Goal: Task Accomplishment & Management: Manage account settings

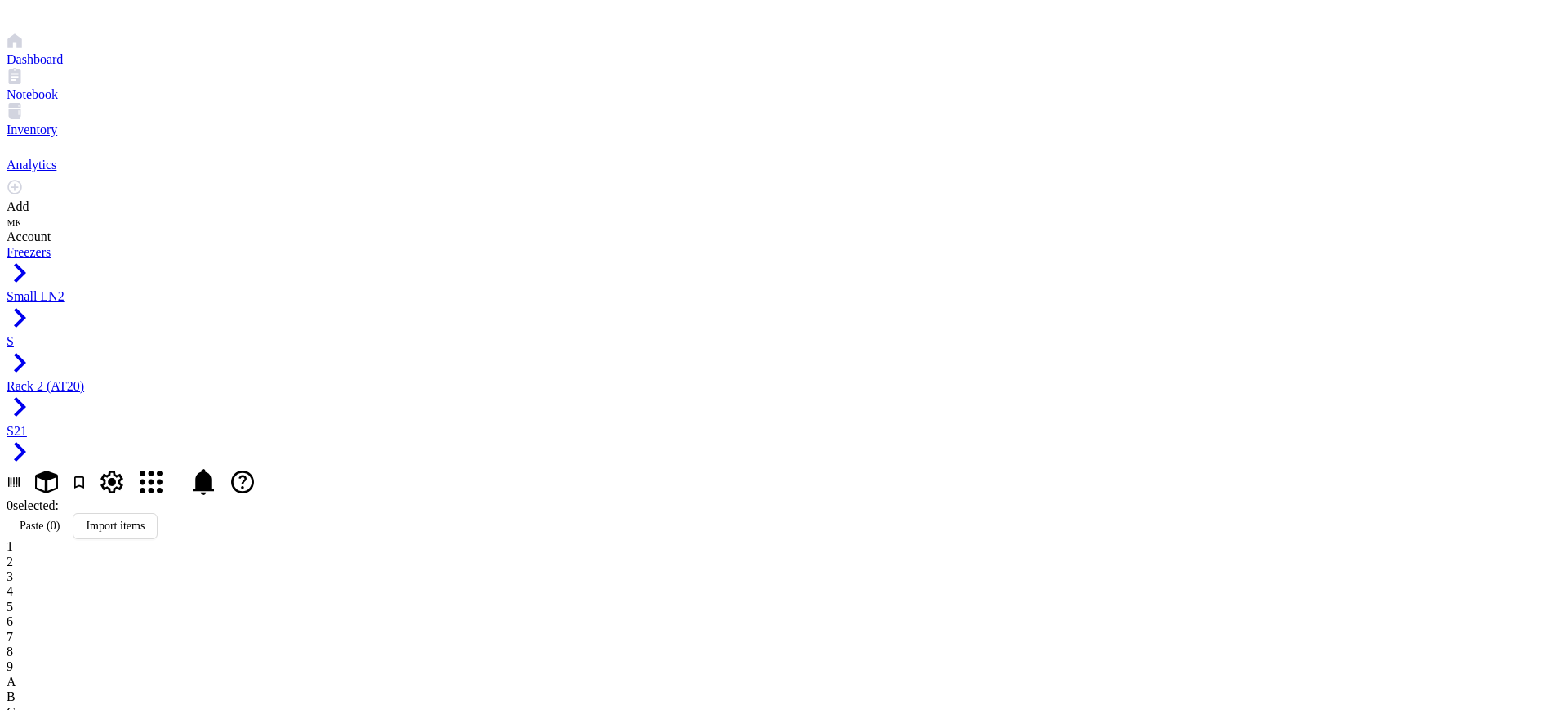
type input "C"
type input "AT20.01"
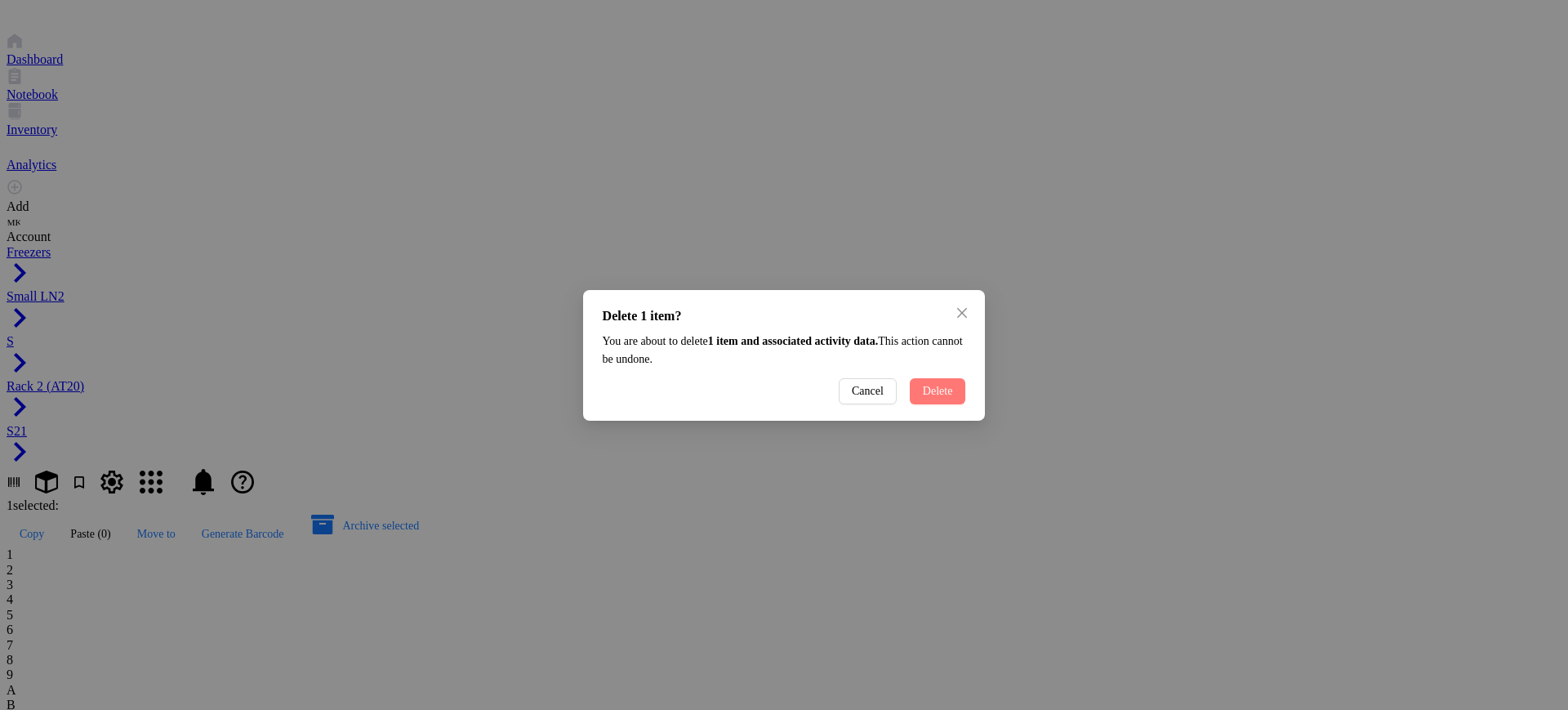
click at [936, 404] on button "Delete" at bounding box center [938, 391] width 56 height 26
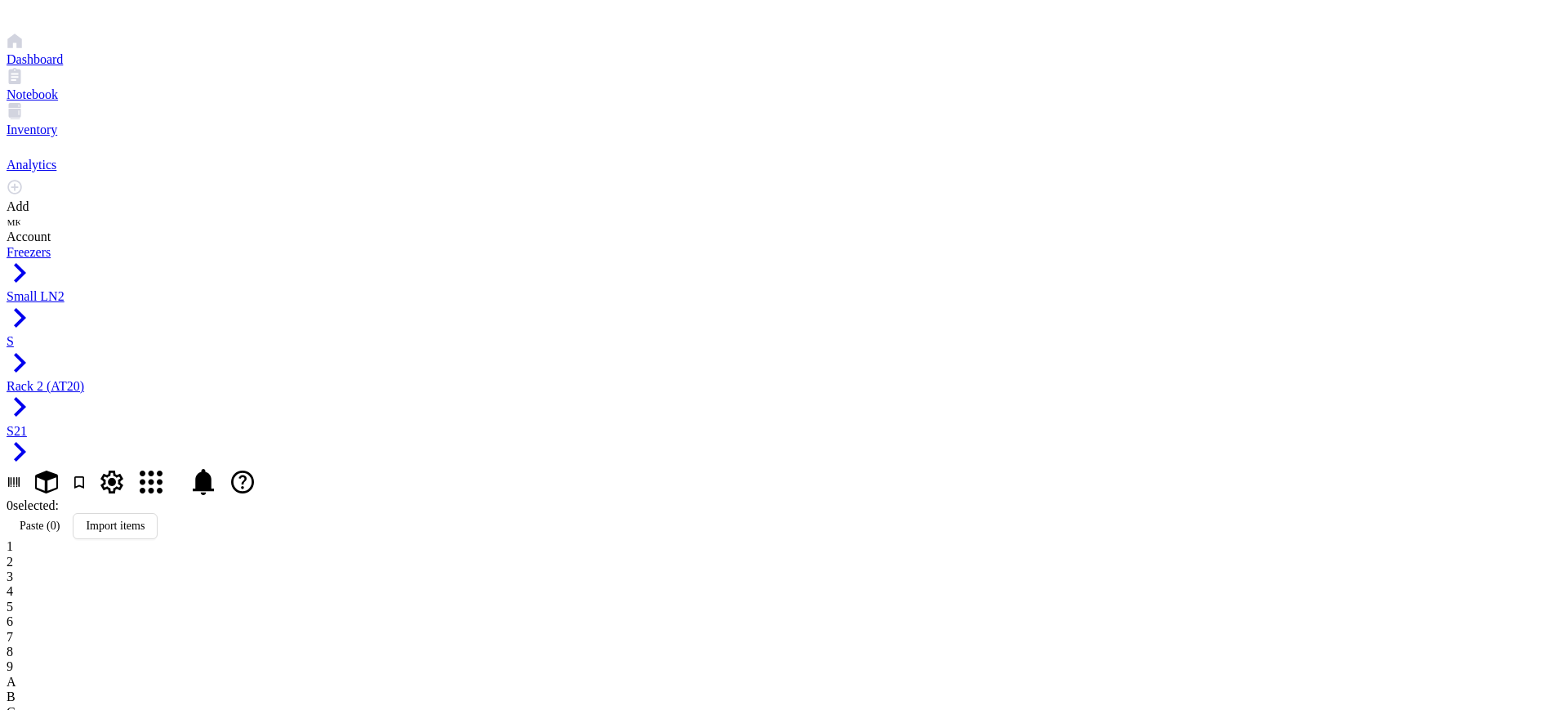
type input "AT20.01"
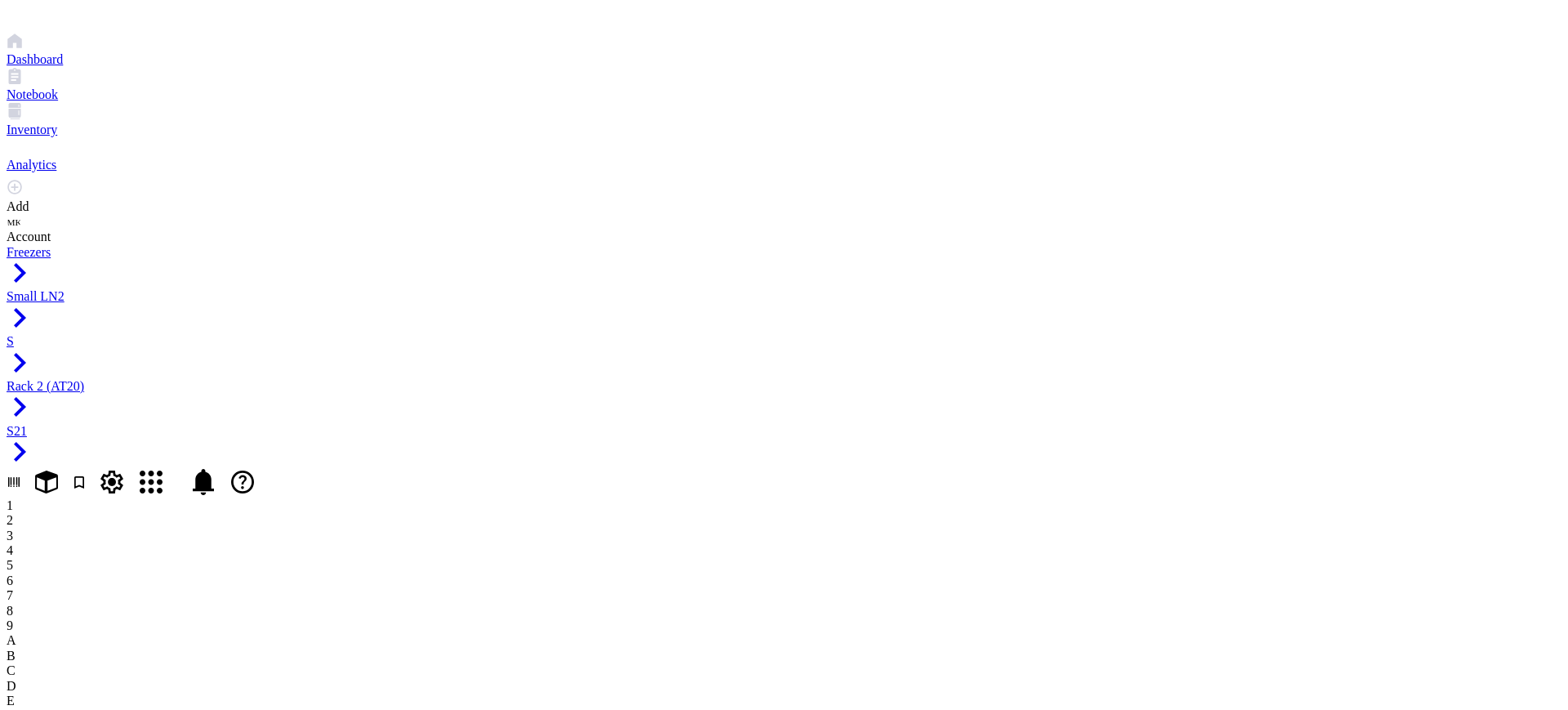
drag, startPoint x: 318, startPoint y: 180, endPoint x: 784, endPoint y: 194, distance: 466.2
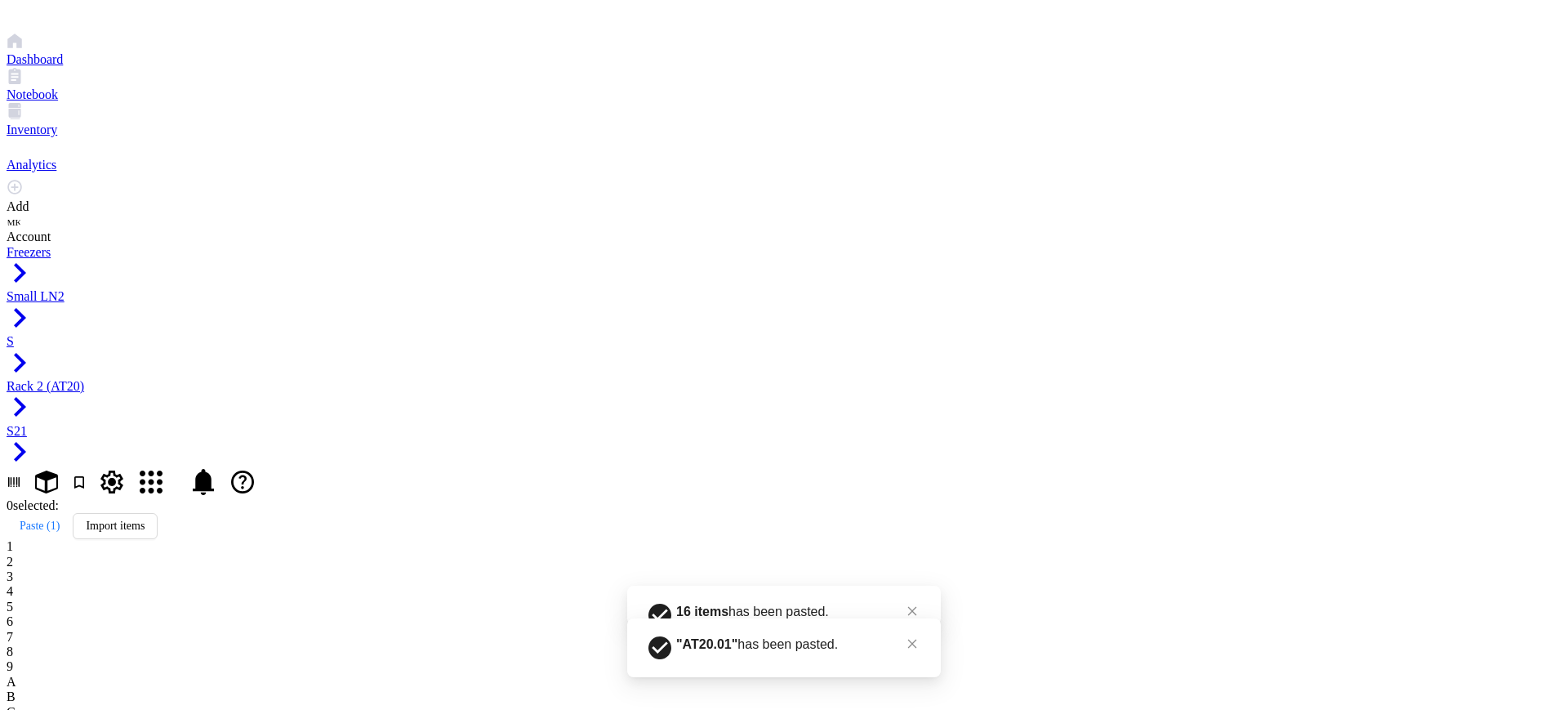
type input "AT20.02"
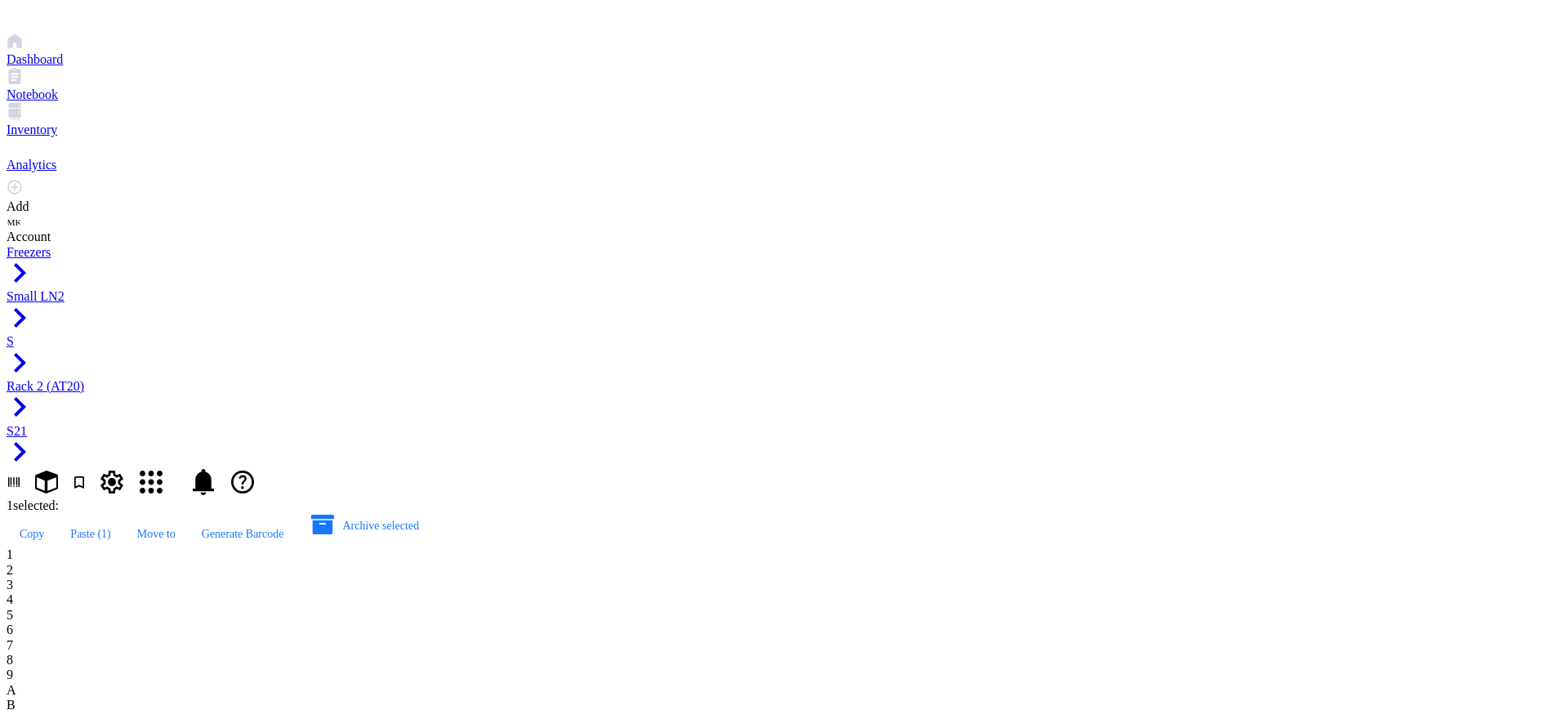
type input "AT20.03"
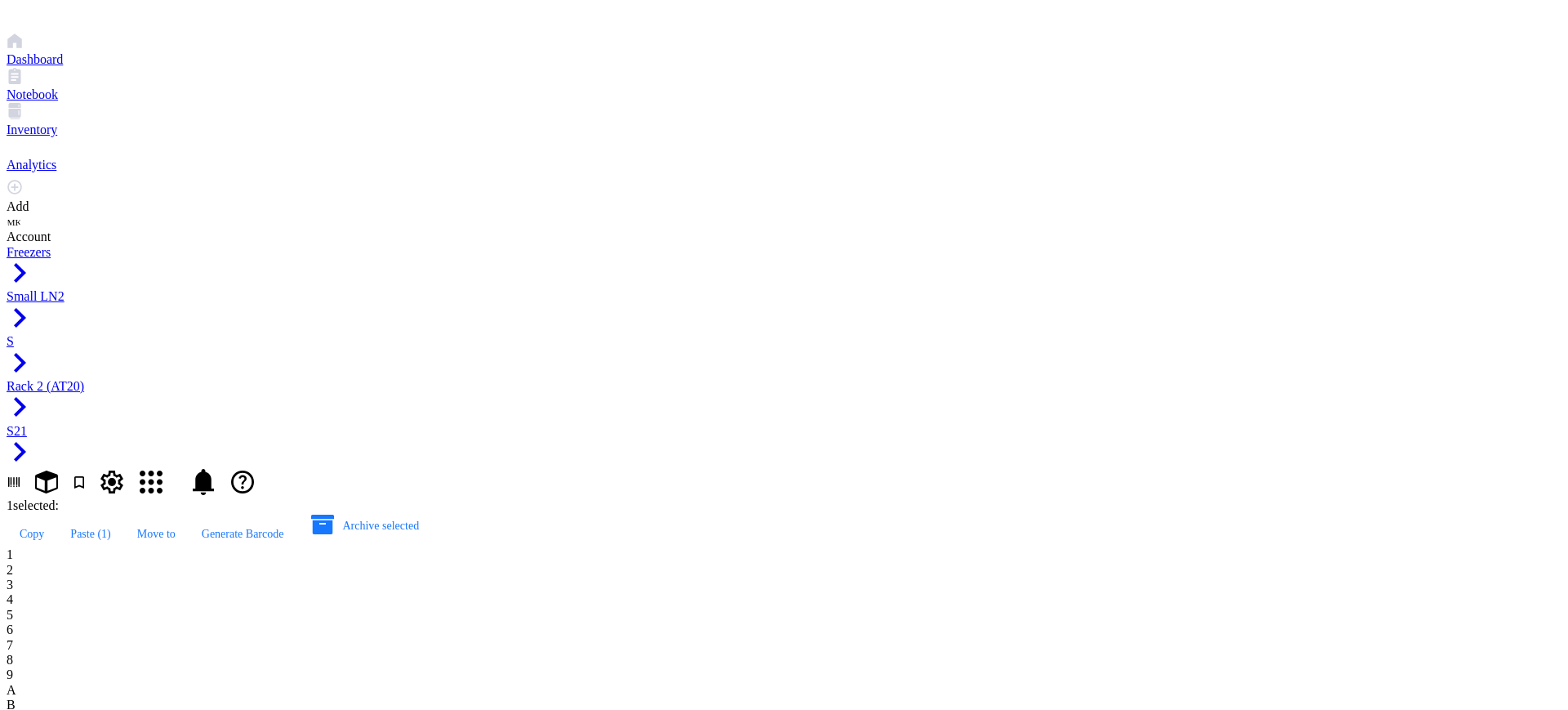
type input "AT20.04"
type input "AT20.05"
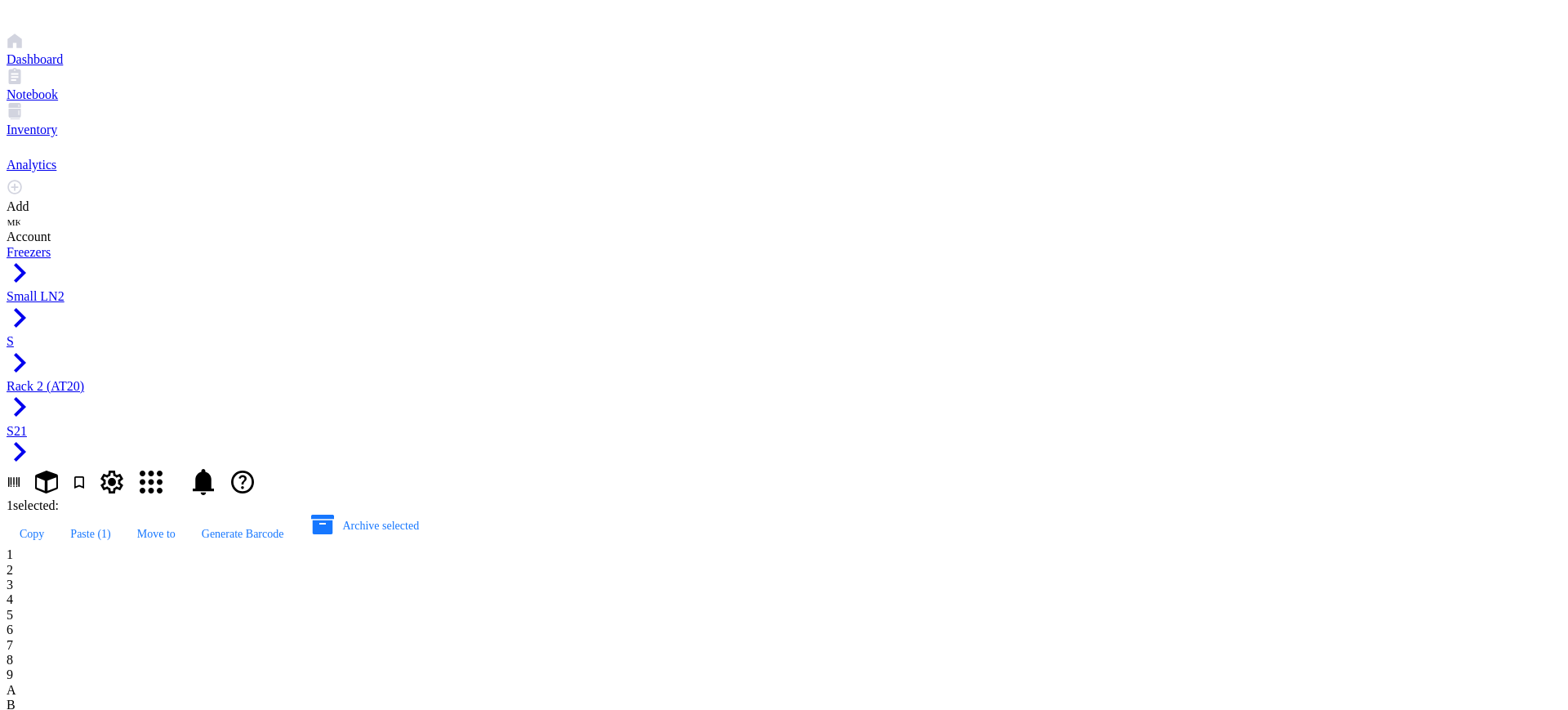
type input "AT20.06"
type input "AT20.07"
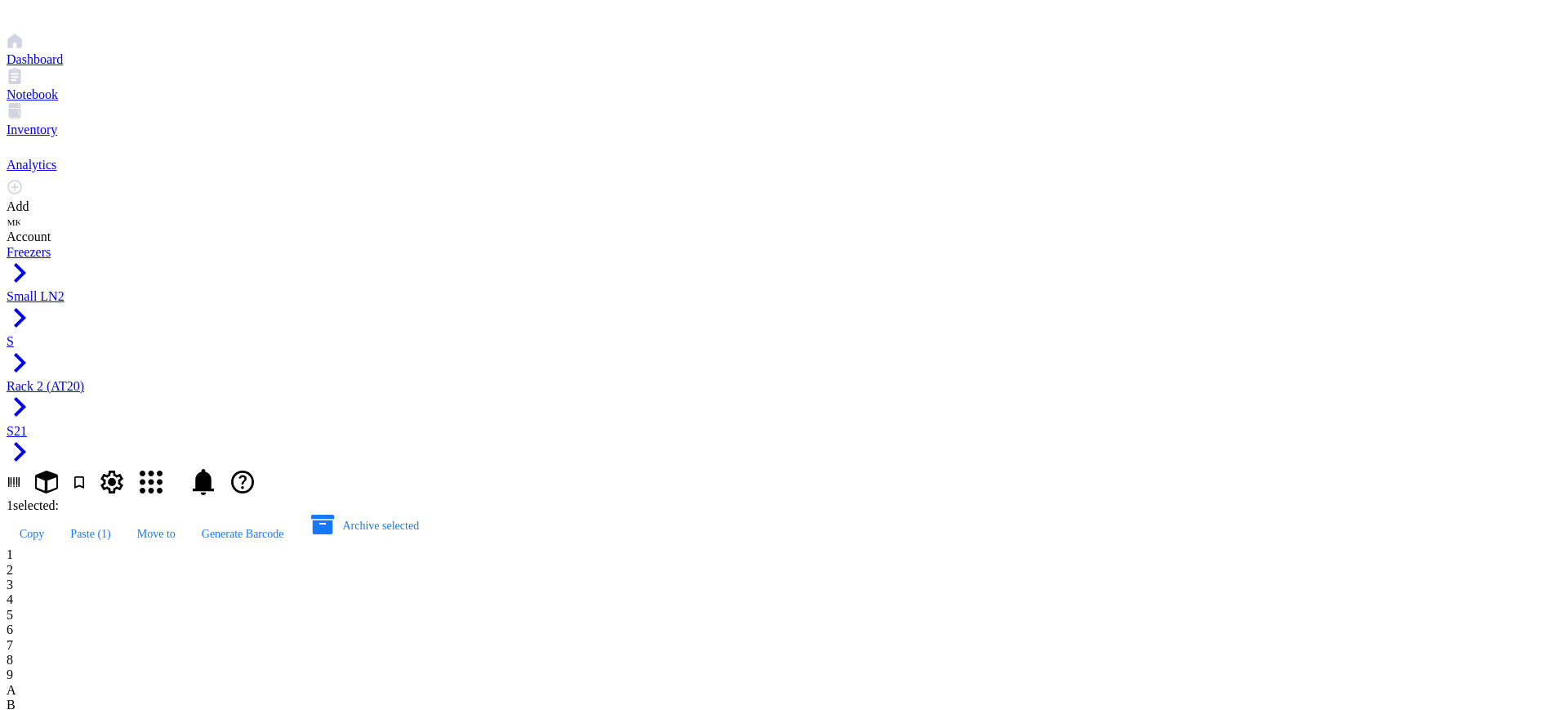
type input "AT20.08"
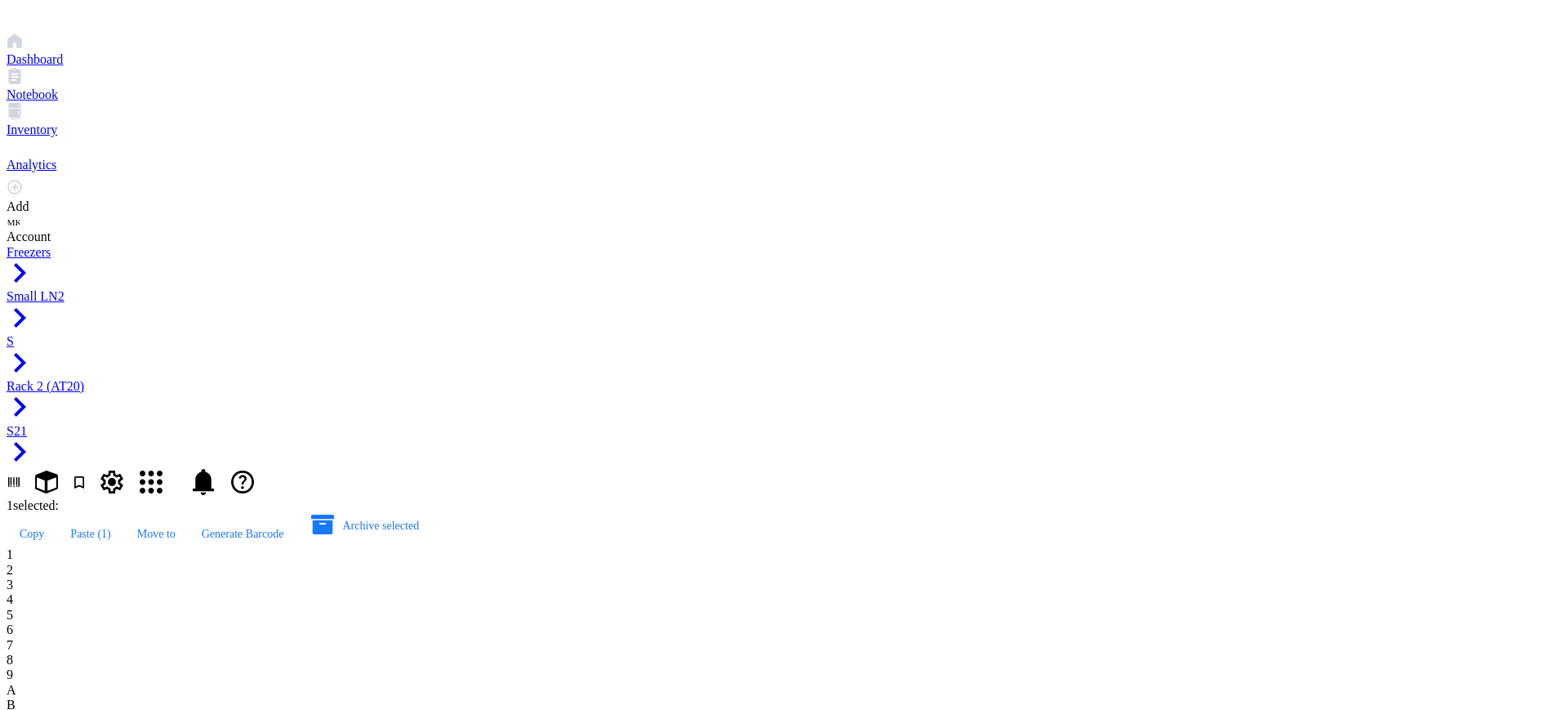
type input "AT20.10"
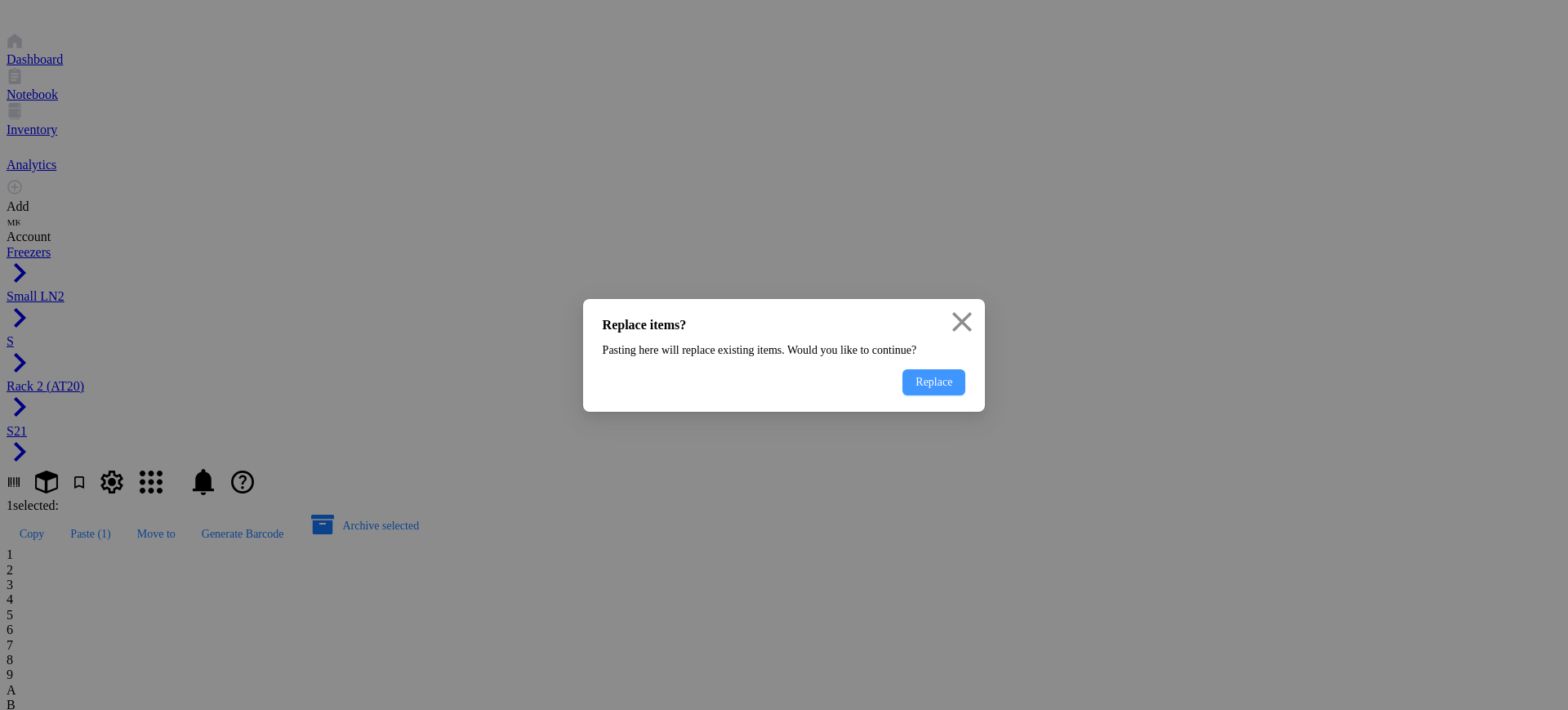
click at [903, 396] on button "Replace" at bounding box center [934, 382] width 63 height 26
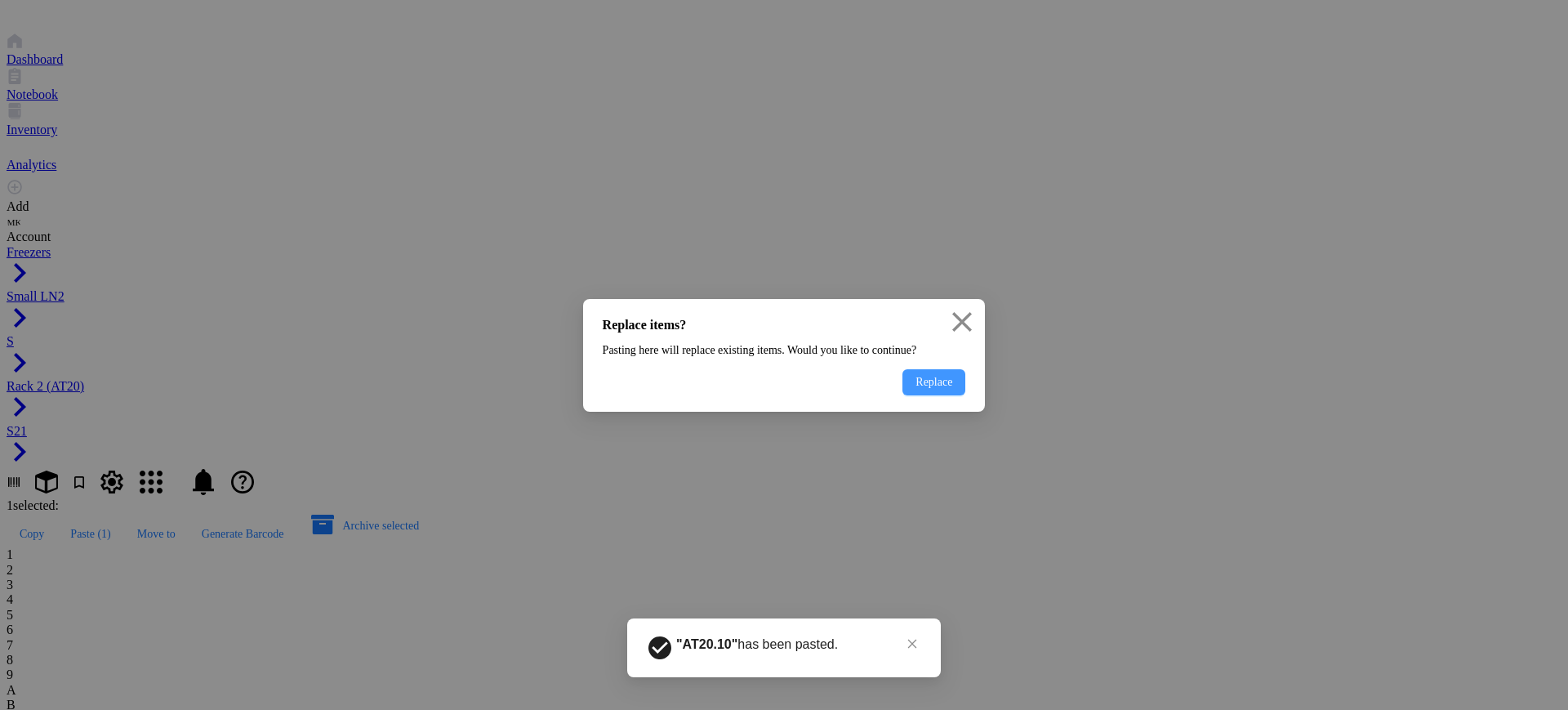
click at [915, 389] on span "Replace" at bounding box center [934, 382] width 37 height 13
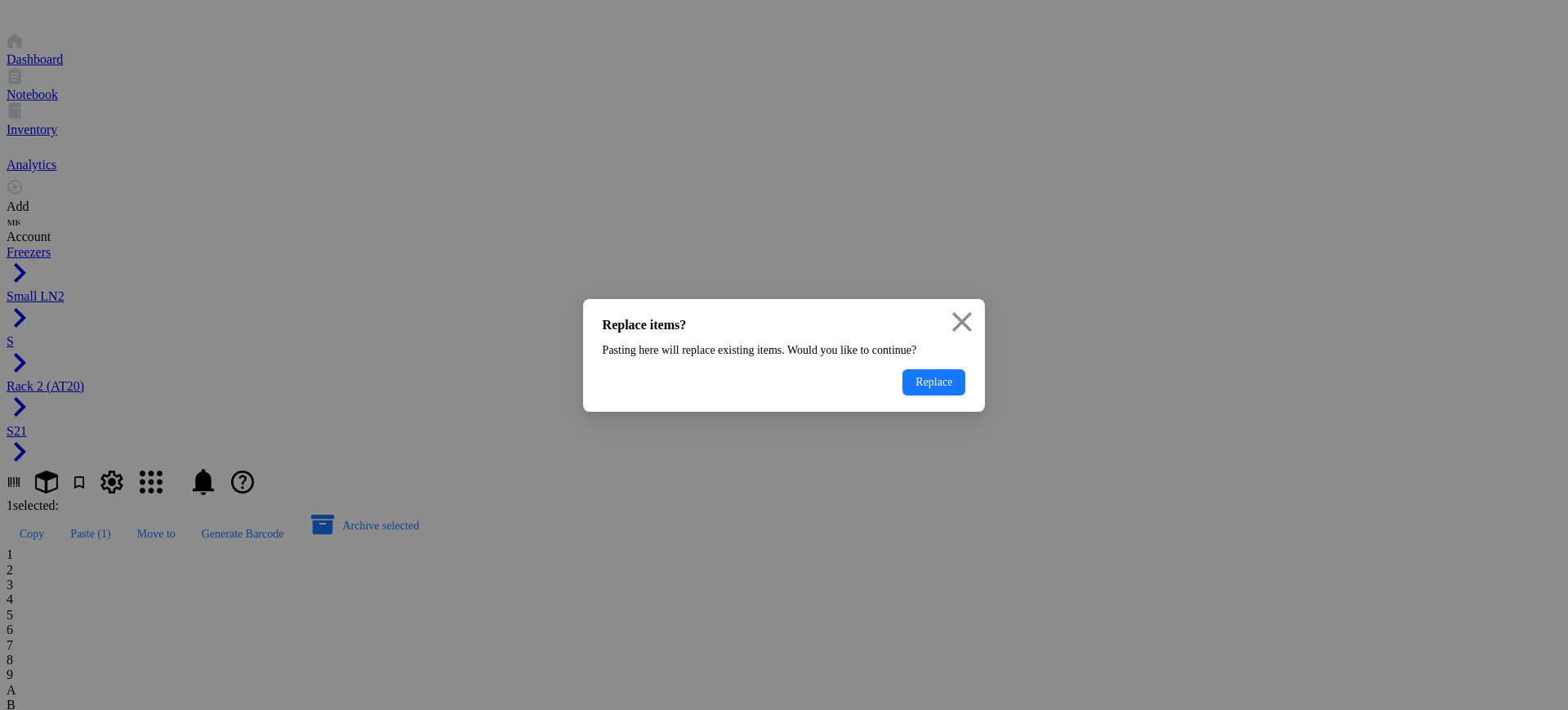
click at [912, 391] on div "Replace items? Pasting here will replace existing items. Would you like to cont…" at bounding box center [784, 355] width 402 height 113
click at [915, 396] on button "Replace" at bounding box center [934, 382] width 63 height 26
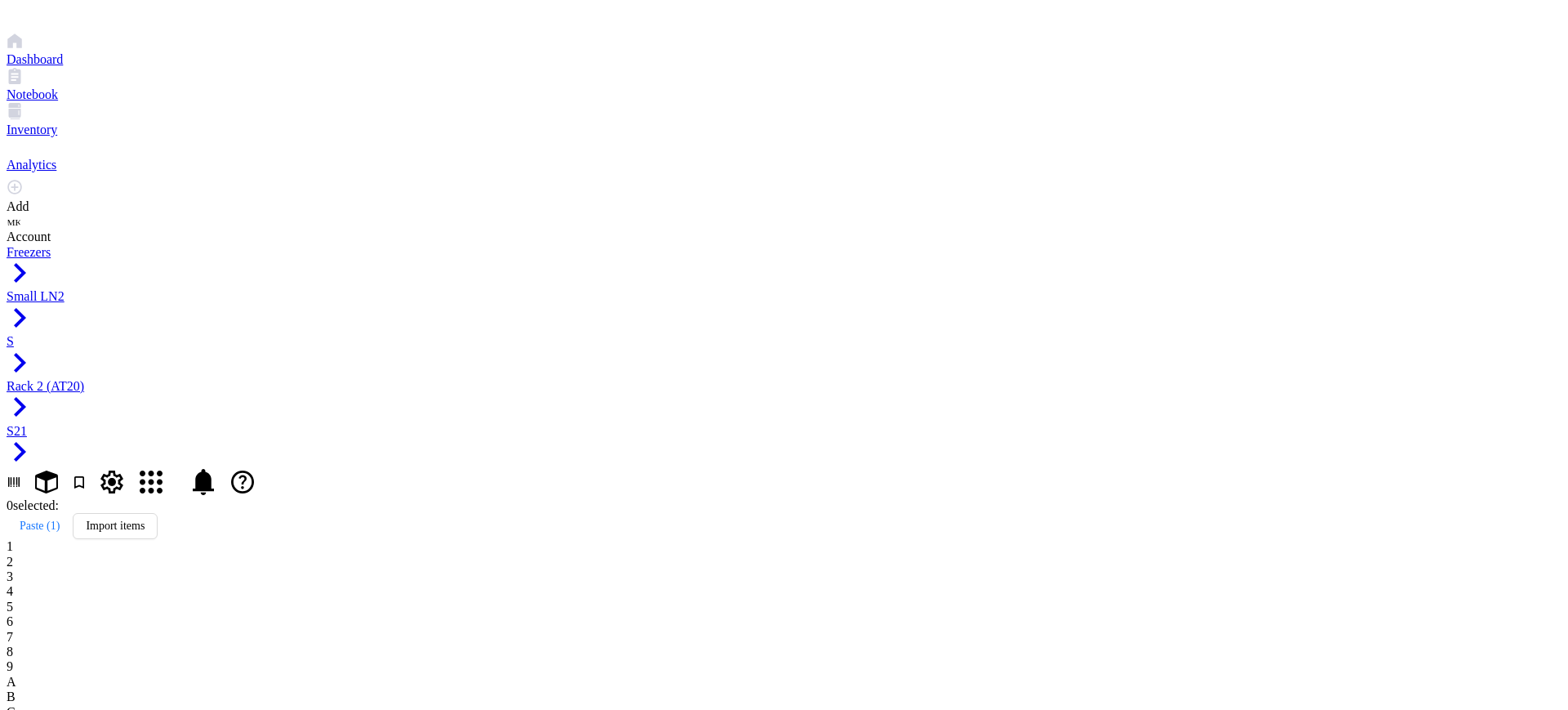
type input "AT20.11"
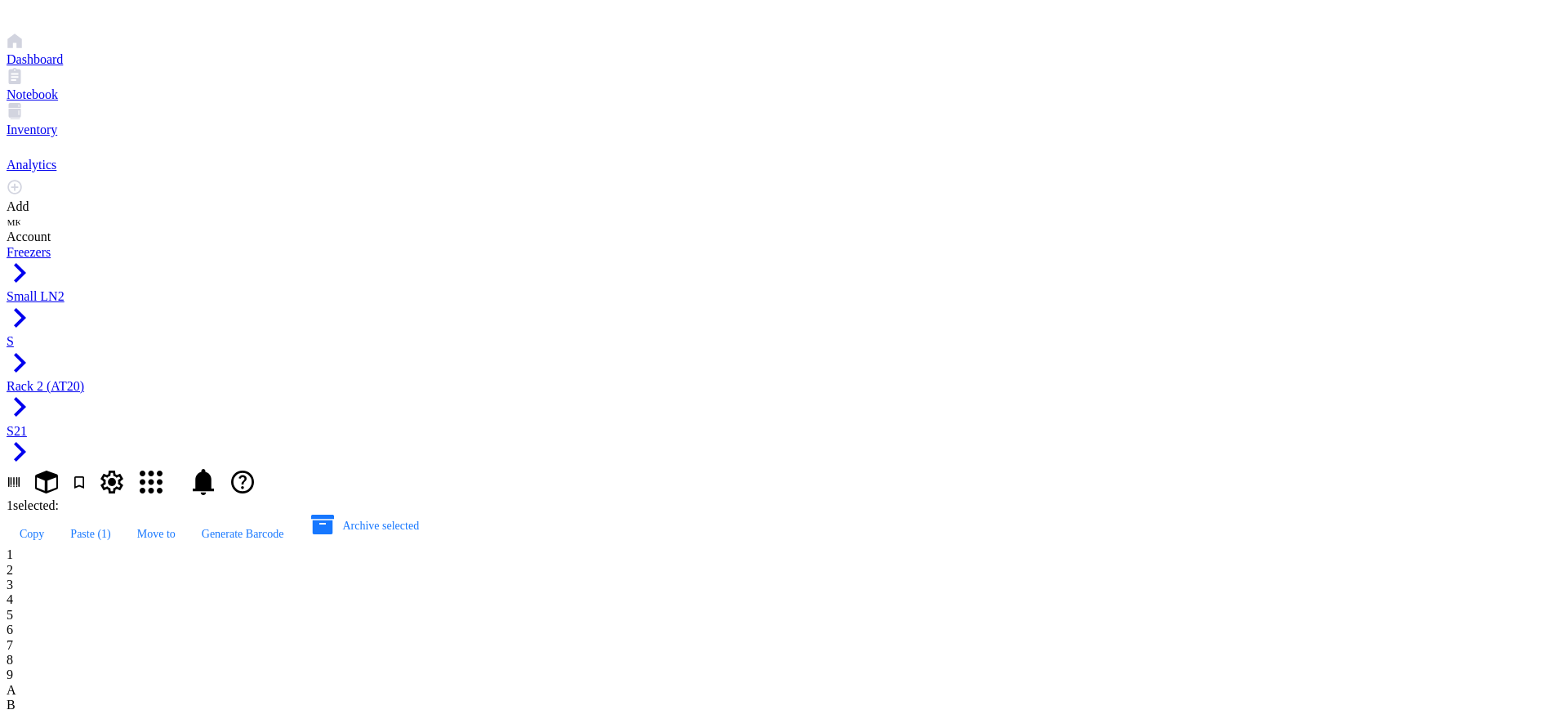
type input "AT20.12"
type input "AT20.09"
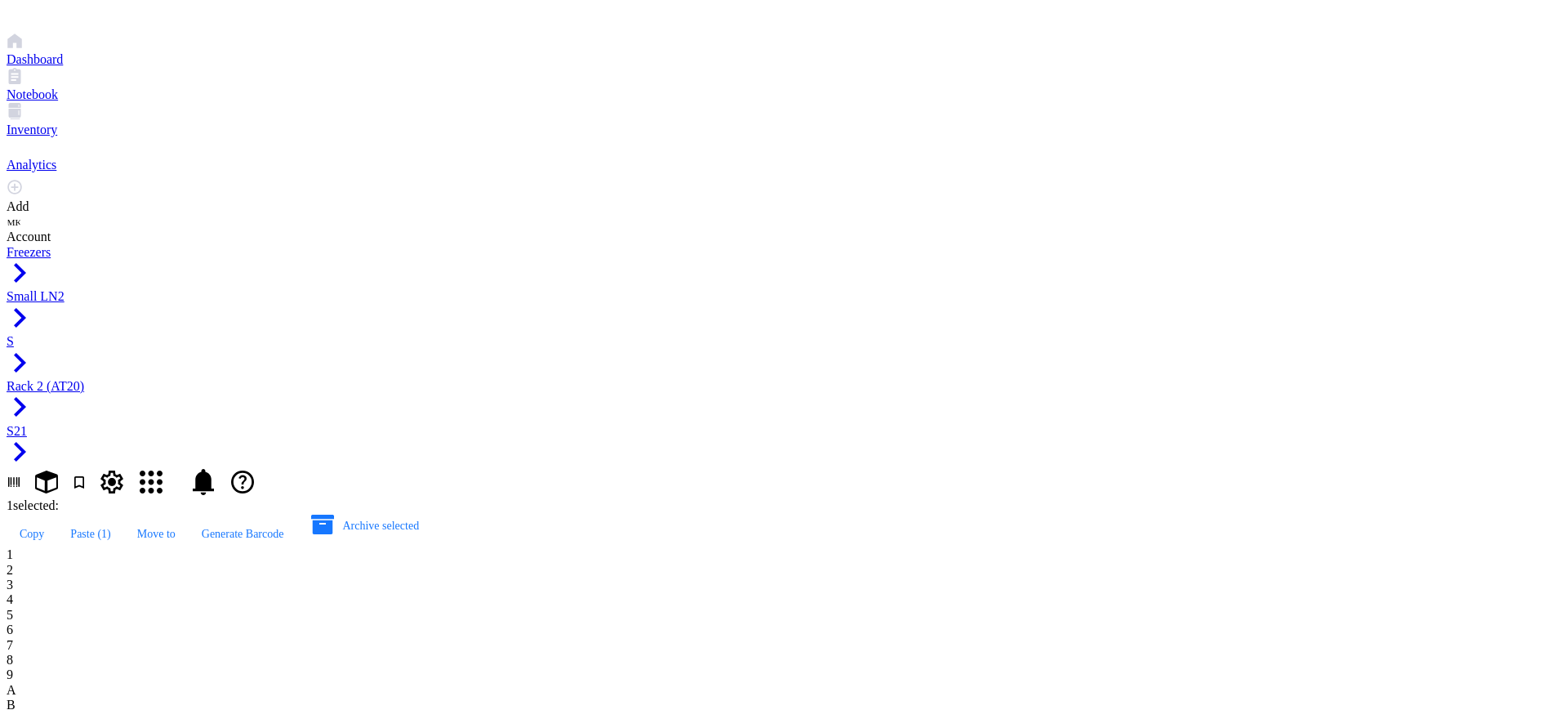
type input "AT20.10"
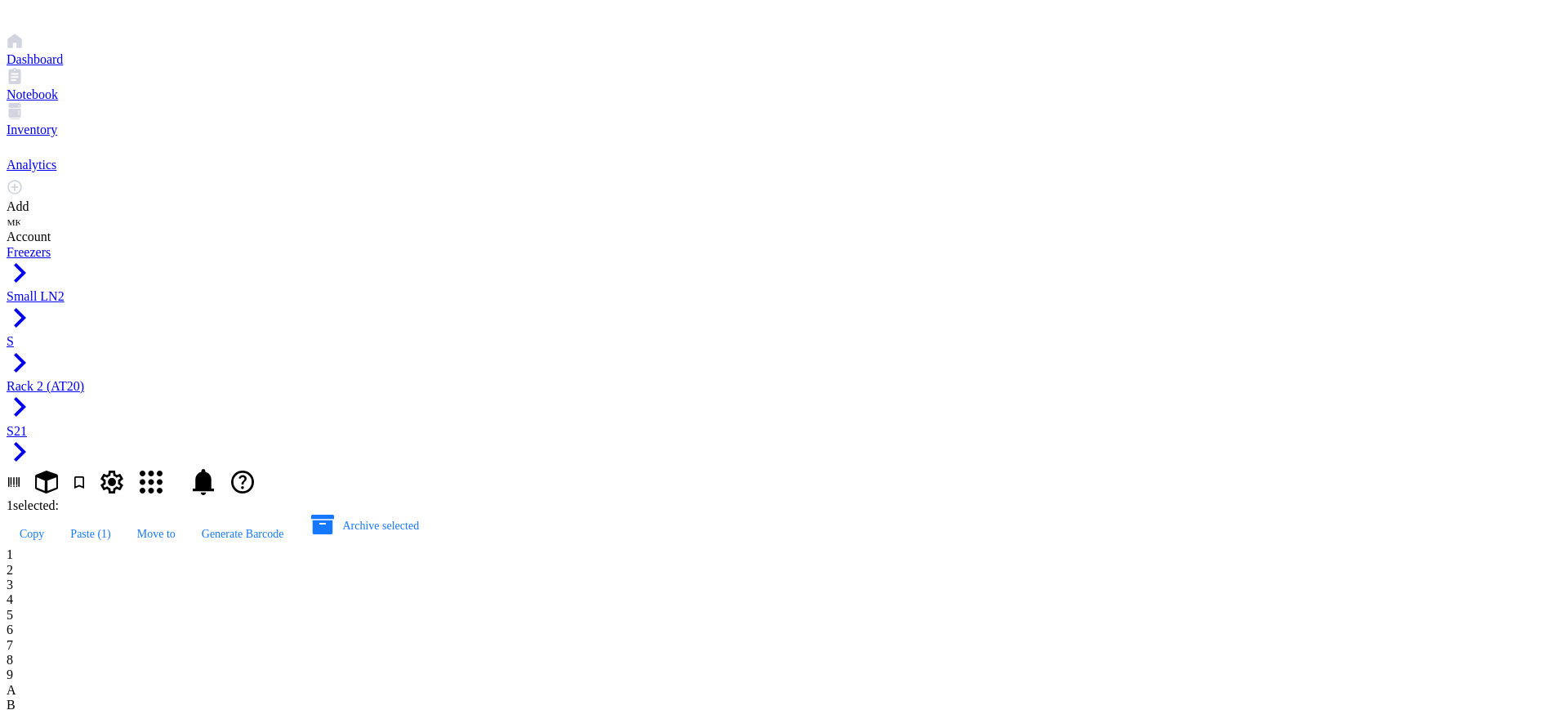
type input "AT20.11"
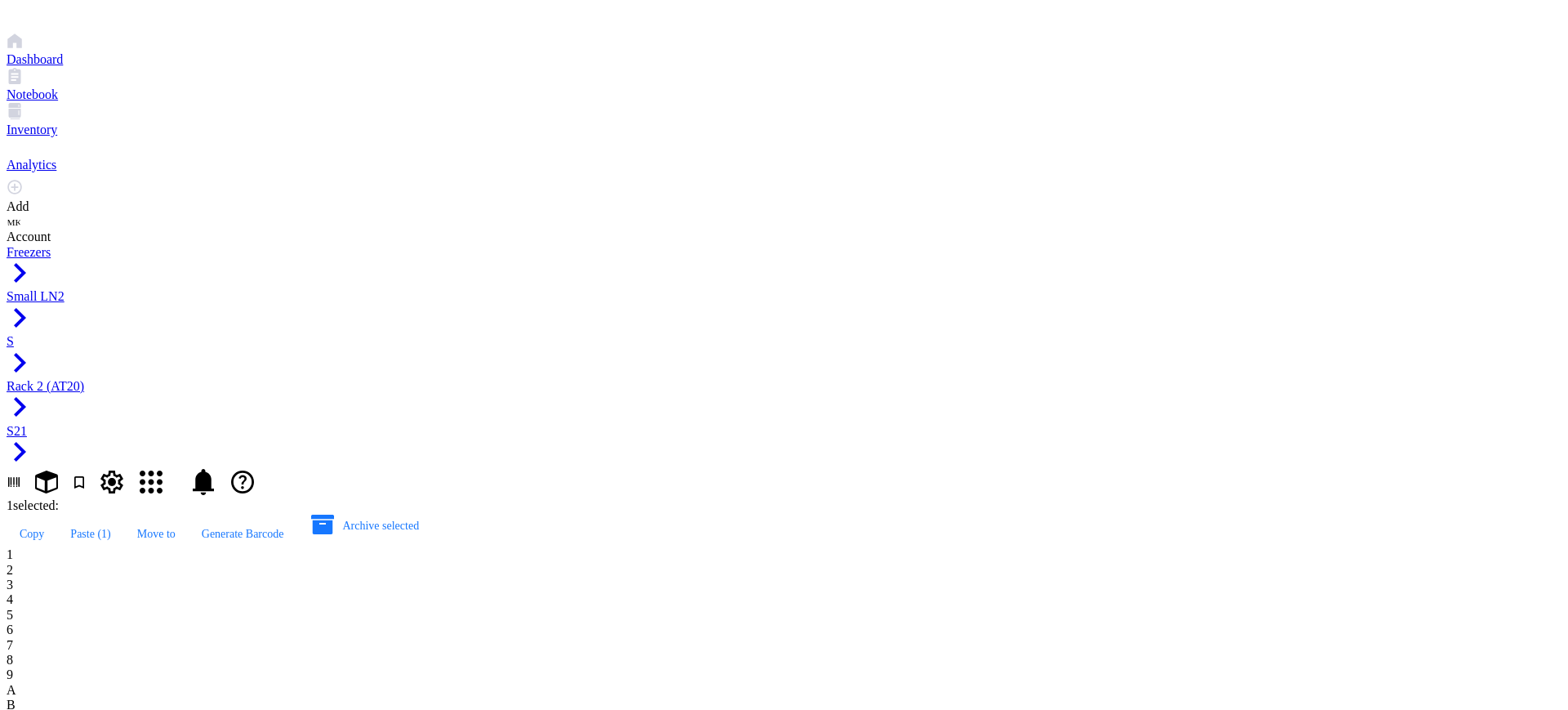
type input "AT20.12"
type input "AT20.11"
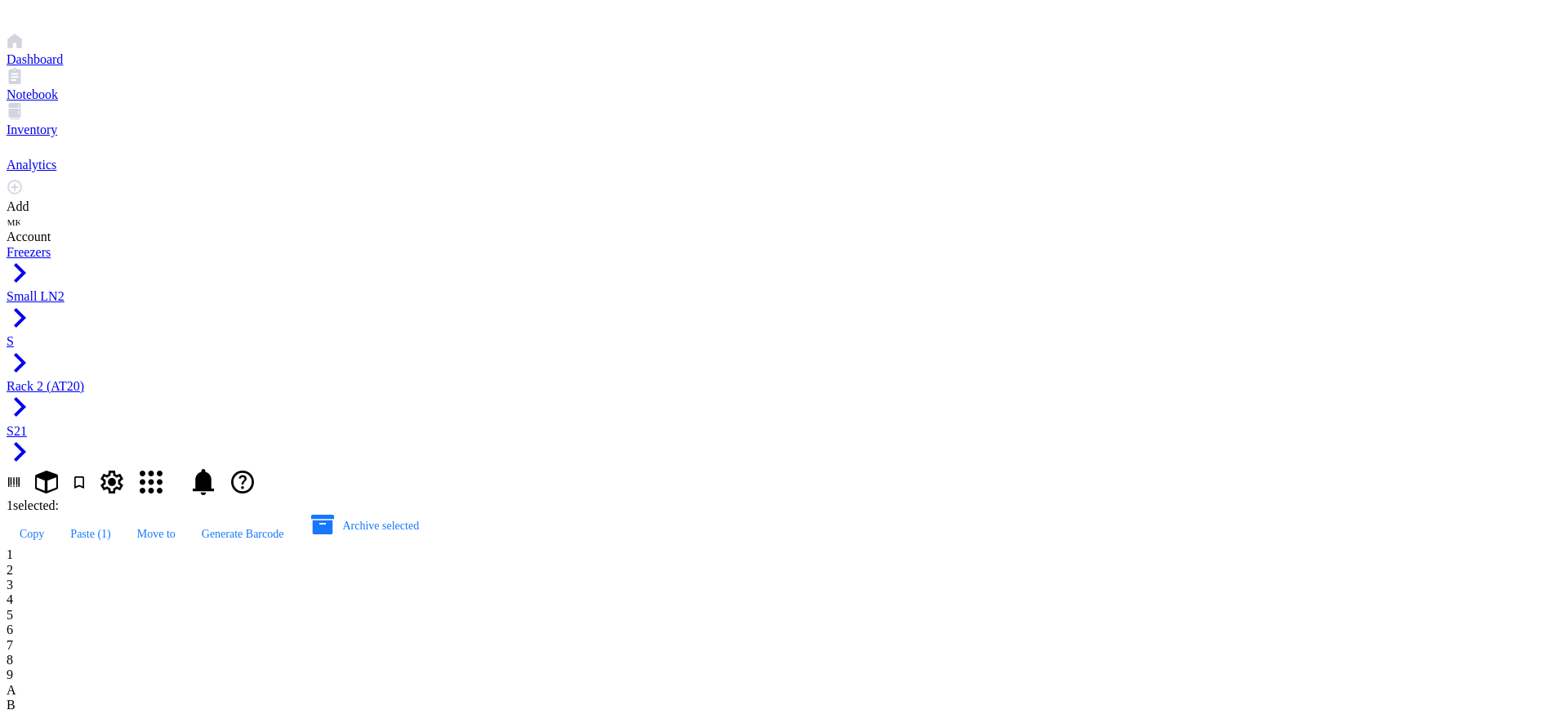
type input "AT20.13"
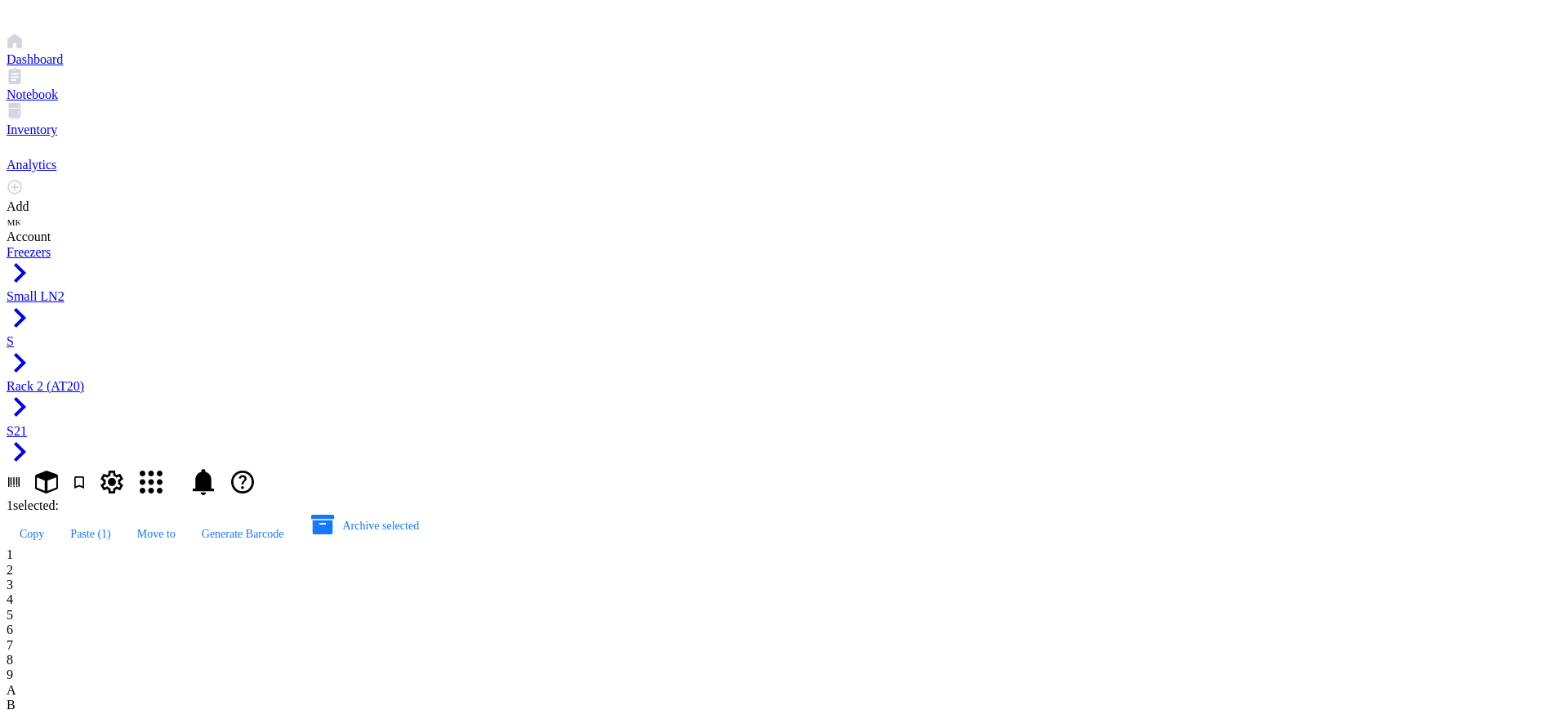
type input "AT20.14"
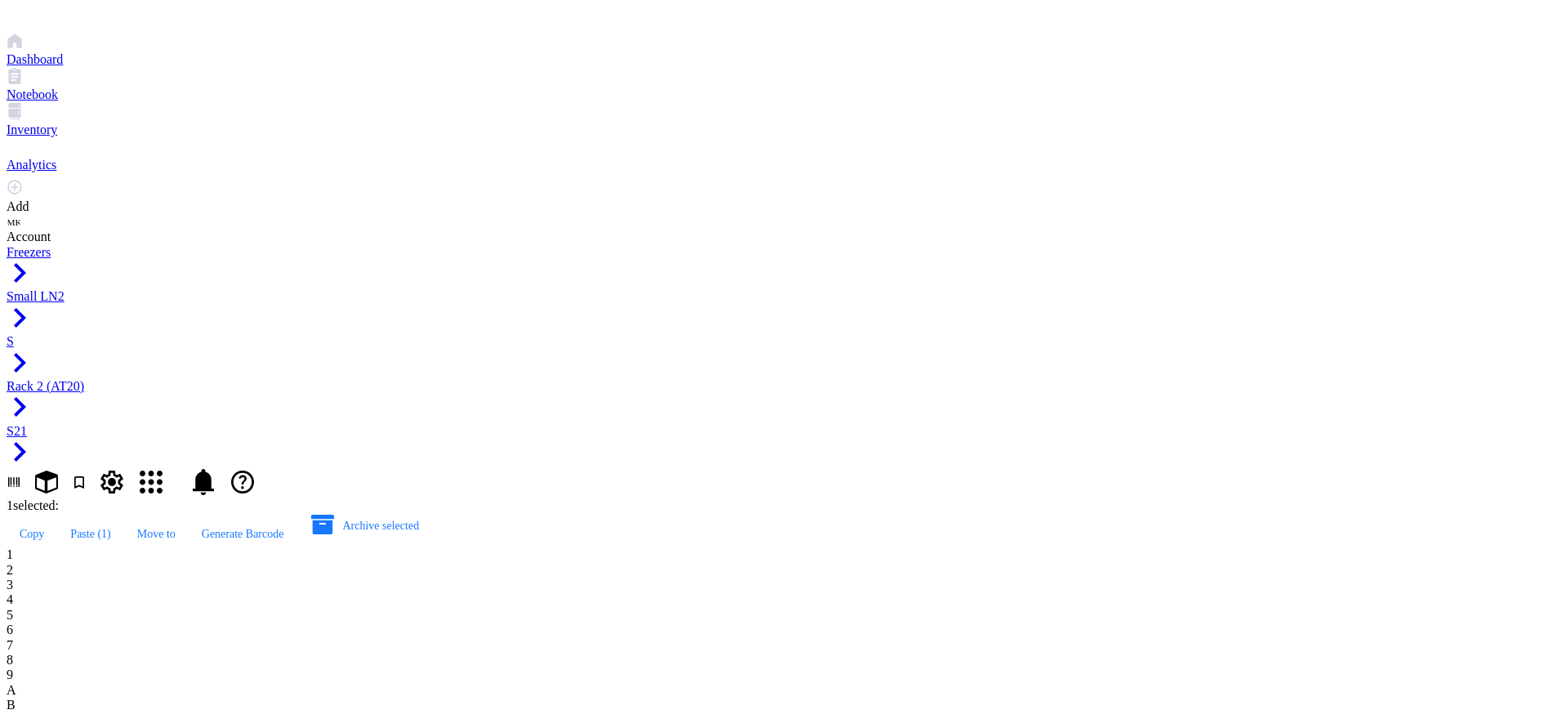
drag, startPoint x: 378, startPoint y: 369, endPoint x: 786, endPoint y: 593, distance: 465.4
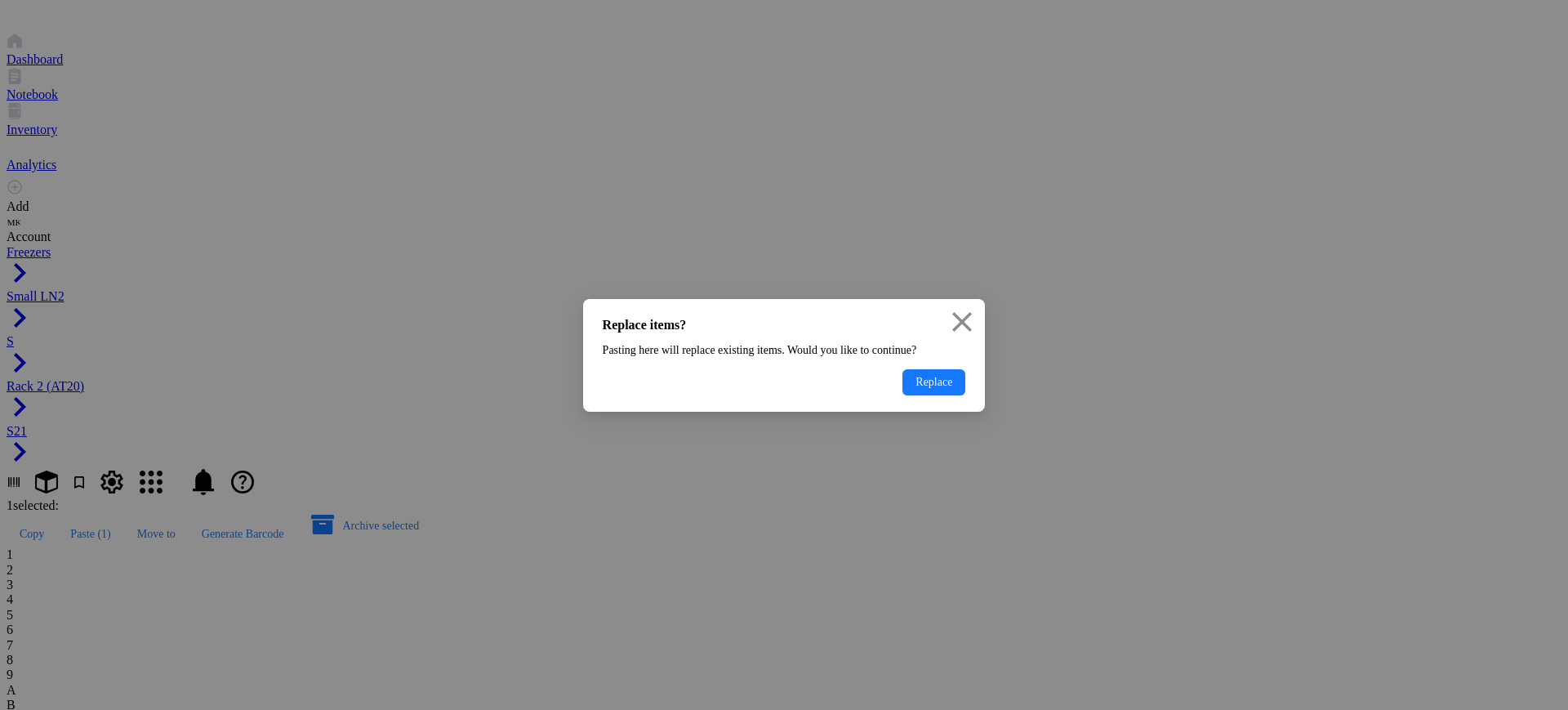
click at [907, 412] on div "Replace items? Pasting here will replace existing items. Would you like to cont…" at bounding box center [784, 355] width 402 height 113
click at [907, 396] on button "Replace" at bounding box center [934, 382] width 63 height 26
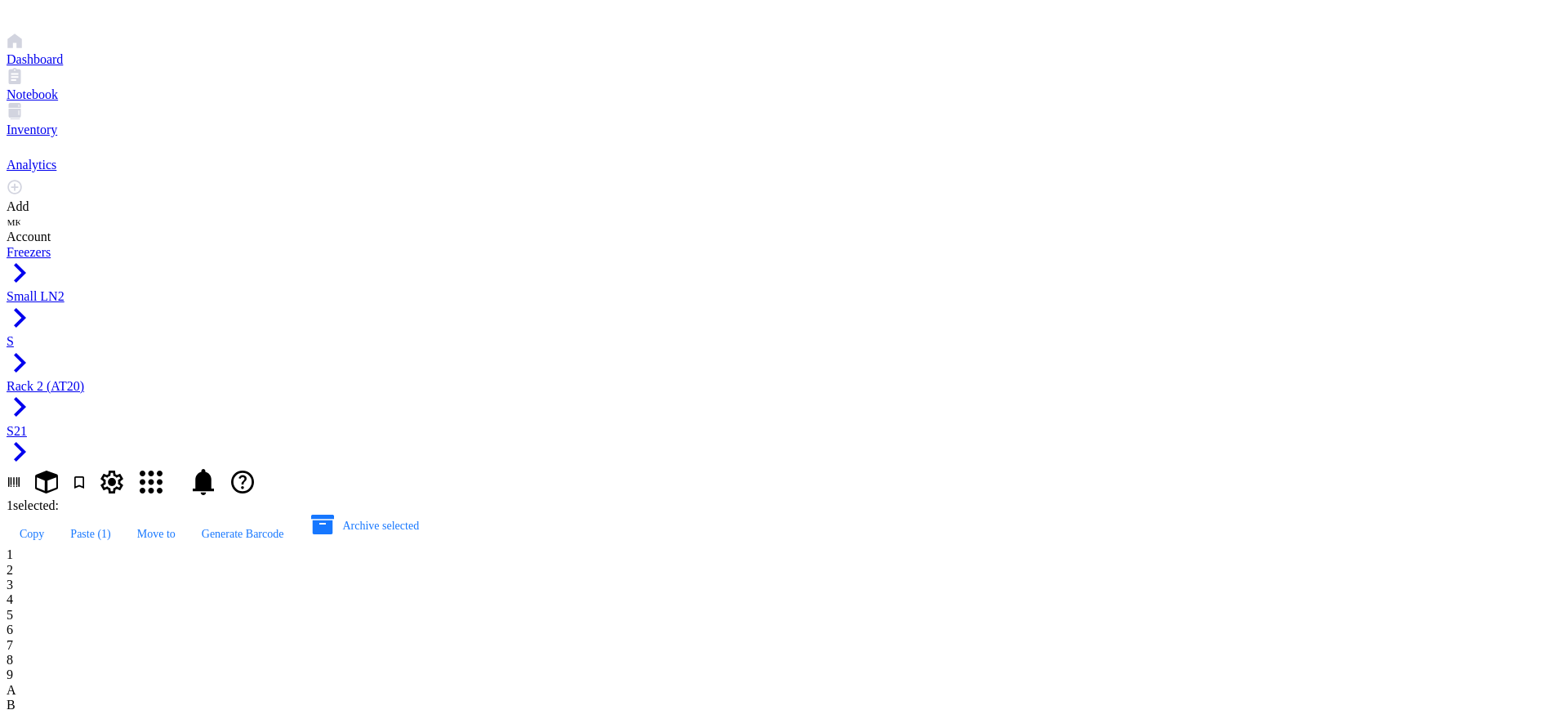
click at [915, 406] on div "Replace items? Pasting here will replace existing items. Would you like to cont…" at bounding box center [784, 355] width 1568 height 710
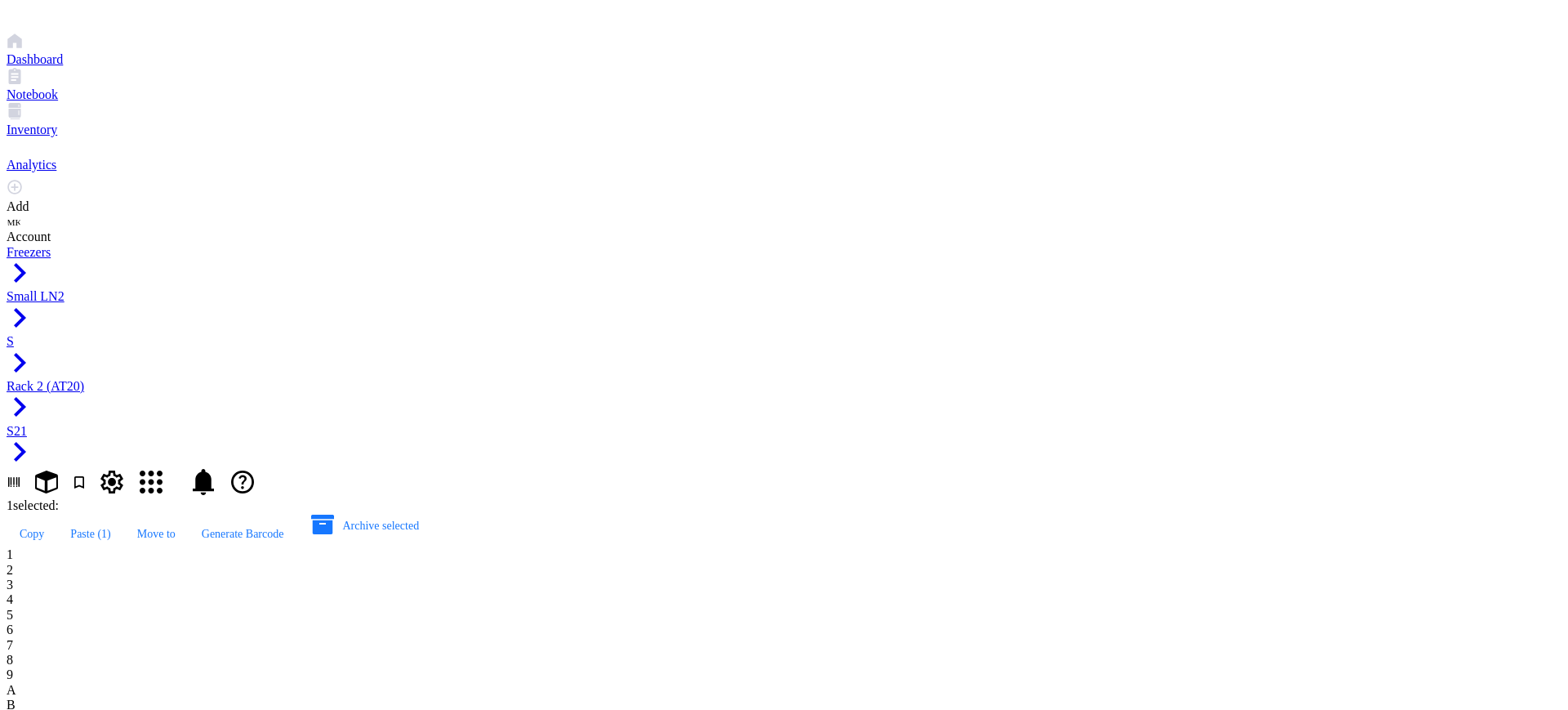
type input "AT20.15"
type input "AT20.16"
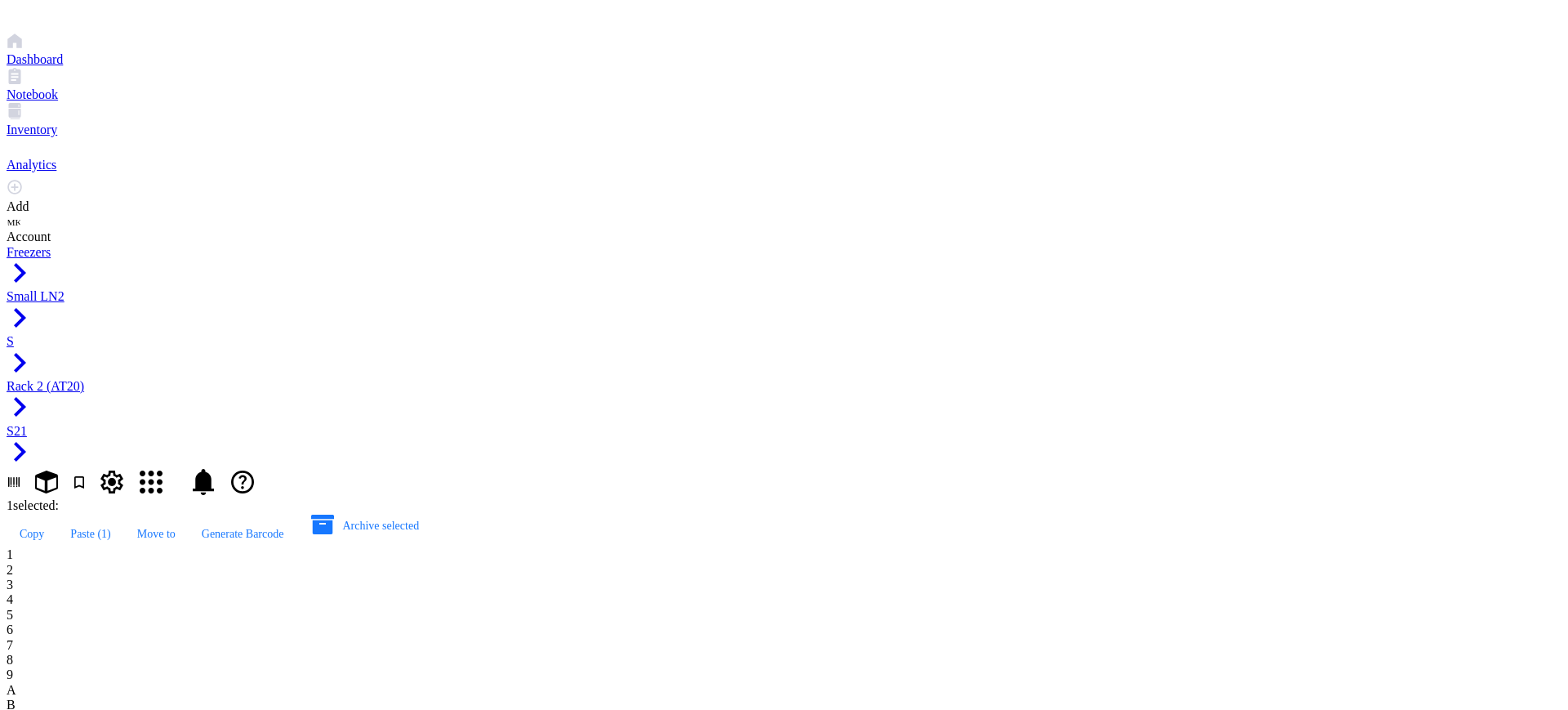
type input "AT20.17"
type input "AT20.18"
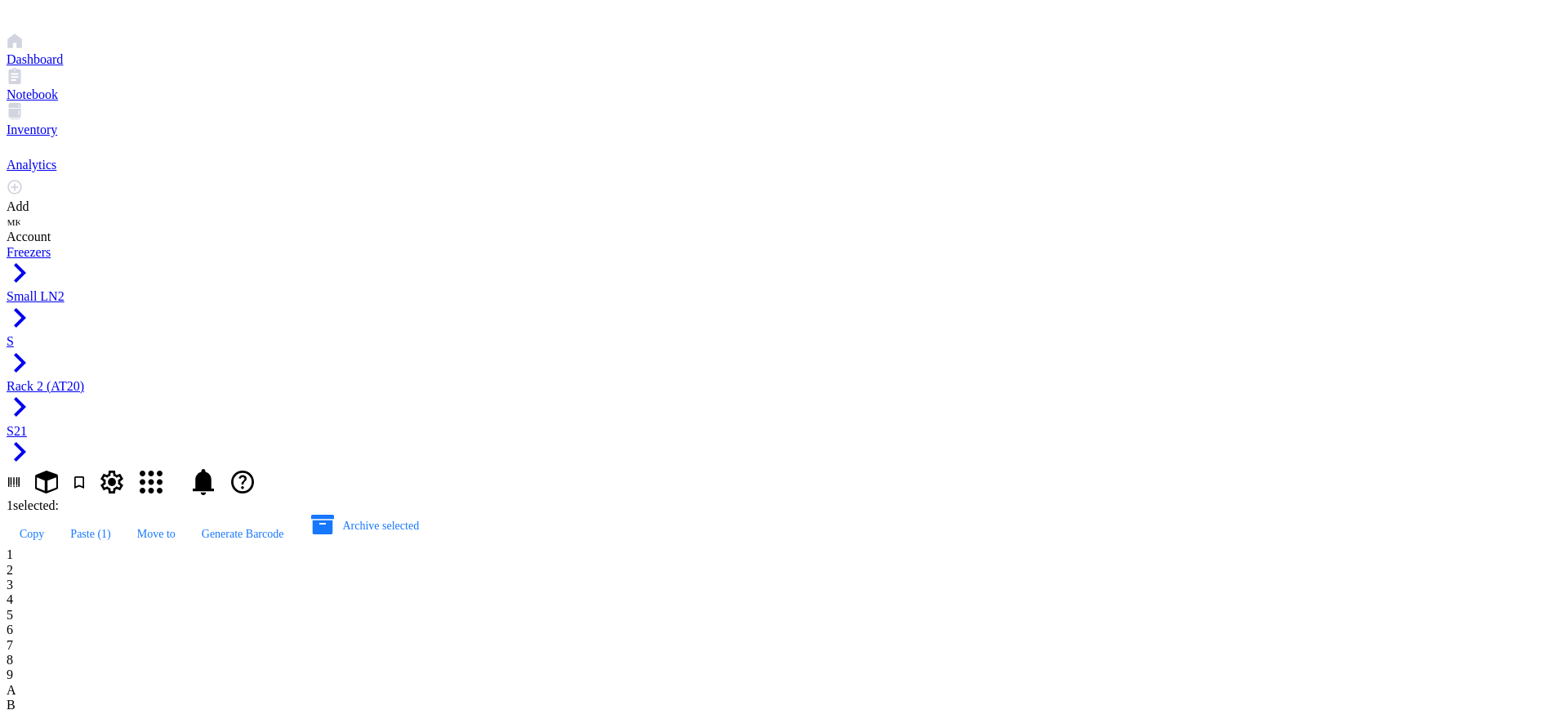
type input "AT20.19"
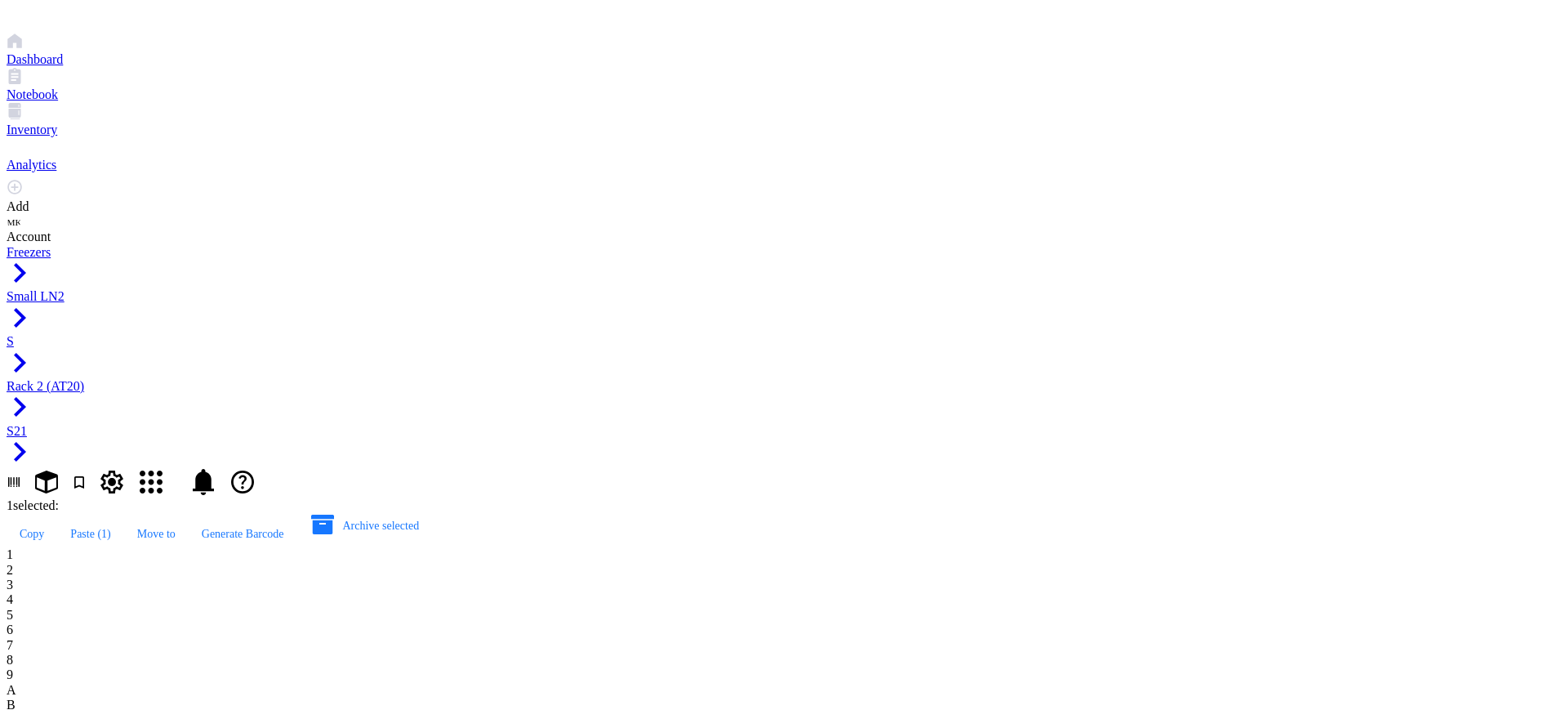
type input "AT20.19"
type input "AT20.20"
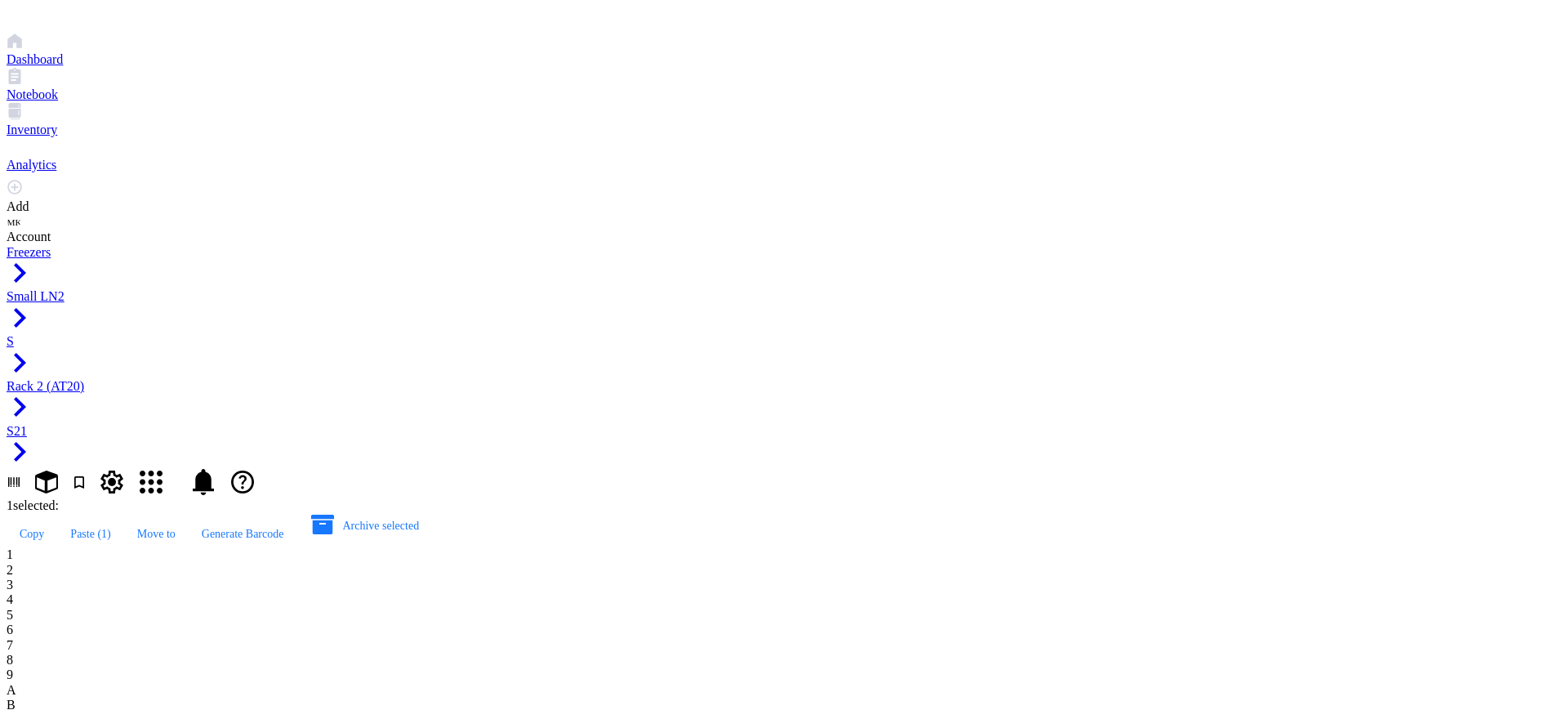
type input "AT20.21"
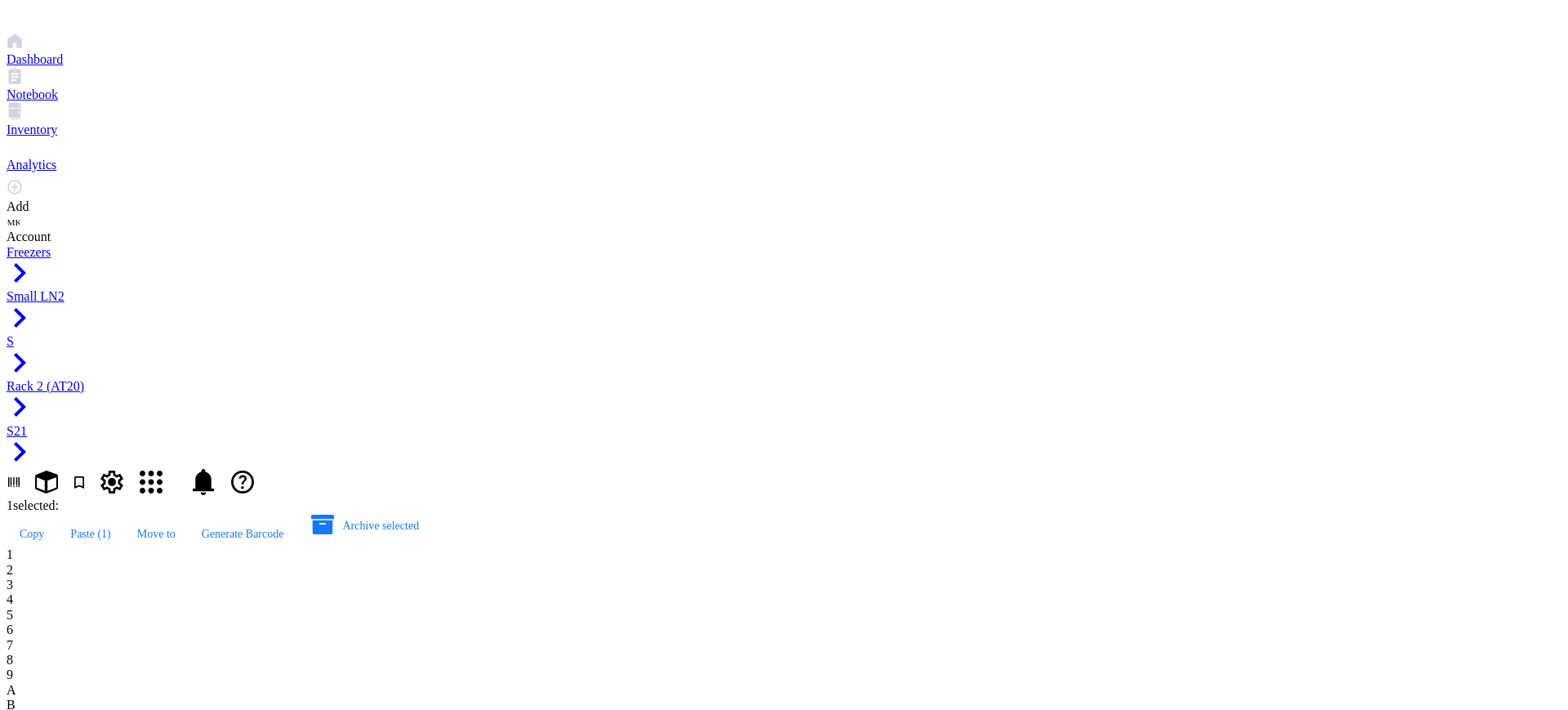
type input "AT20.21"
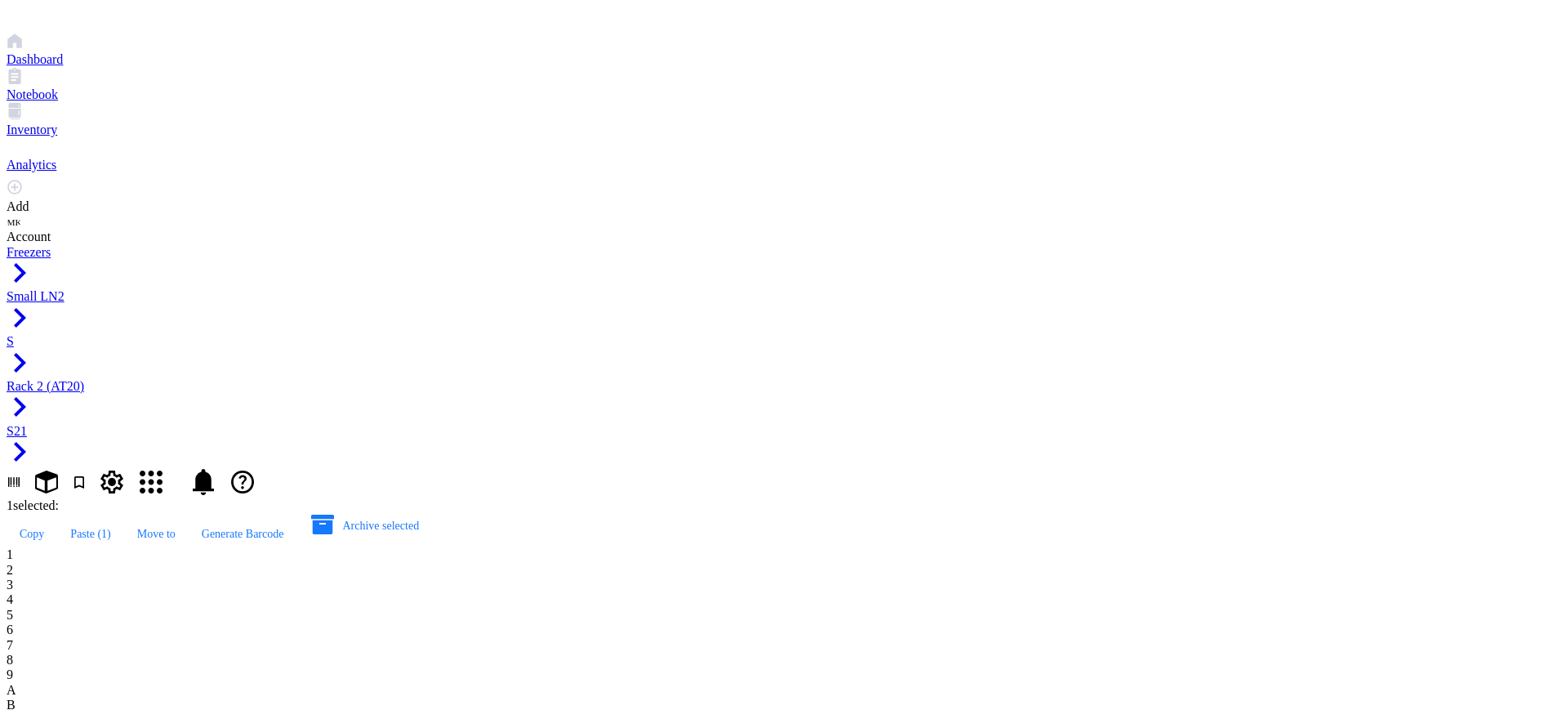
type input "AT20.22"
type input "AT20.23"
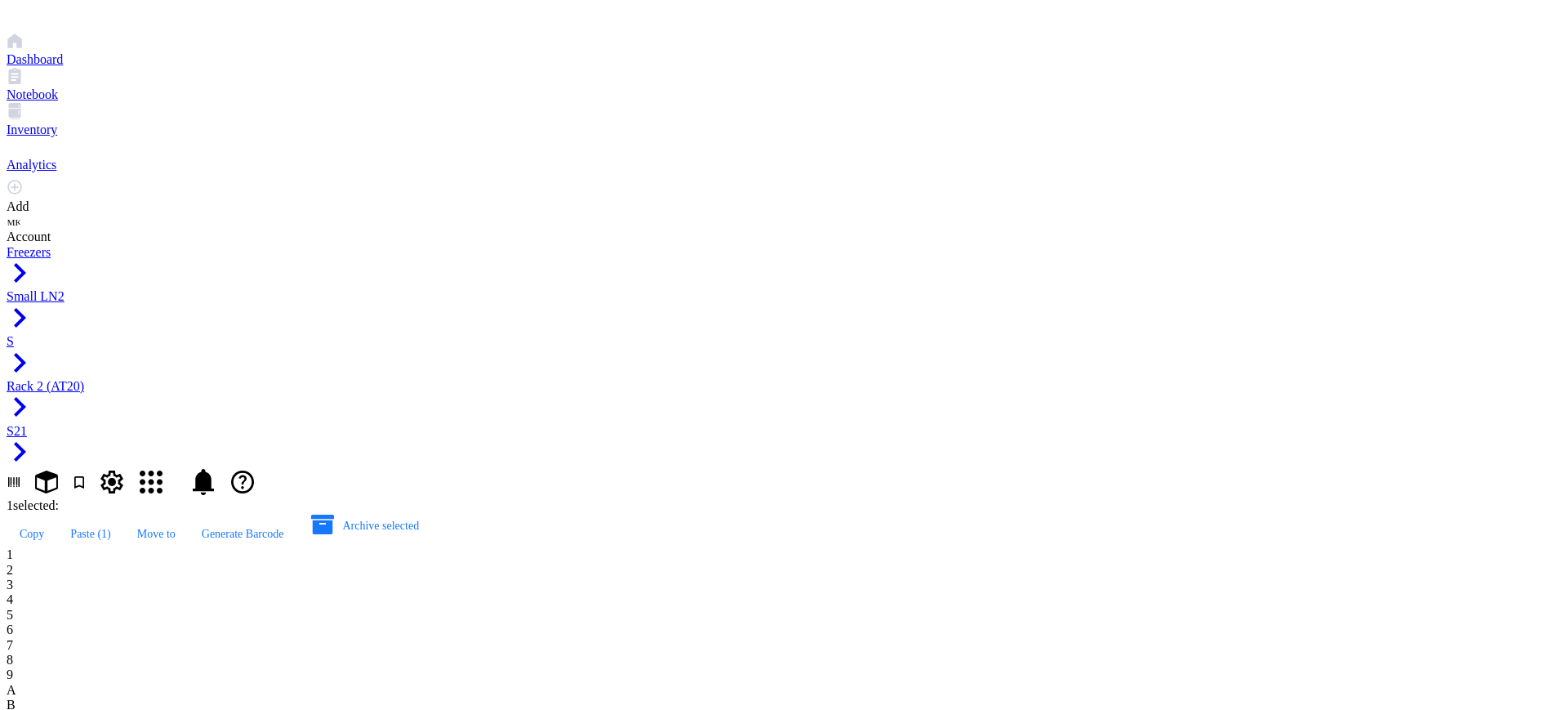
type input "AT20.24"
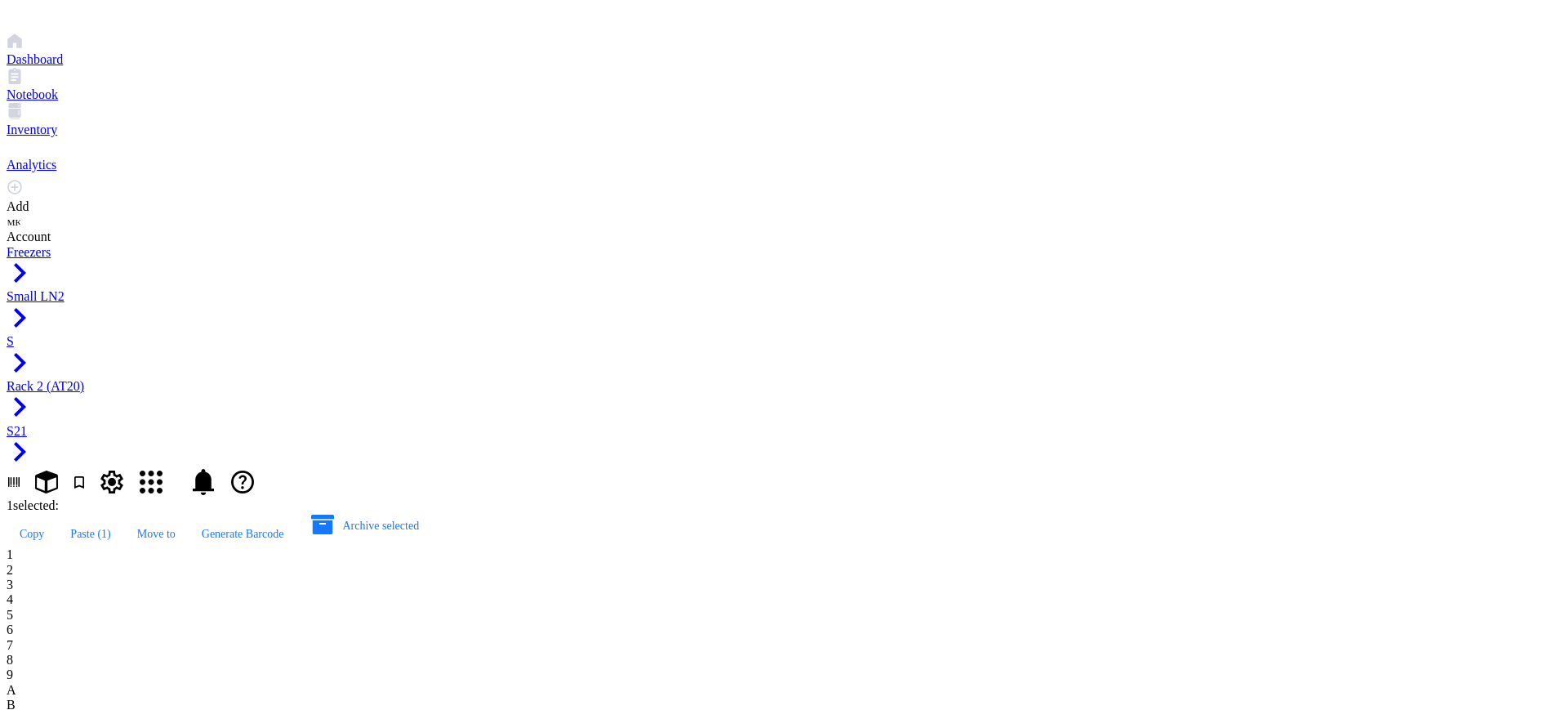
type input "AT20.25"
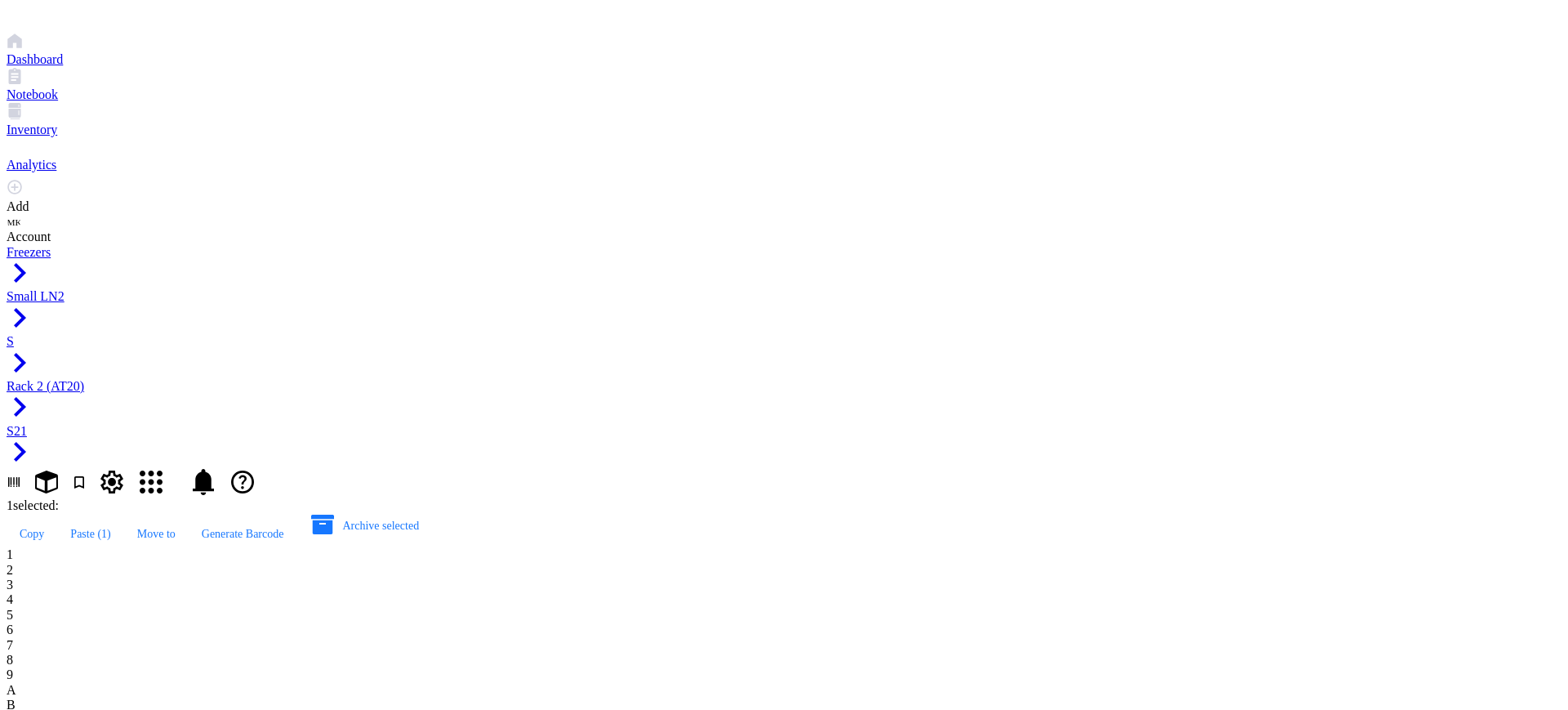
drag, startPoint x: 675, startPoint y: 345, endPoint x: 785, endPoint y: 352, distance: 110.2
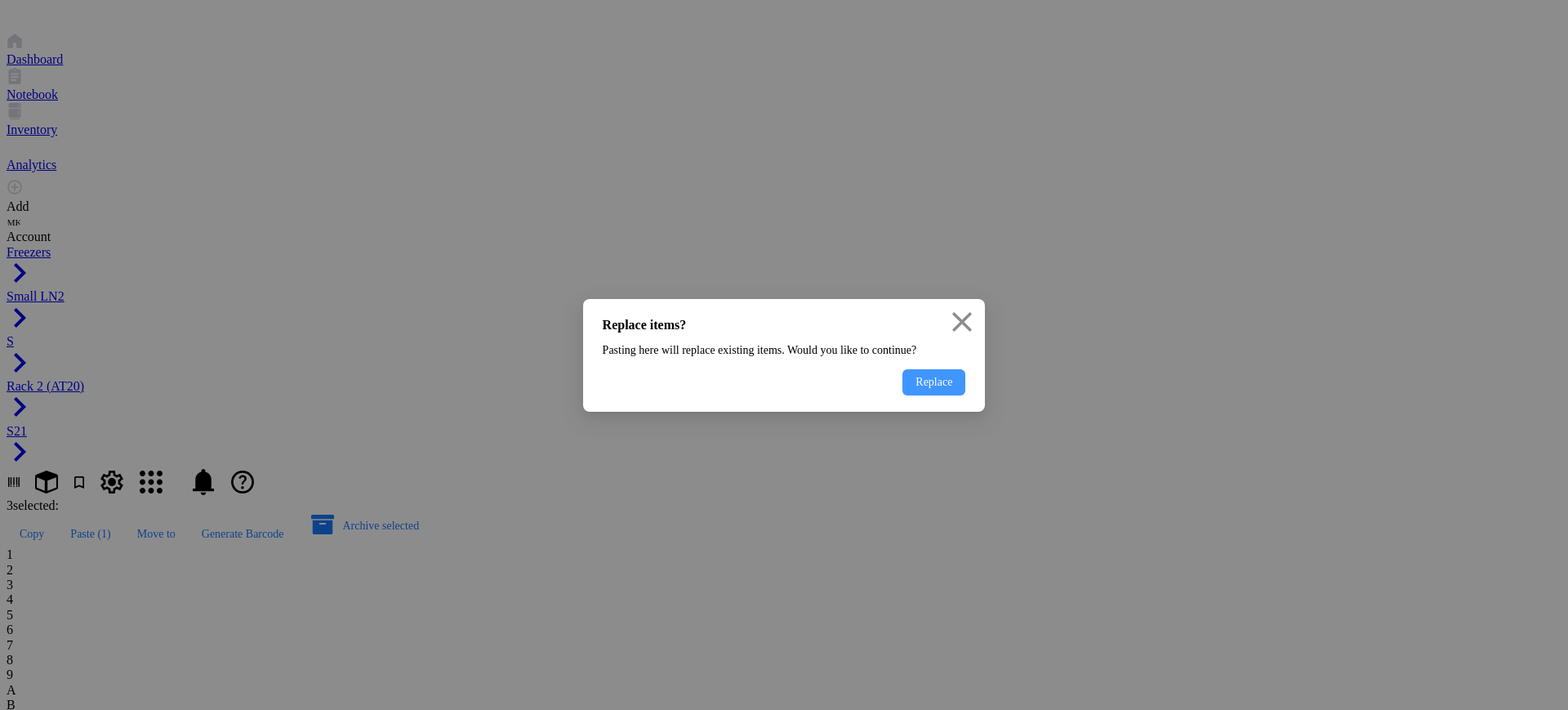
click at [915, 389] on span "Replace" at bounding box center [934, 382] width 37 height 13
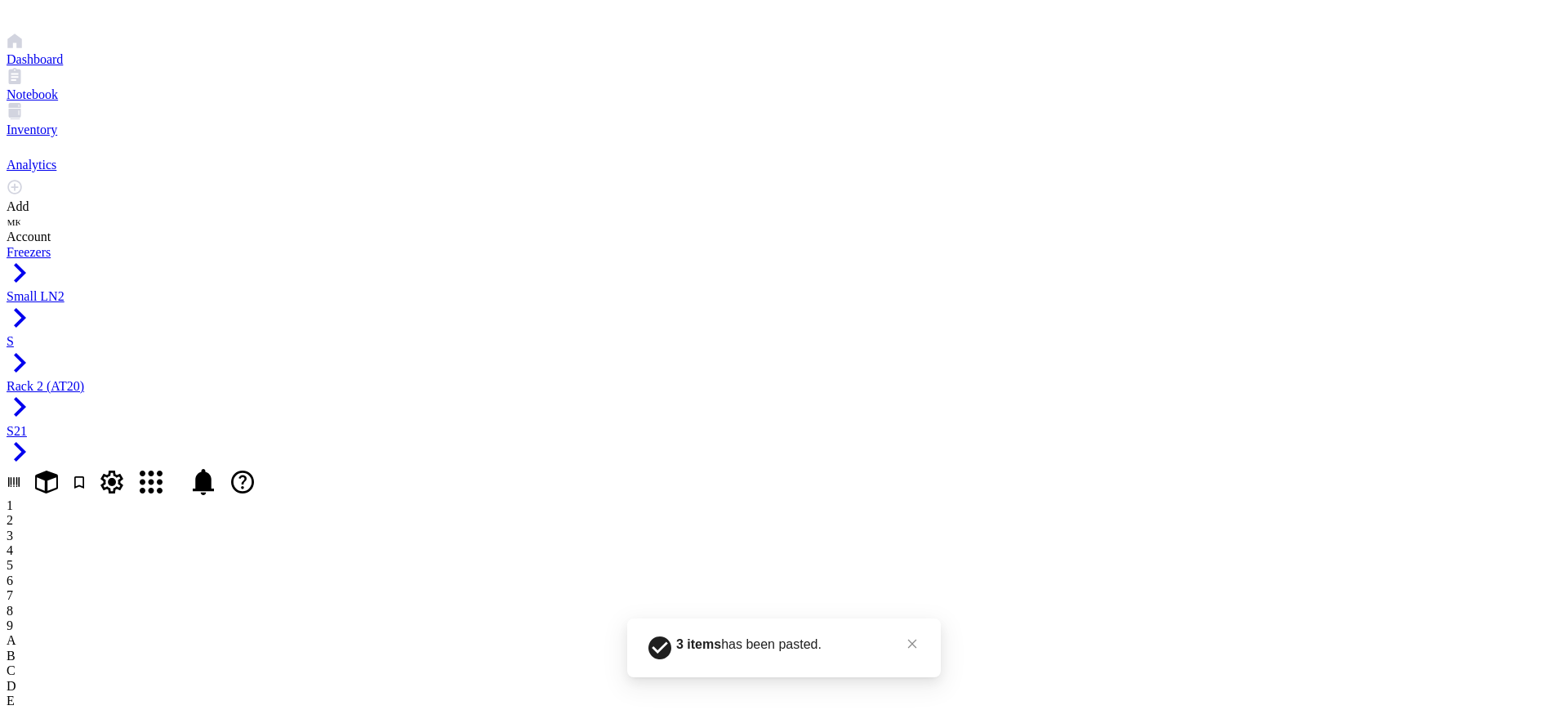
drag, startPoint x: 272, startPoint y: 402, endPoint x: 314, endPoint y: 413, distance: 43.4
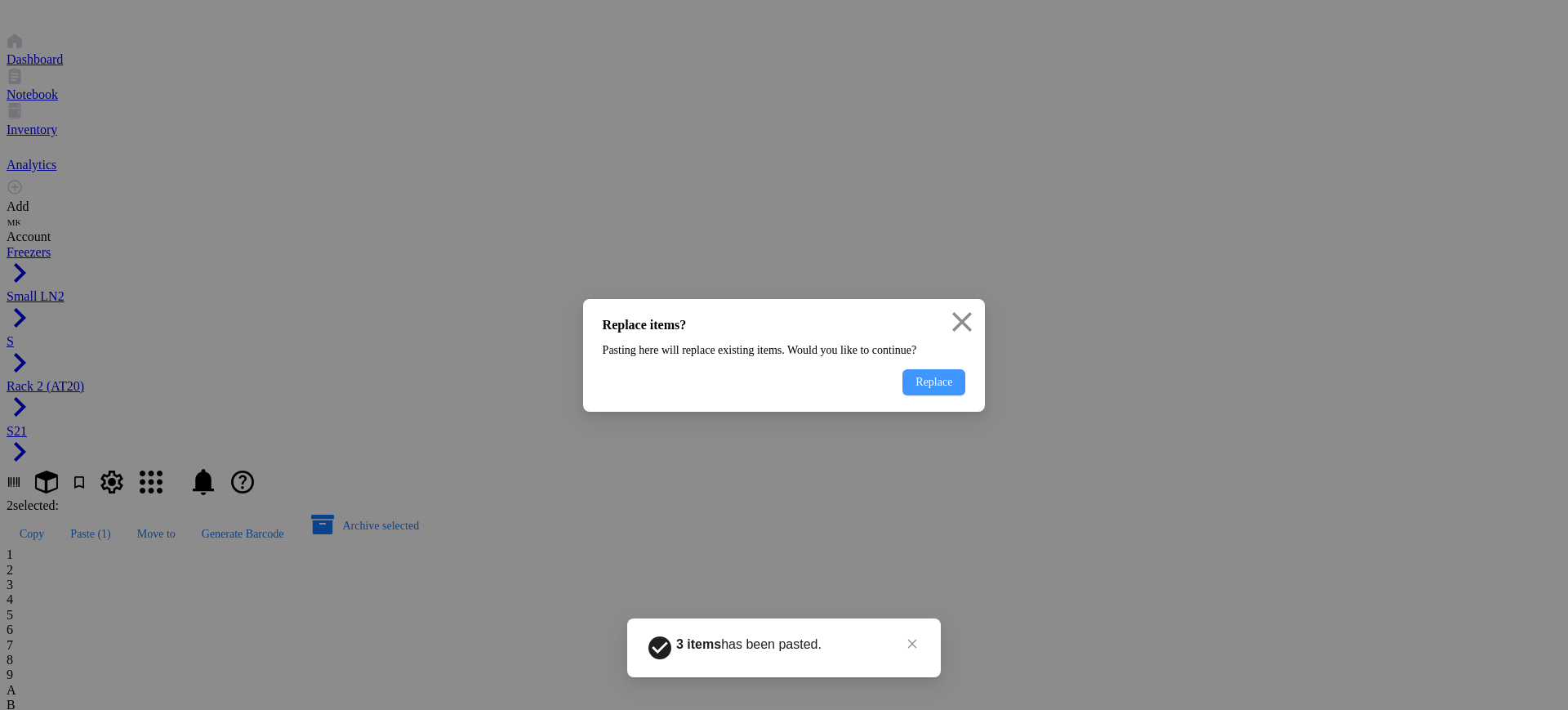
click at [903, 396] on button "Replace" at bounding box center [934, 382] width 63 height 26
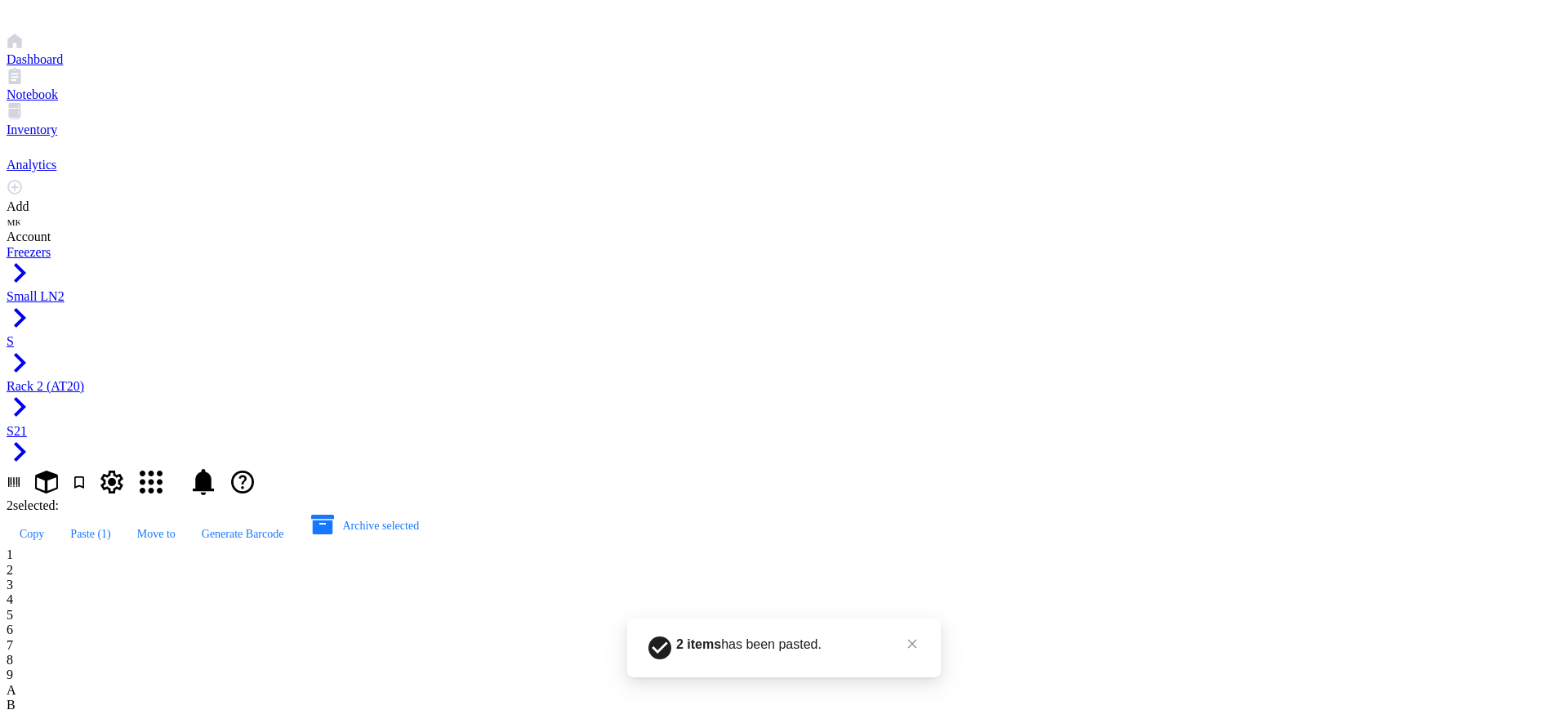
type input "AT20.26"
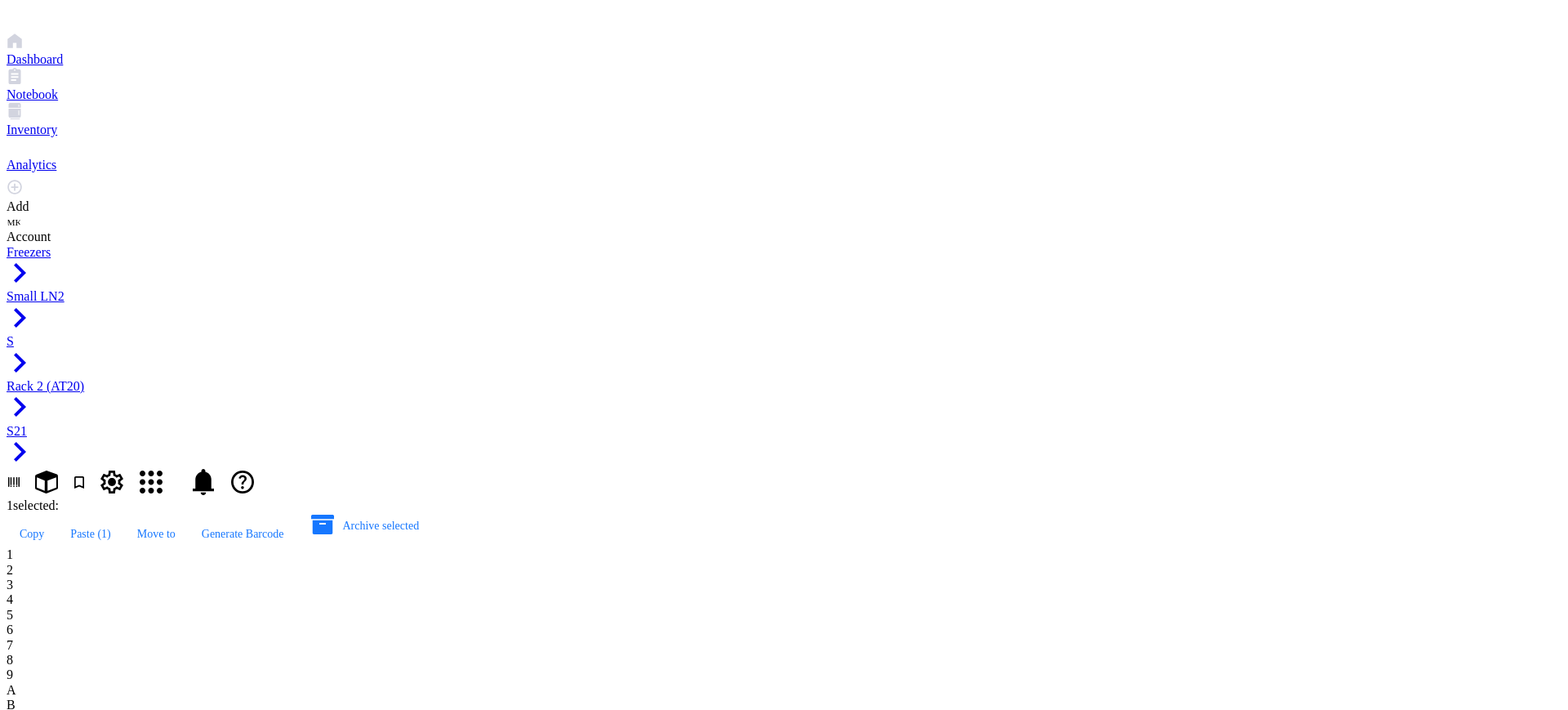
type input "AT20.27"
type input "AT20.28"
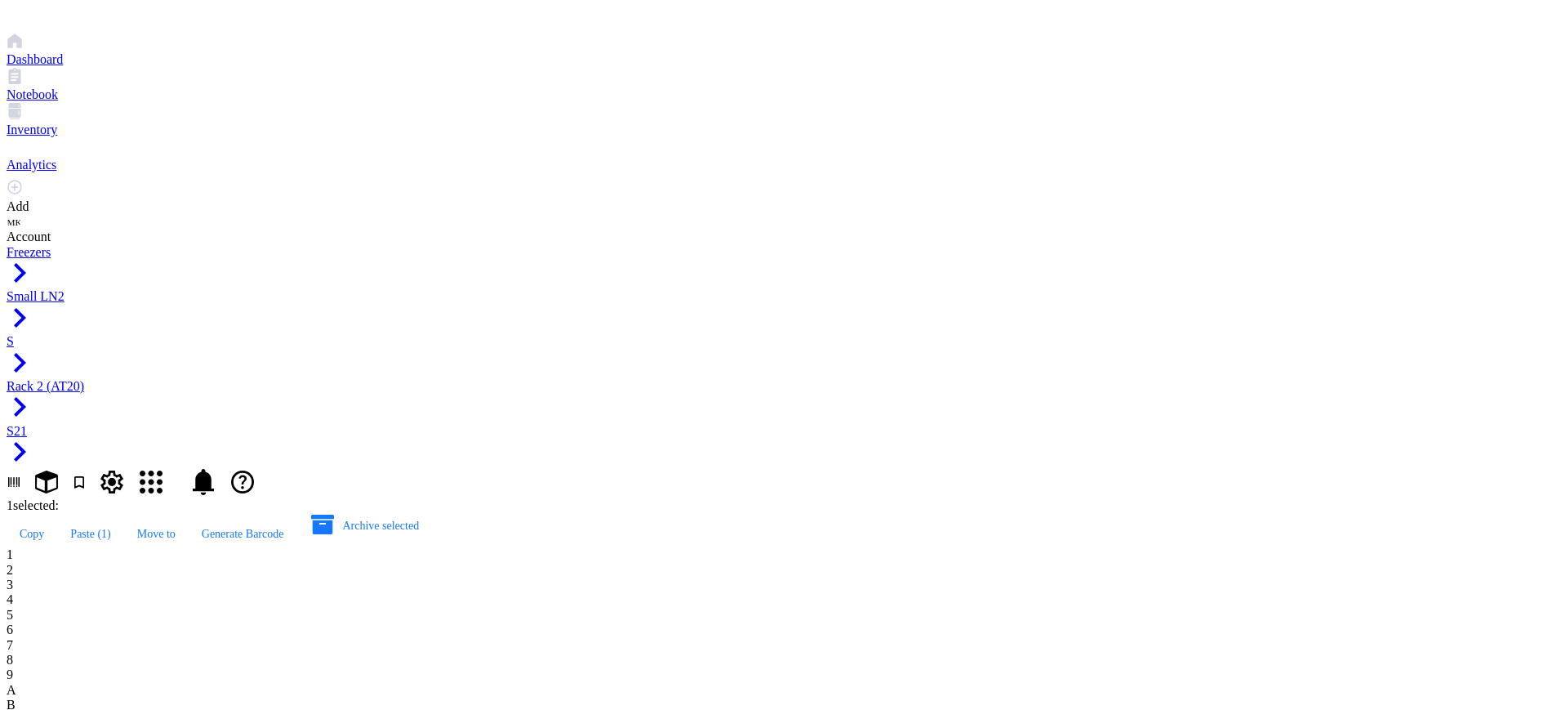
type input "AT20.29"
type input "AT20.3-"
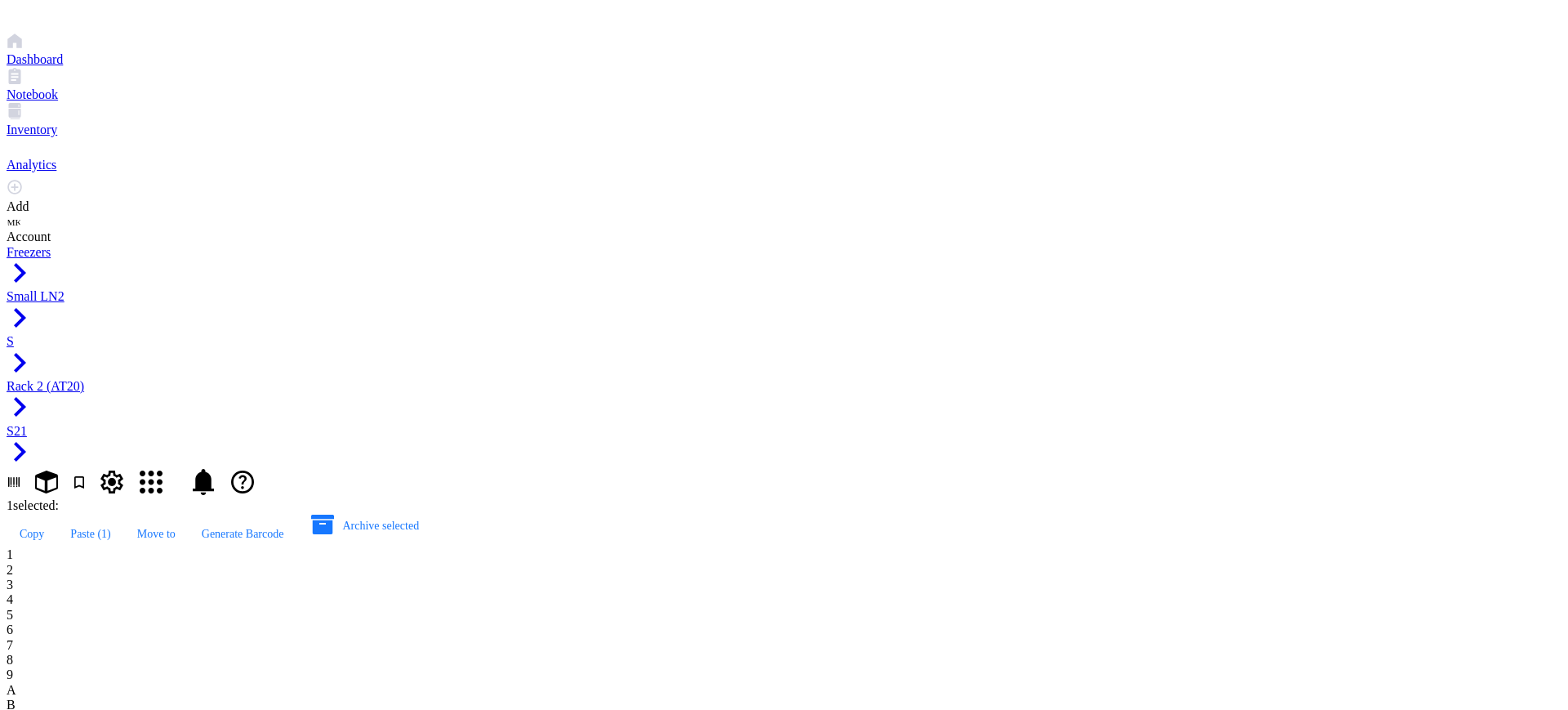
type input "AT20.30"
type input "AT20.31"
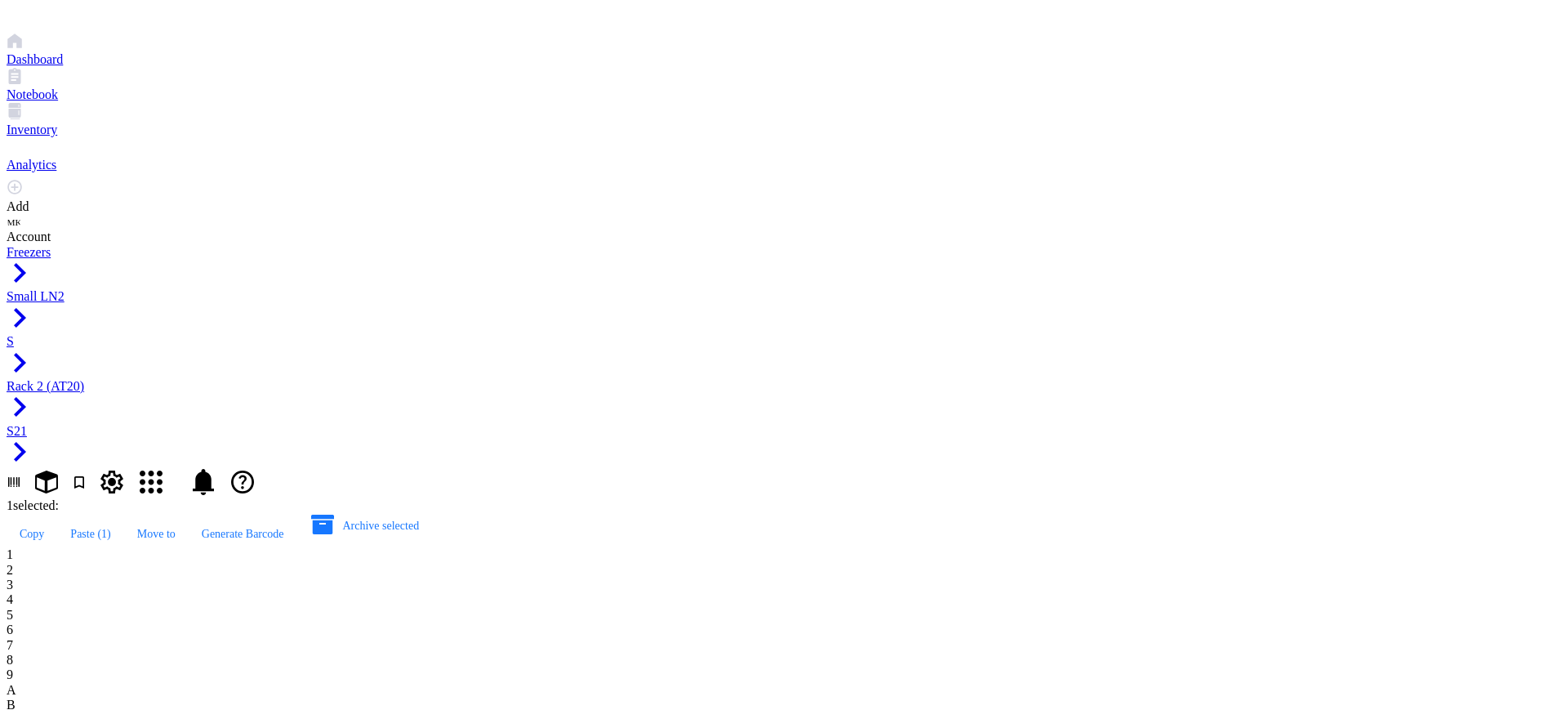
type input "AT20.32"
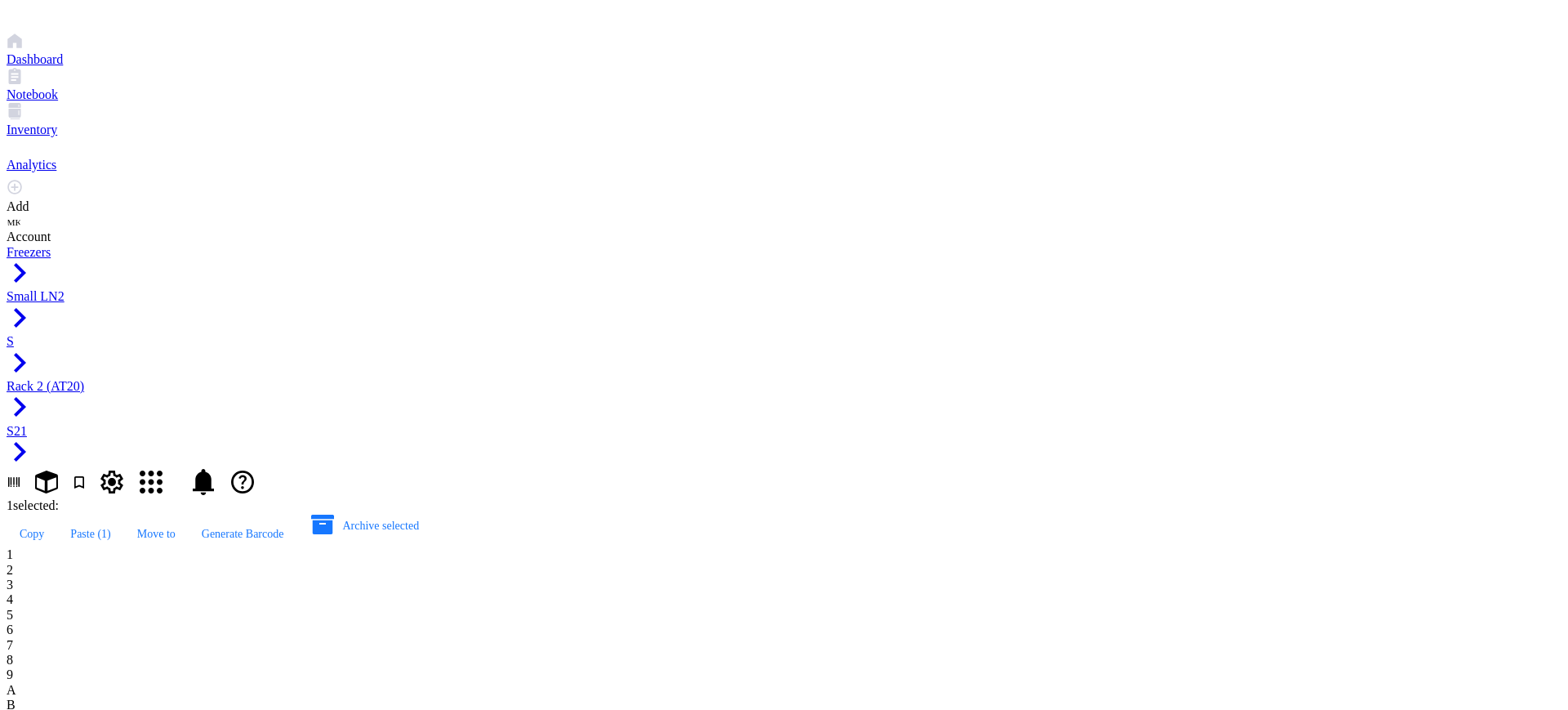
type input "AT20.33"
type input "AT20.34"
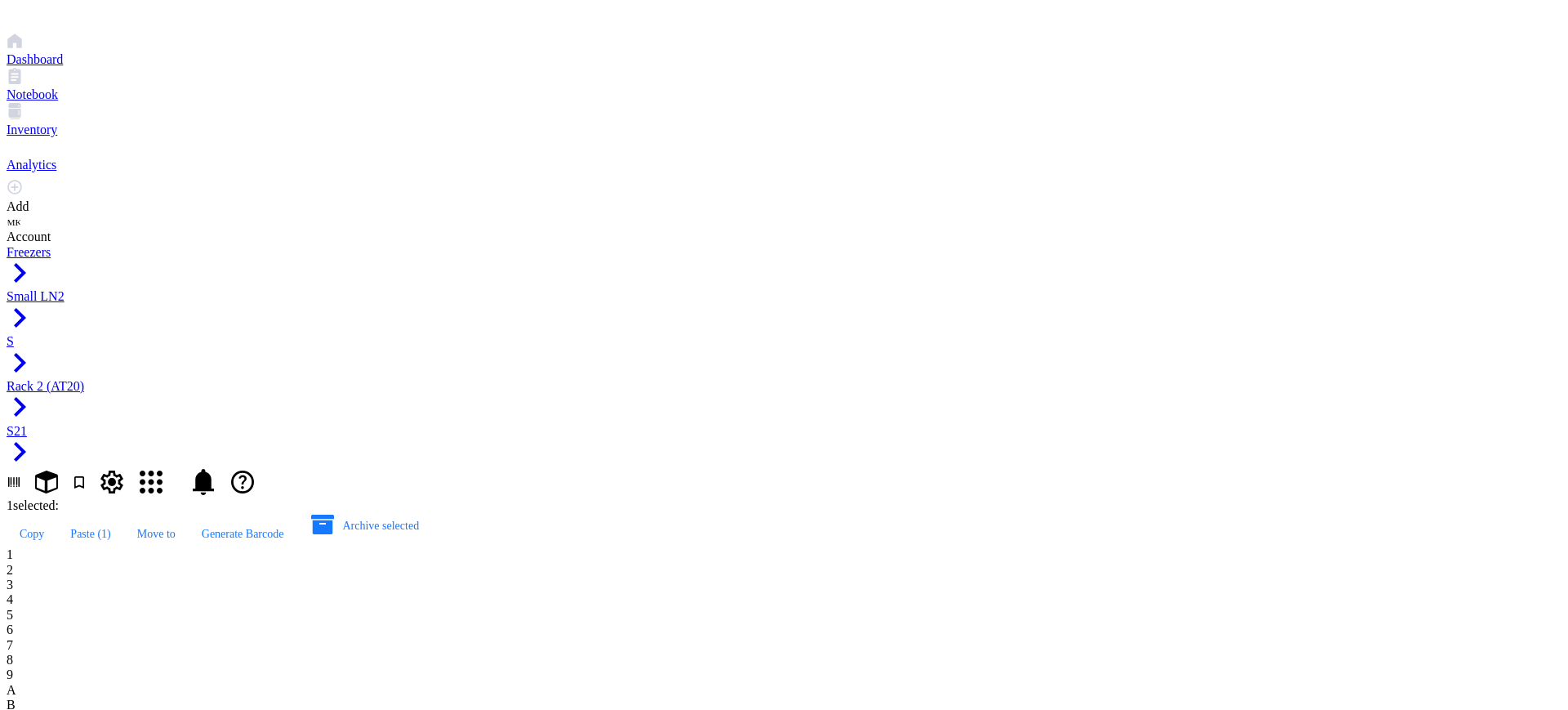
type input "AT20.35"
type input "AT20.36"
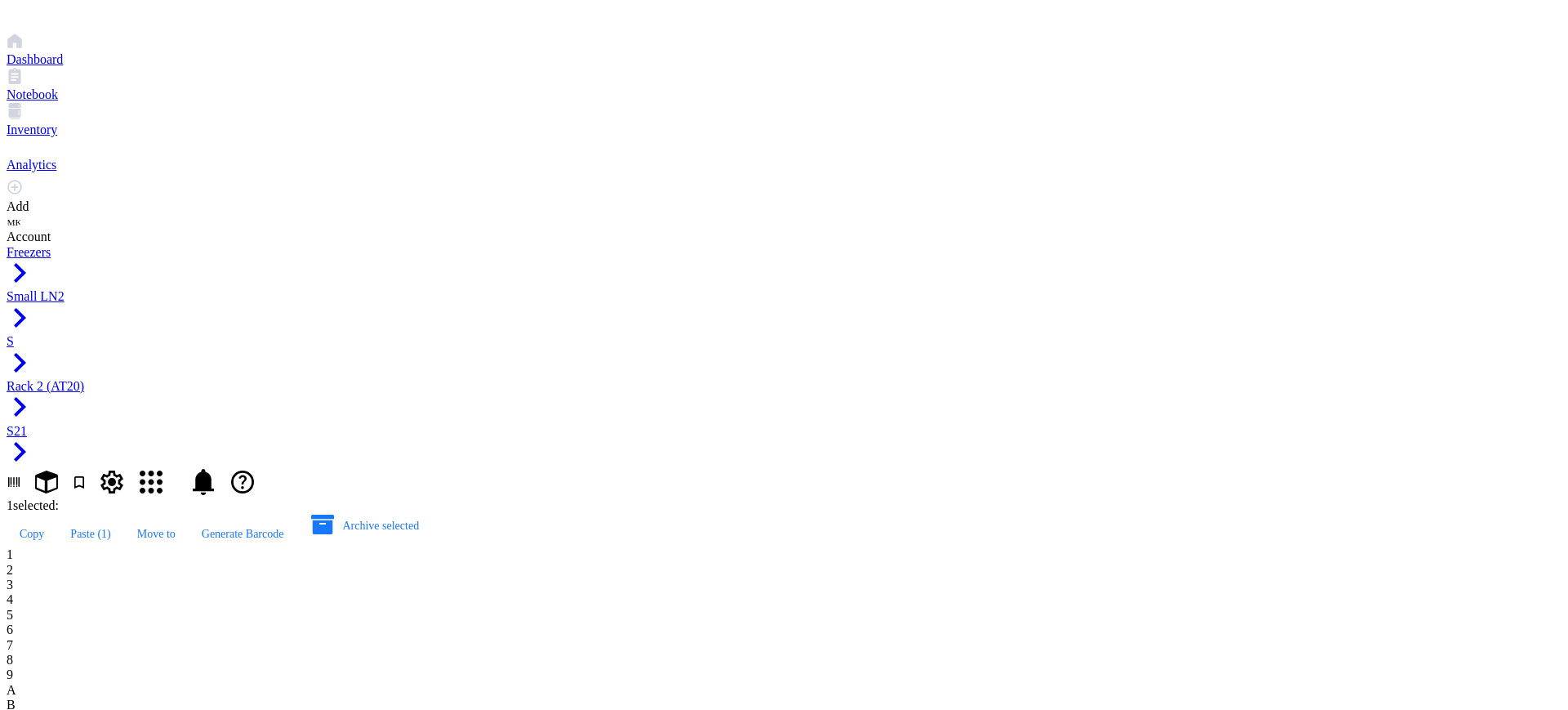
type input "AT20.36"
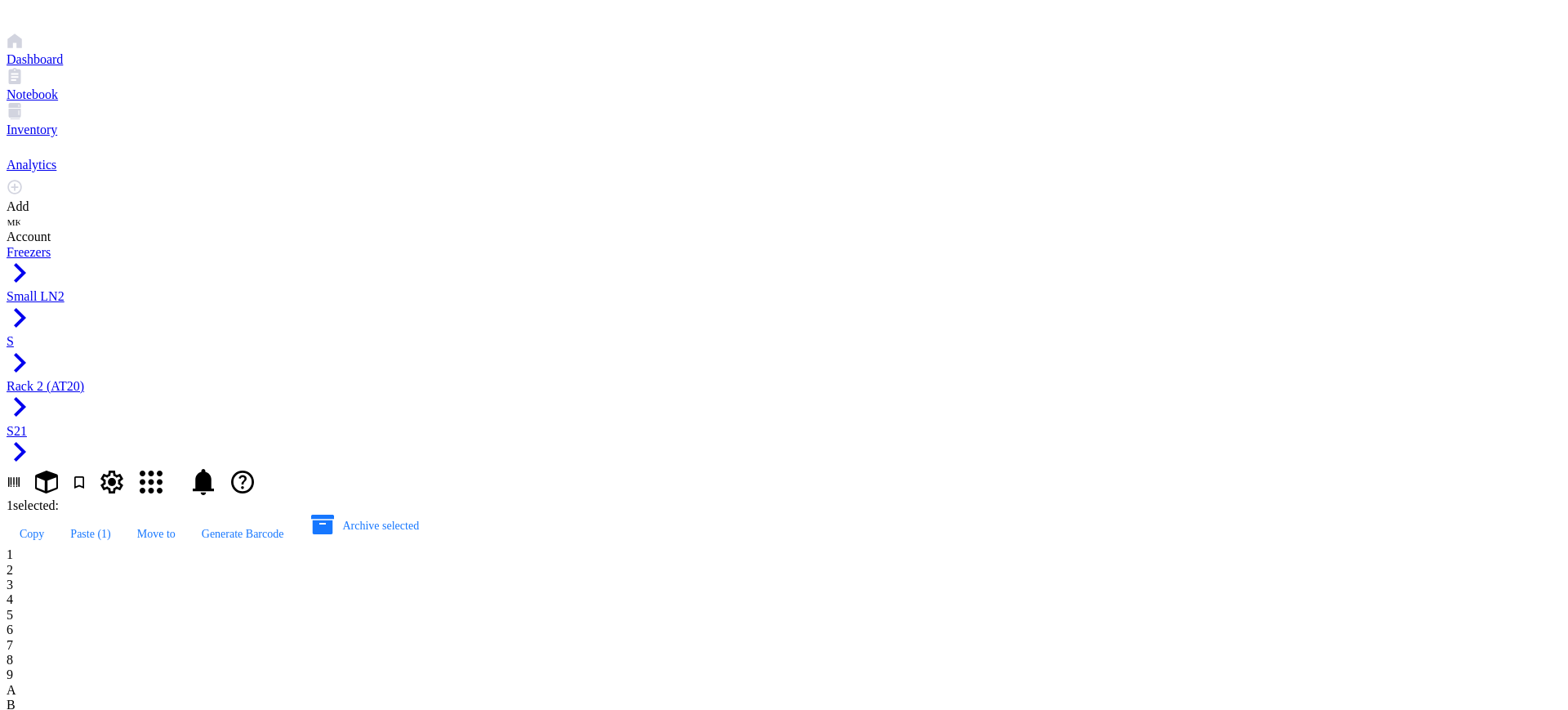
type input "AT20.37"
type input "AT20.38"
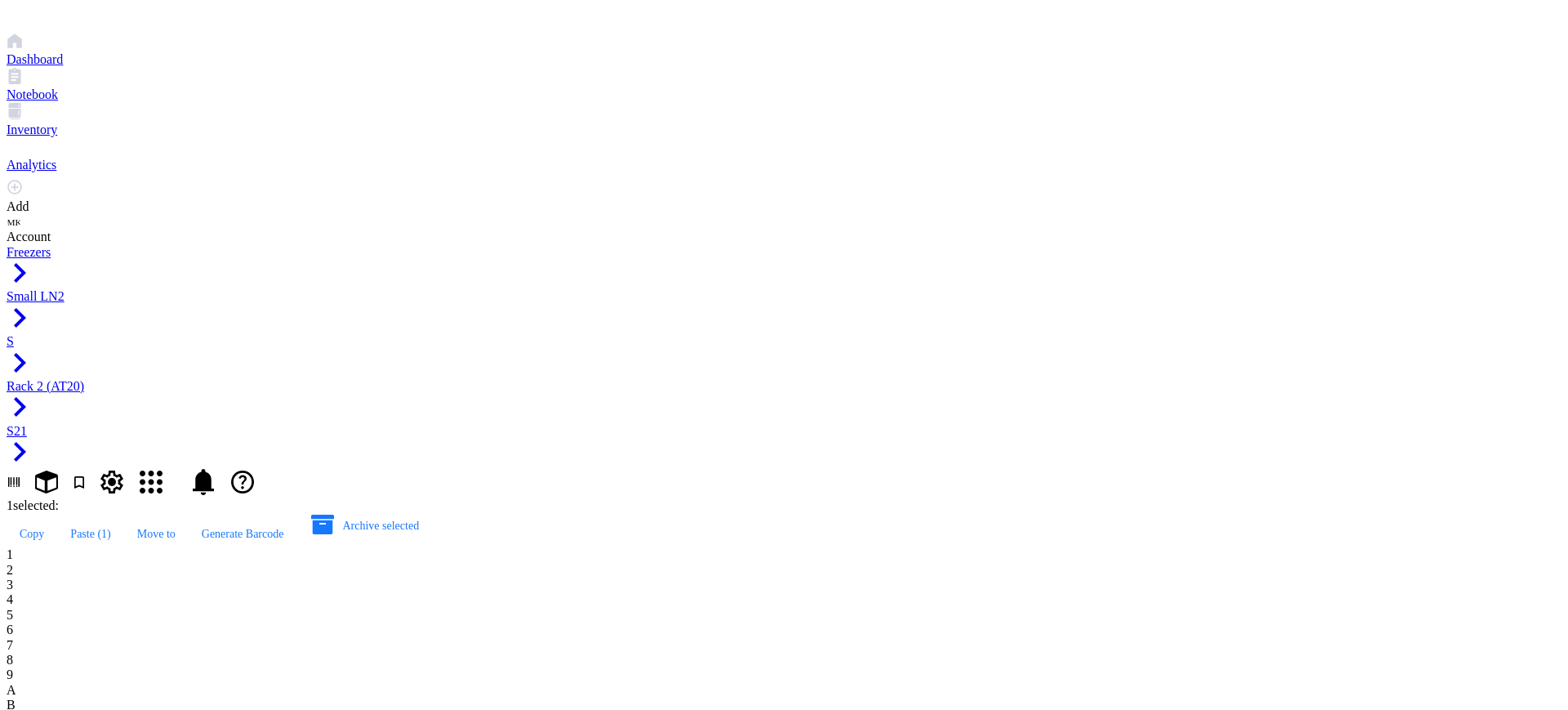
type input "AT20.39"
type input "AT20.40"
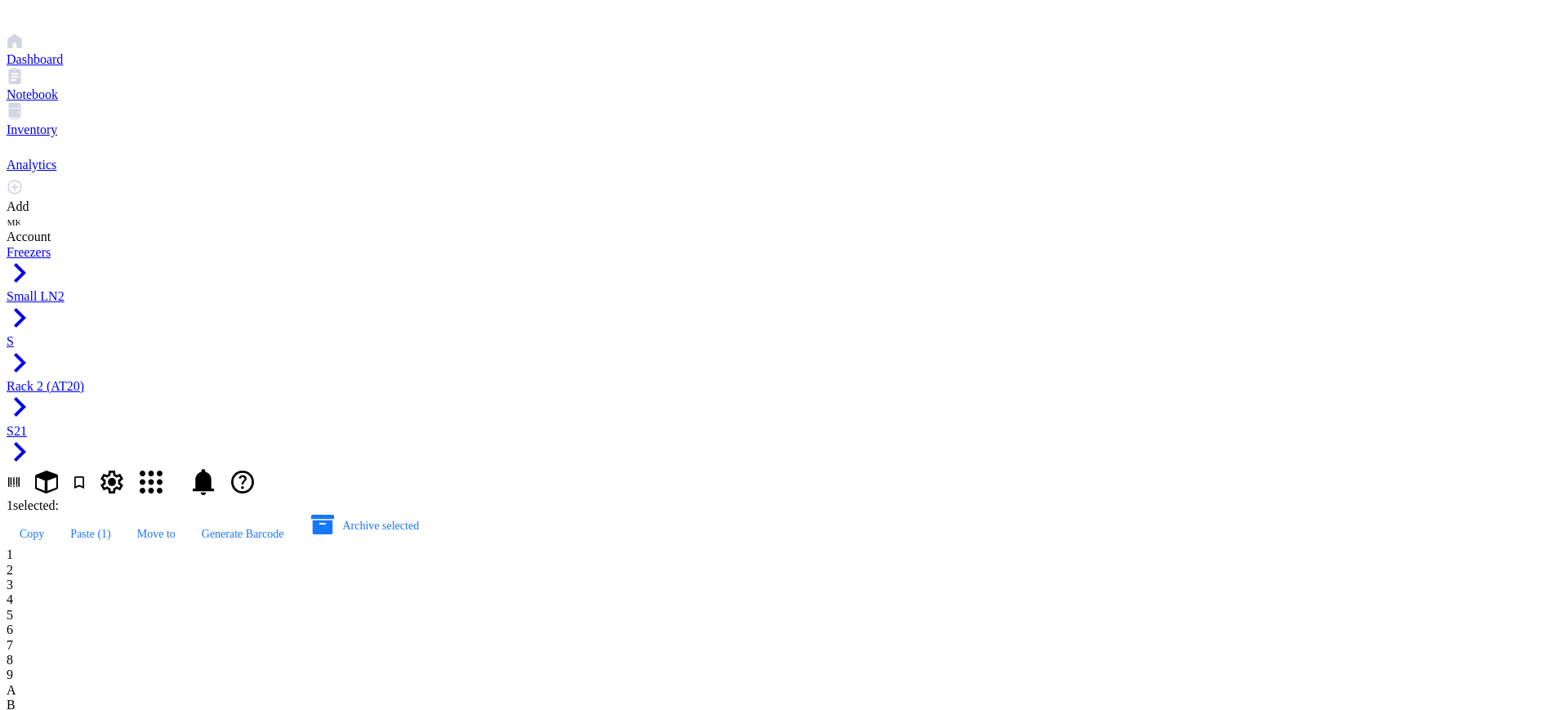
type input "AT20.41"
drag, startPoint x: 311, startPoint y: 540, endPoint x: 441, endPoint y: 543, distance: 130.0
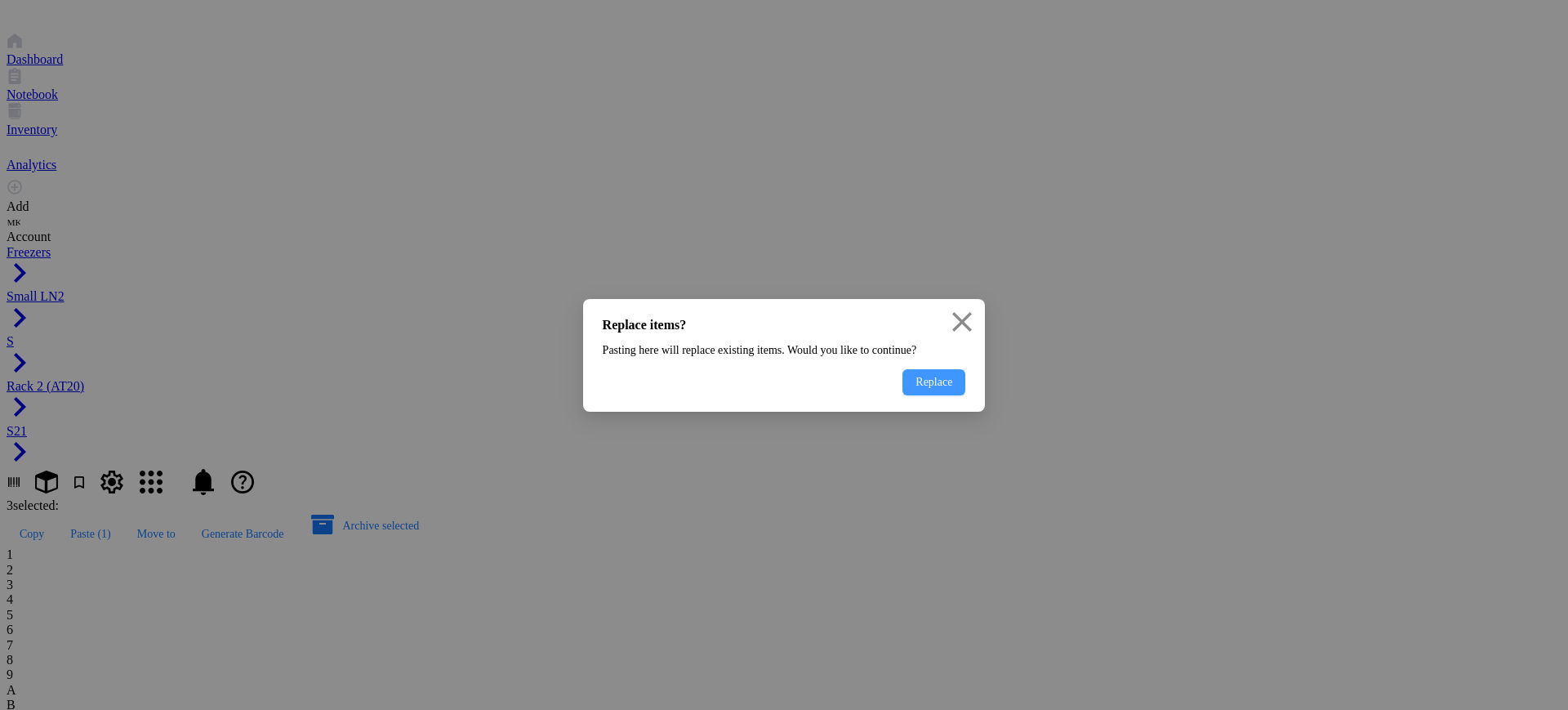
click at [936, 389] on span "Replace" at bounding box center [934, 382] width 37 height 13
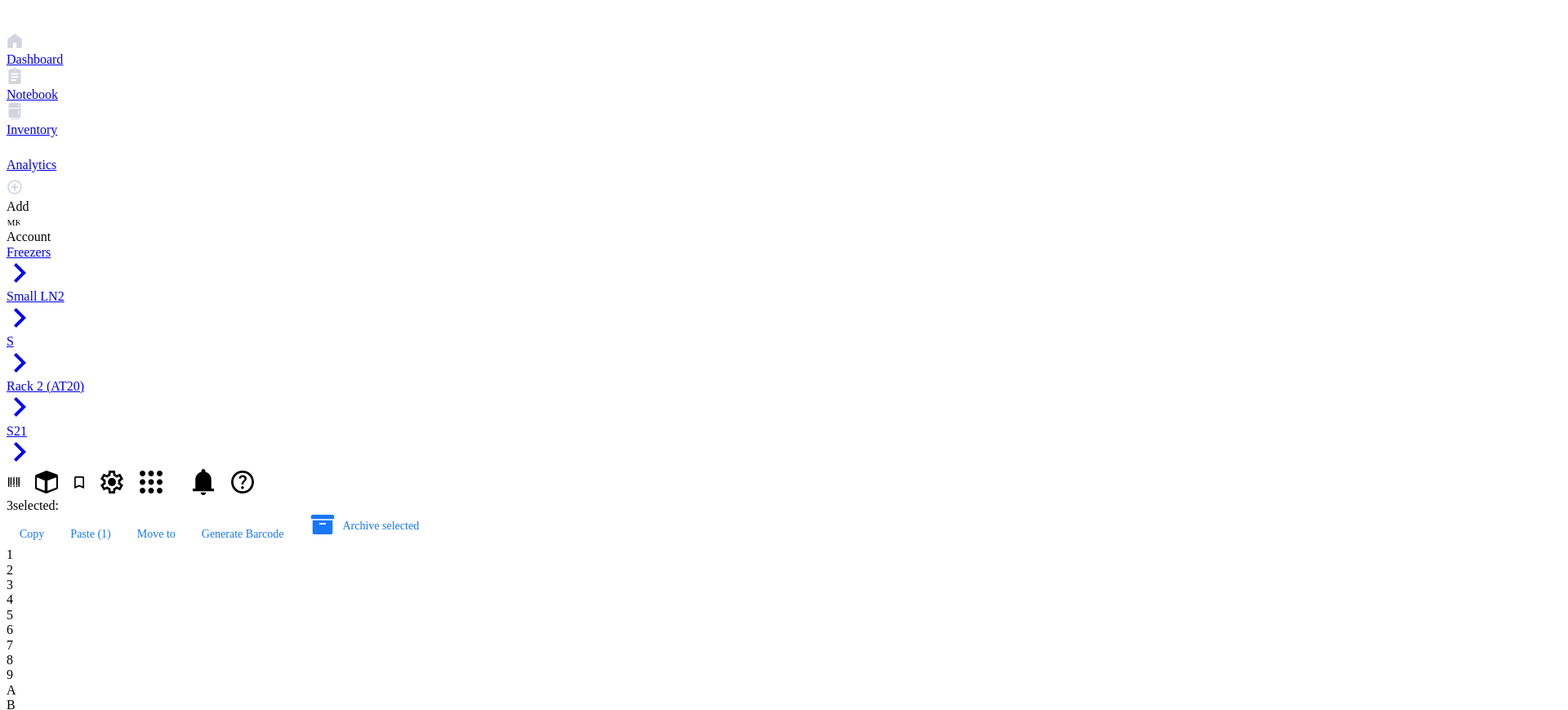
type input "AT20.42"
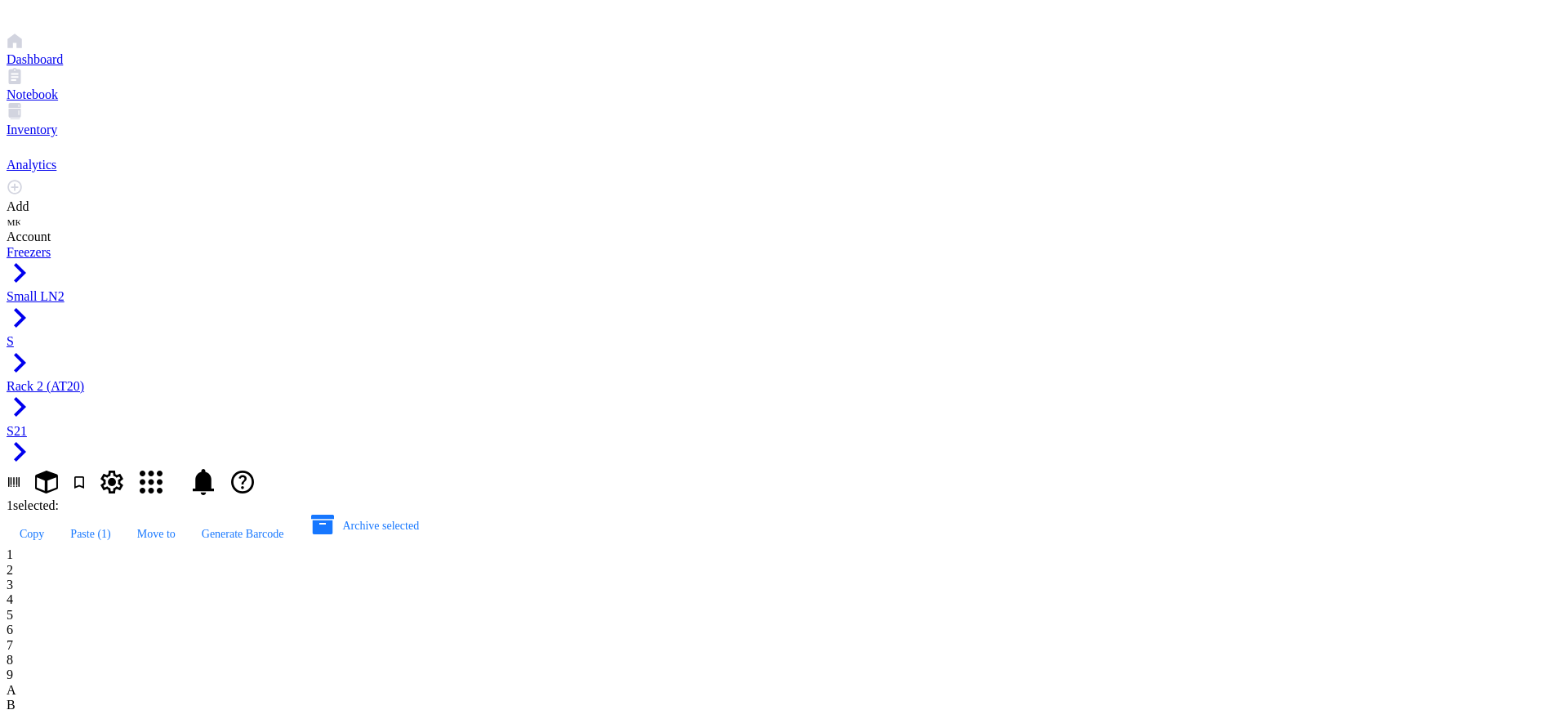
type input "AT20.43"
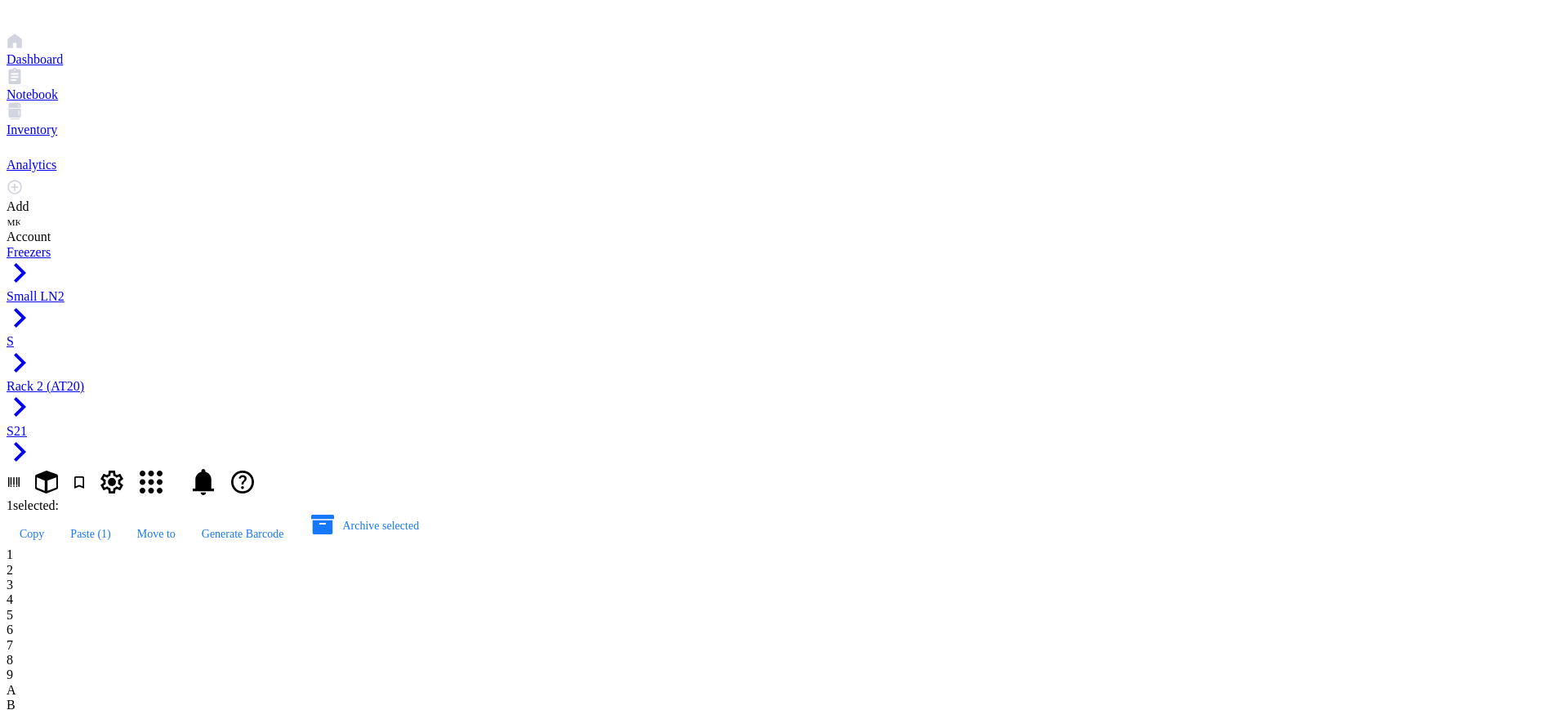
type input "AT20.44"
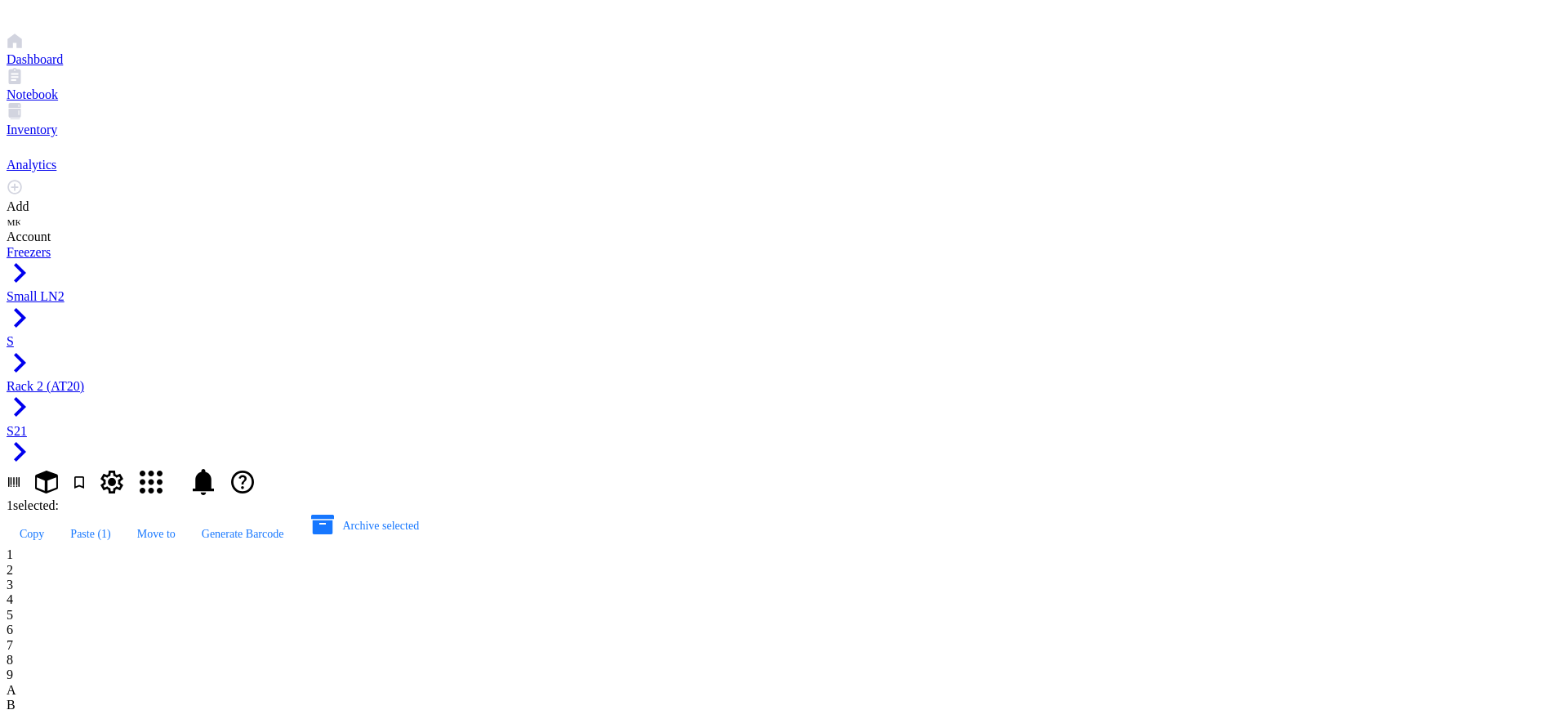
type input "AT20.44"
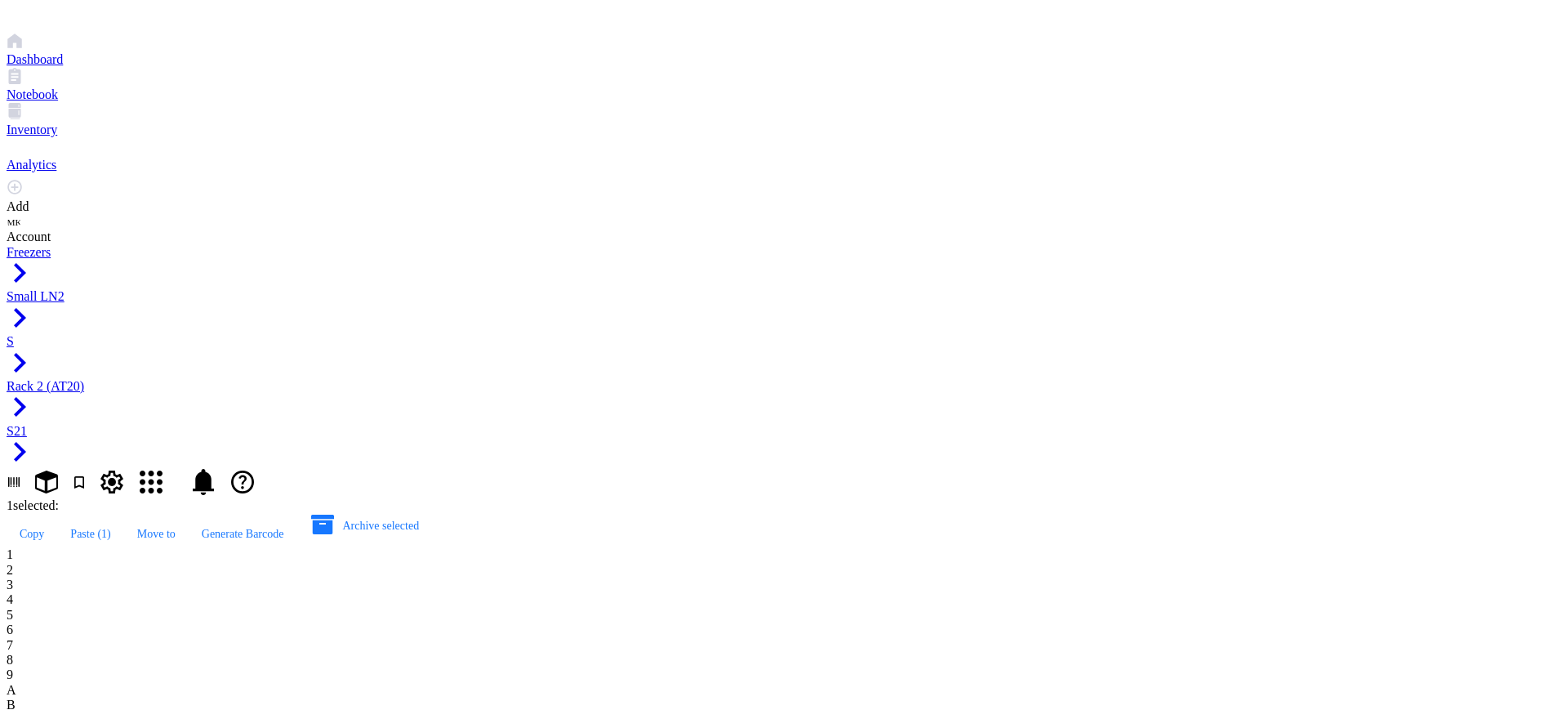
type input "AT20.44"
type input "AT20.45"
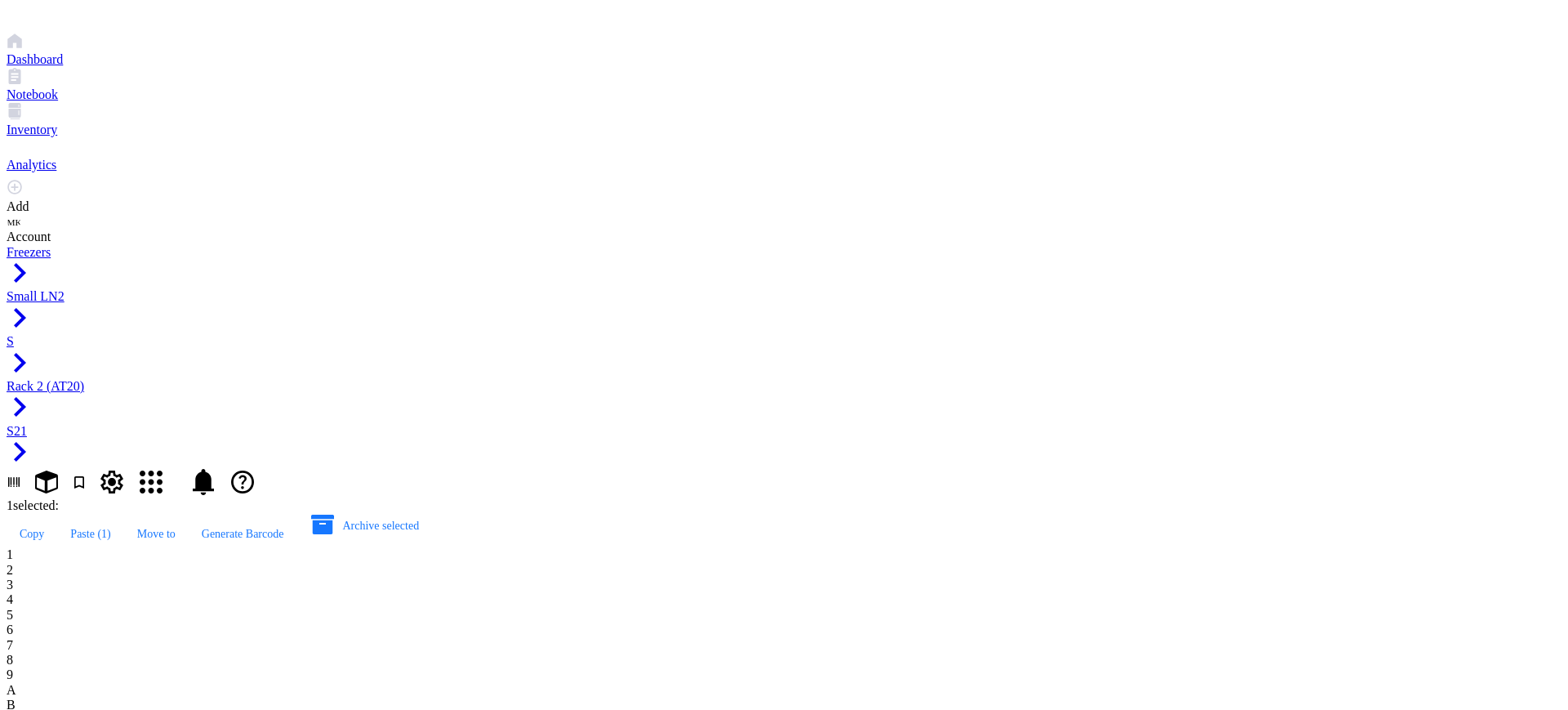
type input "AT20.45"
type input "AT20.46"
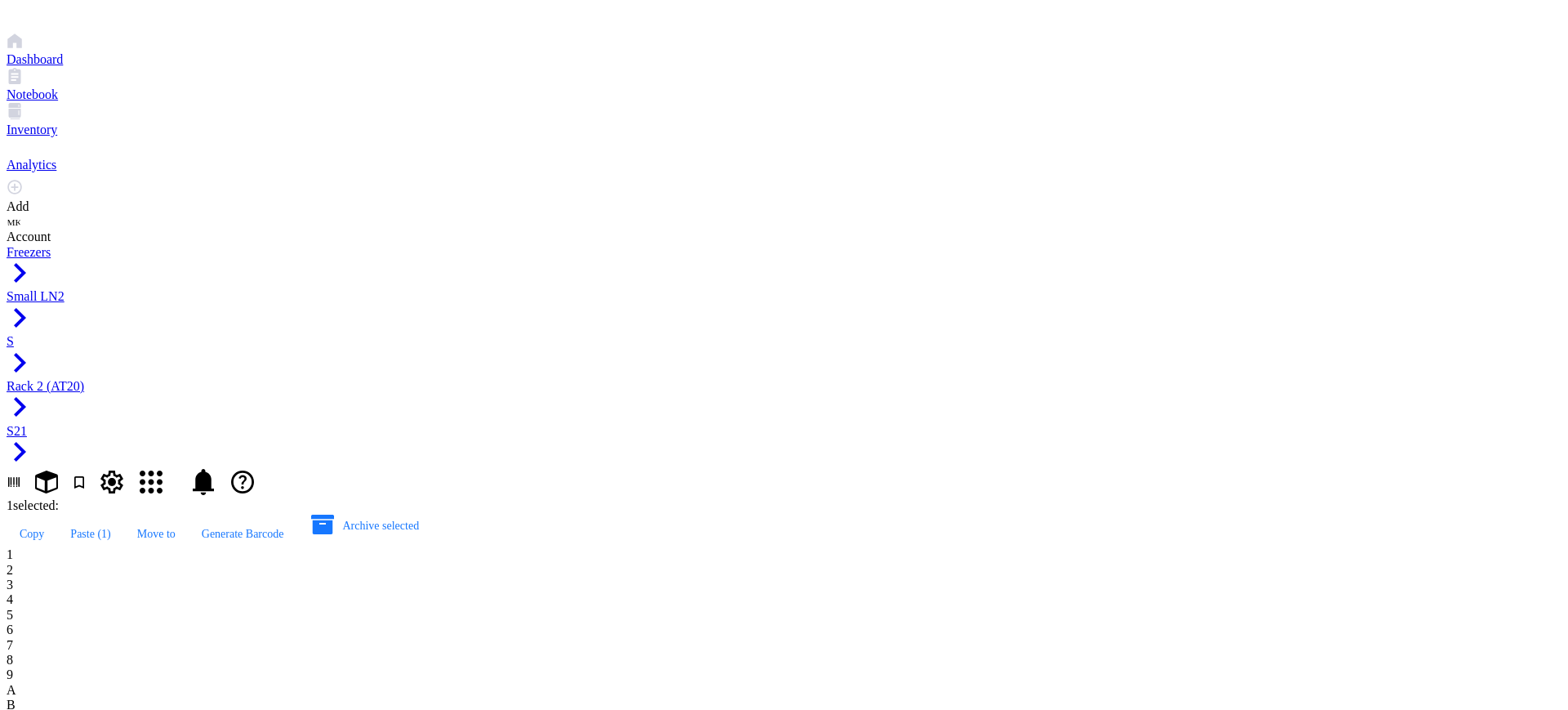
type input "AT20.46"
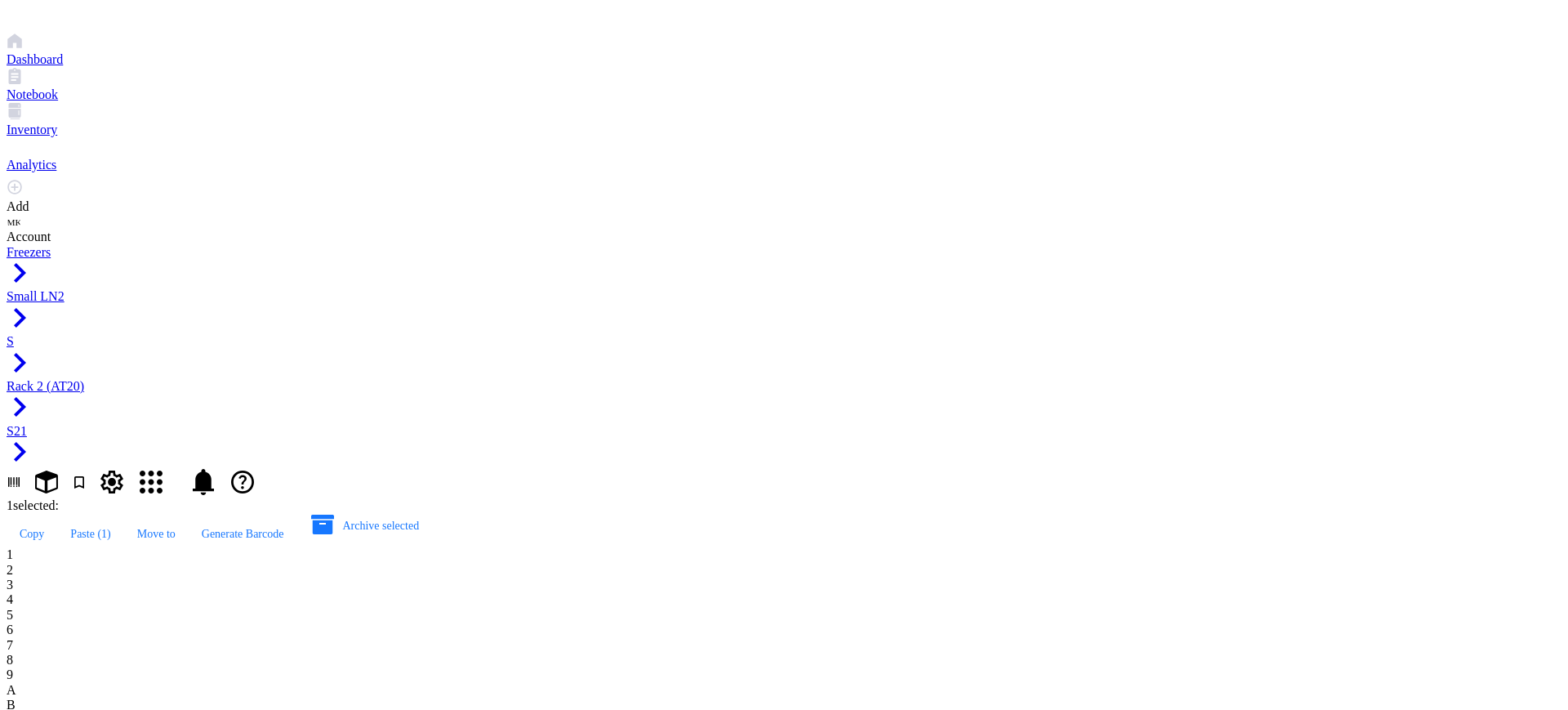
type input "AT20.47"
type input "AT20.48"
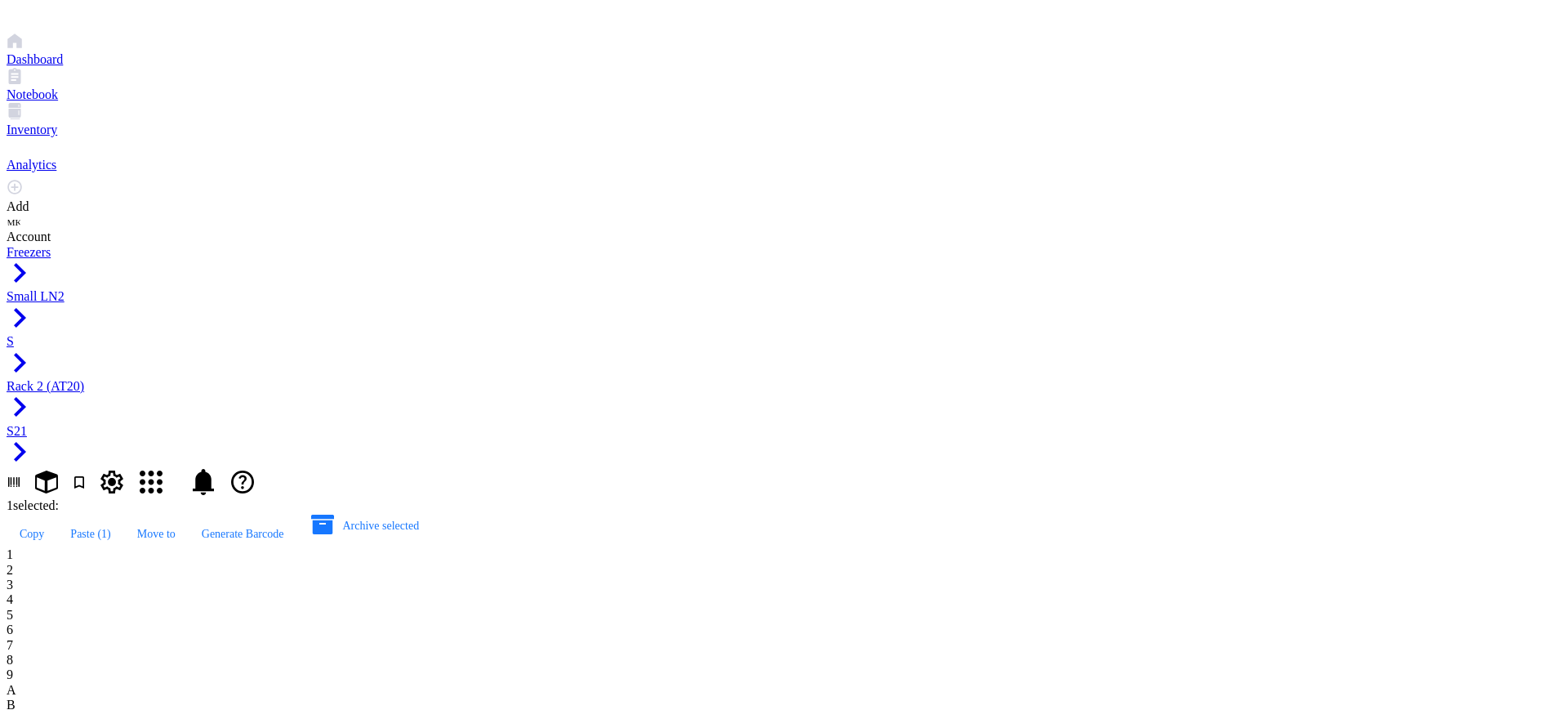
type input "AT20.49"
type input "AT20.50"
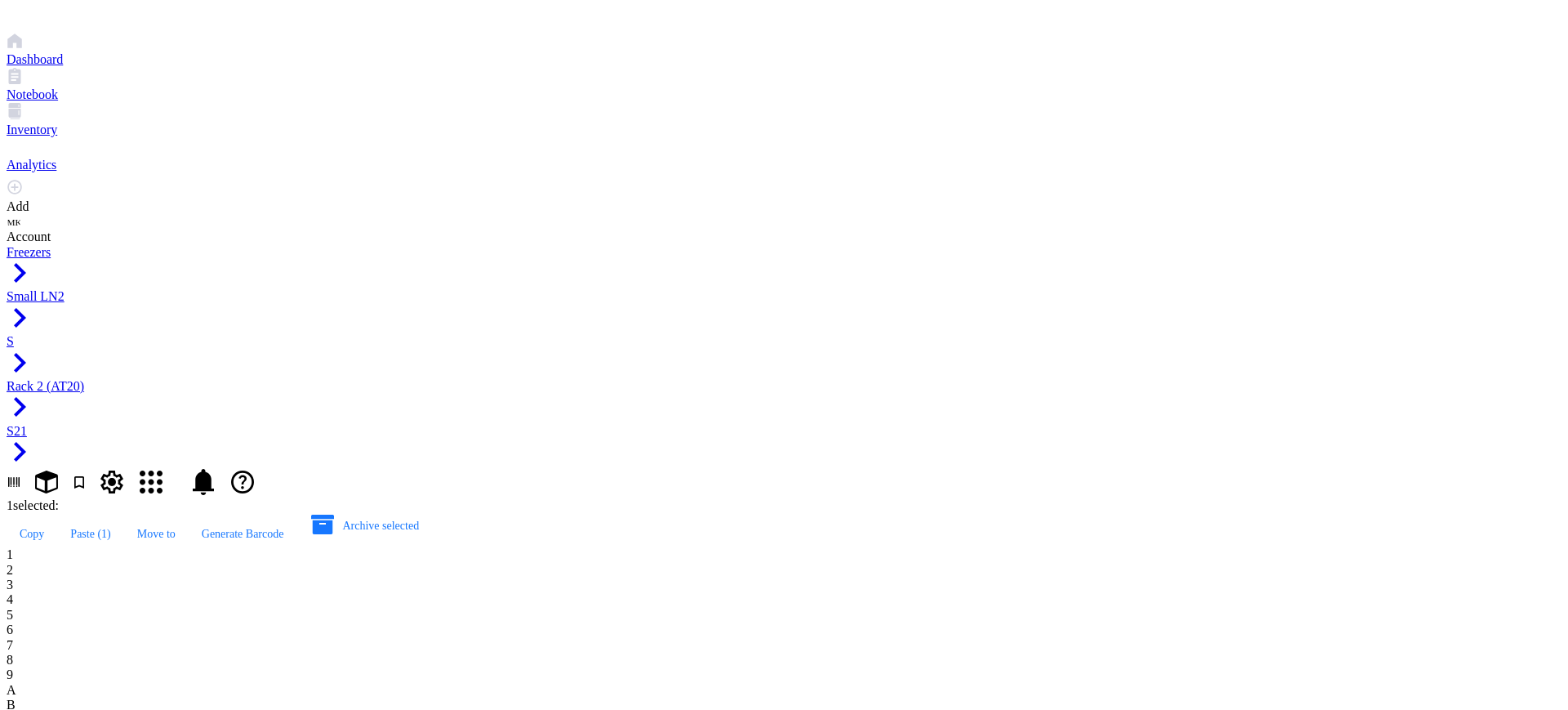
drag, startPoint x: 350, startPoint y: 662, endPoint x: 813, endPoint y: 671, distance: 463.1
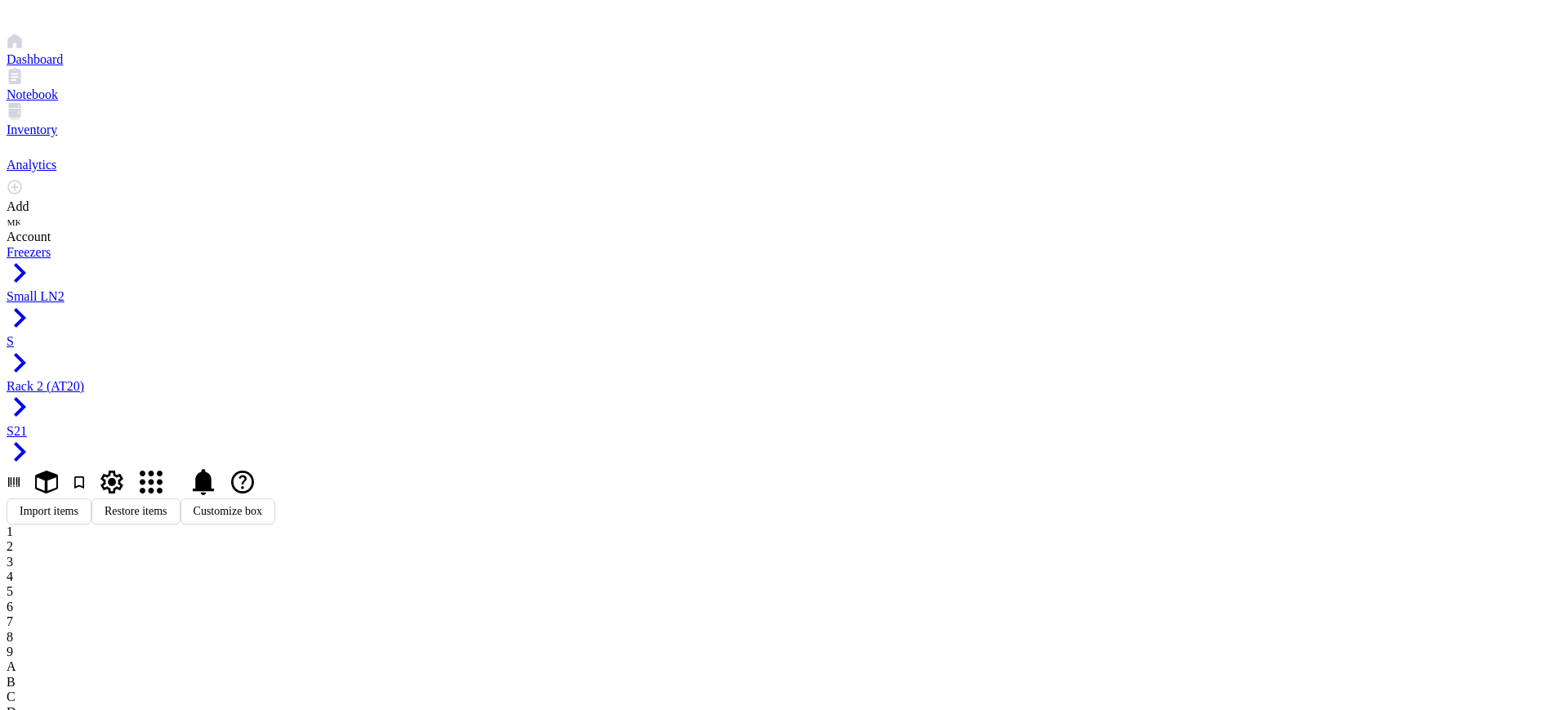
type input "AT20.51"
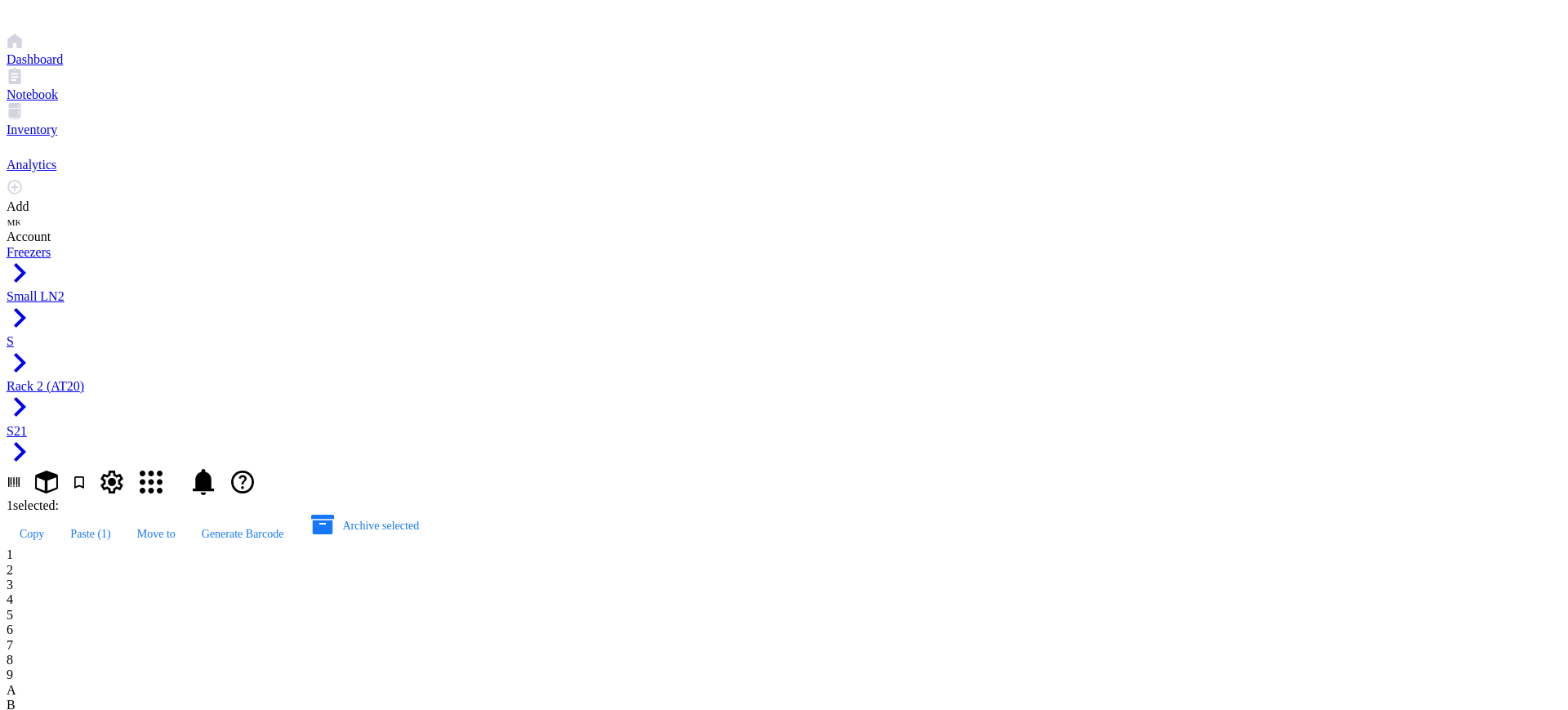
type input "AT20.52"
type input "AT20.53"
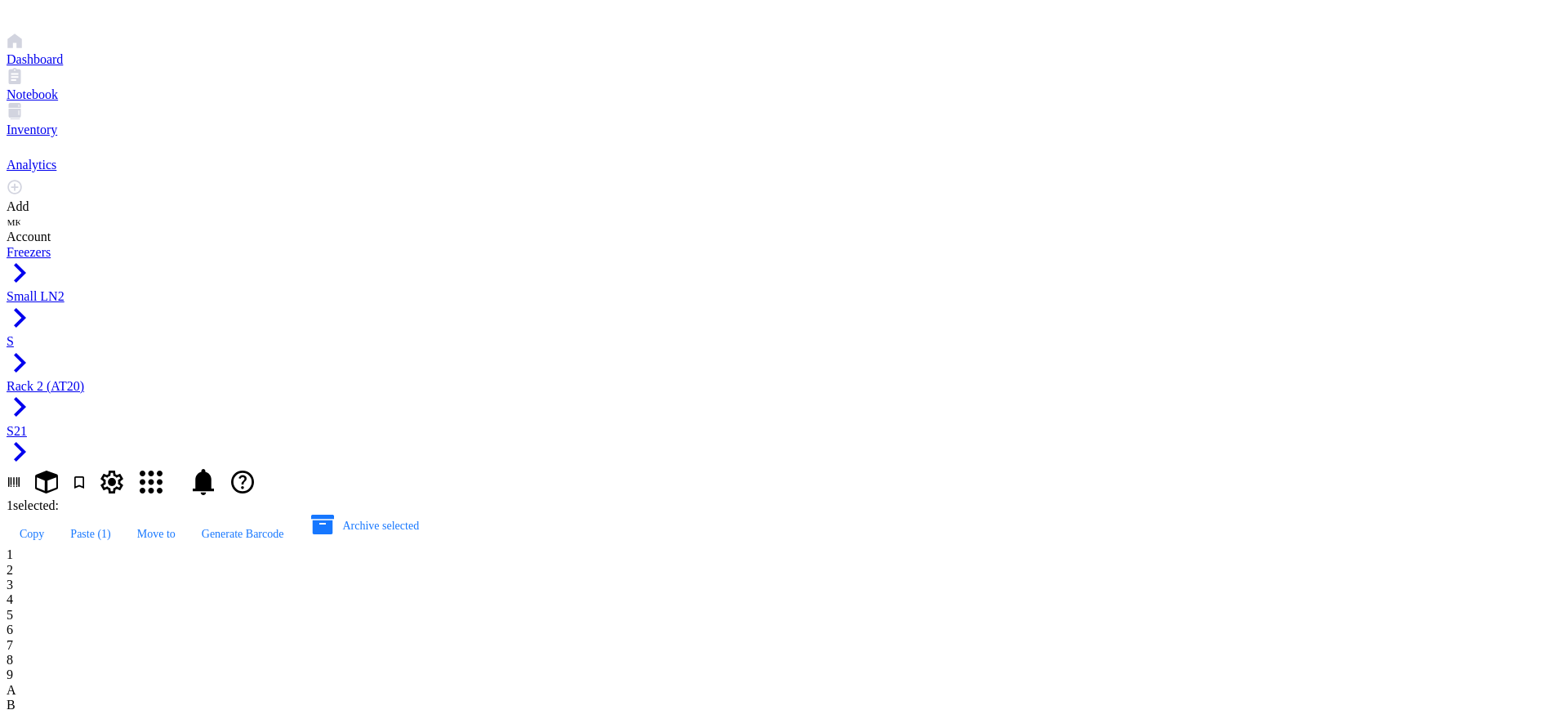
type input "AT20.54"
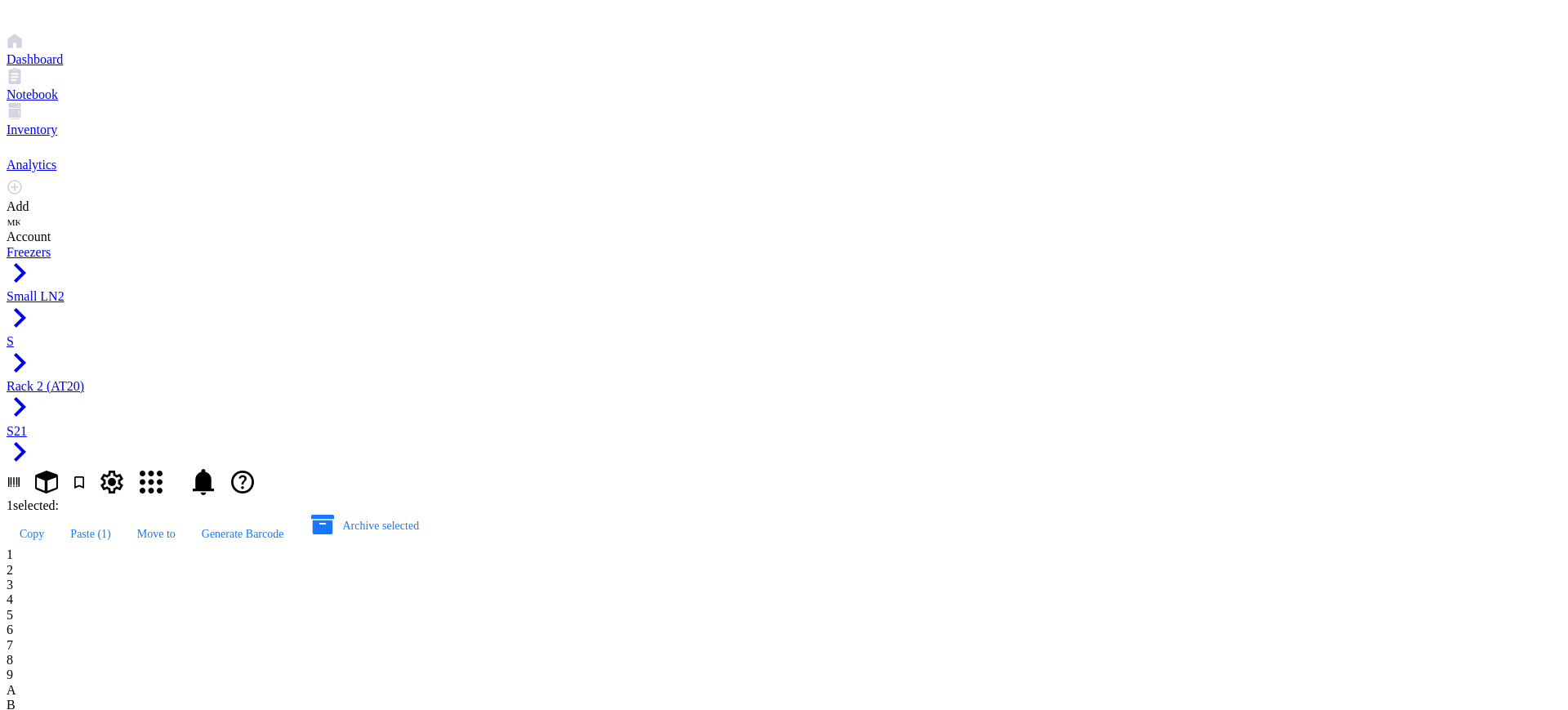
type input "AT20.55"
type input "AT20.56"
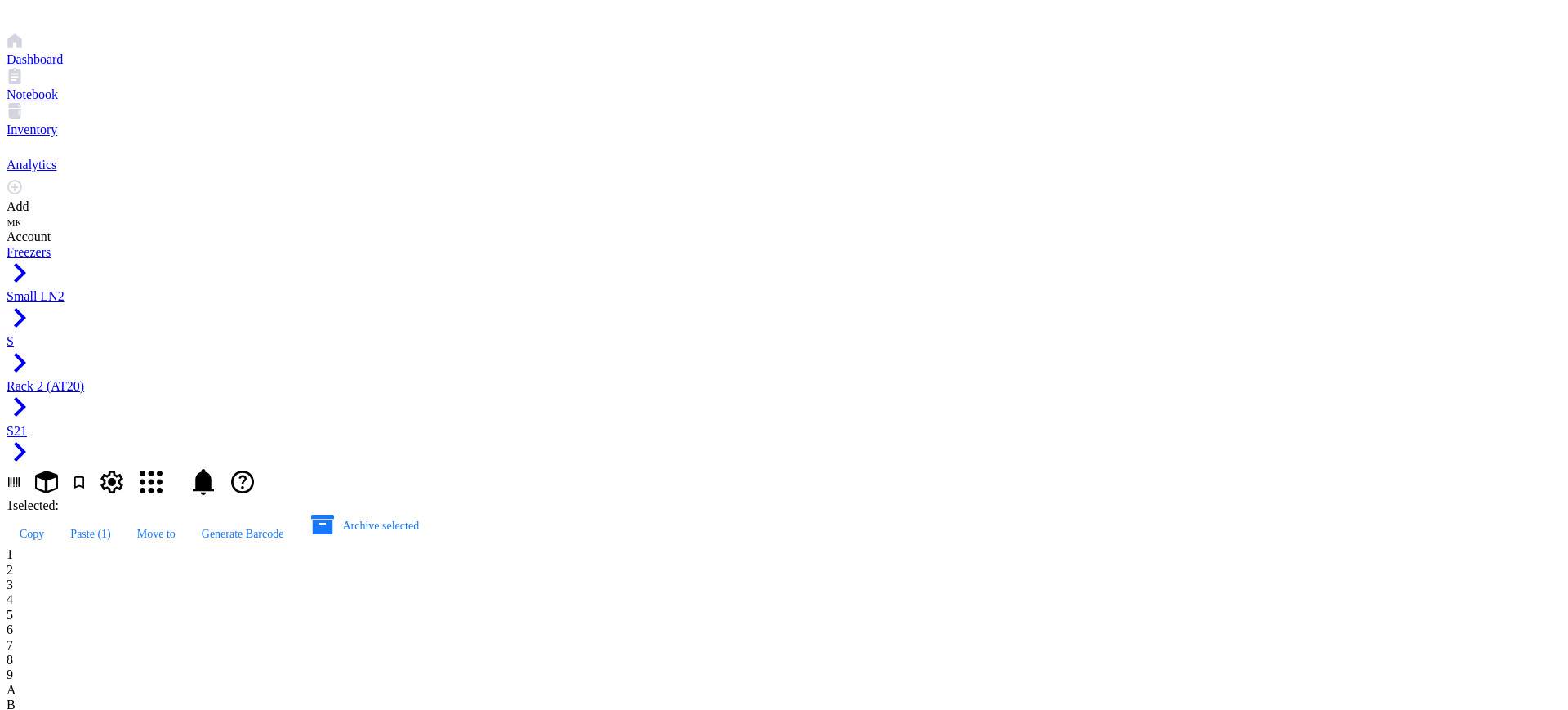
type input "AT20.57"
type input "AT20.58"
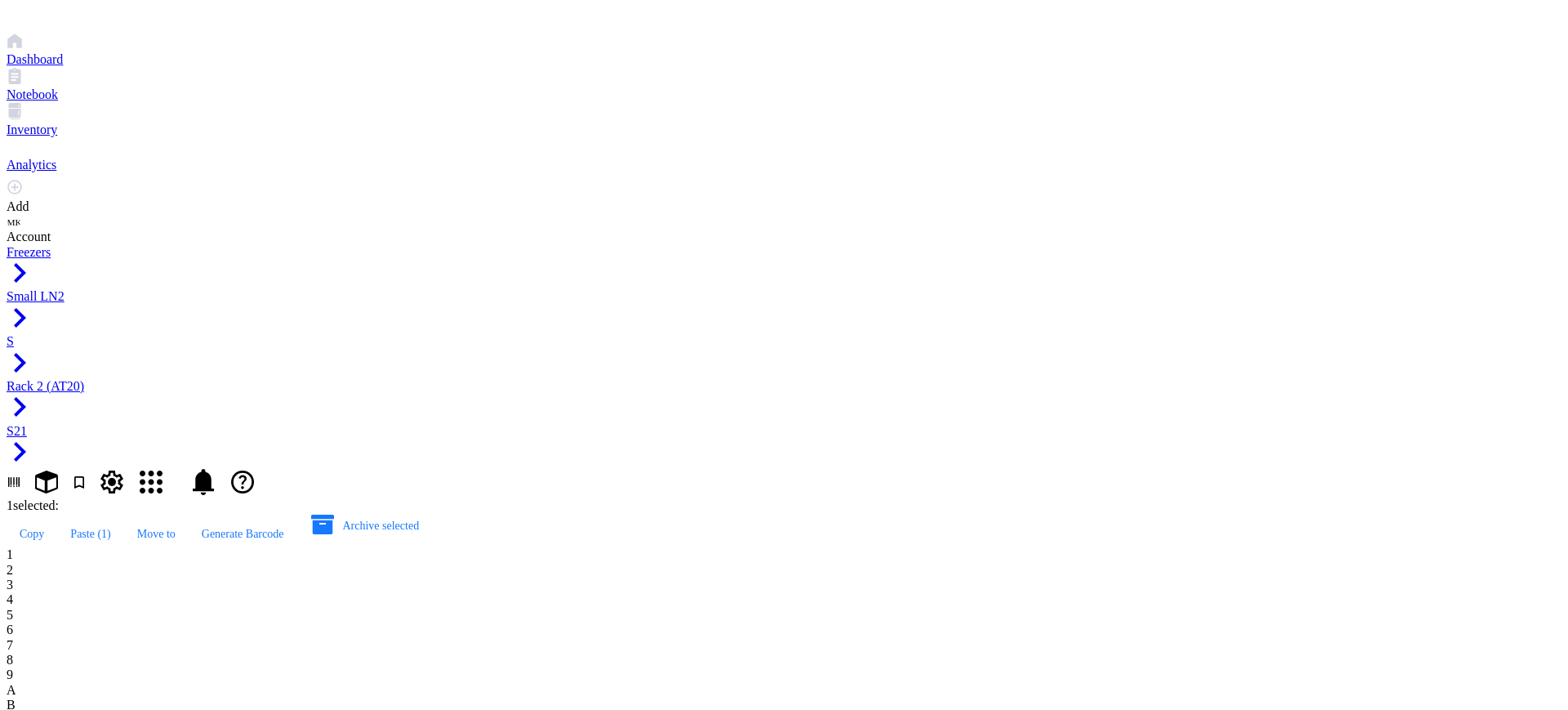
type input "AT20.59"
click at [84, 379] on span "Rack 2 (AT20)" at bounding box center [46, 386] width 78 height 14
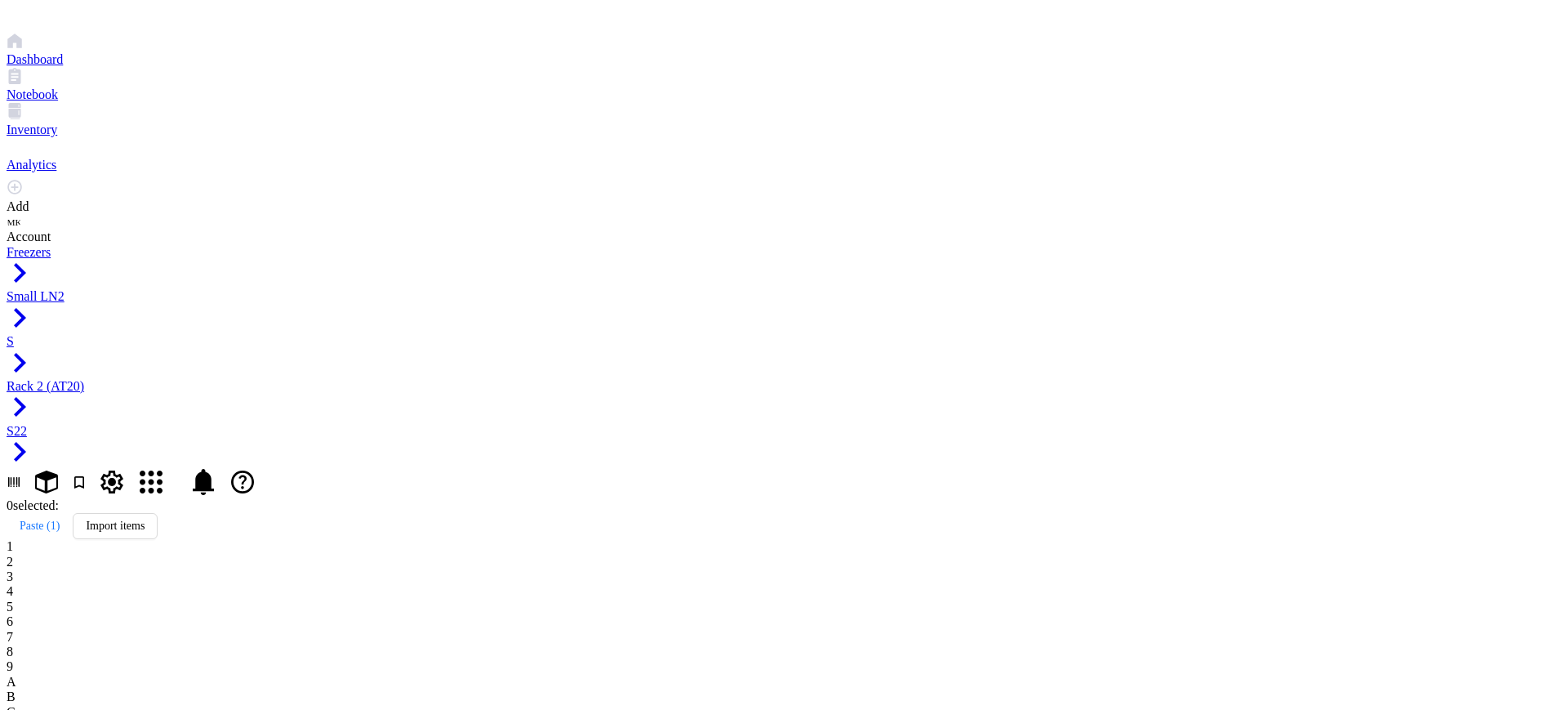
type input "AT20.60"
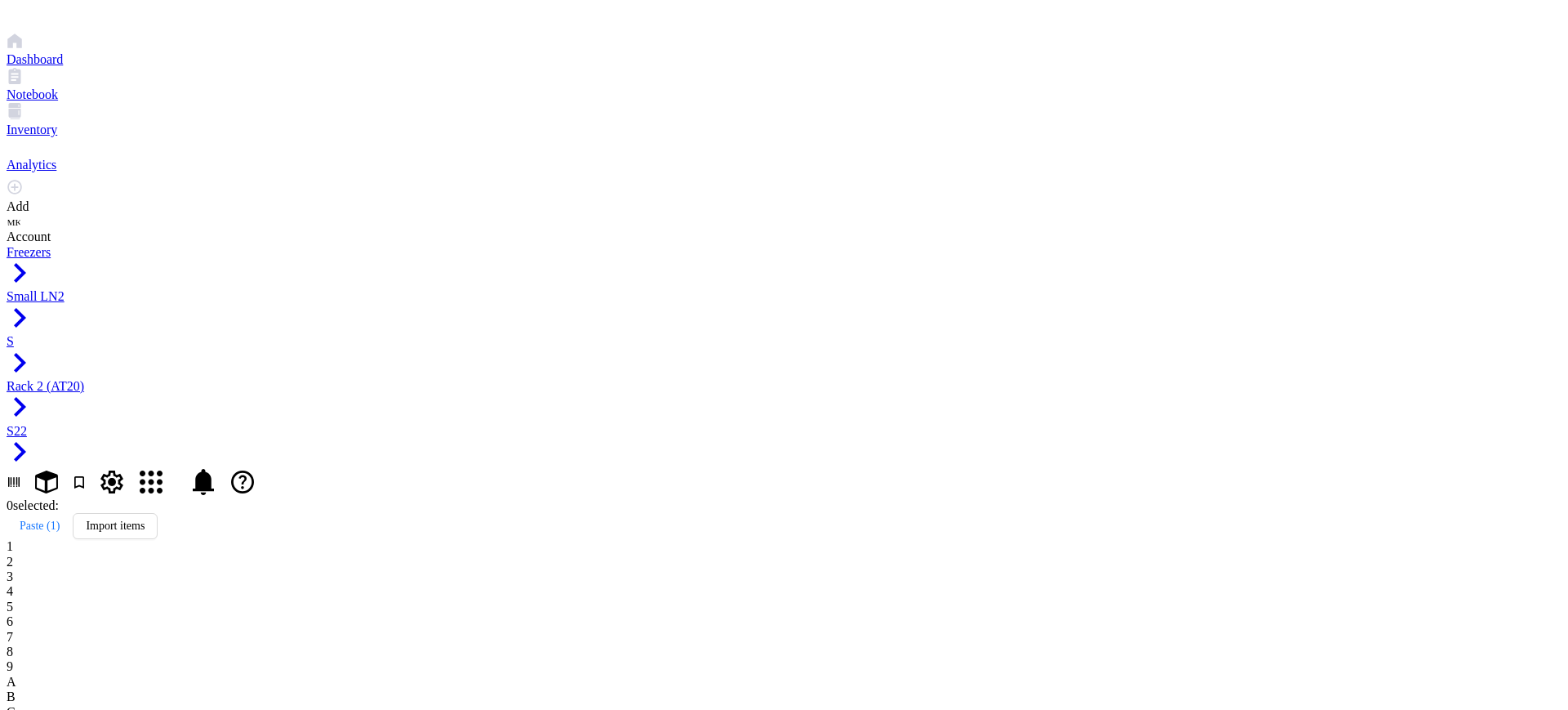
type input "AT20.60"
drag, startPoint x: 470, startPoint y: 249, endPoint x: 778, endPoint y: 430, distance: 357.2
drag, startPoint x: 262, startPoint y: 391, endPoint x: 256, endPoint y: 412, distance: 21.8
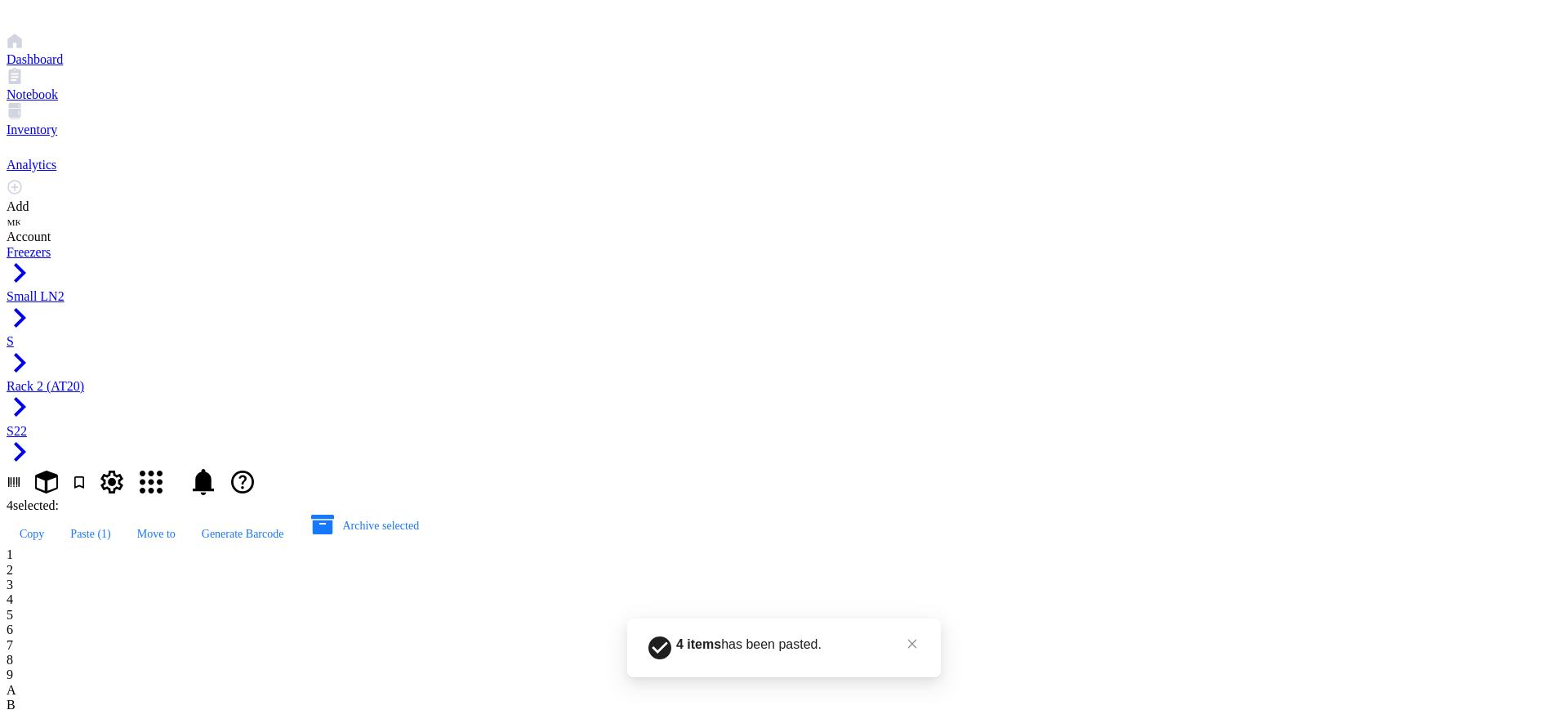
type input "AT20.61"
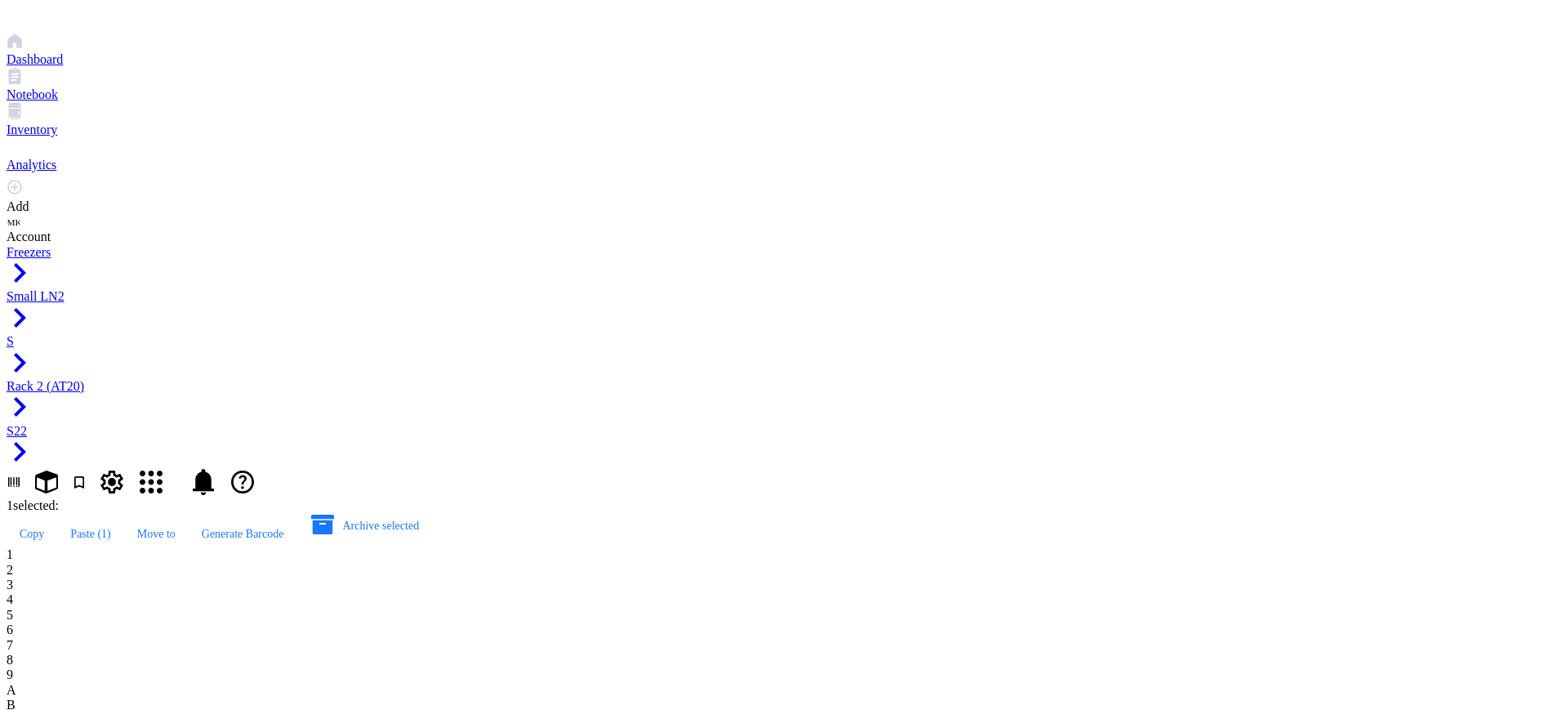
type input "AT20.63"
type input "AT20.62"
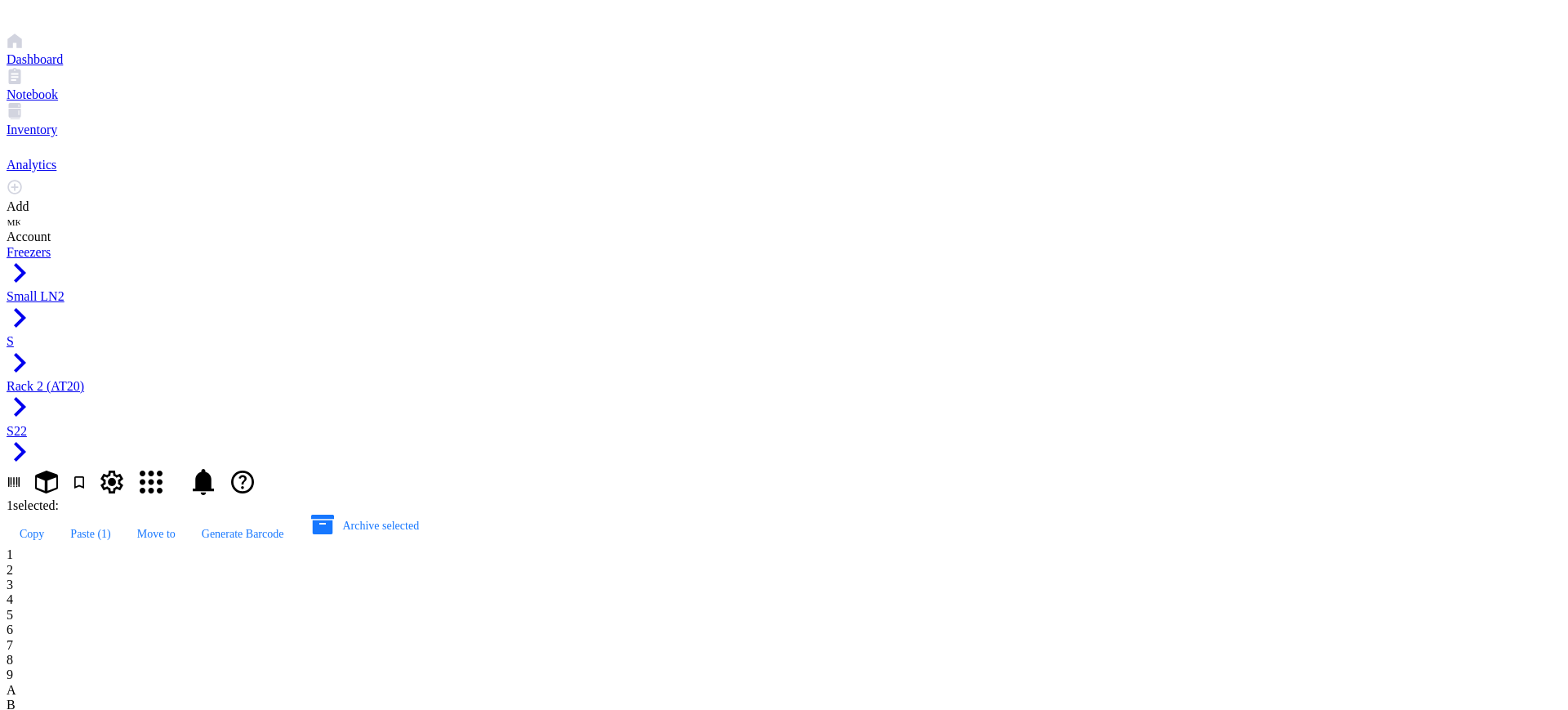
type input "AT20.62"
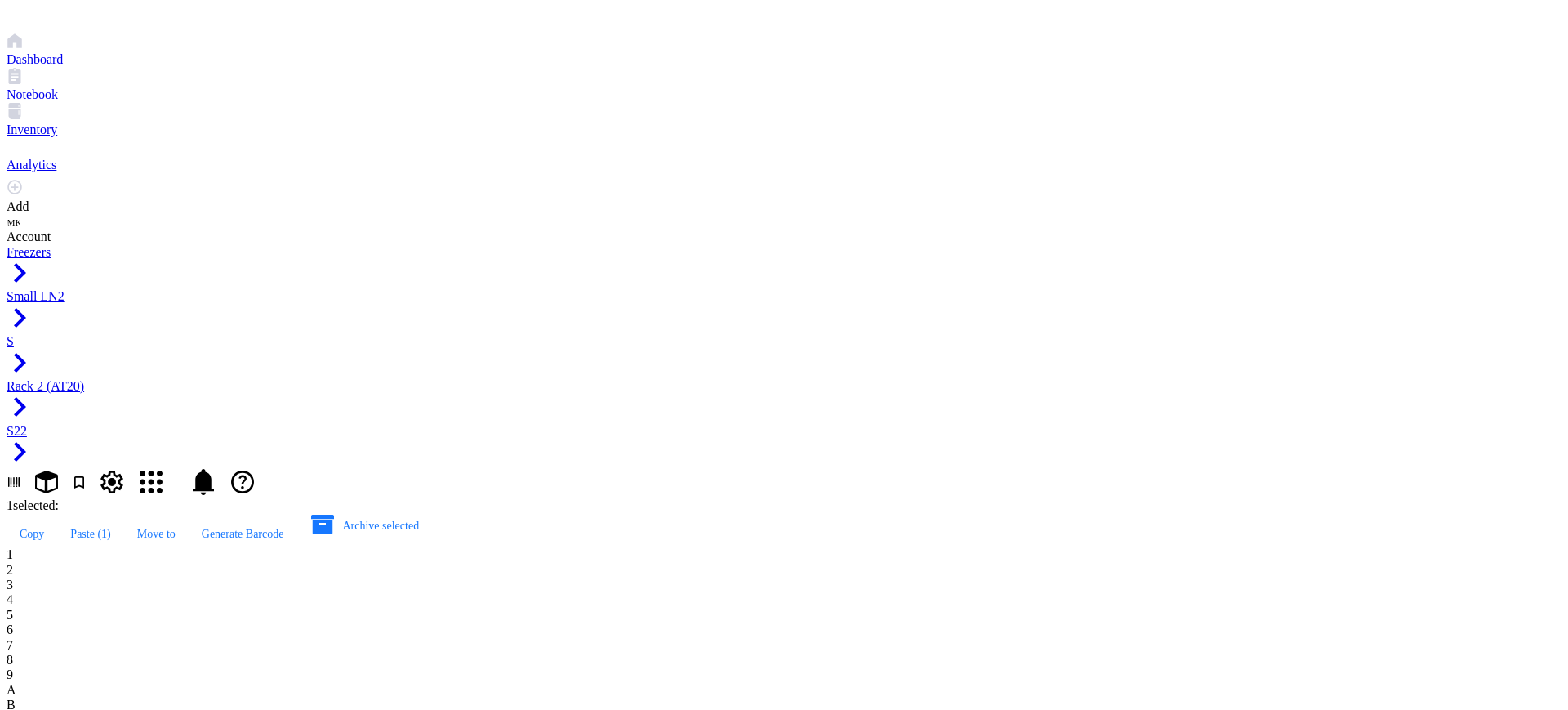
type input "AT20.63"
type input "AT20.64"
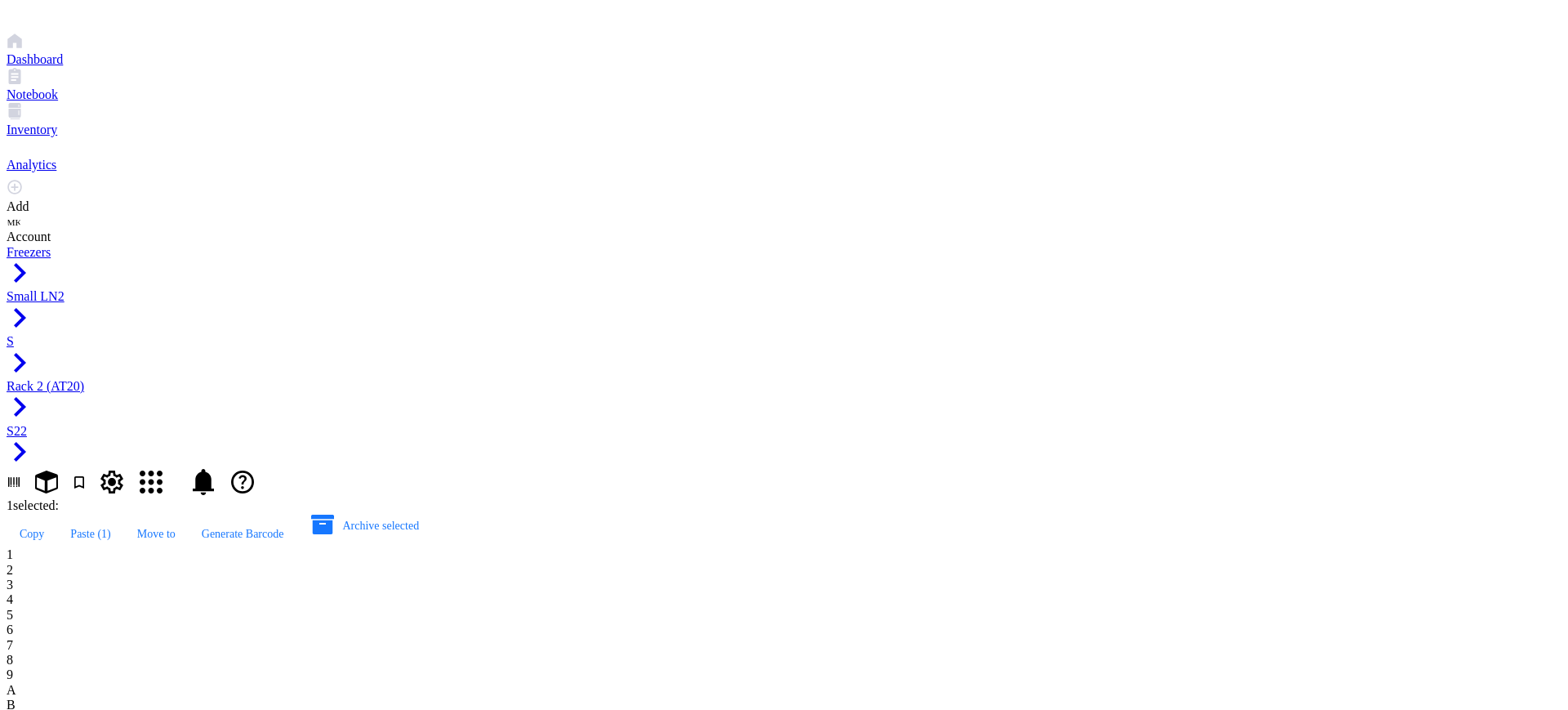
type input "AT20.65"
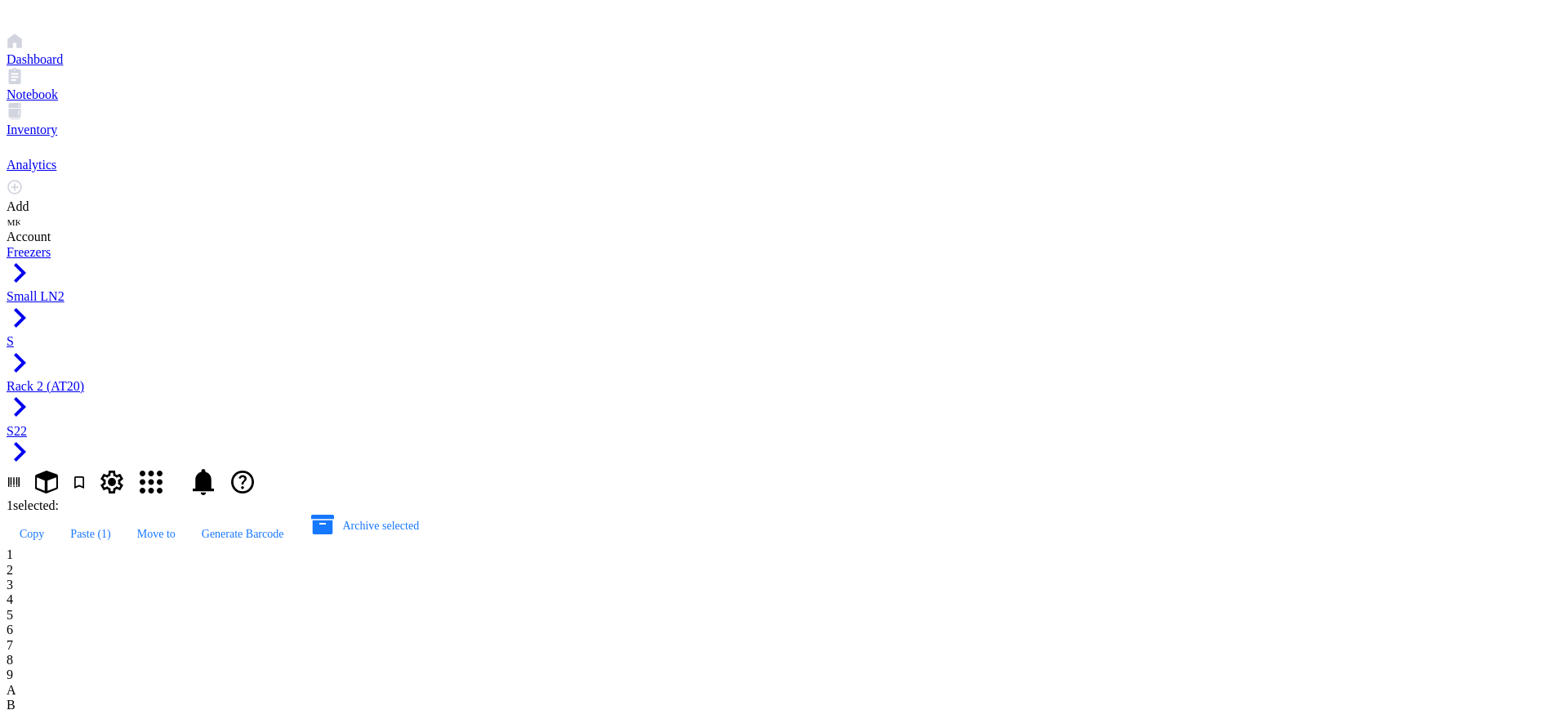
type input "AT20.66"
type input "AT20.67"
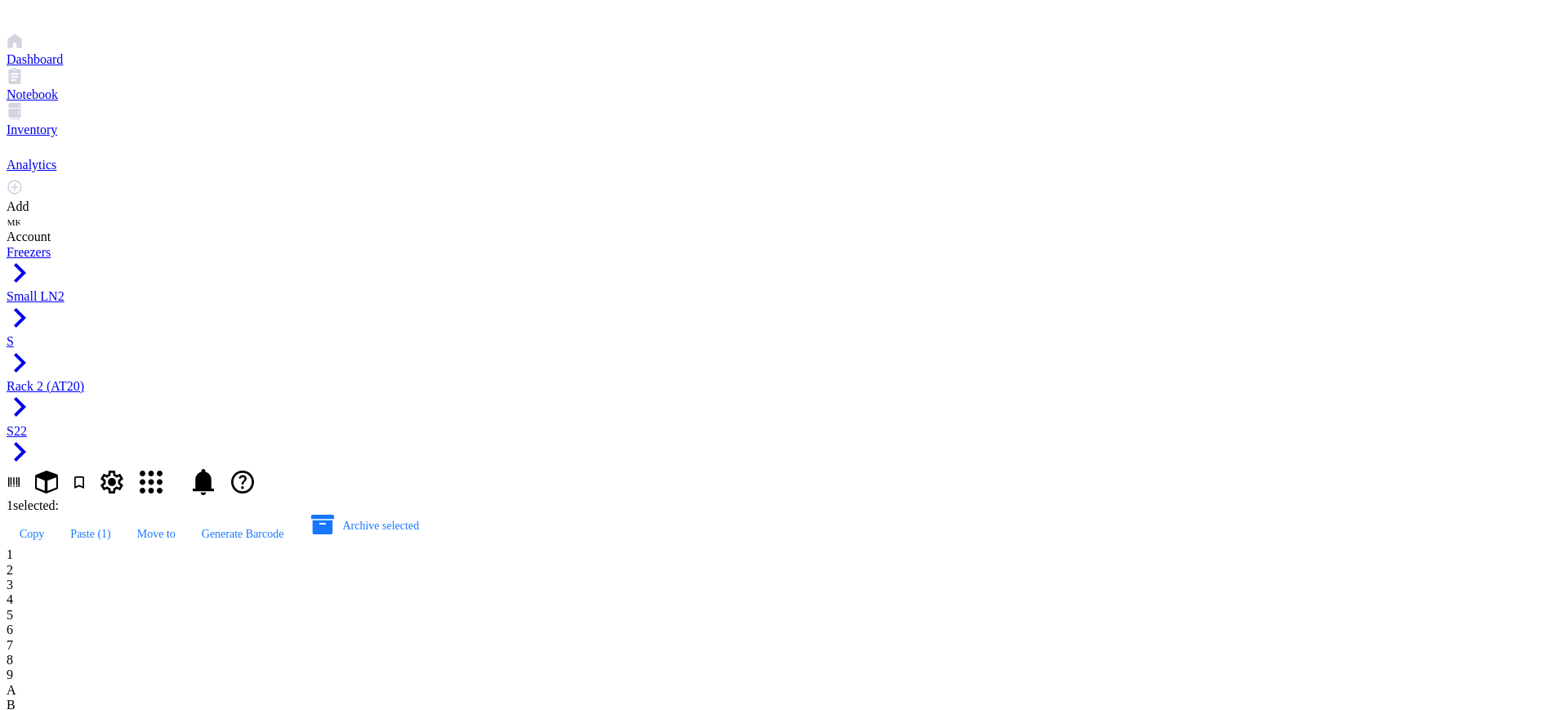
type input "AT20.68"
type input "AT20.69"
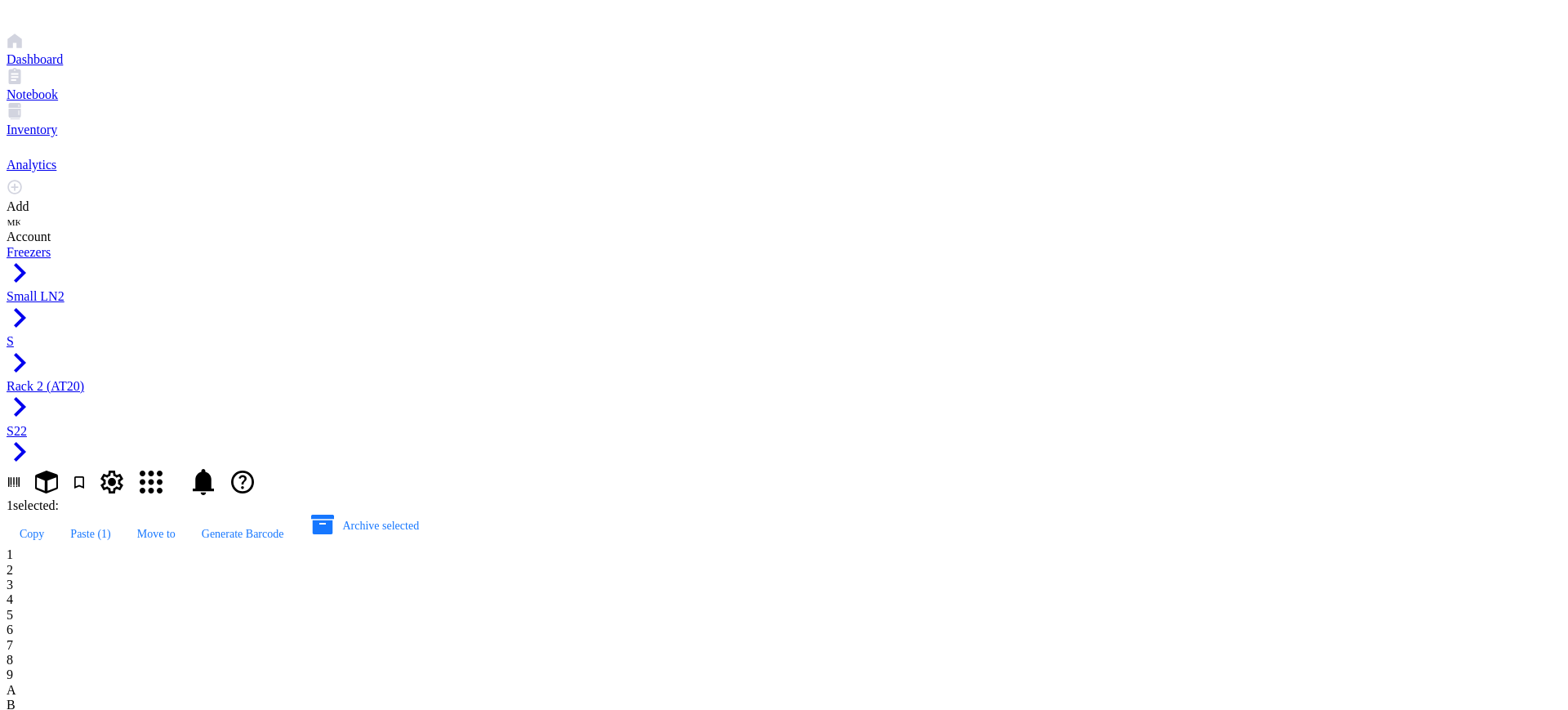
type input "AT20.70"
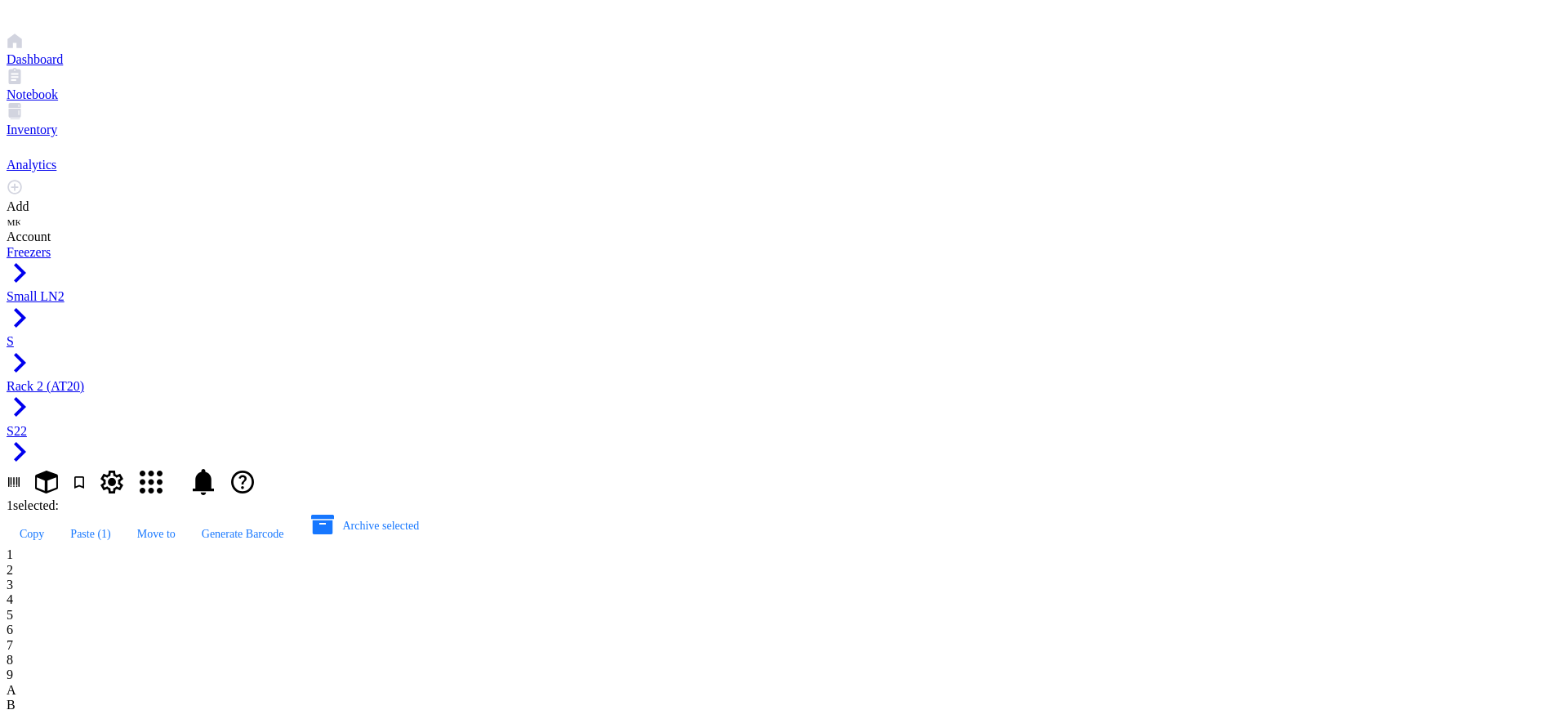
type input "AT20.72"
type input "AT20.71"
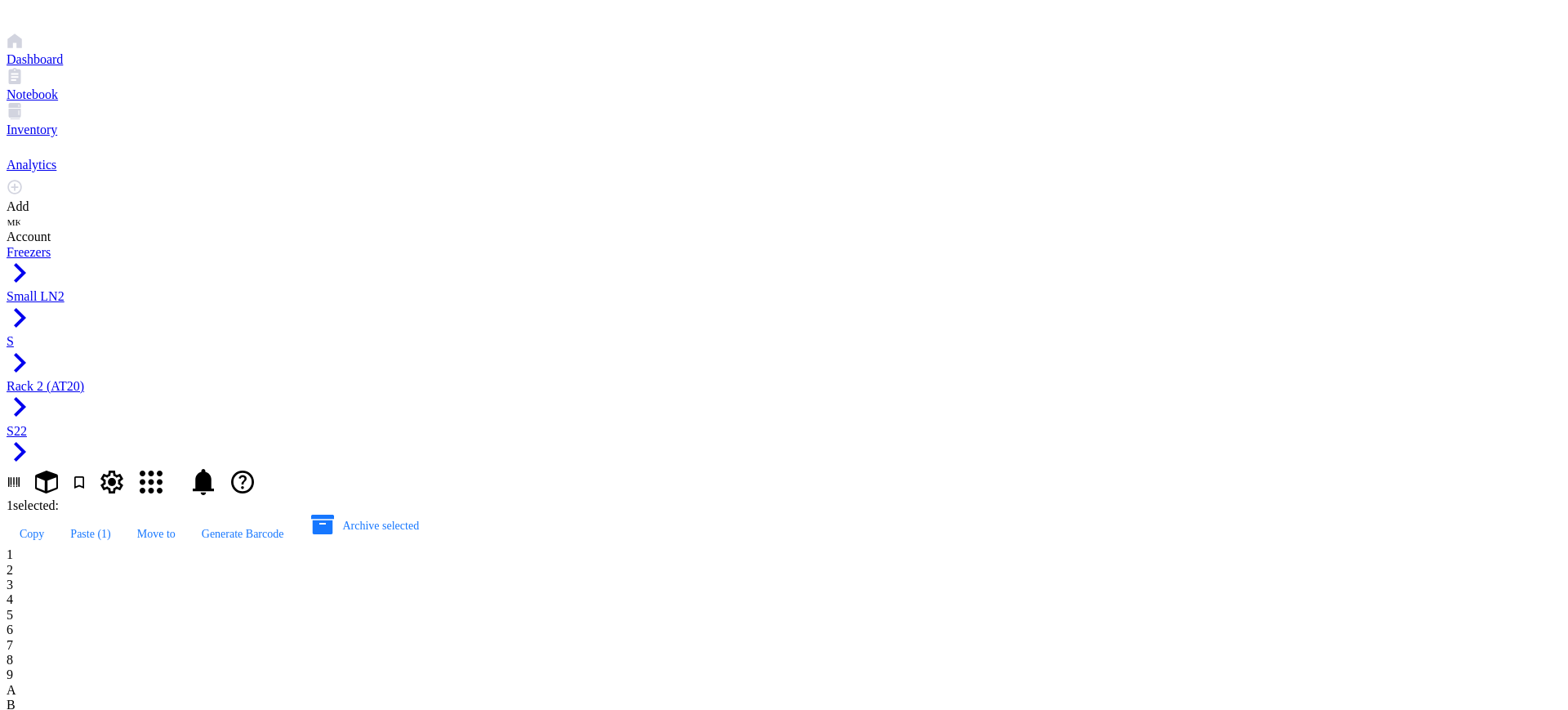
type input "AT20.71"
type input "AT20.72"
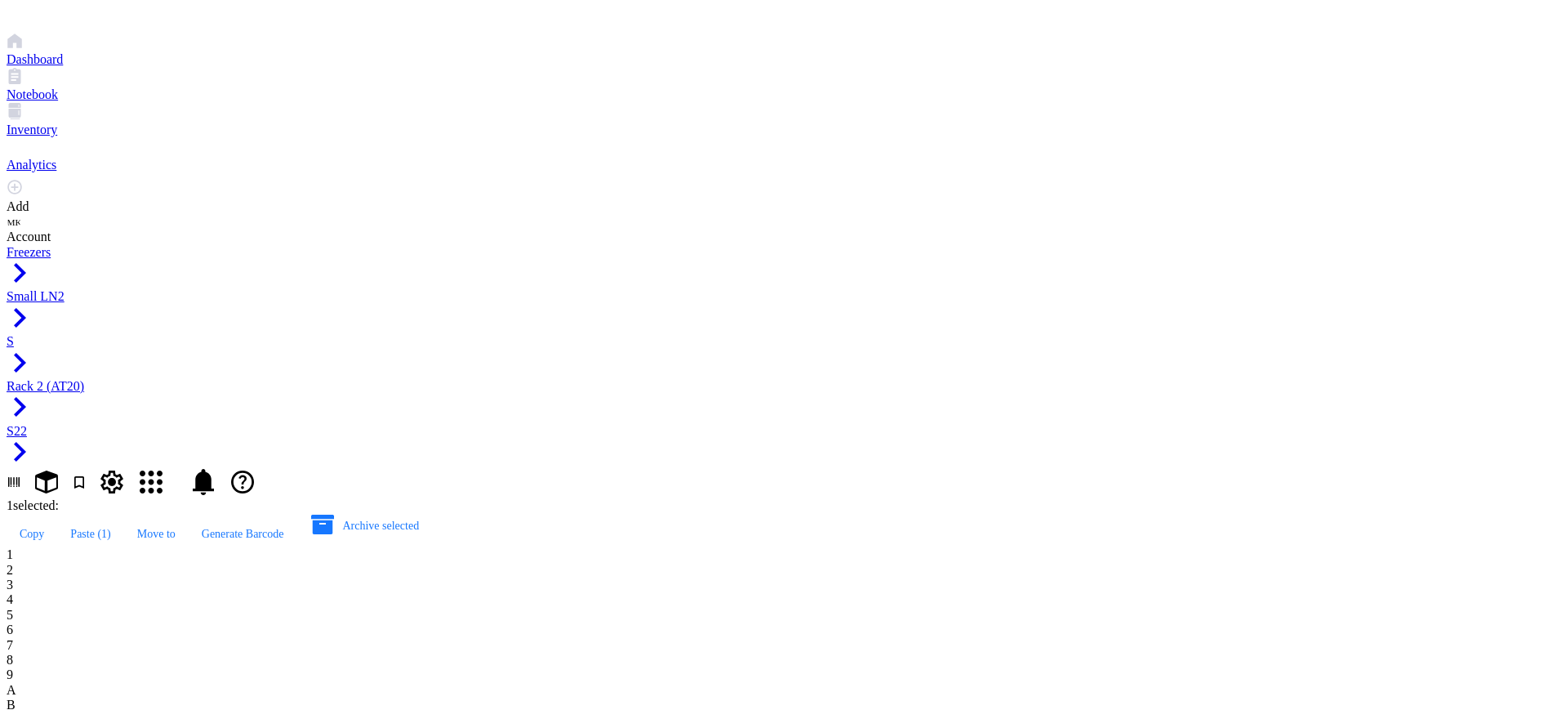
type input "AT20.73"
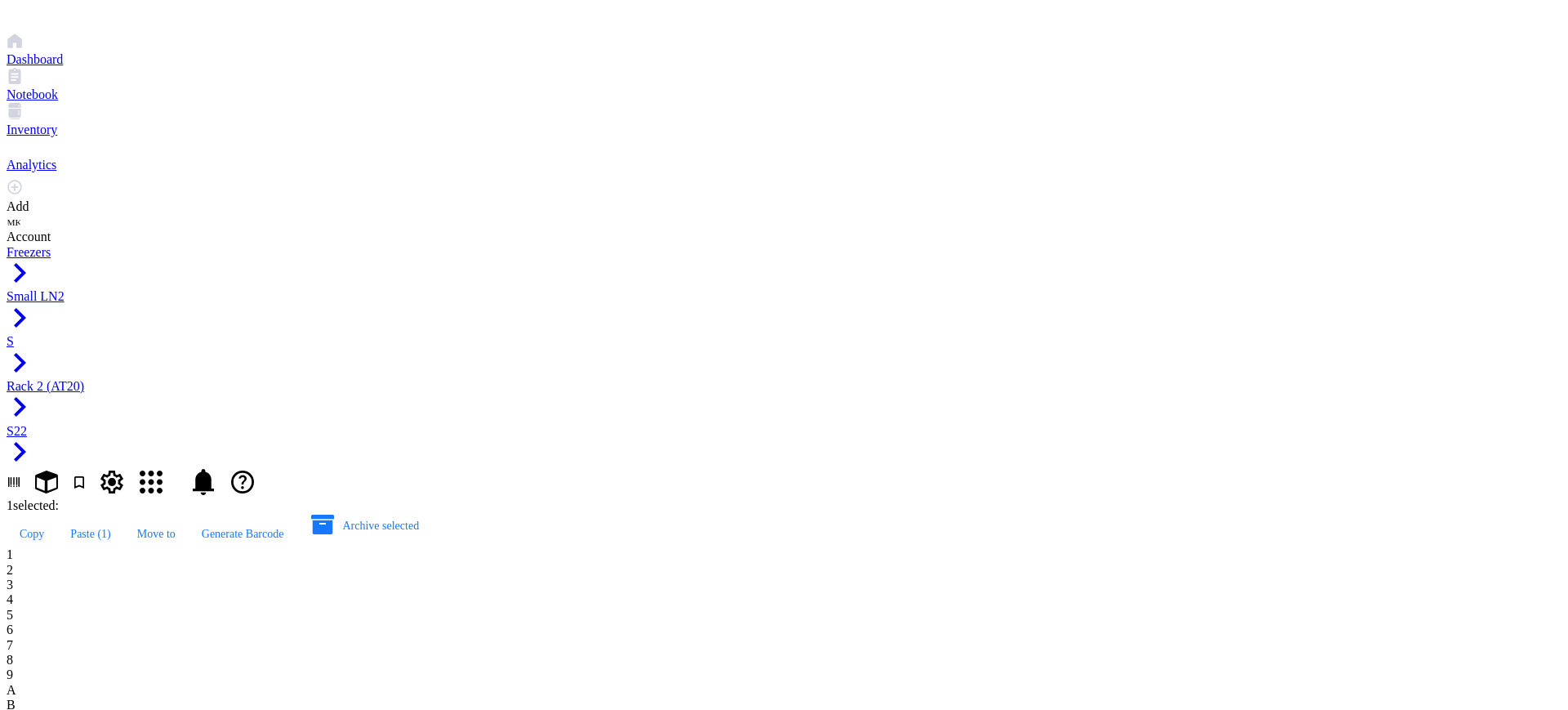
type input "AT20.74"
type input "AT20.75"
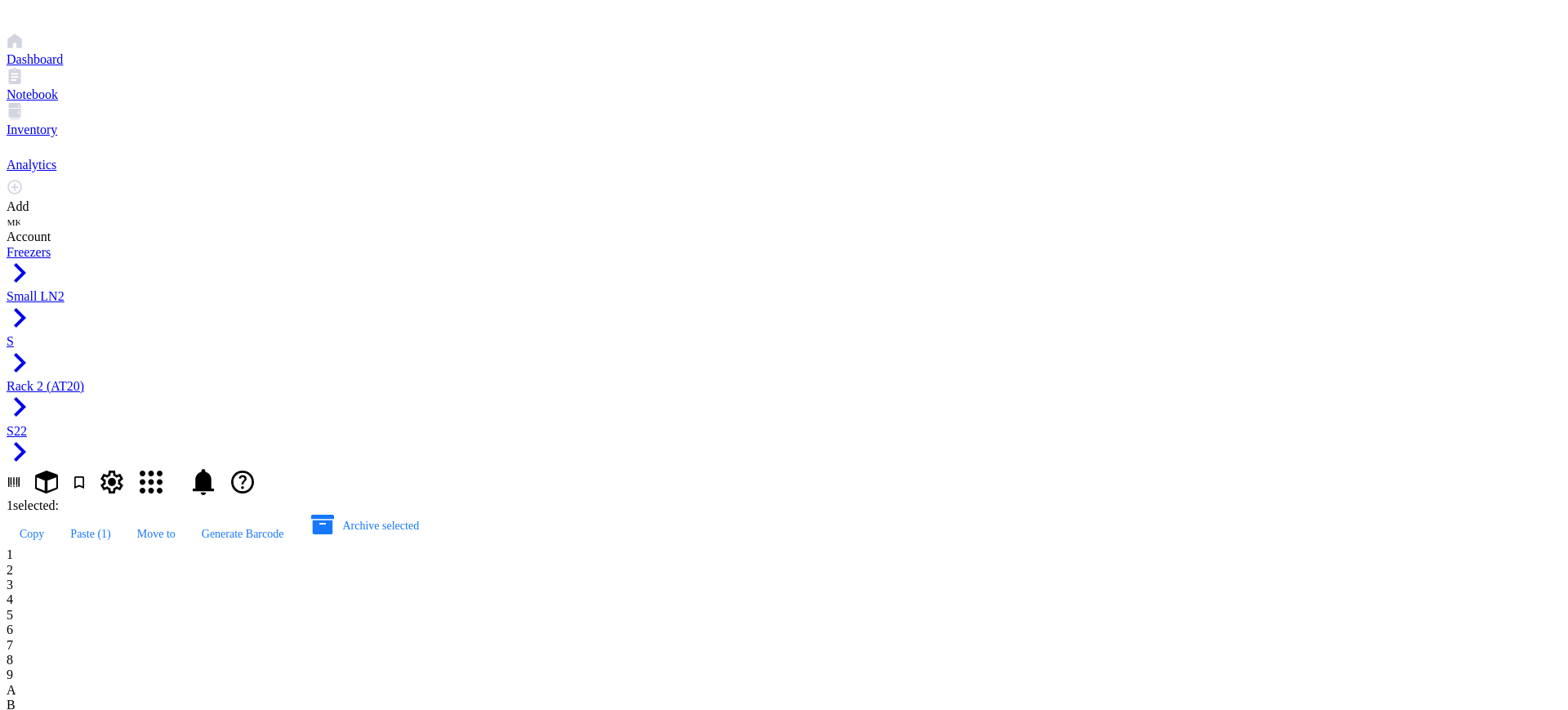
type input "AT20.76"
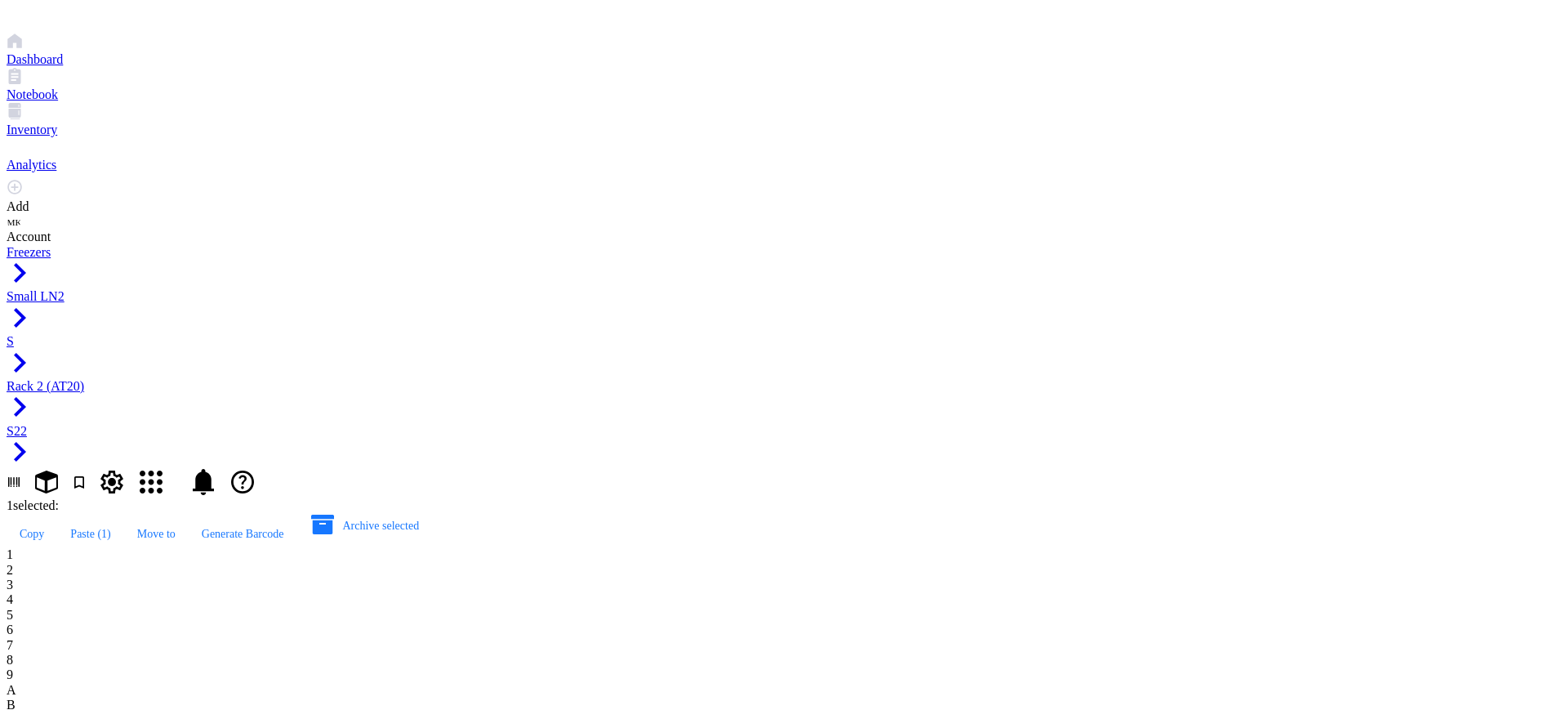
type input "AT20.77"
type input "AT20.78"
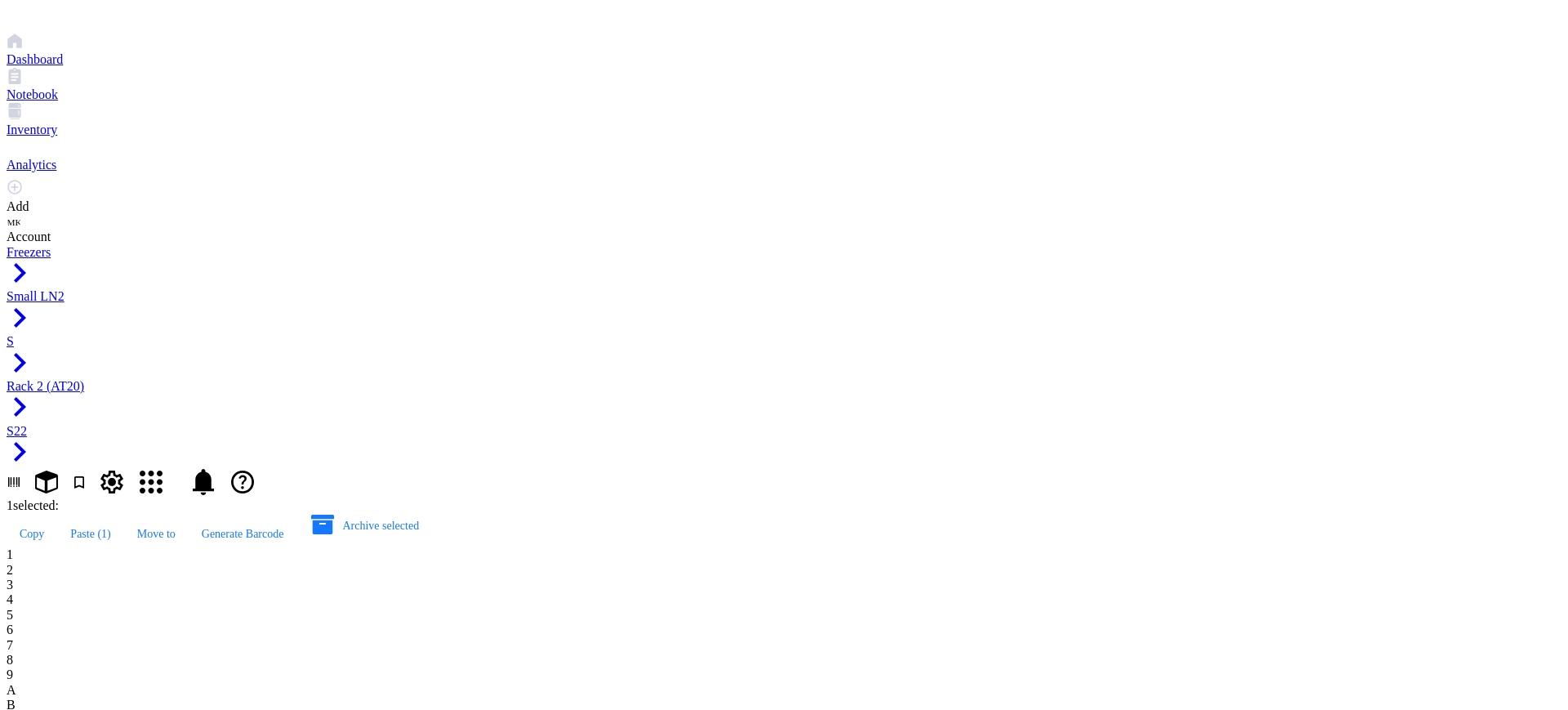
type input "AT20.79"
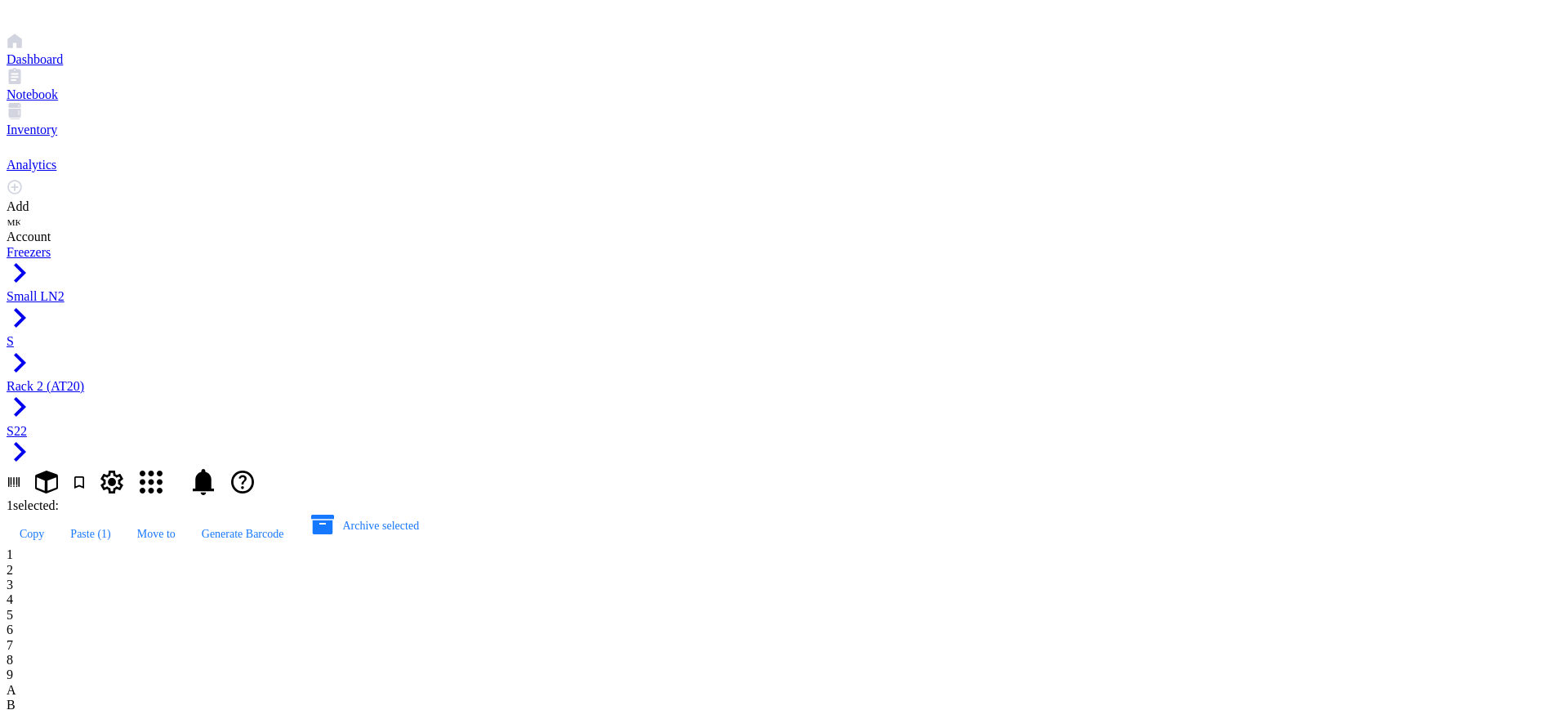
type input "AT20.80"
type input "AT20.81"
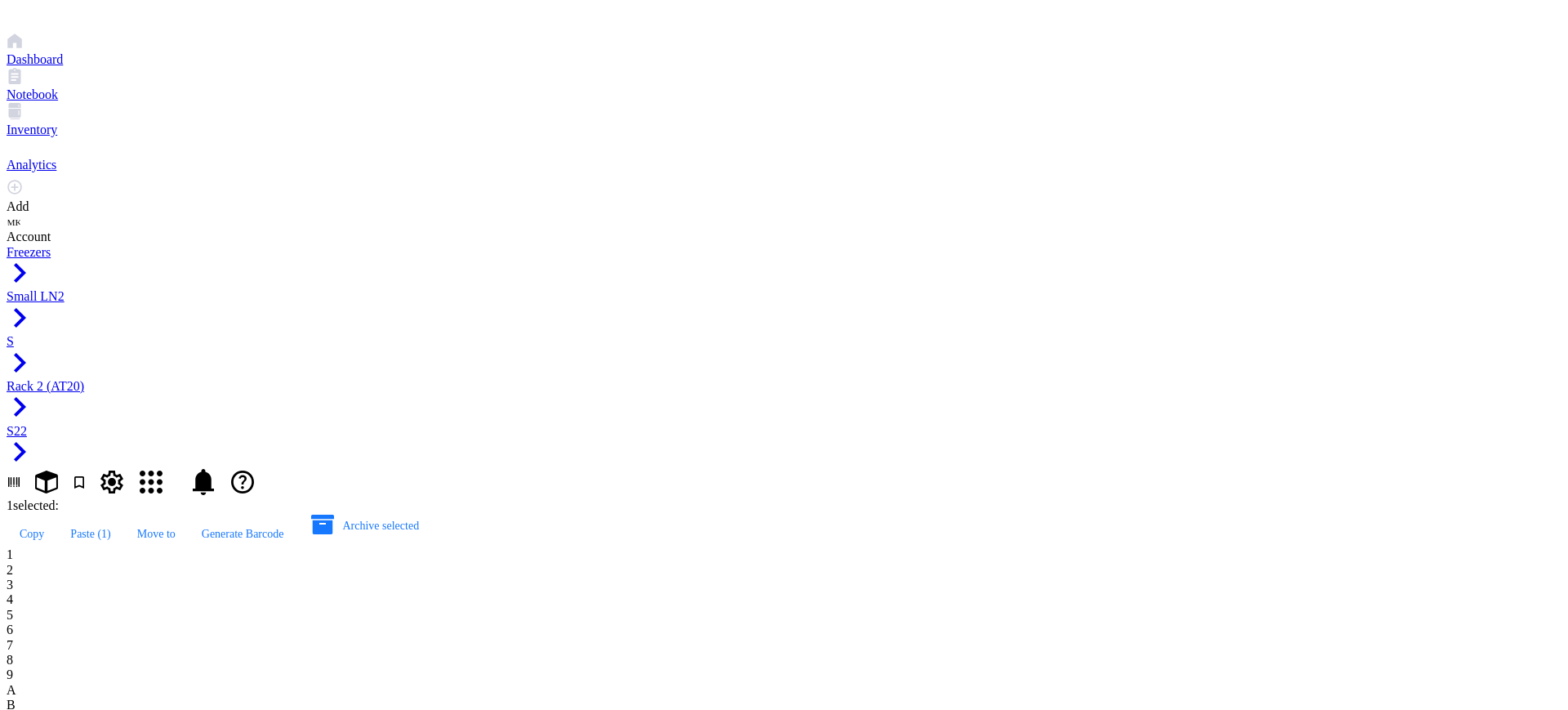
type input "AT20.82"
type input "AT20.83"
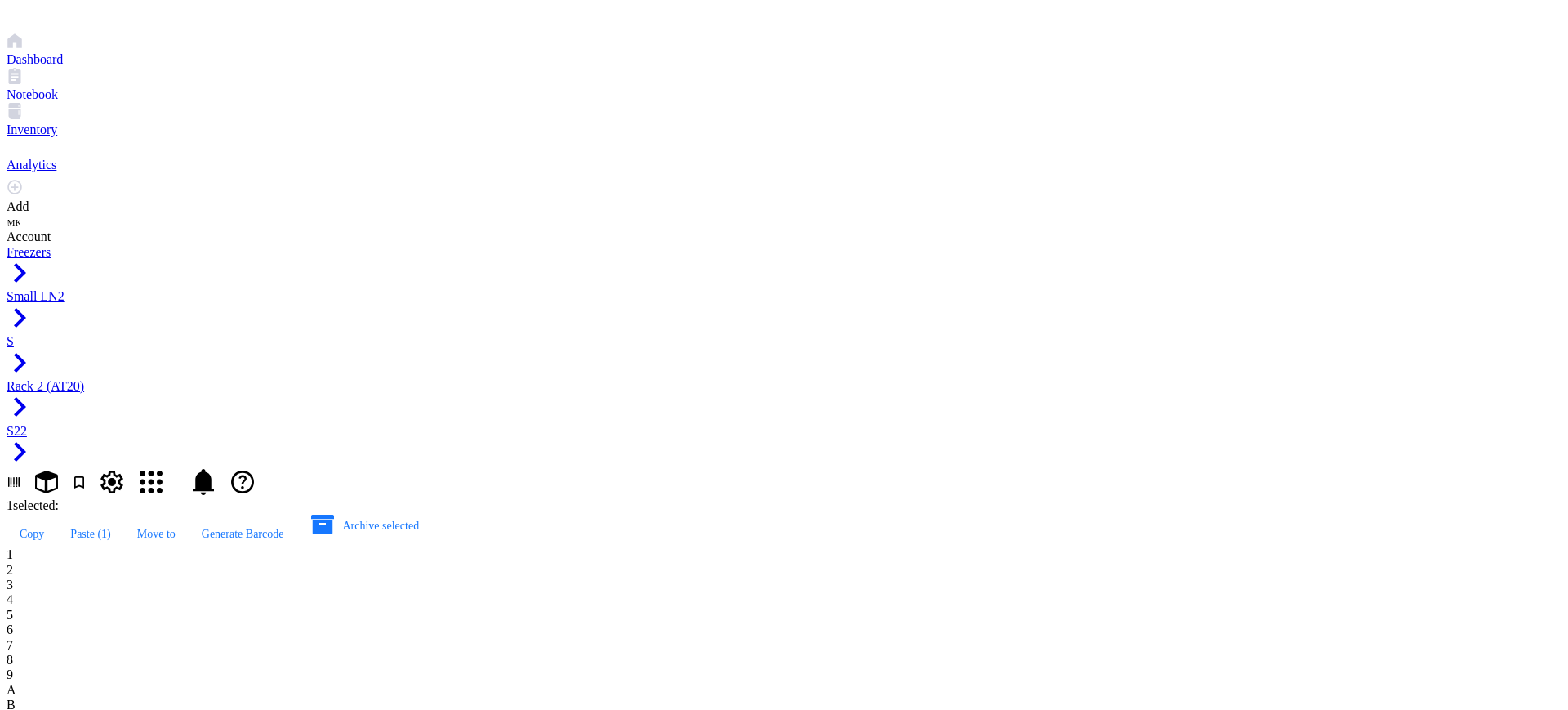
type input "AT20.85"
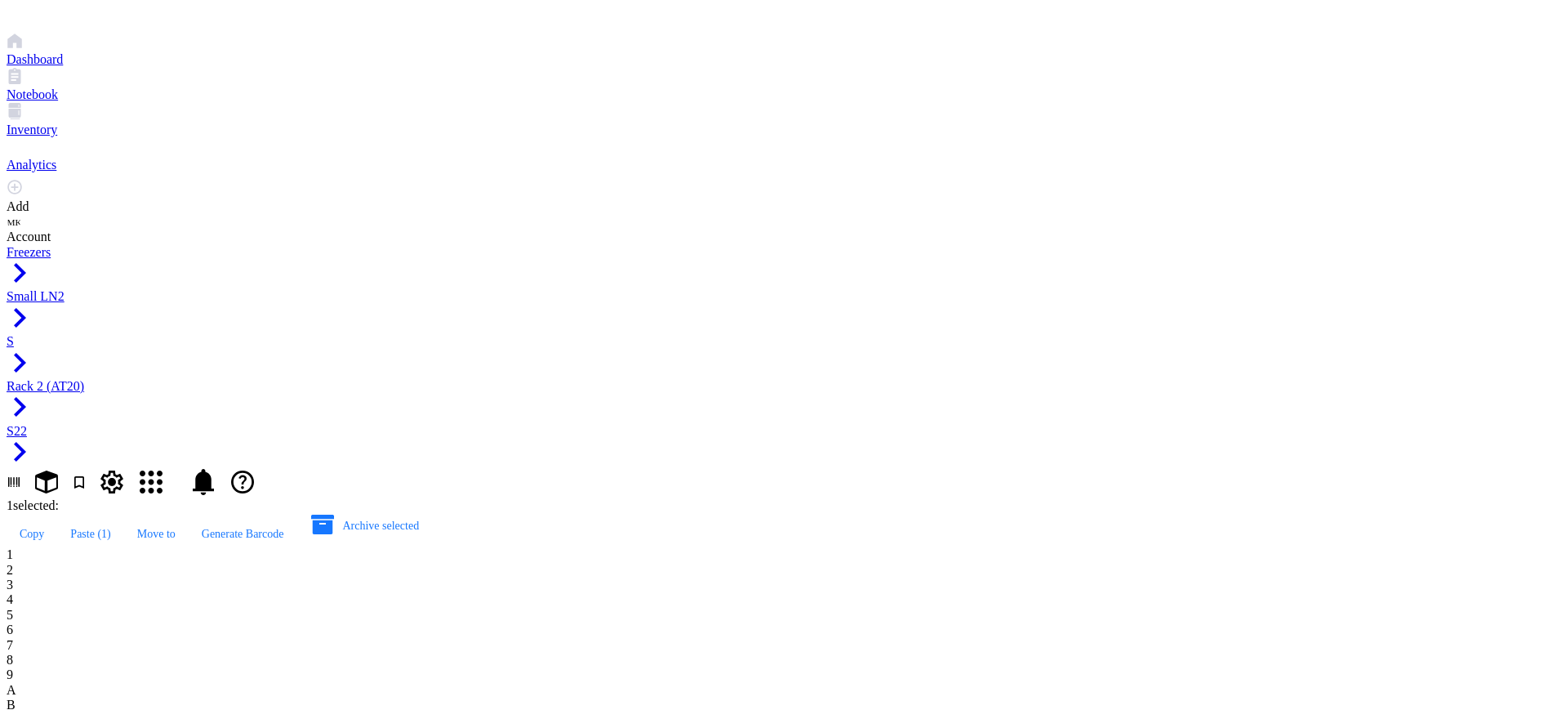
type input "AT20.86"
type input "AT20.7"
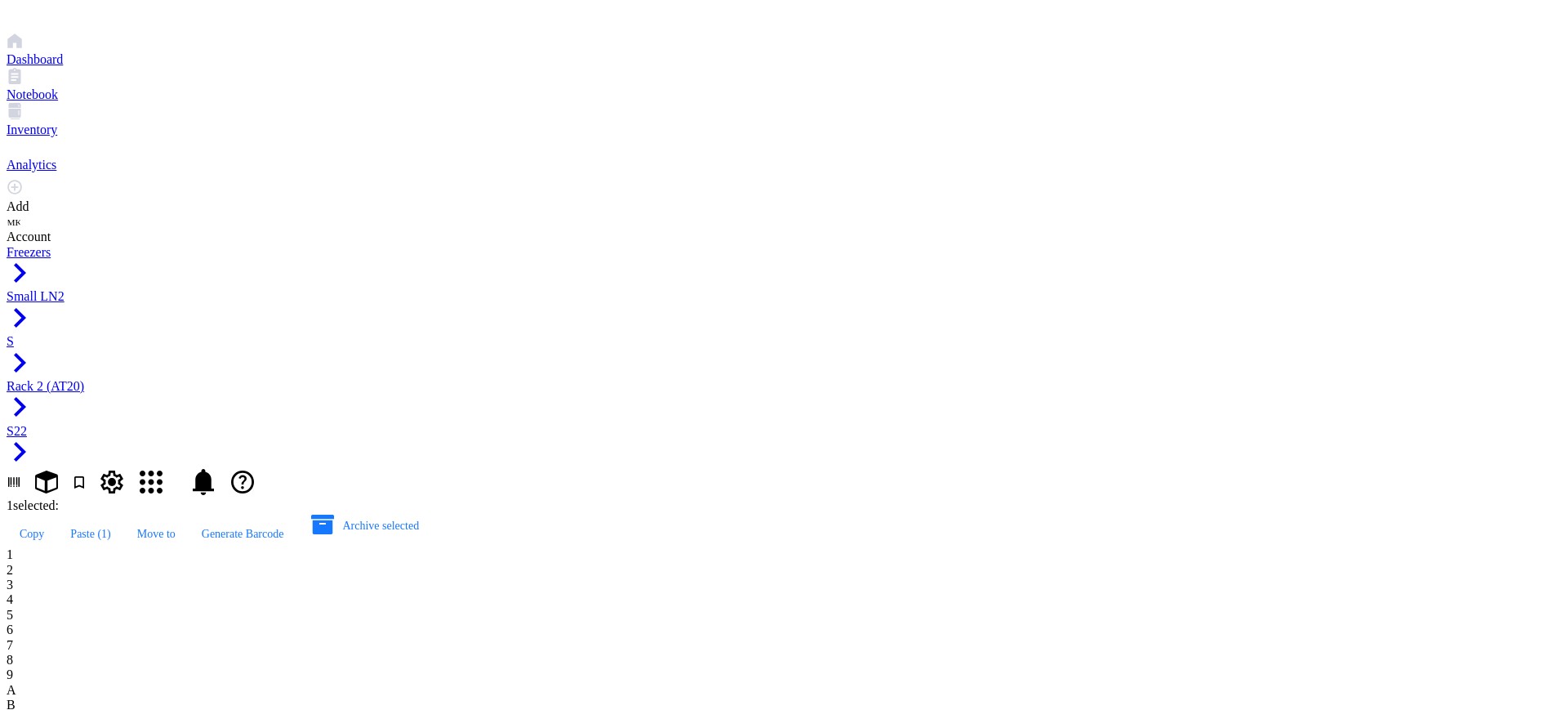
type input "AT20.87"
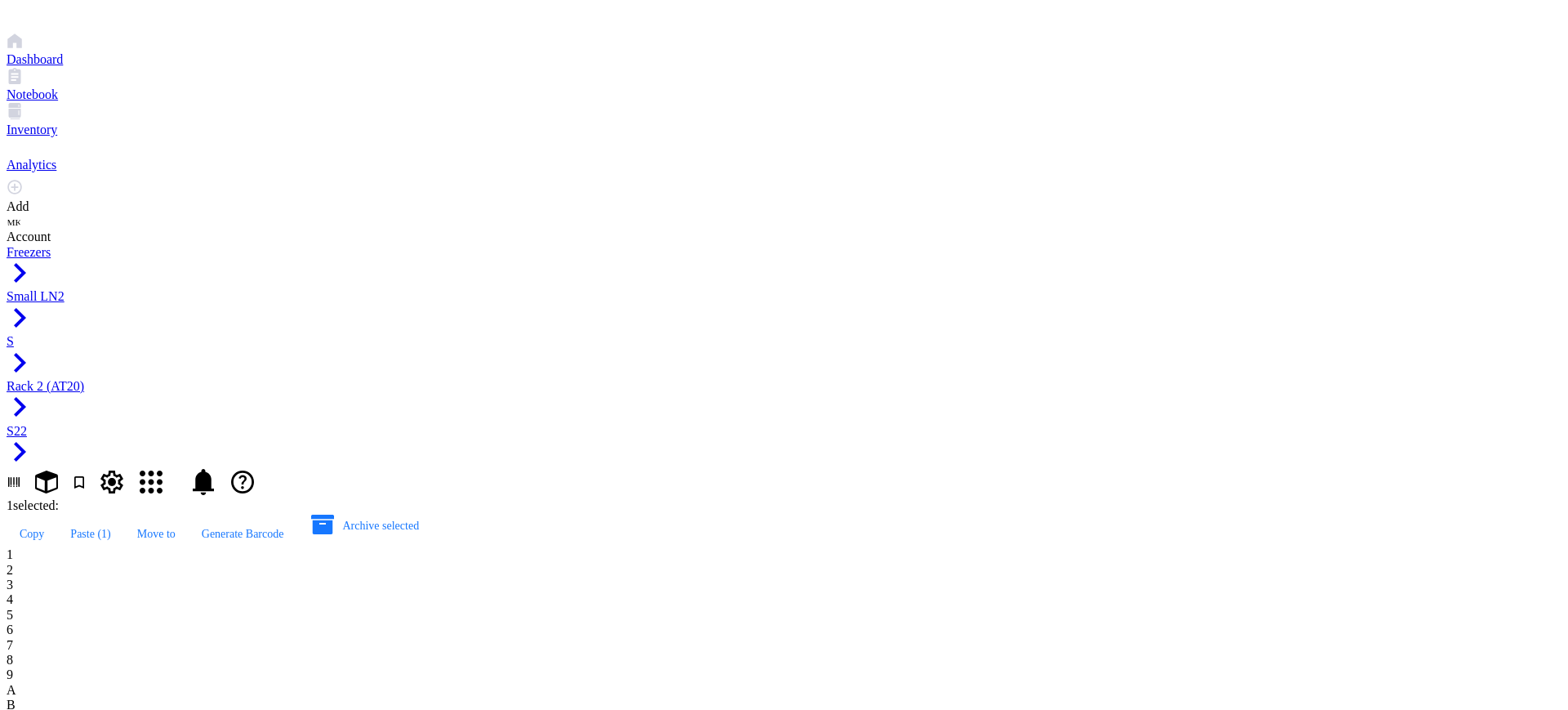
type input "AT20.89"
type input "AT20.90"
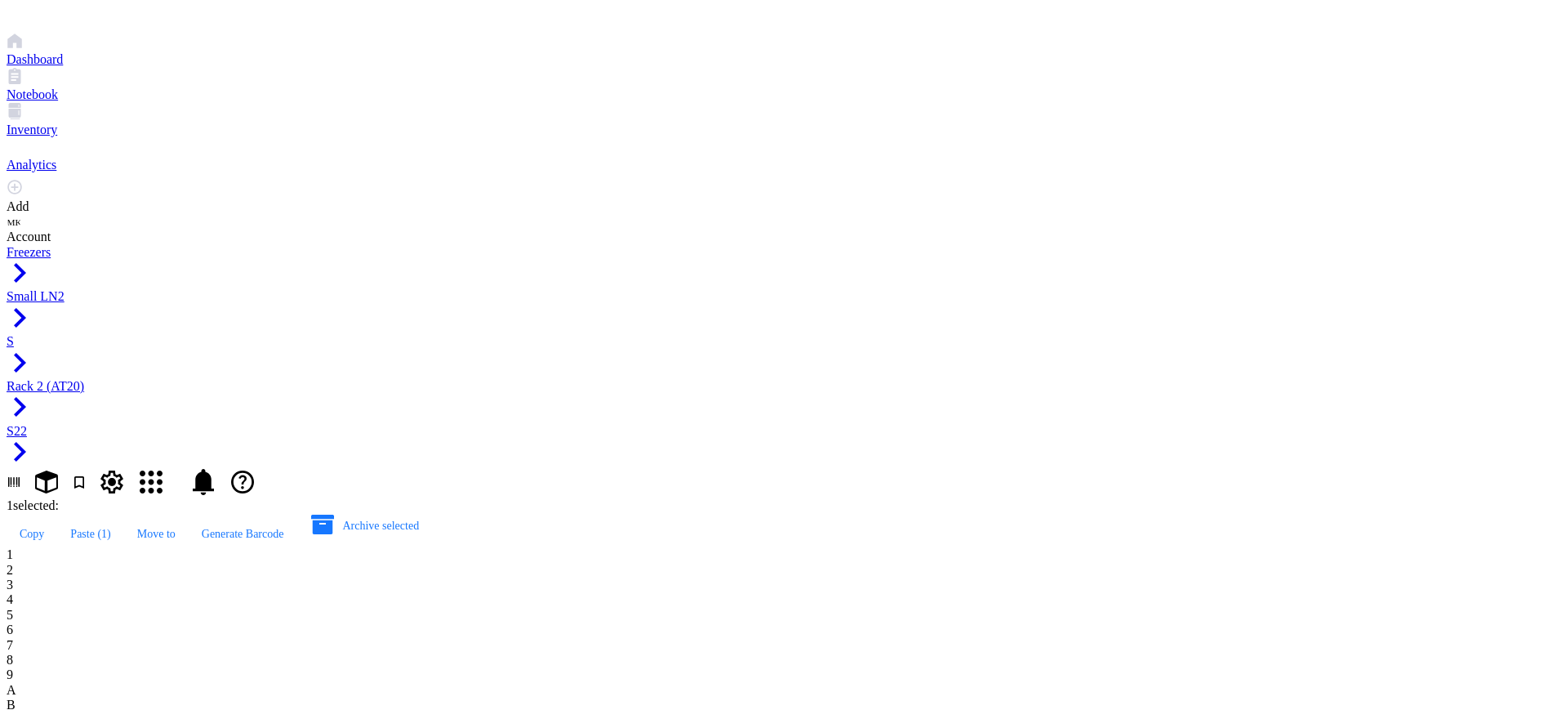
drag, startPoint x: 321, startPoint y: 174, endPoint x: 789, endPoint y: 432, distance: 534.4
click at [189, 521] on button "Move to" at bounding box center [156, 533] width 65 height 26
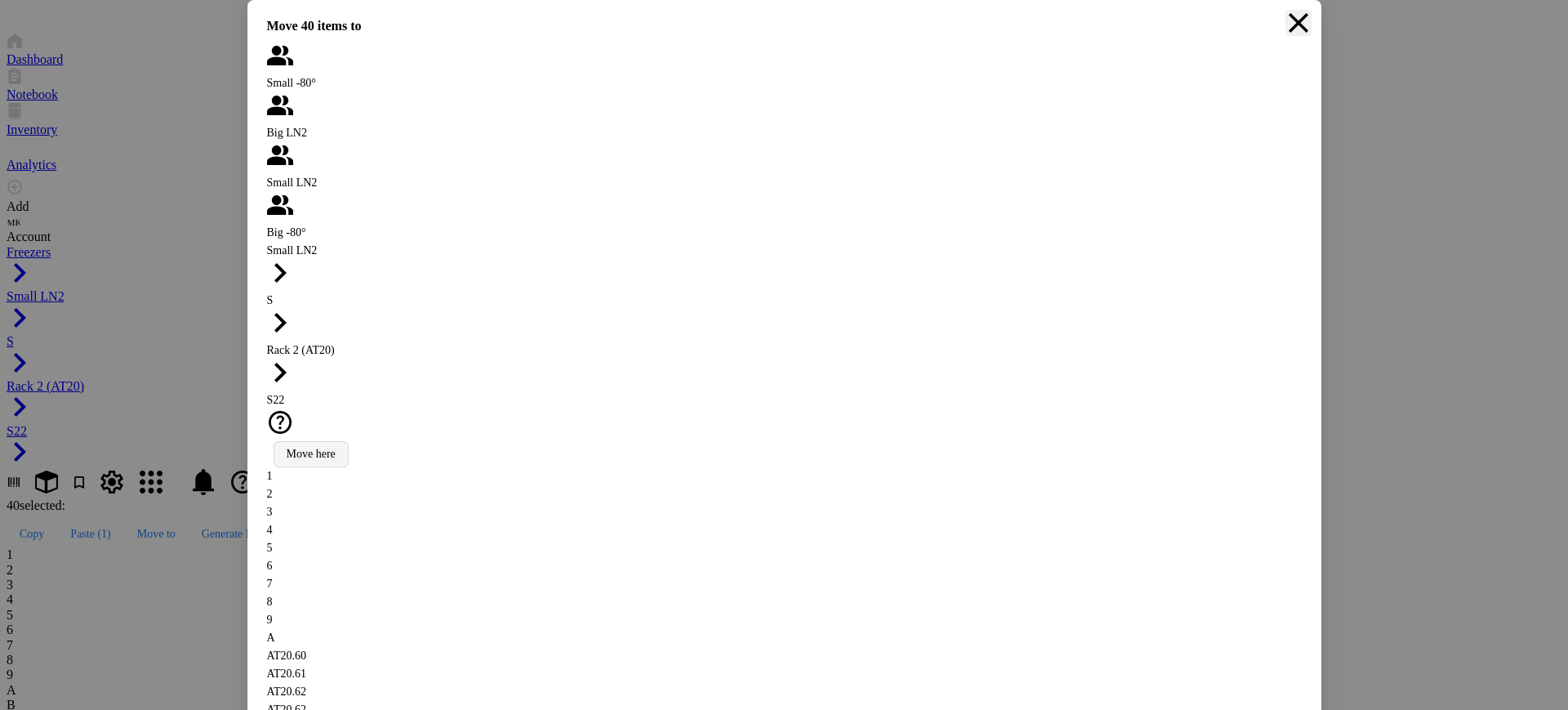
click at [1309, 36] on icon "Close" at bounding box center [1298, 22] width 26 height 26
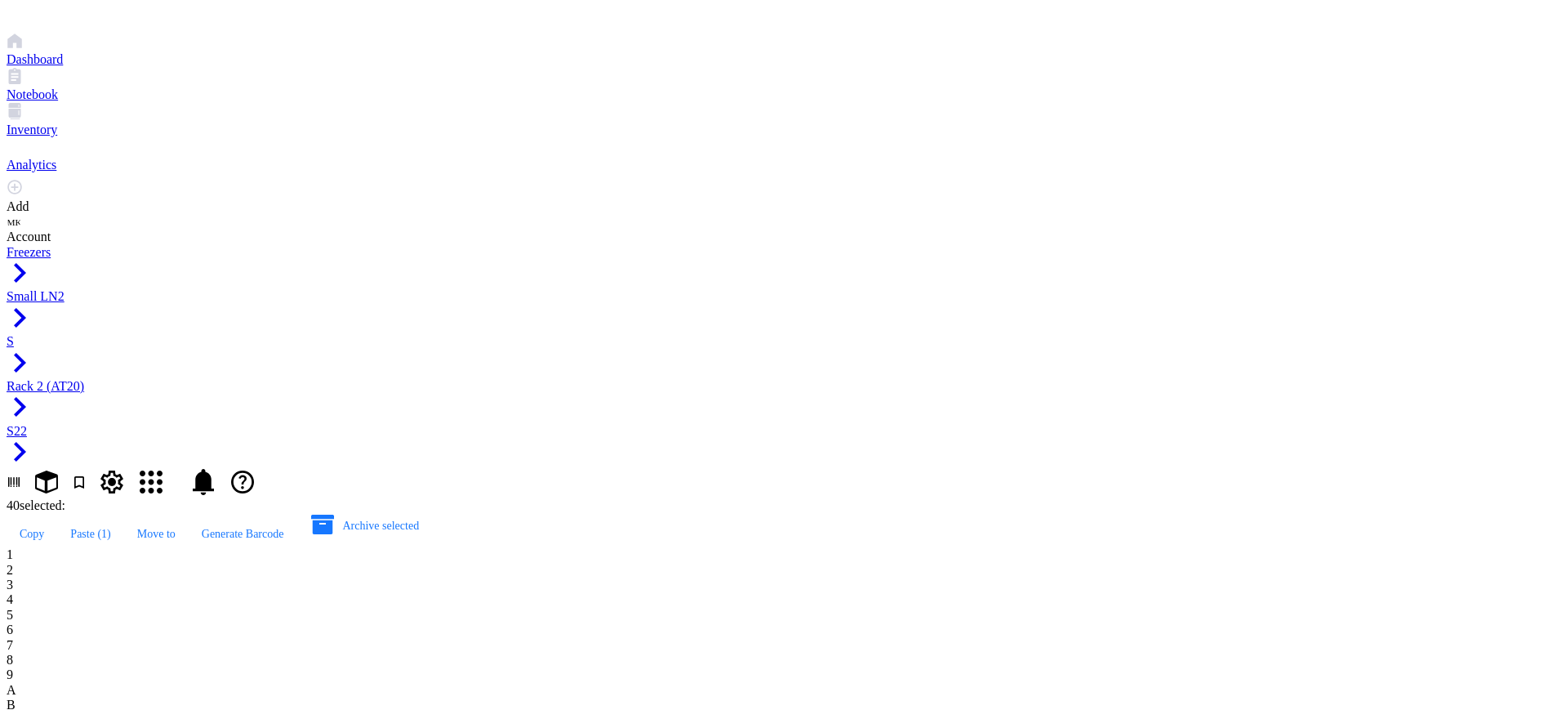
drag, startPoint x: 275, startPoint y: 223, endPoint x: 780, endPoint y: 414, distance: 539.9
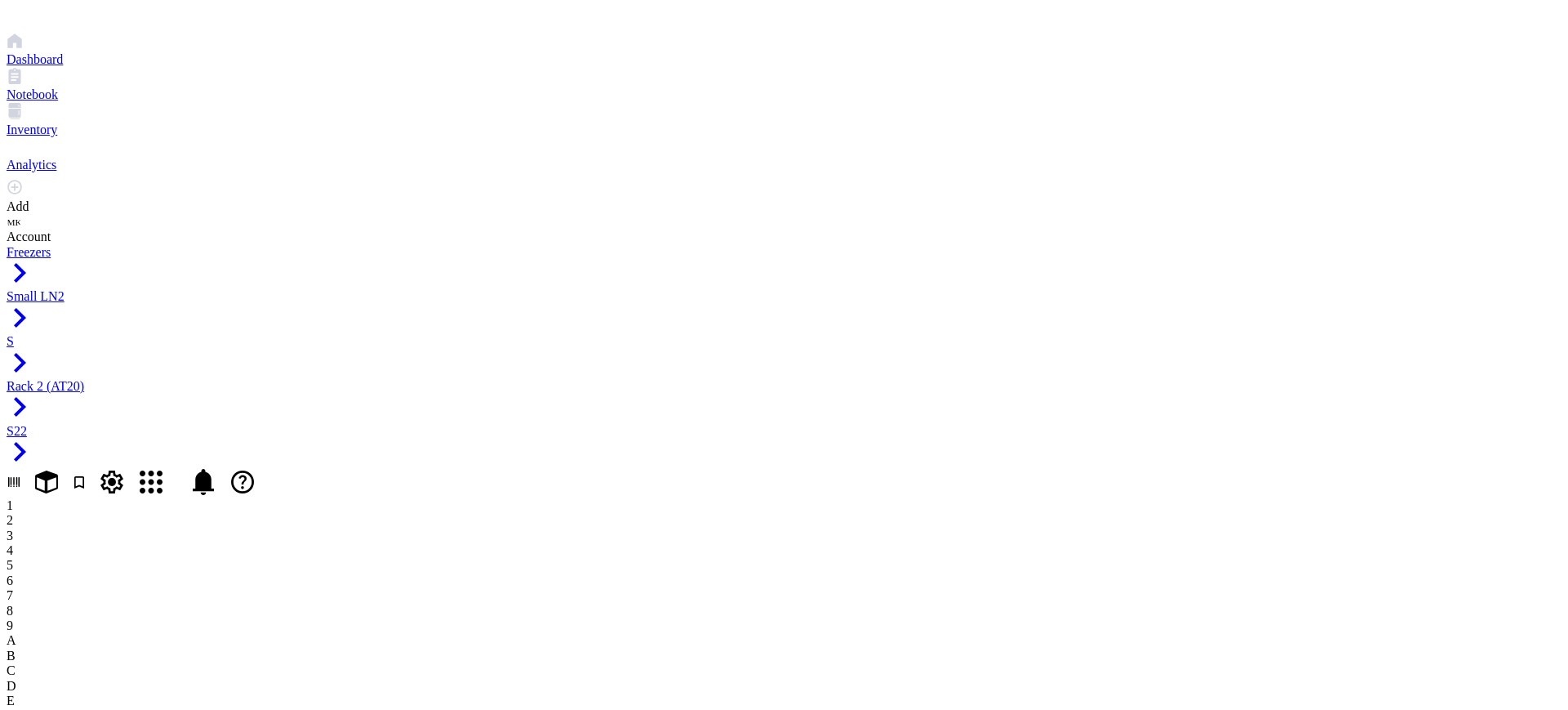
drag, startPoint x: 771, startPoint y: 436, endPoint x: 780, endPoint y: 518, distance: 82.5
drag, startPoint x: 264, startPoint y: 242, endPoint x: 776, endPoint y: 417, distance: 541.1
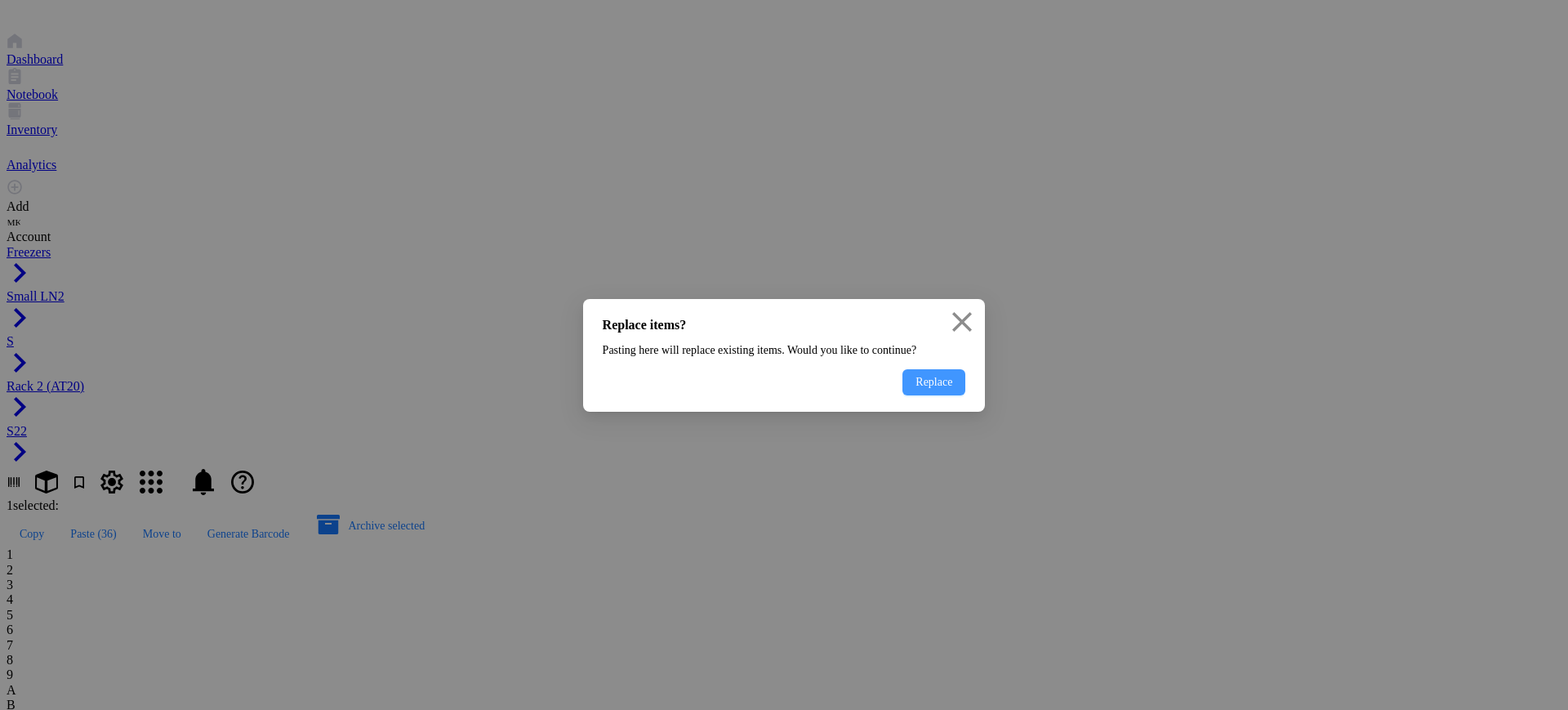
click at [903, 396] on button "Replace" at bounding box center [934, 382] width 63 height 26
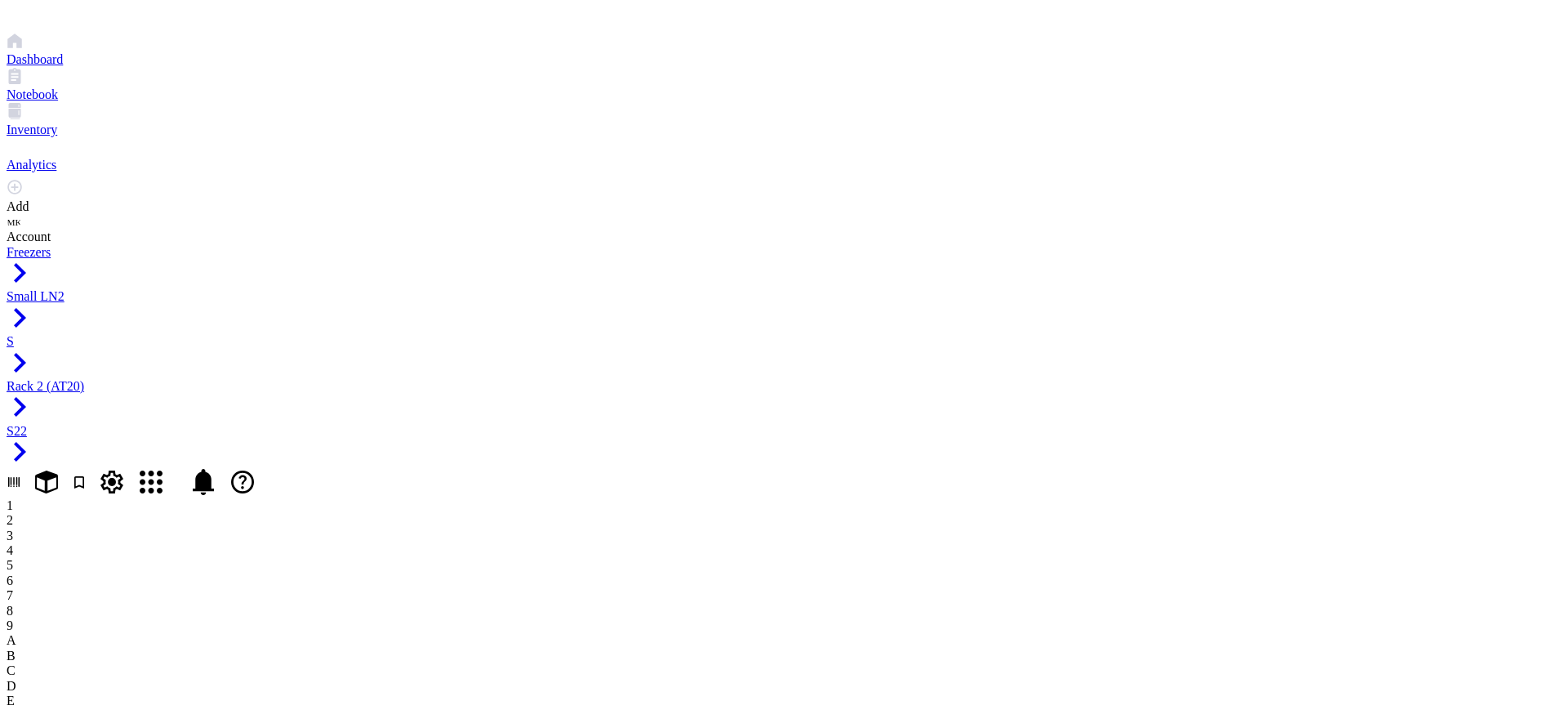
drag, startPoint x: 271, startPoint y: 221, endPoint x: 762, endPoint y: 298, distance: 497.0
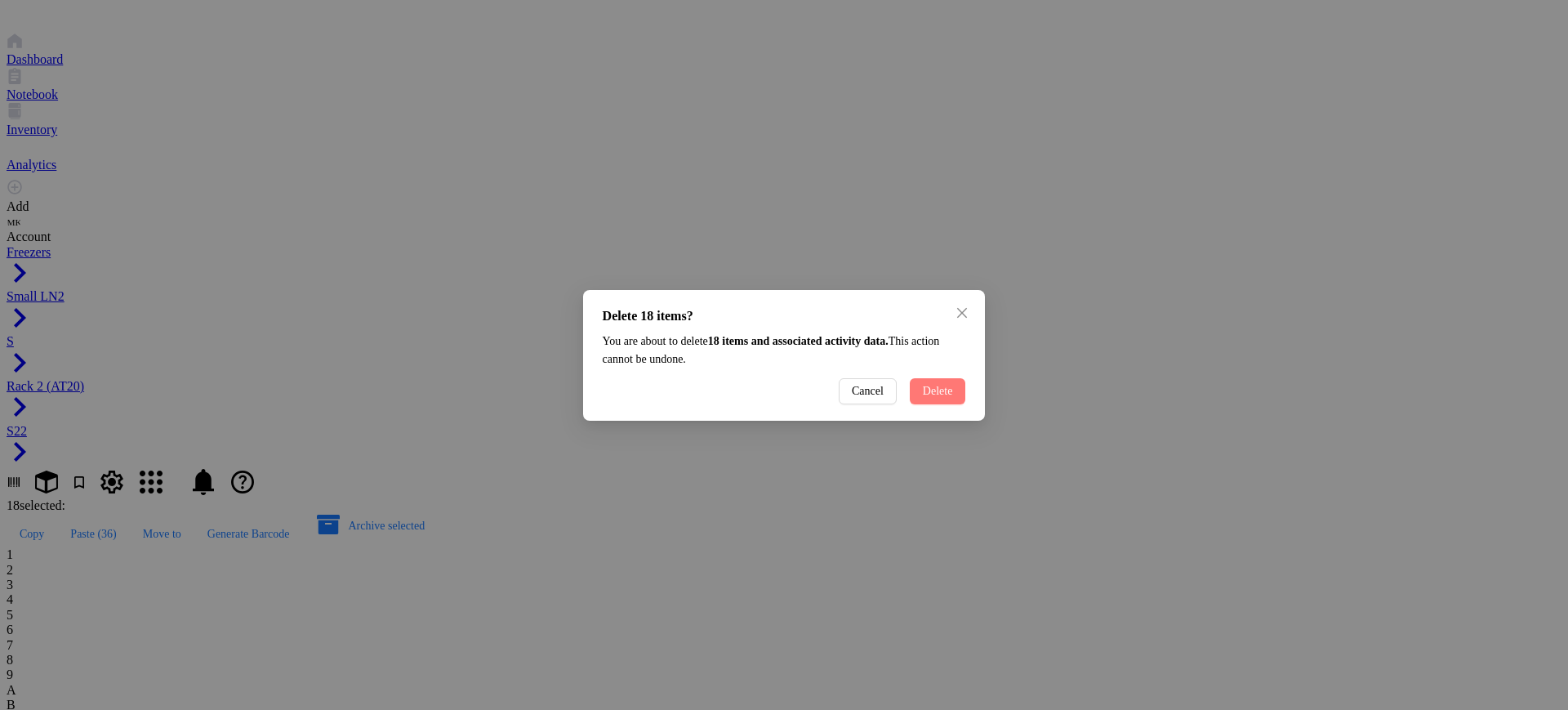
click at [923, 398] on span "Delete" at bounding box center [938, 391] width 30 height 13
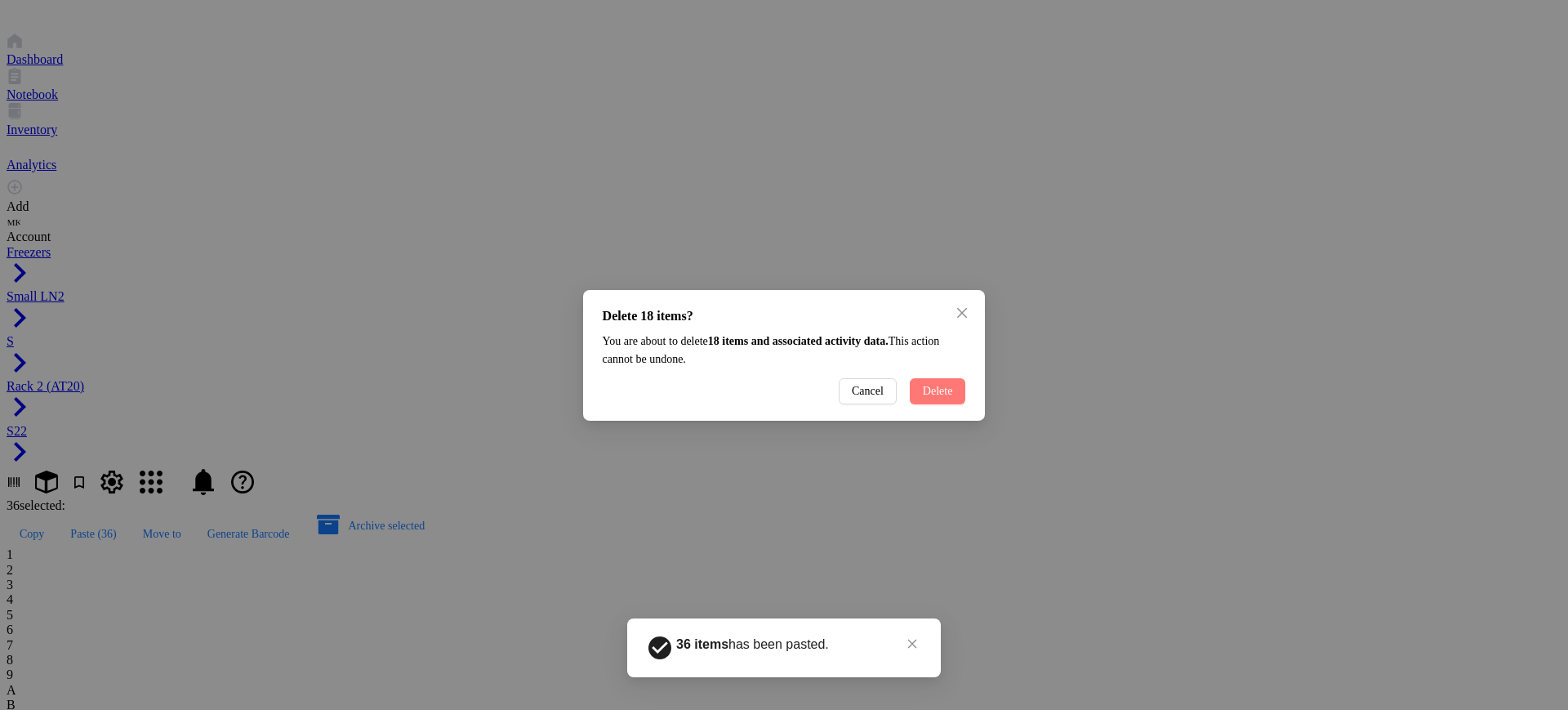
click at [912, 404] on button "Delete" at bounding box center [938, 391] width 56 height 26
click at [923, 398] on span "Delete" at bounding box center [938, 391] width 30 height 13
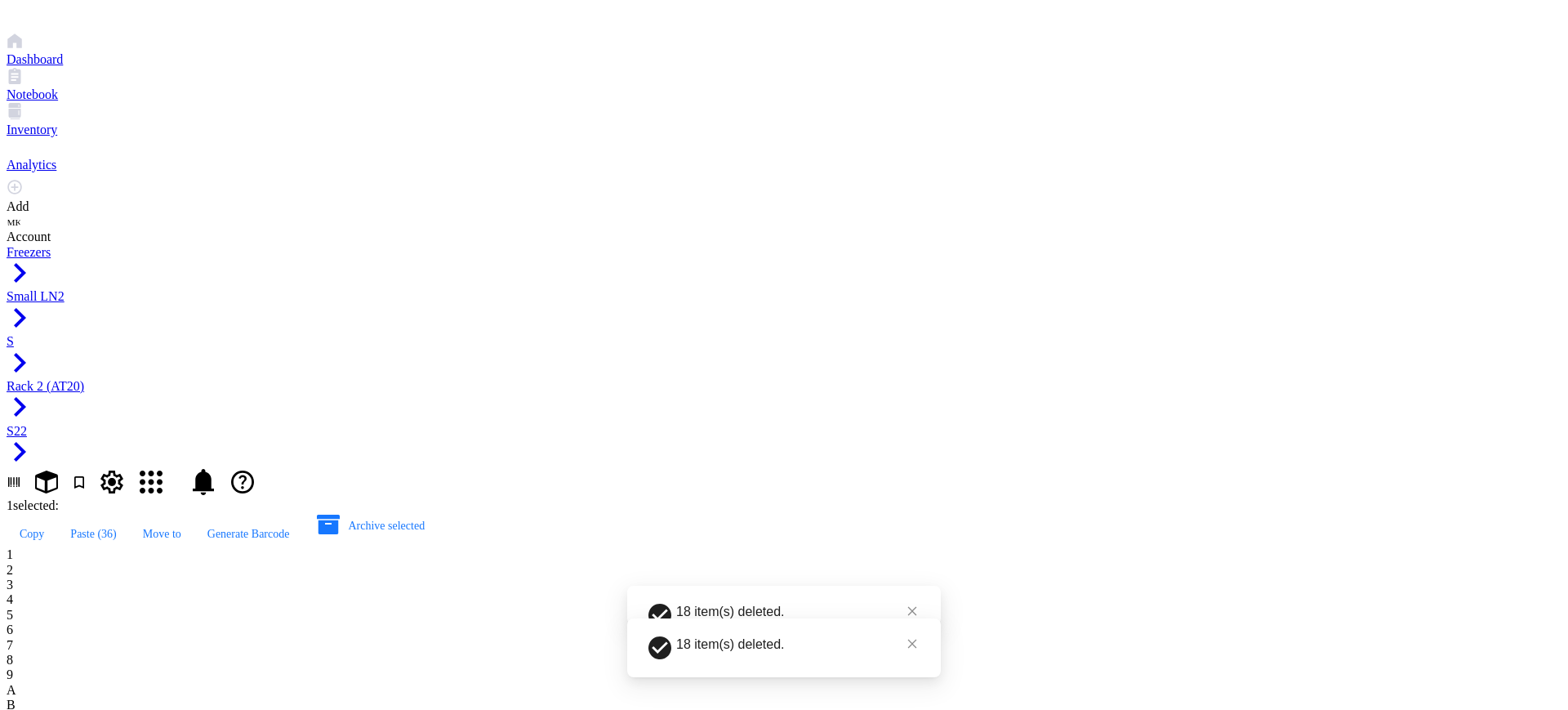
type input "AT20.60"
type input "AT20.61"
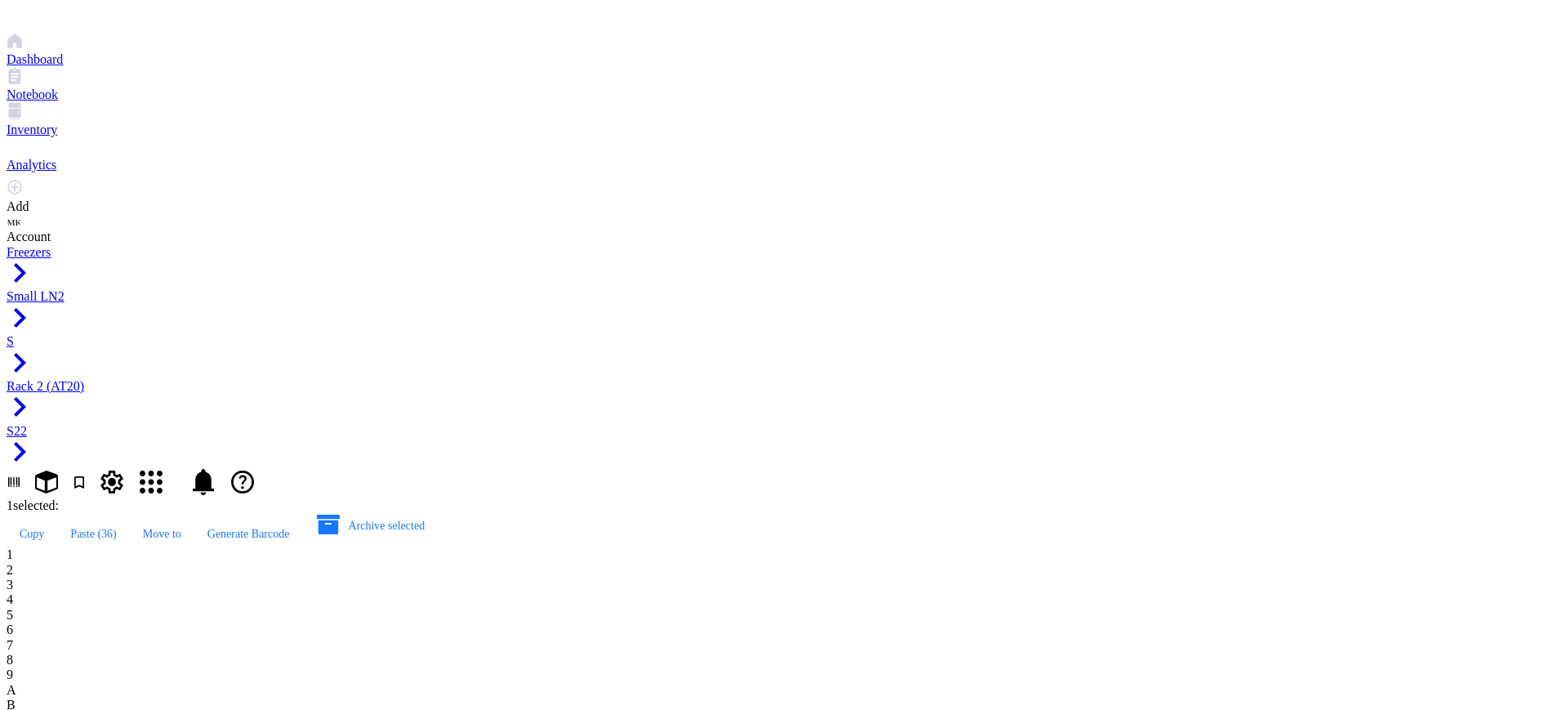
type input "AT20.62"
type input "AT20.63"
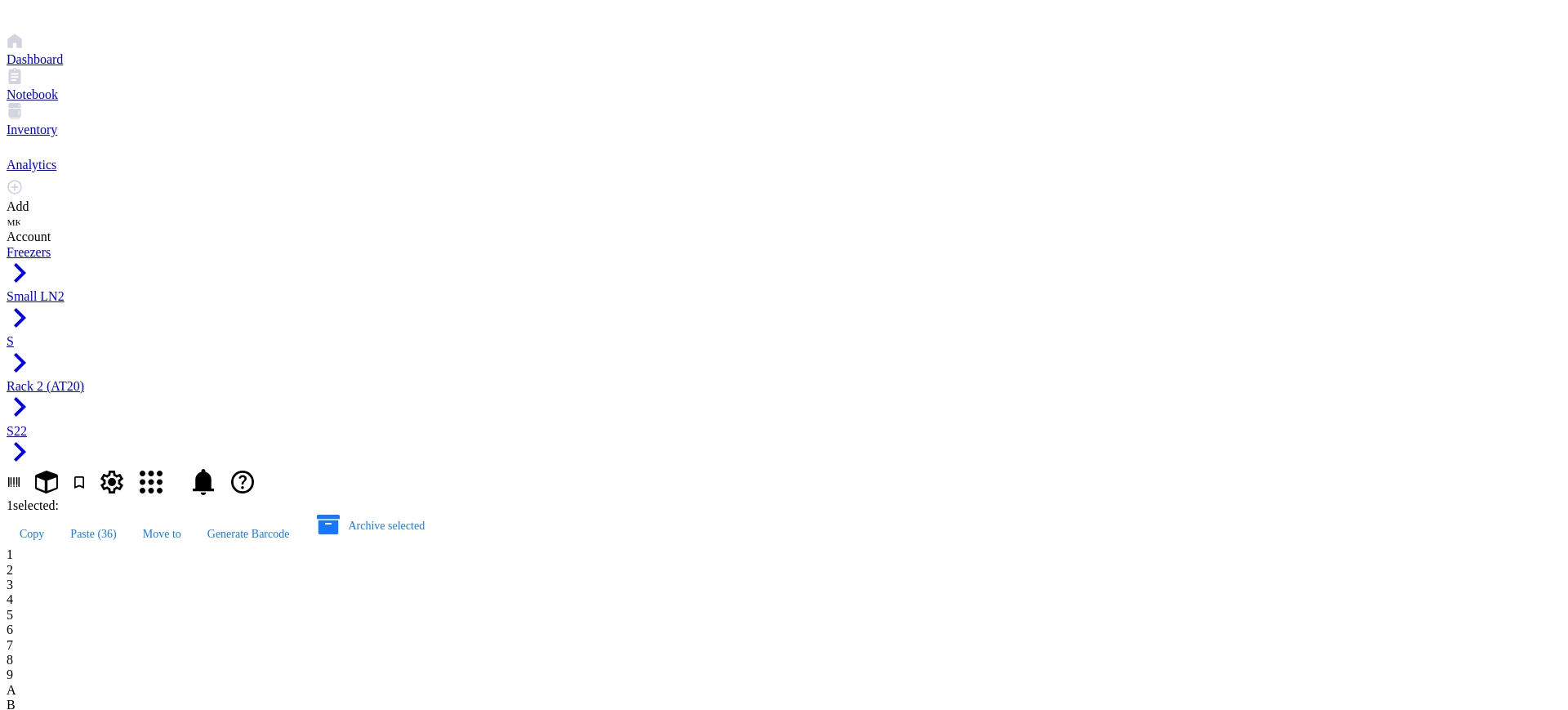
type input "AT20.64"
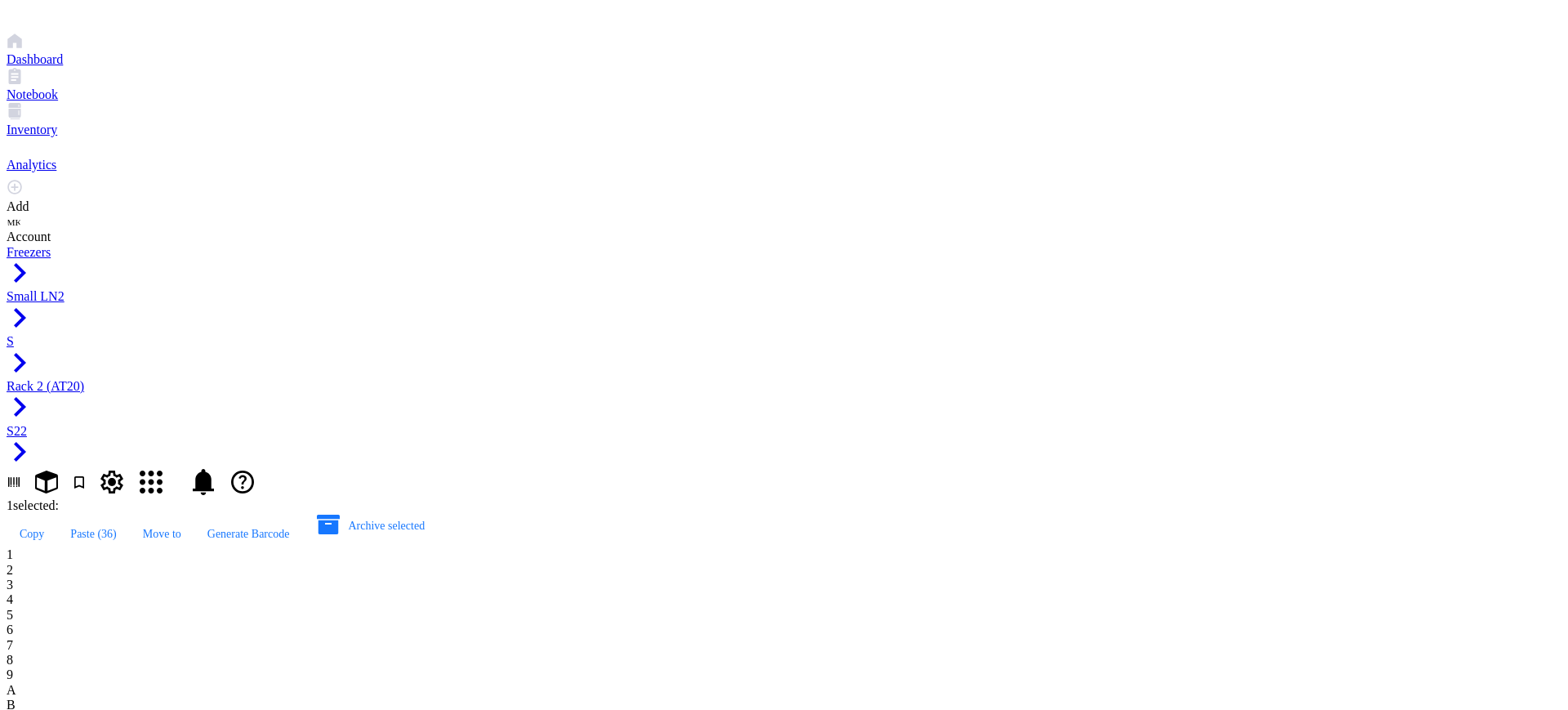
type input "AT20.65"
drag, startPoint x: 272, startPoint y: 339, endPoint x: 716, endPoint y: 337, distance: 444.0
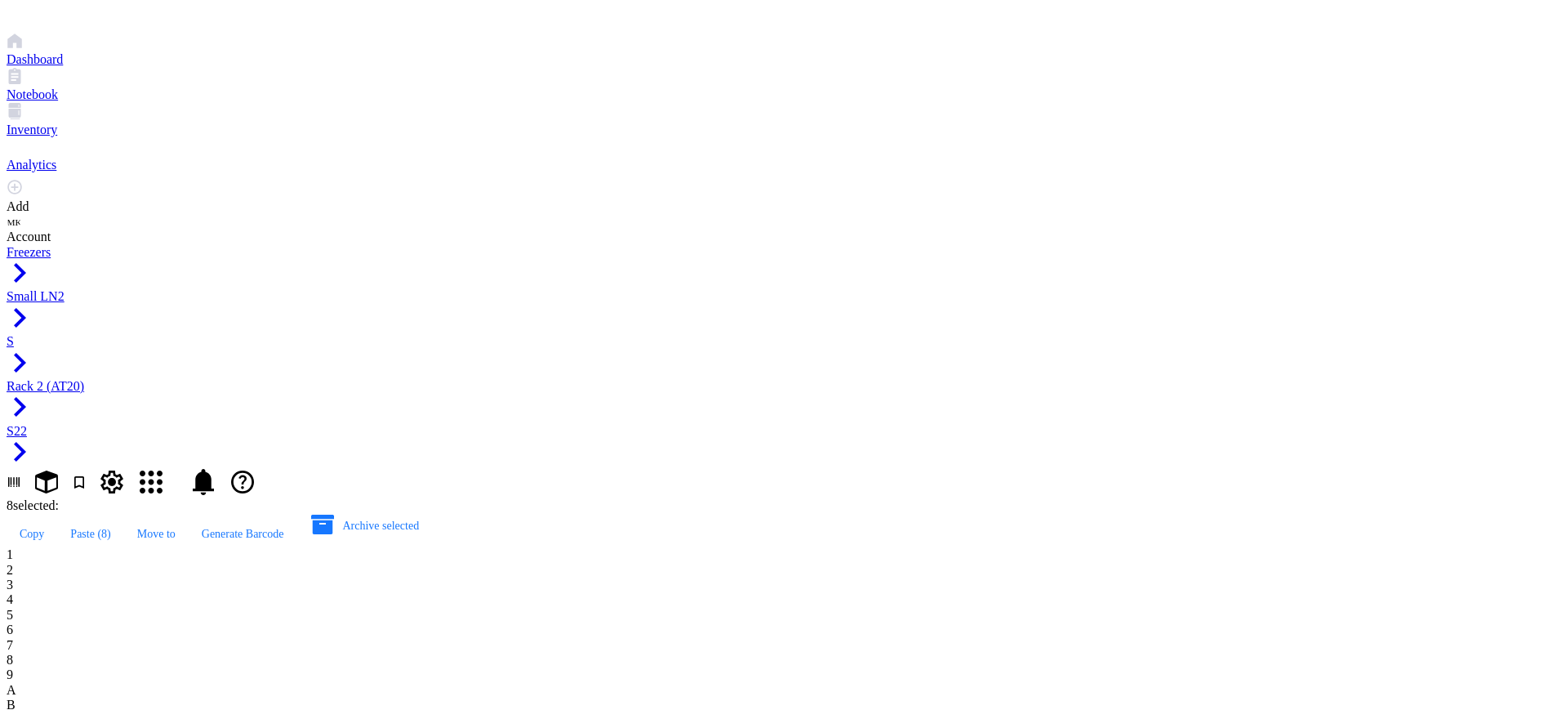
type input "AT20.66"
drag, startPoint x: 274, startPoint y: 406, endPoint x: 725, endPoint y: 412, distance: 451.0
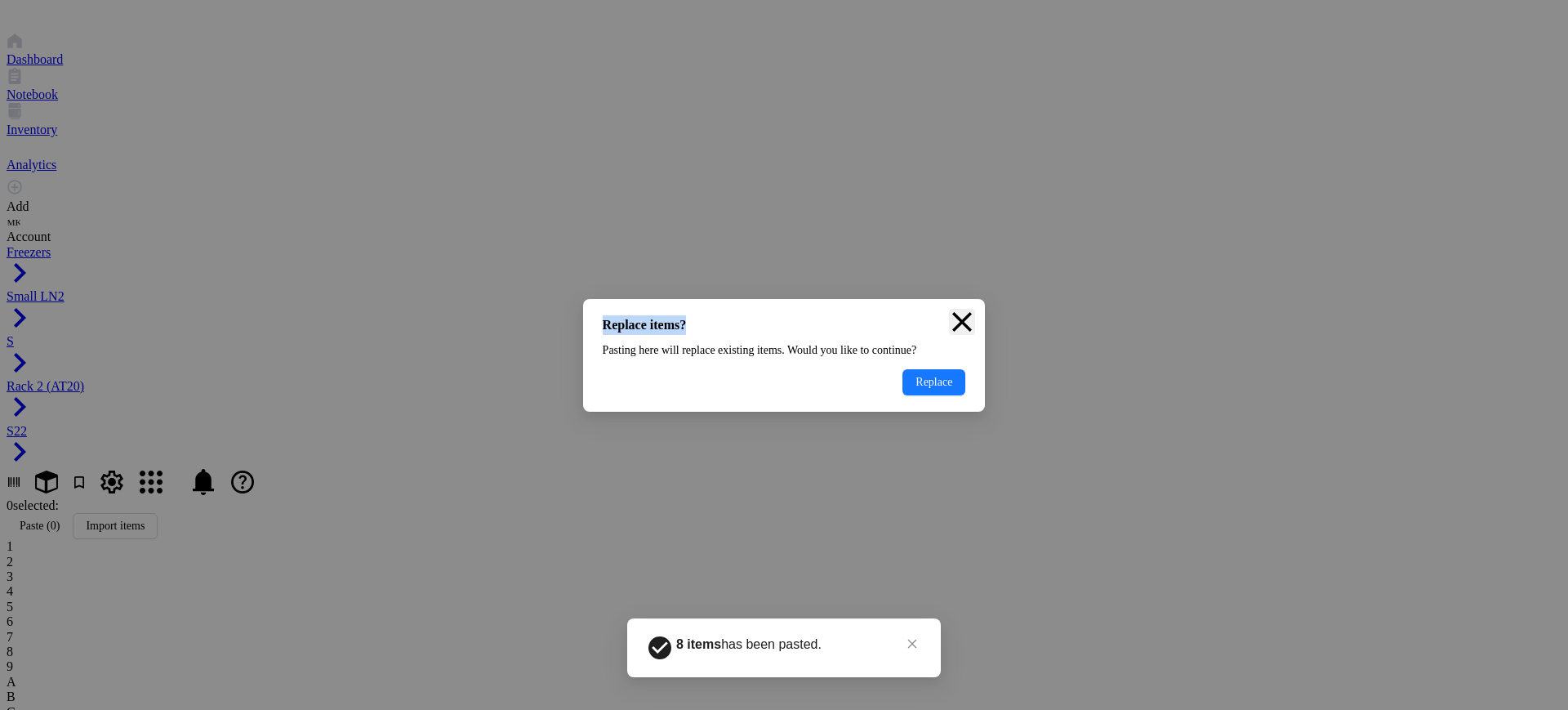
click at [956, 299] on div "Replace items? Pasting here will replace existing items. Would you like to cont…" at bounding box center [784, 355] width 402 height 113
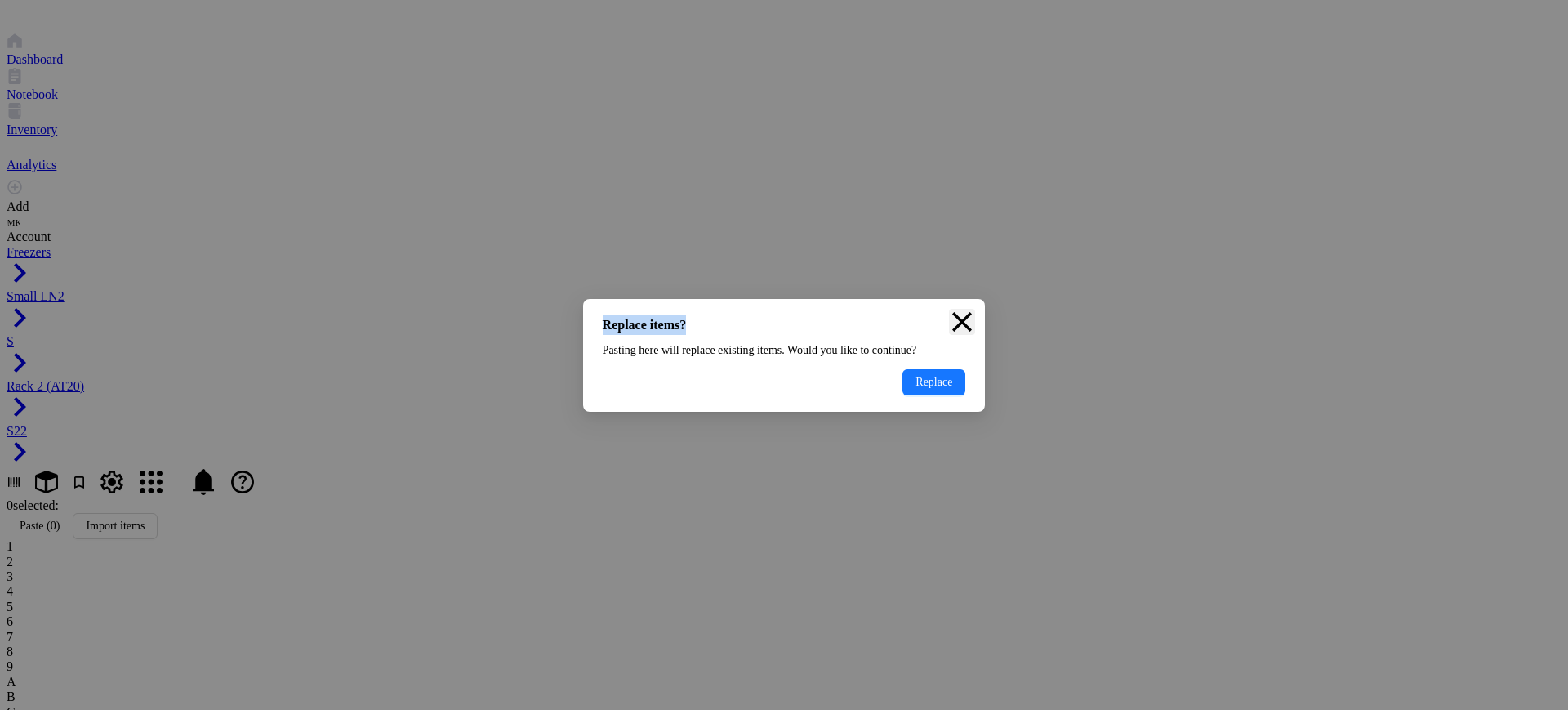
click at [951, 308] on icon "Close" at bounding box center [962, 321] width 26 height 26
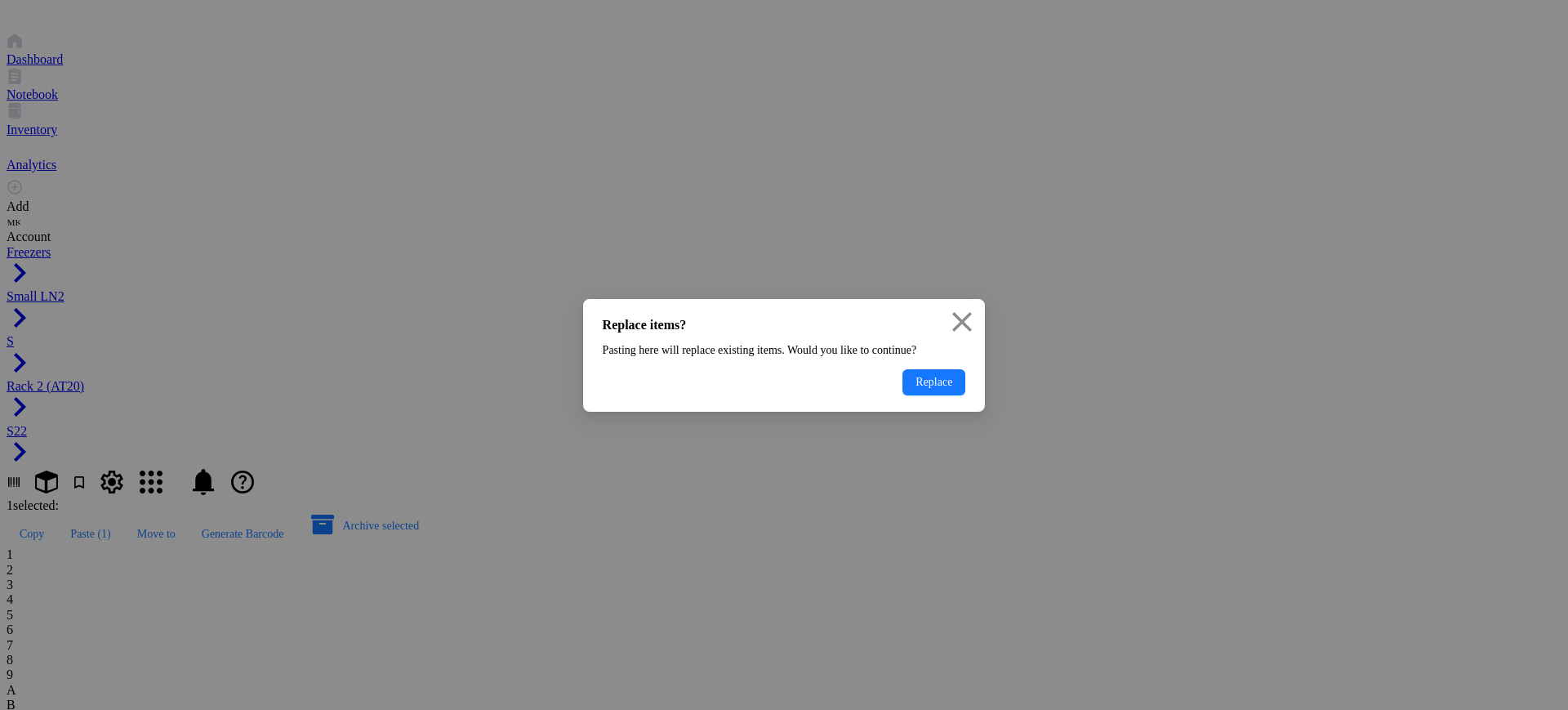
click at [922, 389] on span "Replace" at bounding box center [934, 382] width 37 height 13
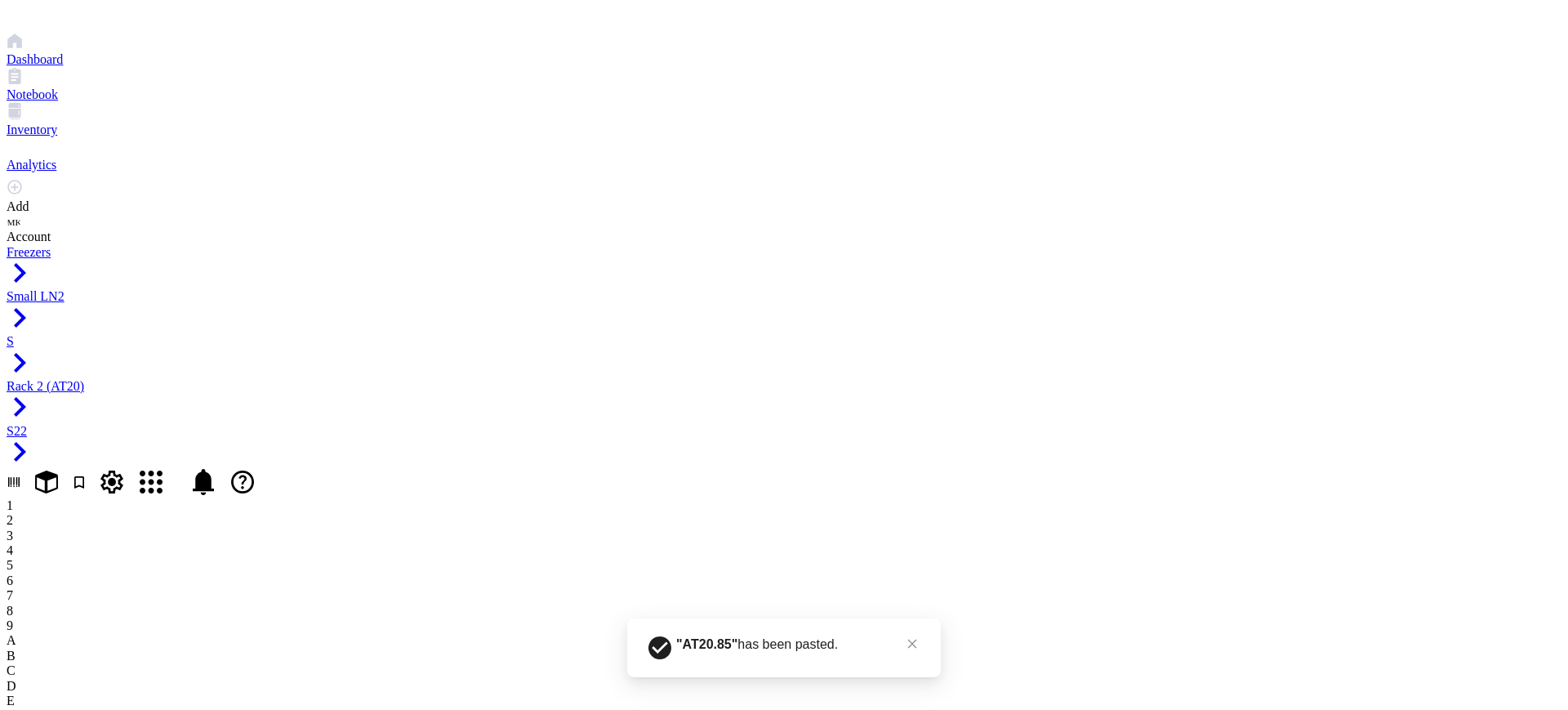
drag, startPoint x: 262, startPoint y: 453, endPoint x: 706, endPoint y: 466, distance: 444.2
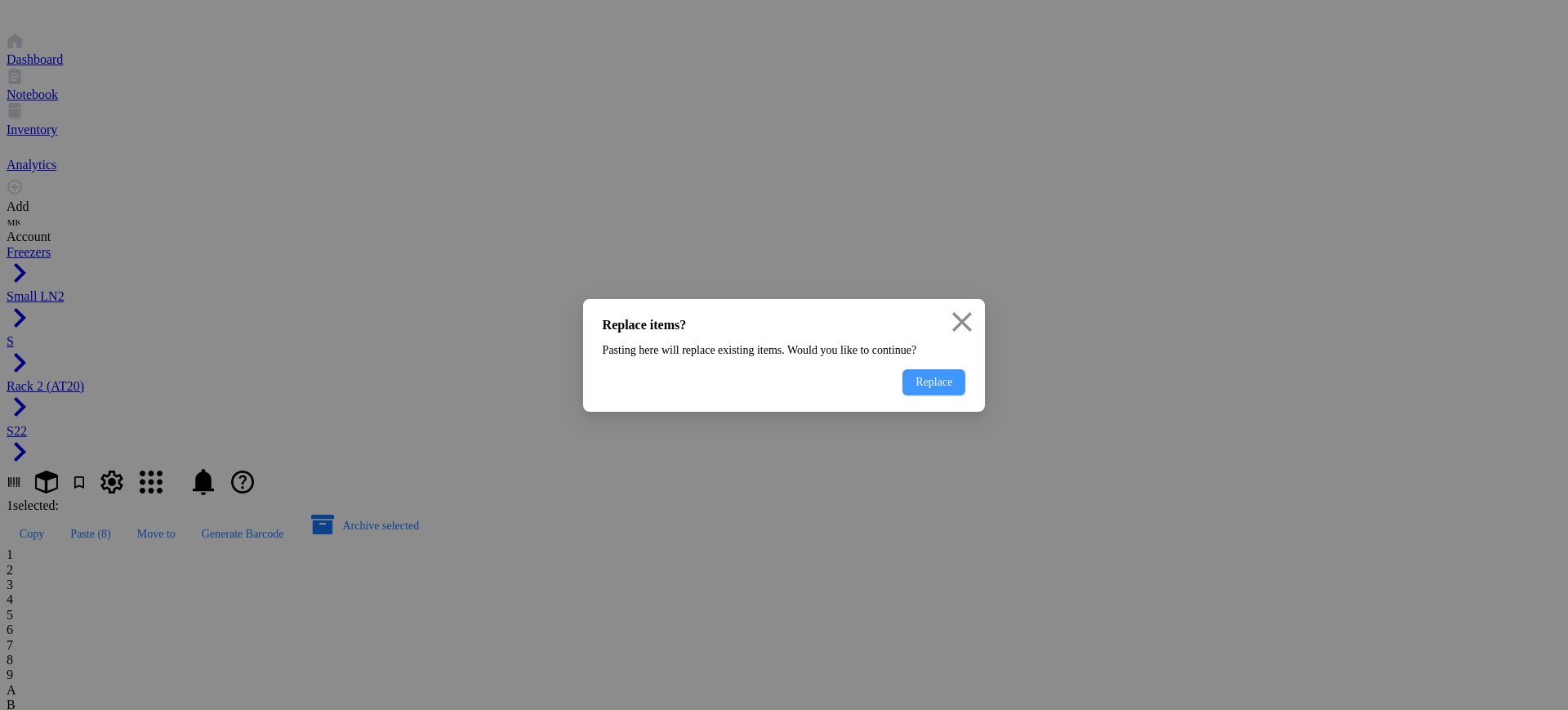
click at [915, 389] on span "Replace" at bounding box center [934, 382] width 37 height 13
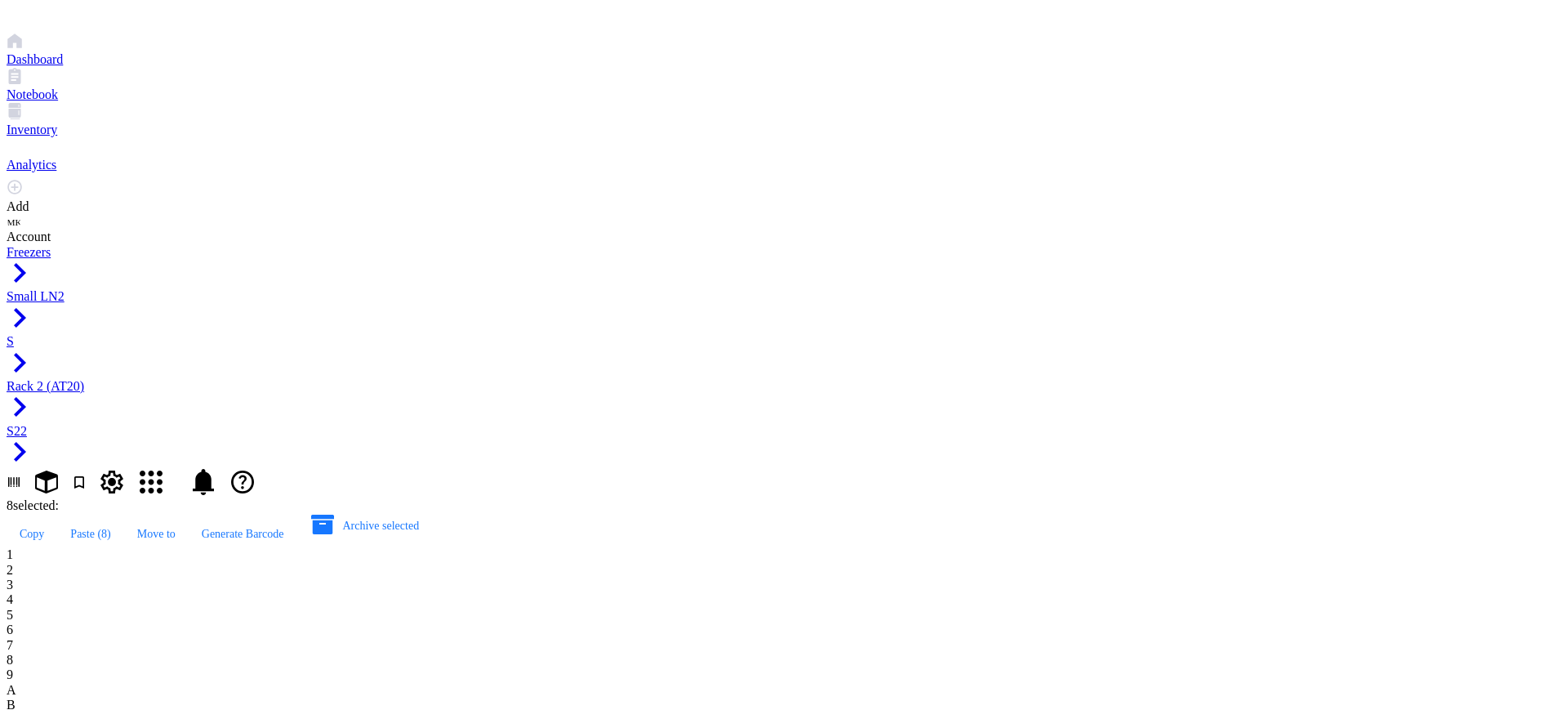
type input "AT20.91"
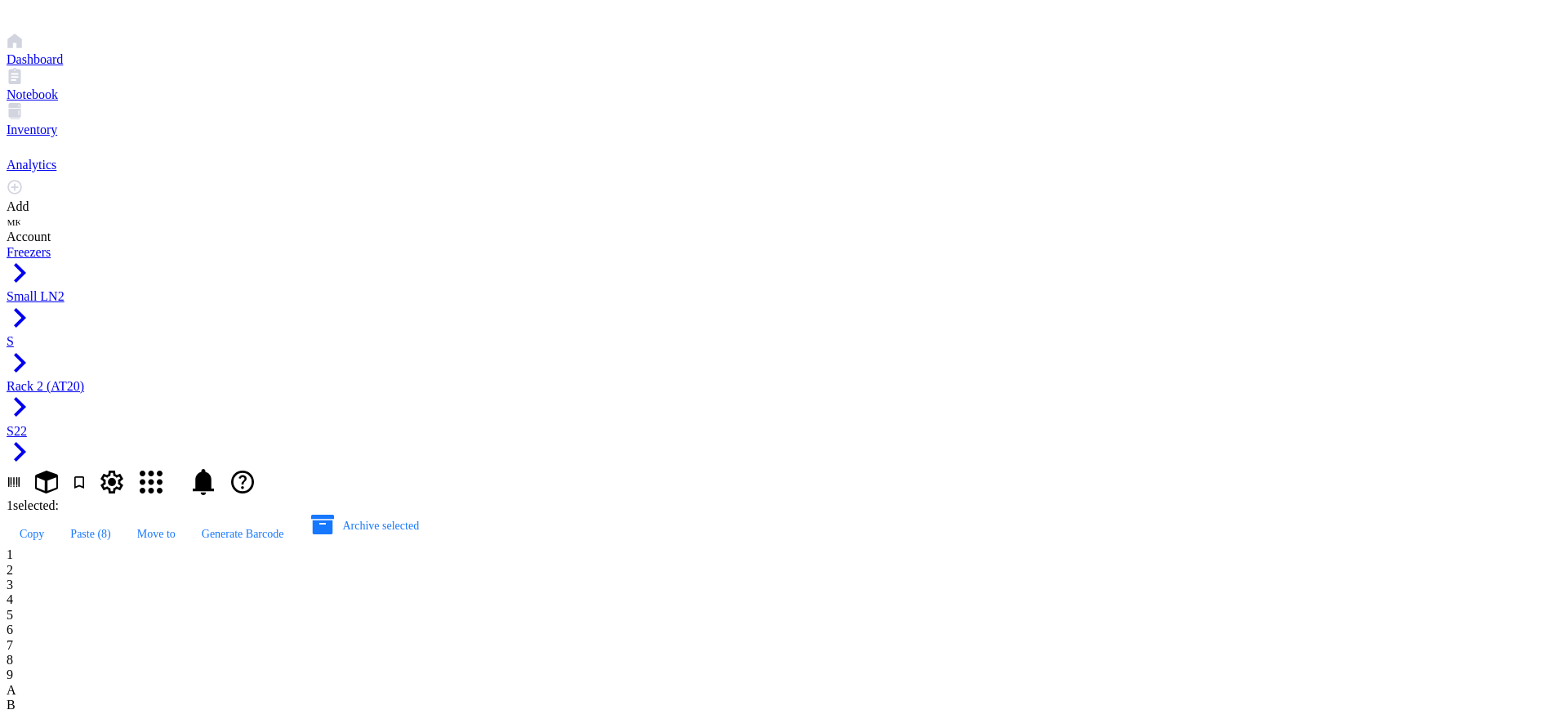
type input "AT20.92"
type input "AT20.93"
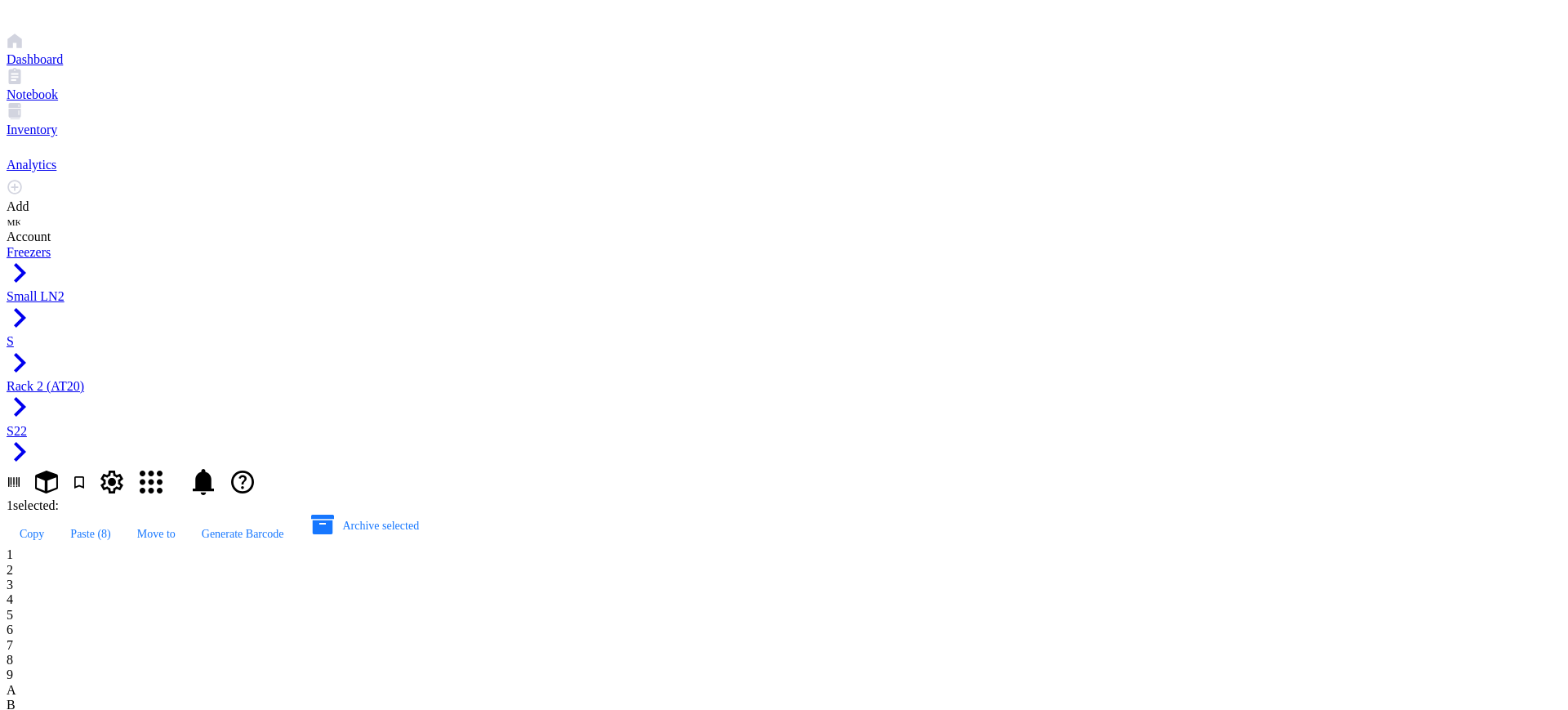
type input "AT20.94"
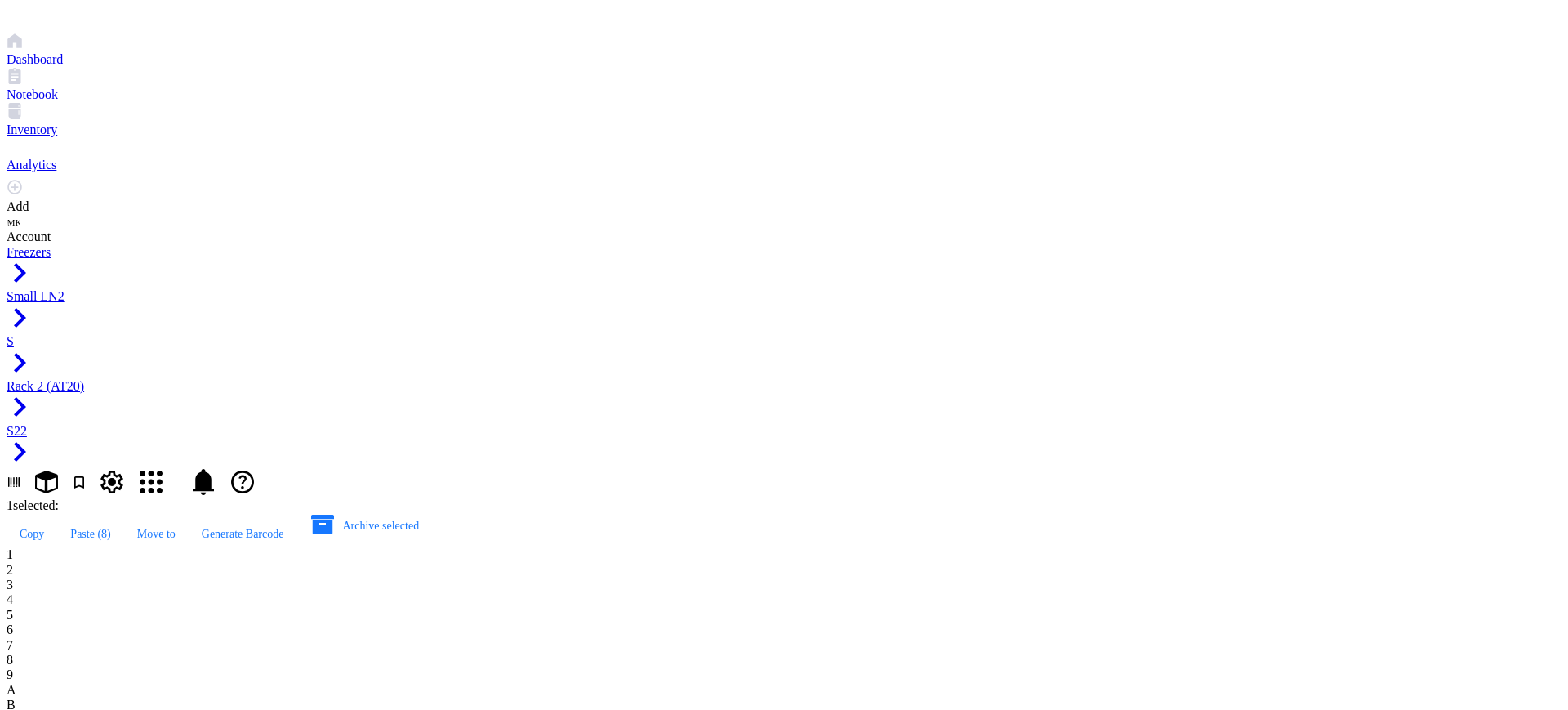
type input "AT20.95"
type input "AT20.96"
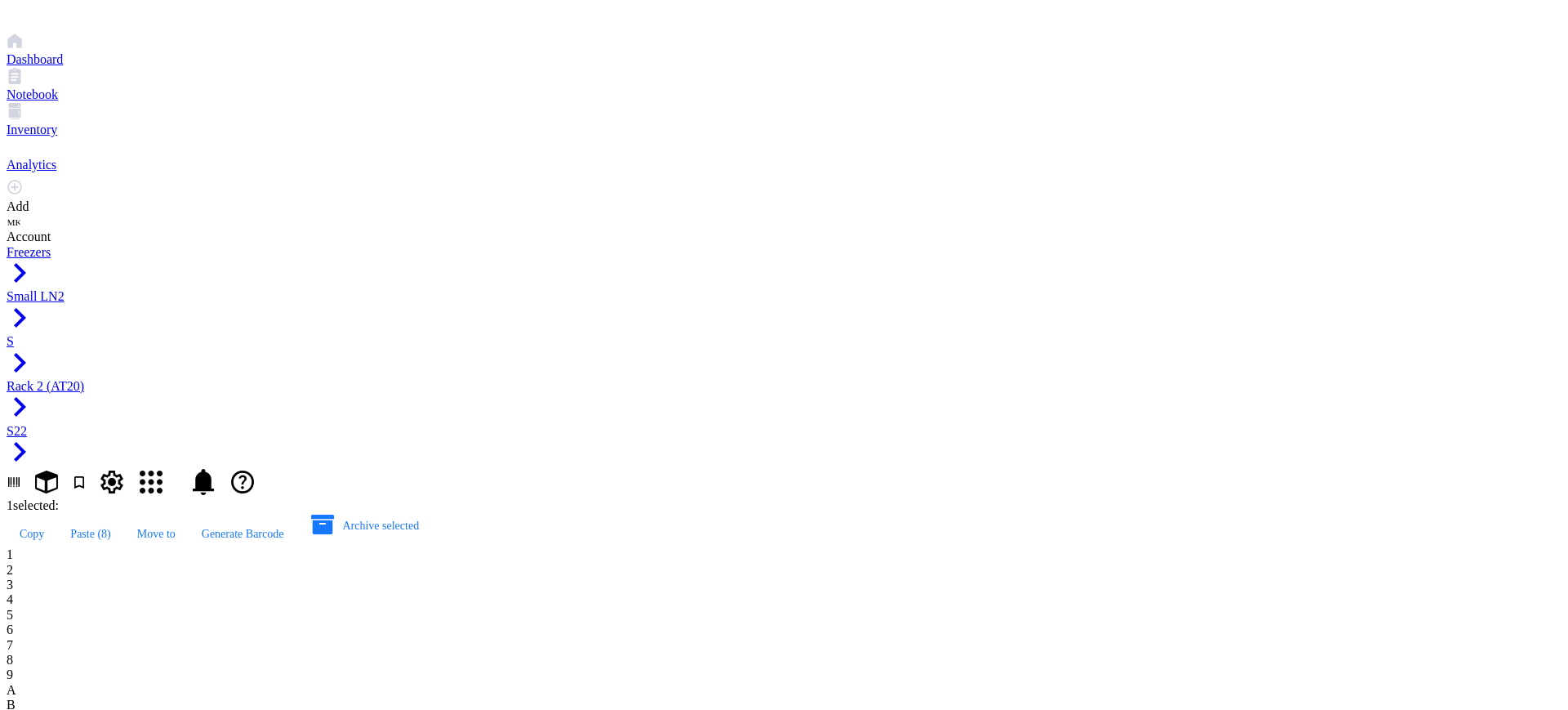
type input "AT20.97"
type input "AT20.98"
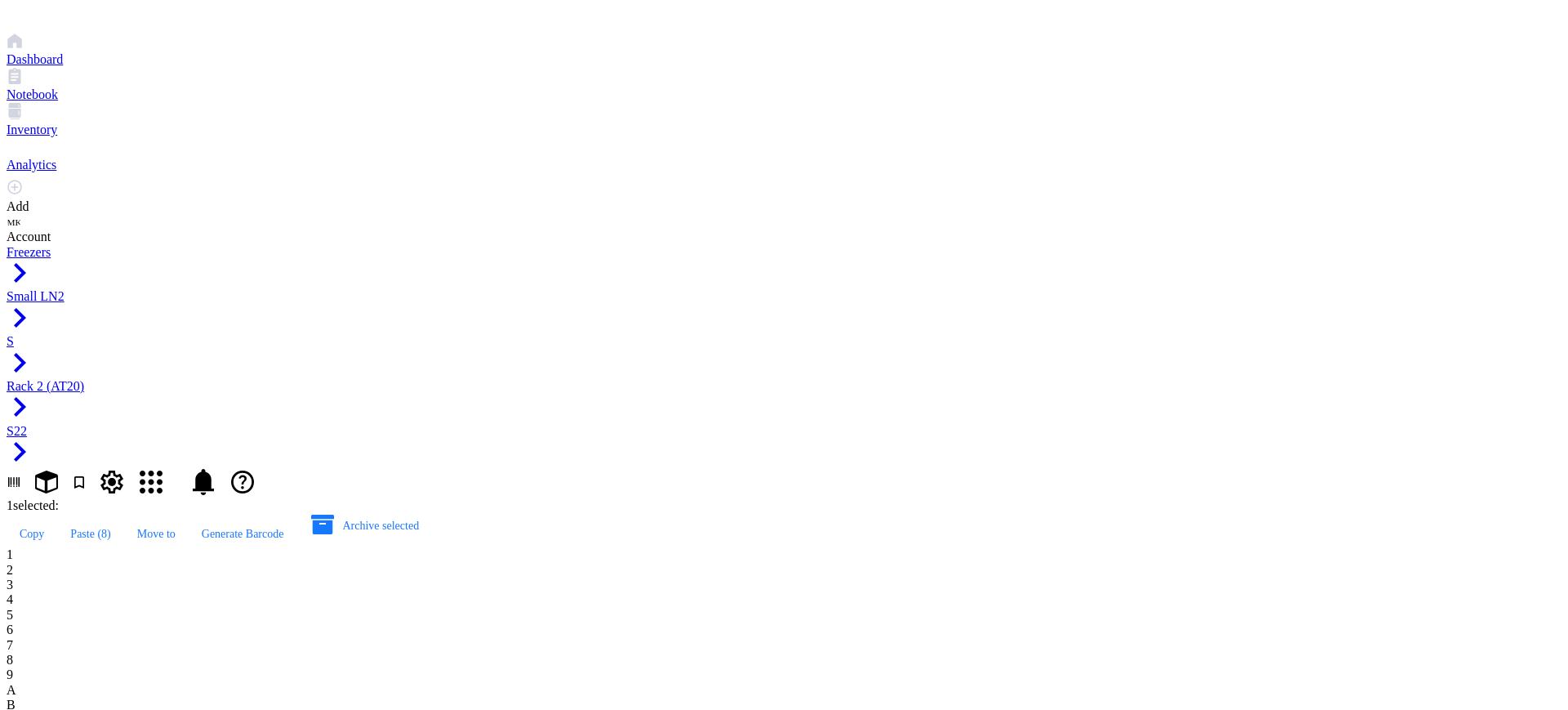
type input "AT20.99"
drag, startPoint x: 652, startPoint y: 510, endPoint x: 263, endPoint y: 468, distance: 391.3
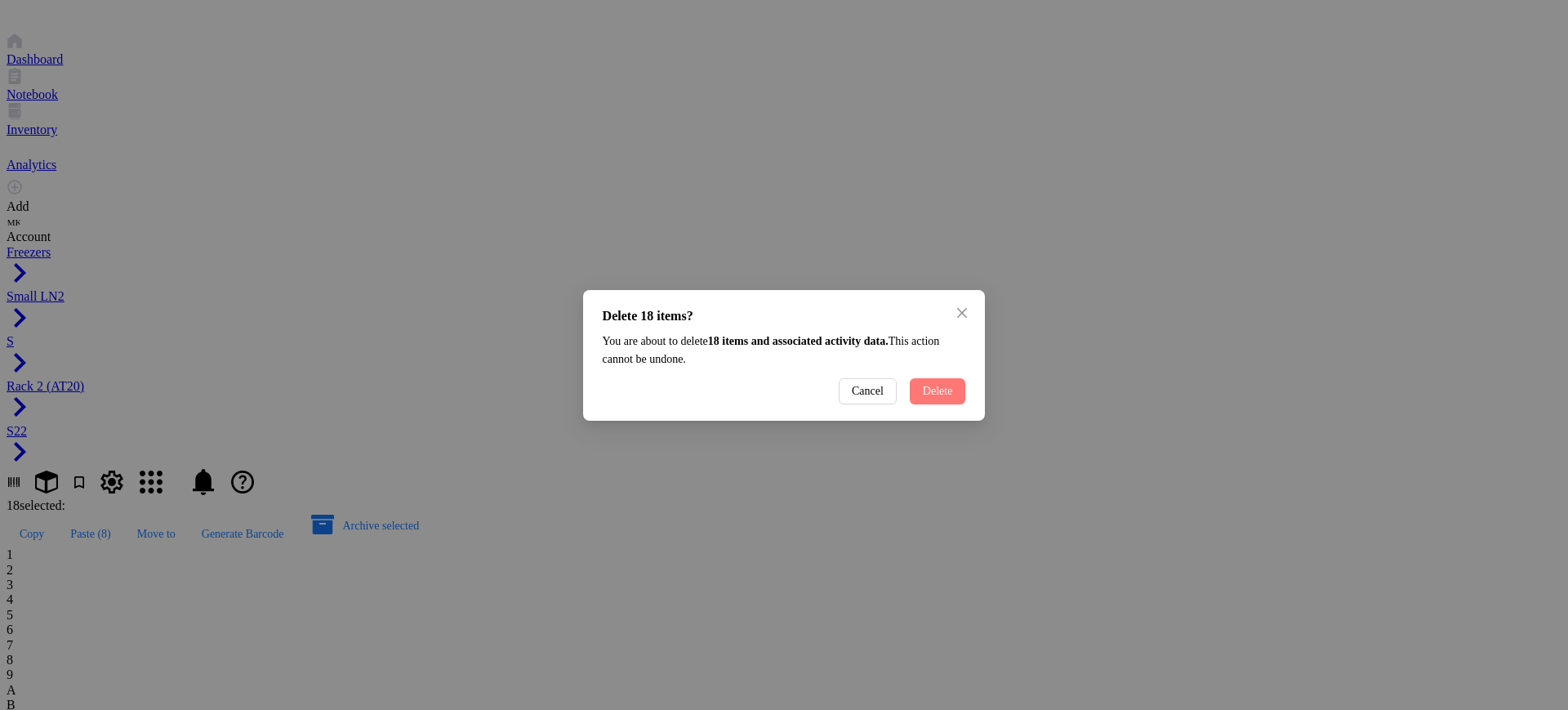
click at [923, 398] on span "Delete" at bounding box center [938, 391] width 30 height 13
click at [910, 400] on button "Delete" at bounding box center [938, 391] width 56 height 26
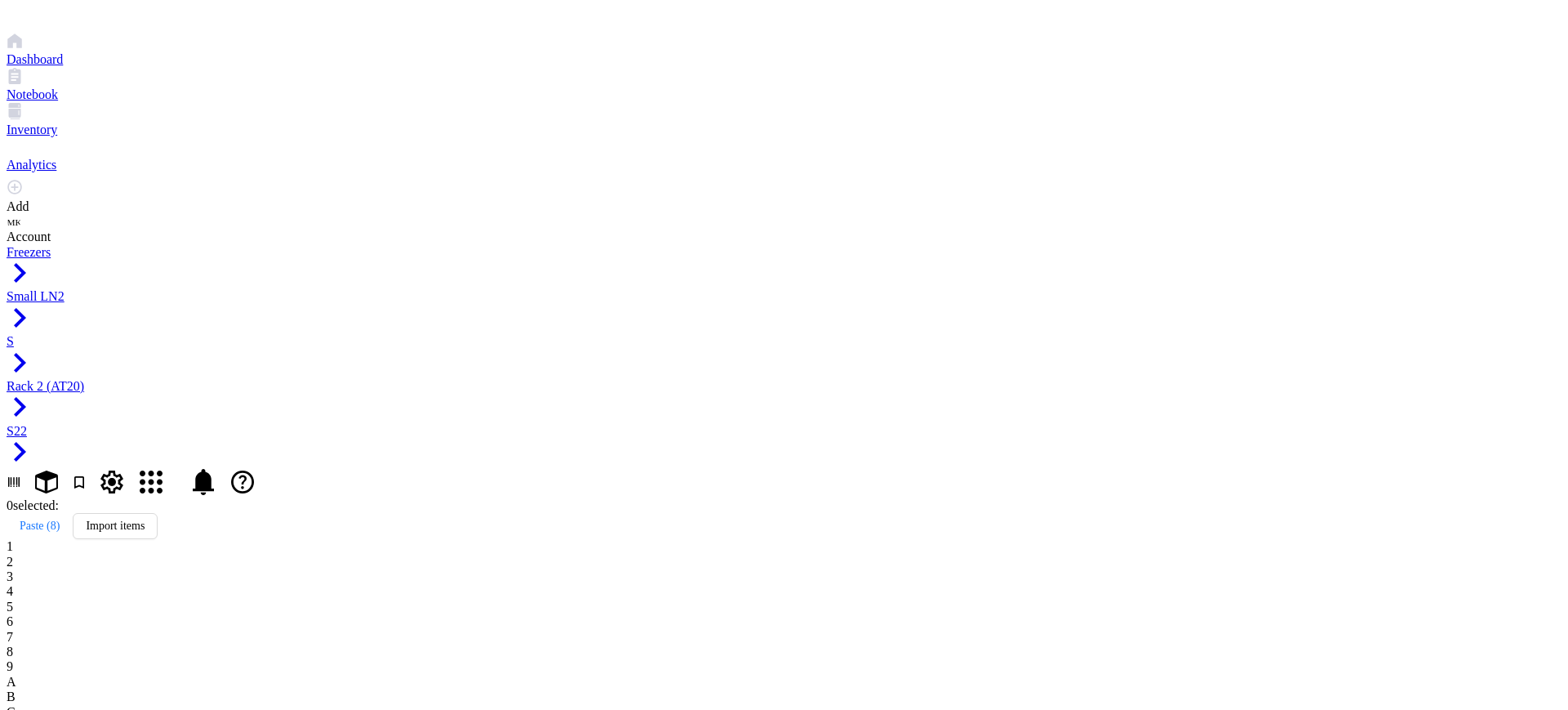
type input "AT20.100"
drag, startPoint x: 774, startPoint y: 420, endPoint x: 786, endPoint y: 420, distance: 12.0
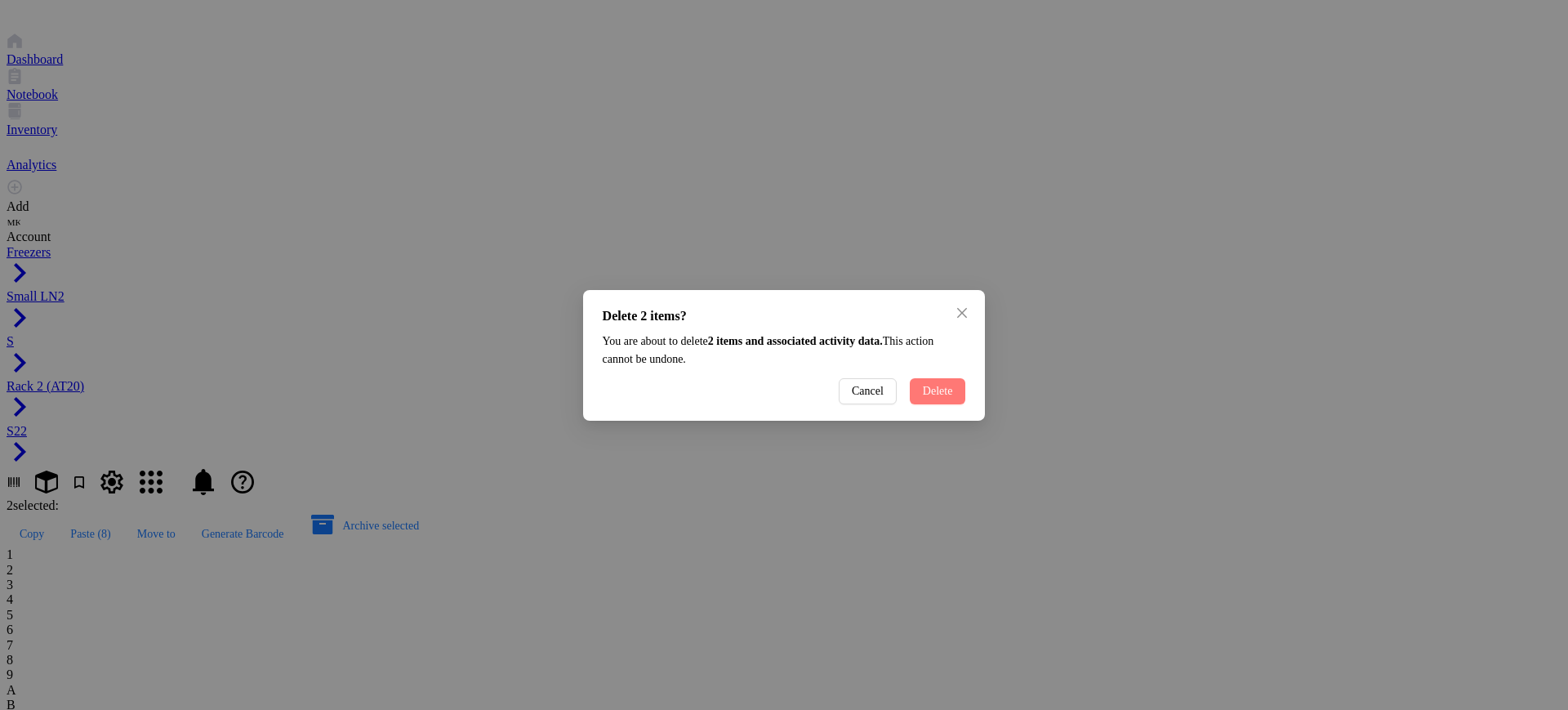
click at [925, 398] on span "Delete" at bounding box center [938, 391] width 30 height 13
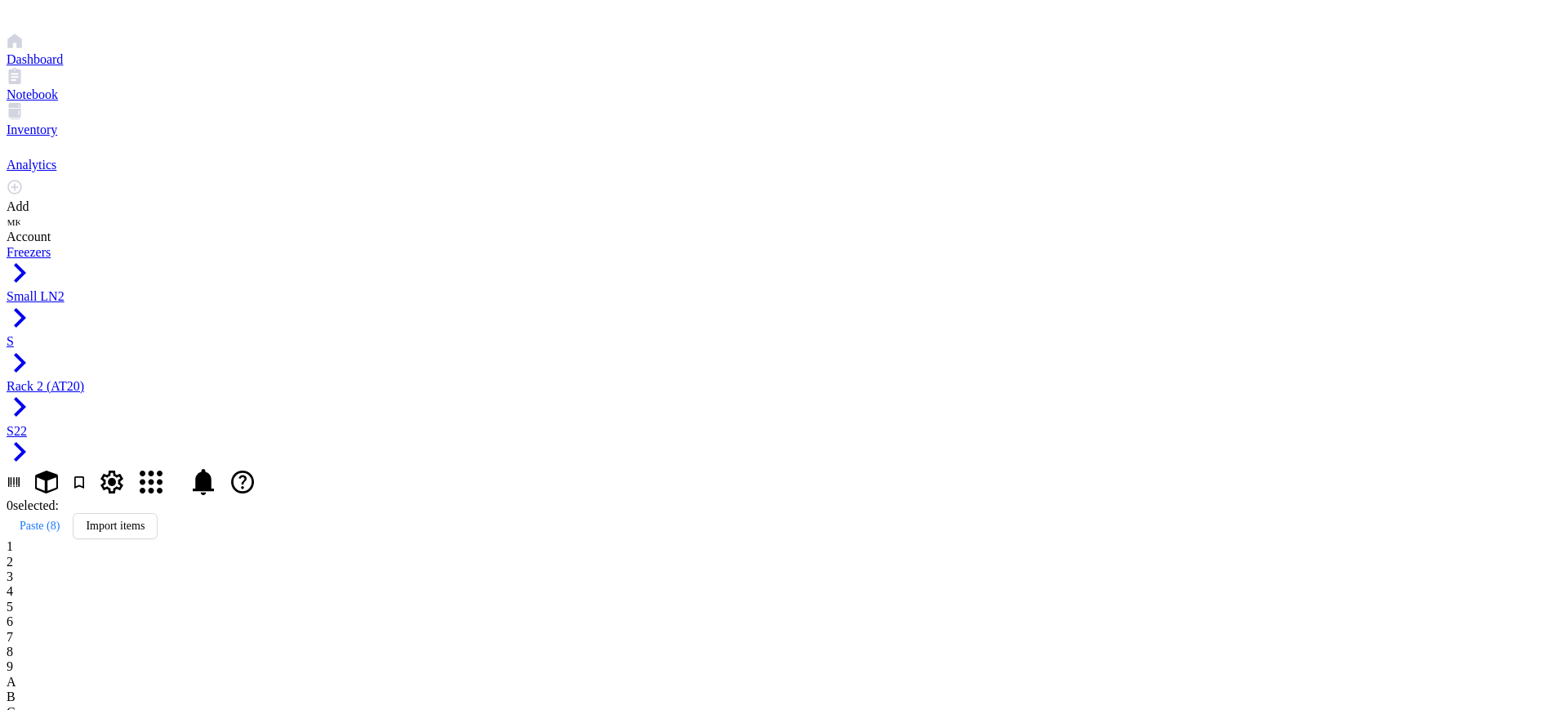
click at [272, 245] on div "Freezers Small LN2 S Rack 2 (AT20) S22" at bounding box center [784, 371] width 1555 height 253
click at [84, 379] on span "Rack 2 (AT20)" at bounding box center [46, 386] width 78 height 14
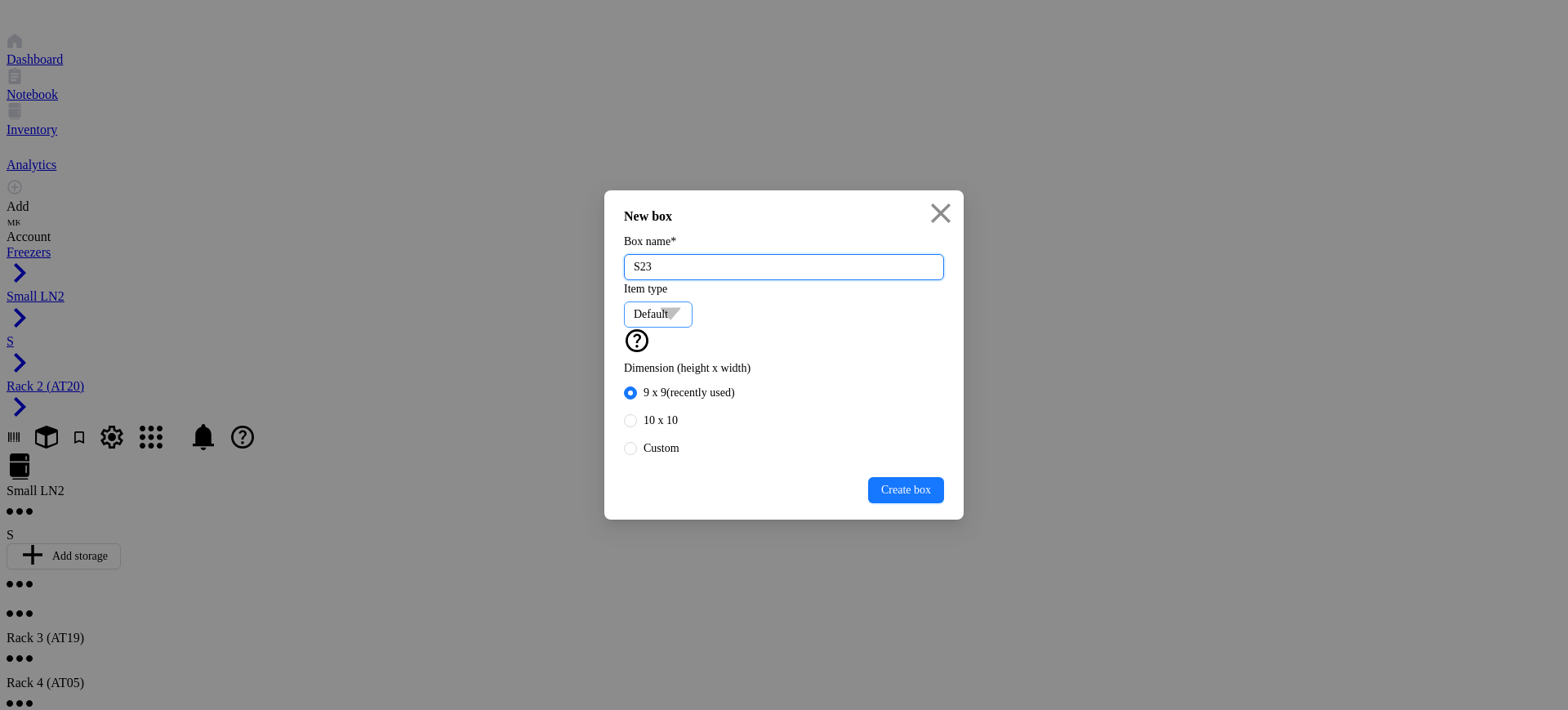
click at [683, 324] on span "Default" at bounding box center [658, 314] width 49 height 24
type input "S23"
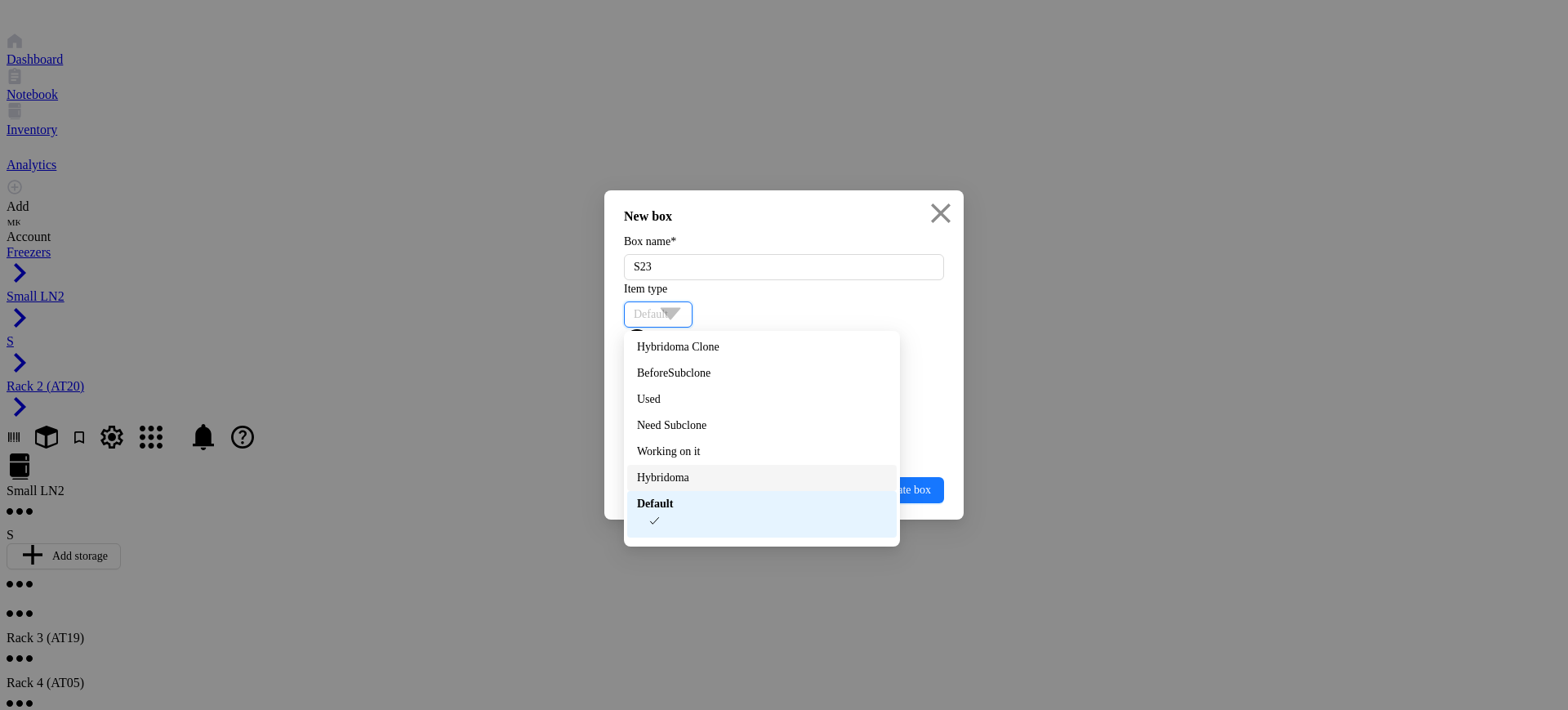
click at [677, 486] on div "Hybridoma" at bounding box center [762, 478] width 250 height 18
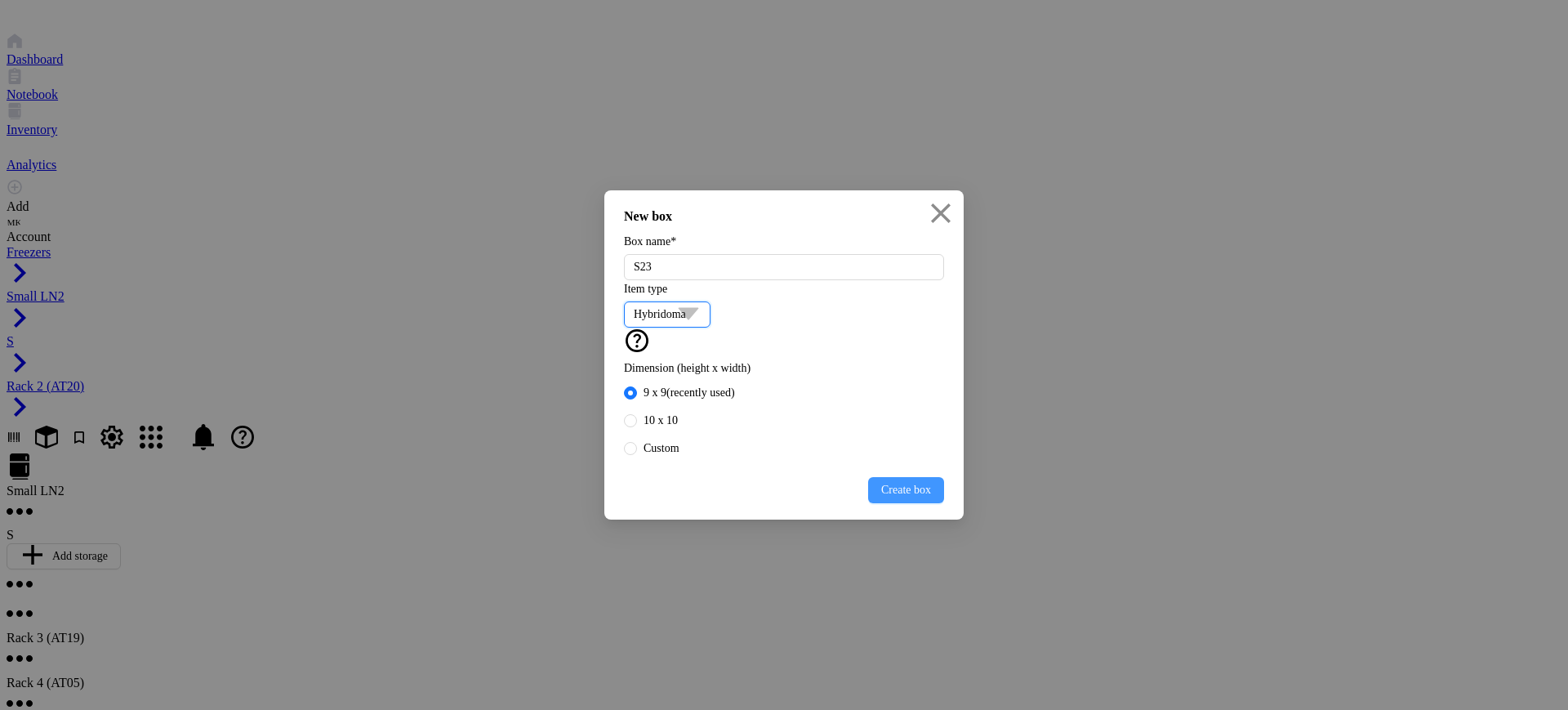
click at [881, 497] on span "Create box" at bounding box center [906, 490] width 49 height 13
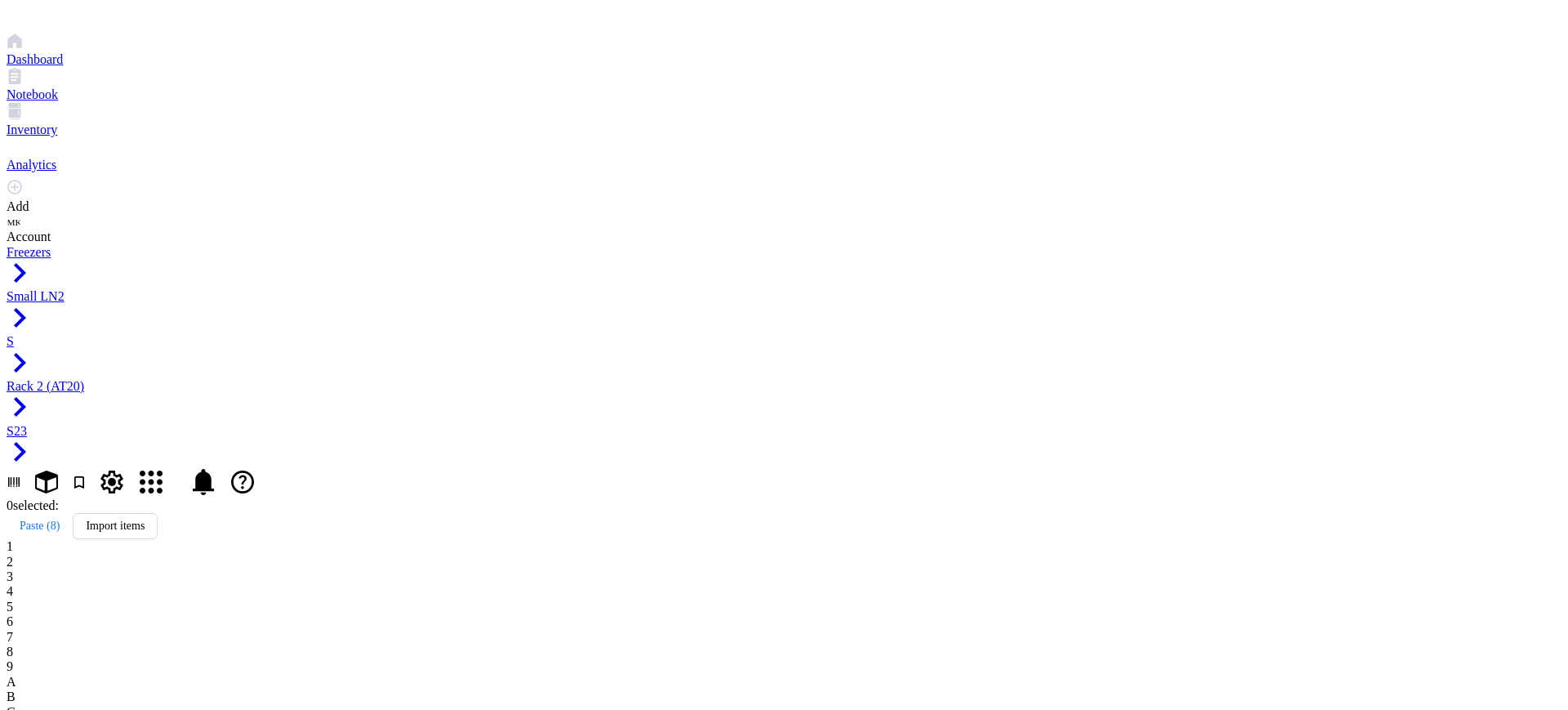
type input "AT20 16F12 P"
drag, startPoint x: 355, startPoint y: 189, endPoint x: 796, endPoint y: 299, distance: 454.5
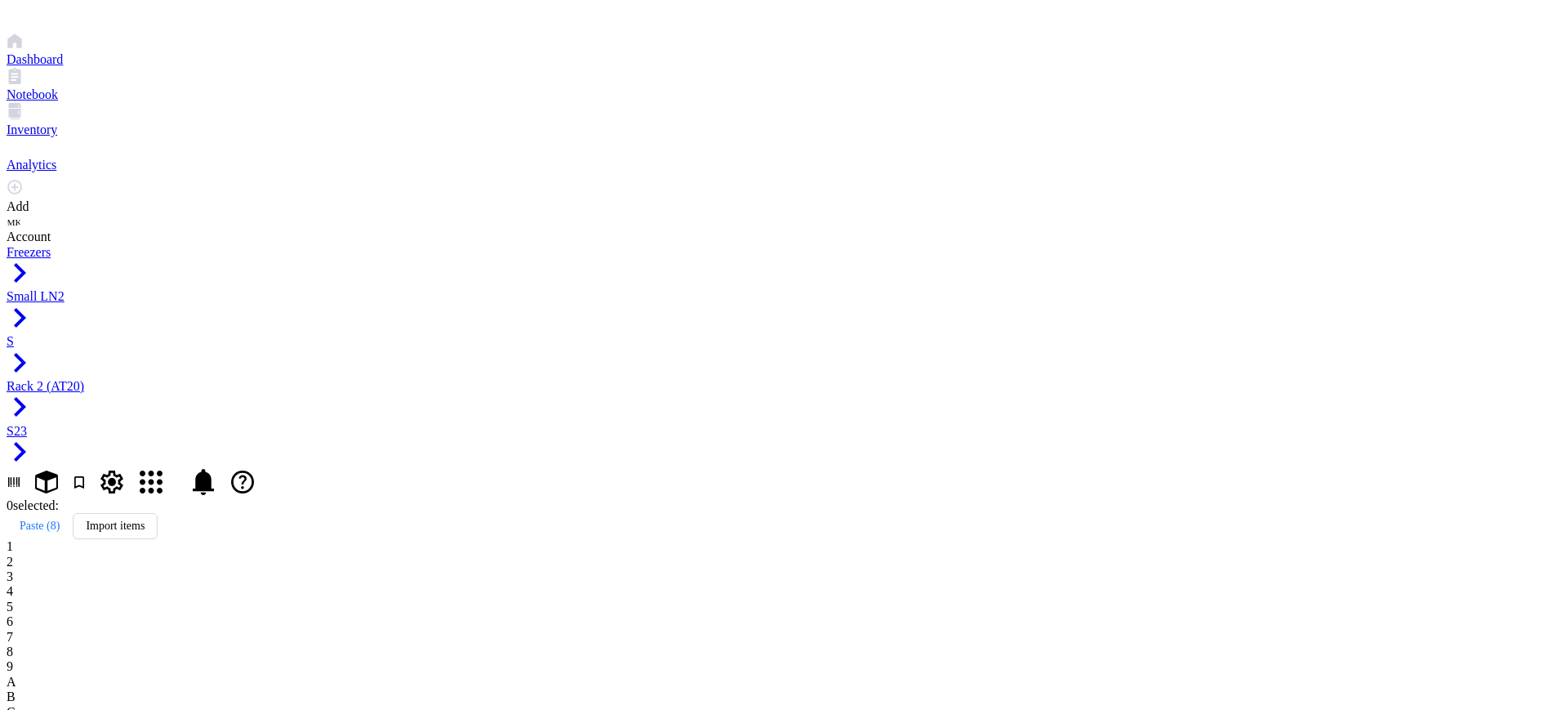
drag, startPoint x: 603, startPoint y: 273, endPoint x: 772, endPoint y: 242, distance: 171.8
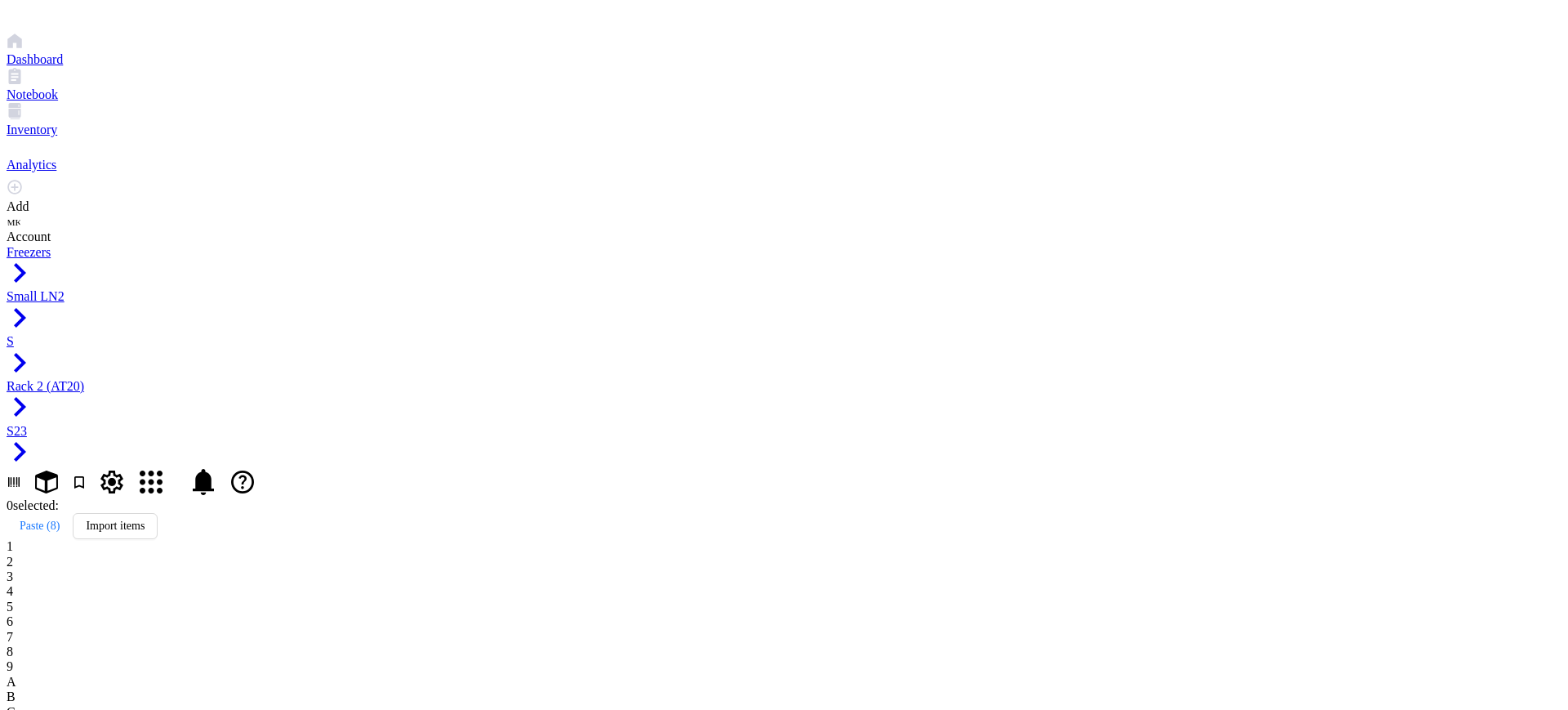
drag, startPoint x: 581, startPoint y: 302, endPoint x: 777, endPoint y: 270, distance: 198.6
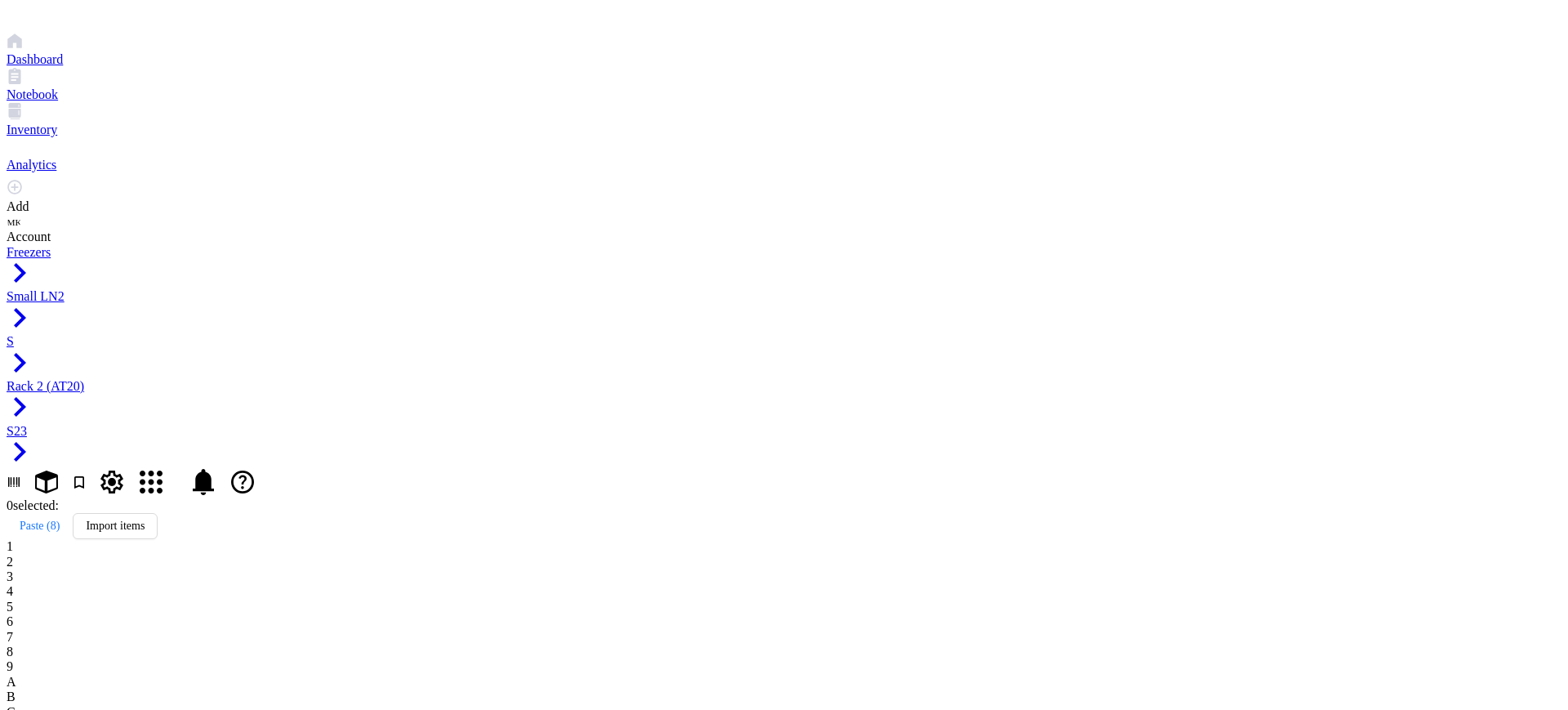
drag, startPoint x: 308, startPoint y: 176, endPoint x: 735, endPoint y: 273, distance: 437.9
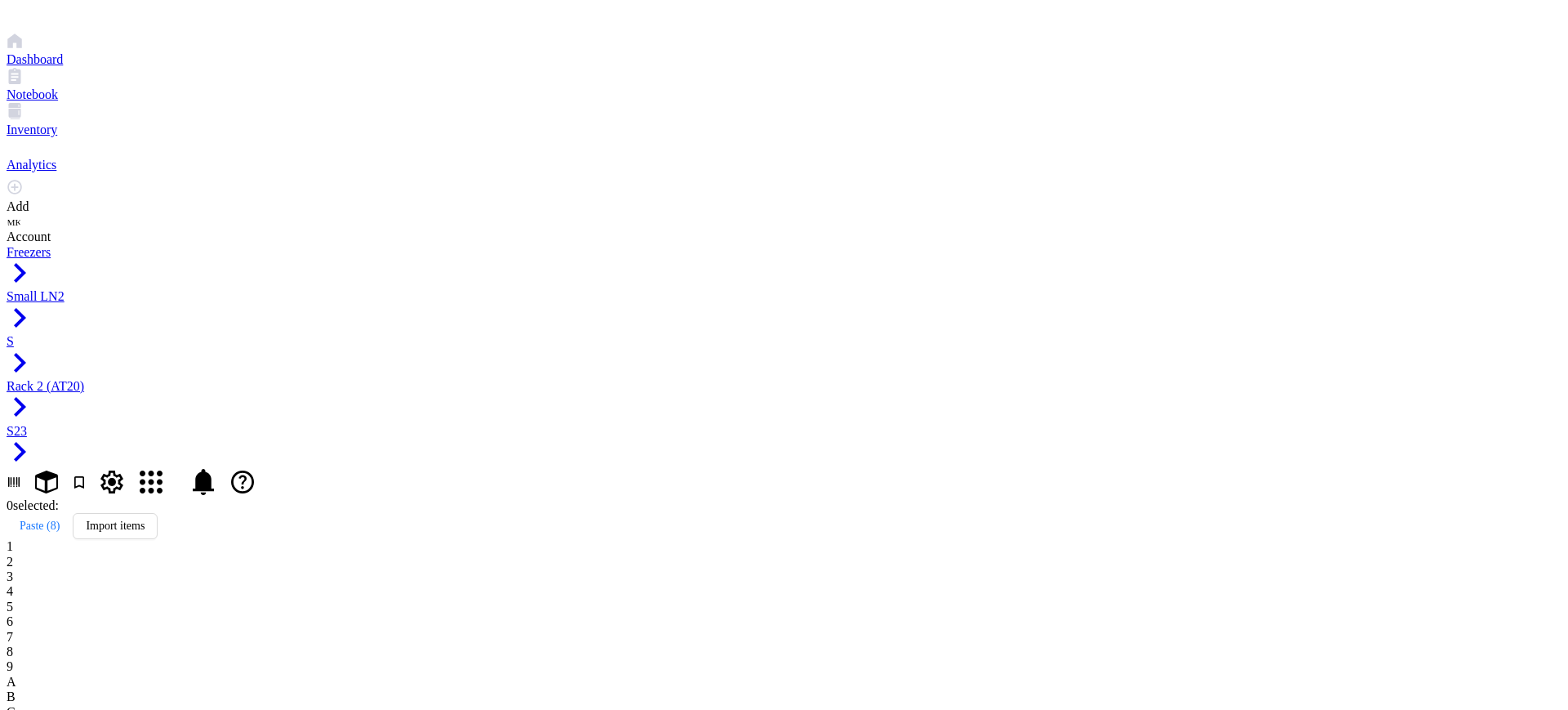
drag, startPoint x: 633, startPoint y: 339, endPoint x: 799, endPoint y: 273, distance: 178.6
click at [73, 513] on button "Paste ( 8 )" at bounding box center [40, 526] width 66 height 26
drag, startPoint x: 267, startPoint y: 251, endPoint x: 267, endPoint y: 276, distance: 25.0
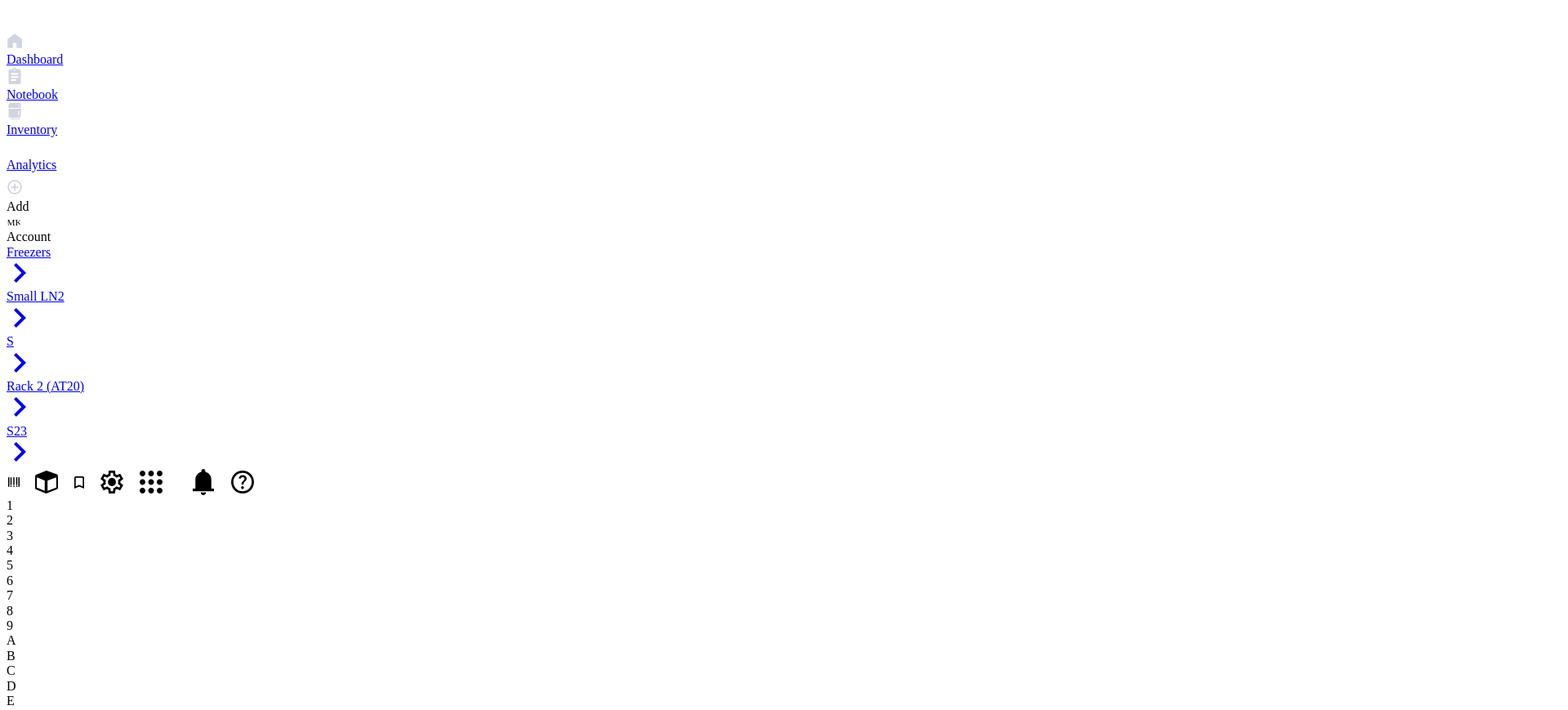
click at [73, 513] on button "Paste ( 8 )" at bounding box center [40, 526] width 66 height 26
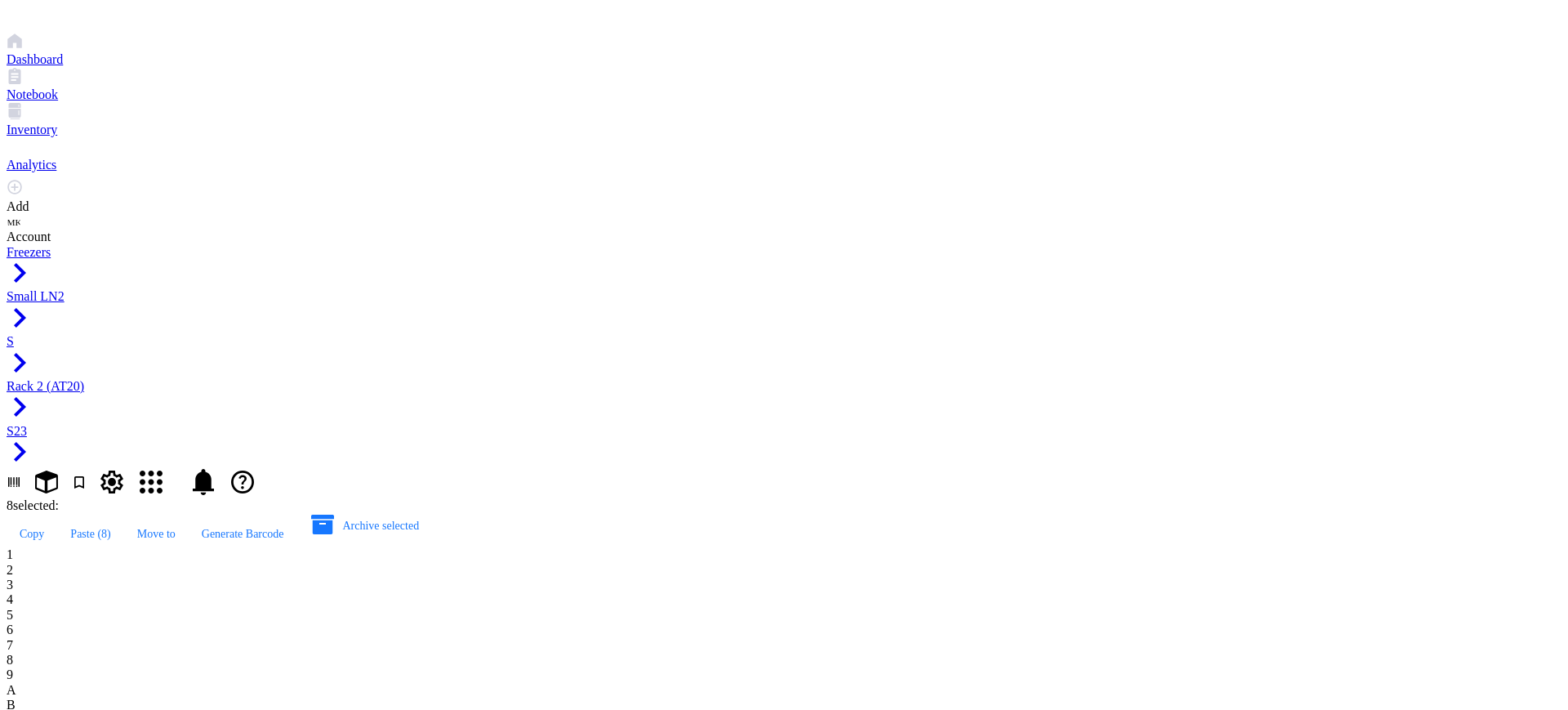
type input "AT20 16F12 2C10"
drag, startPoint x: 370, startPoint y: 168, endPoint x: 795, endPoint y: 251, distance: 433.0
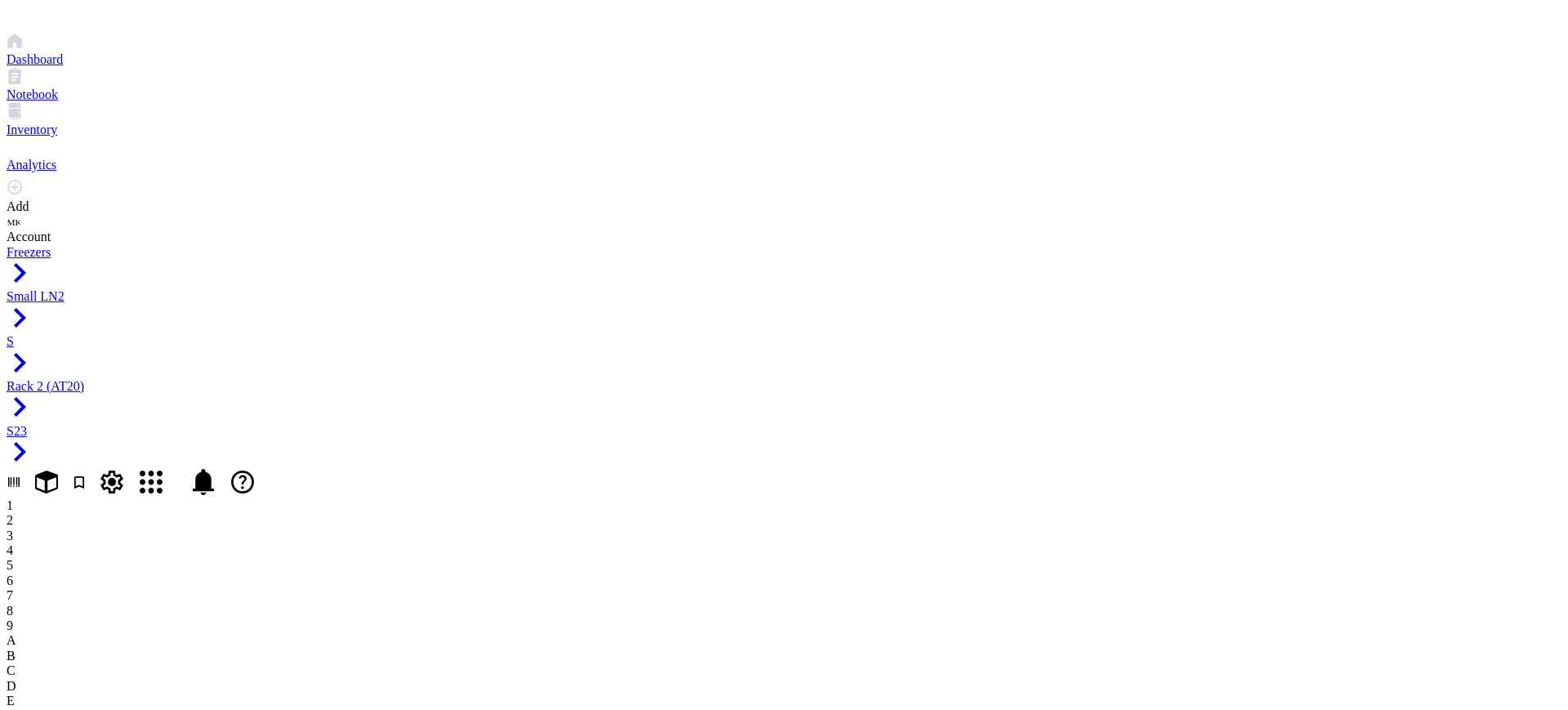
drag, startPoint x: 306, startPoint y: 222, endPoint x: 251, endPoint y: 220, distance: 55.0
drag, startPoint x: 377, startPoint y: 179, endPoint x: 815, endPoint y: 229, distance: 440.8
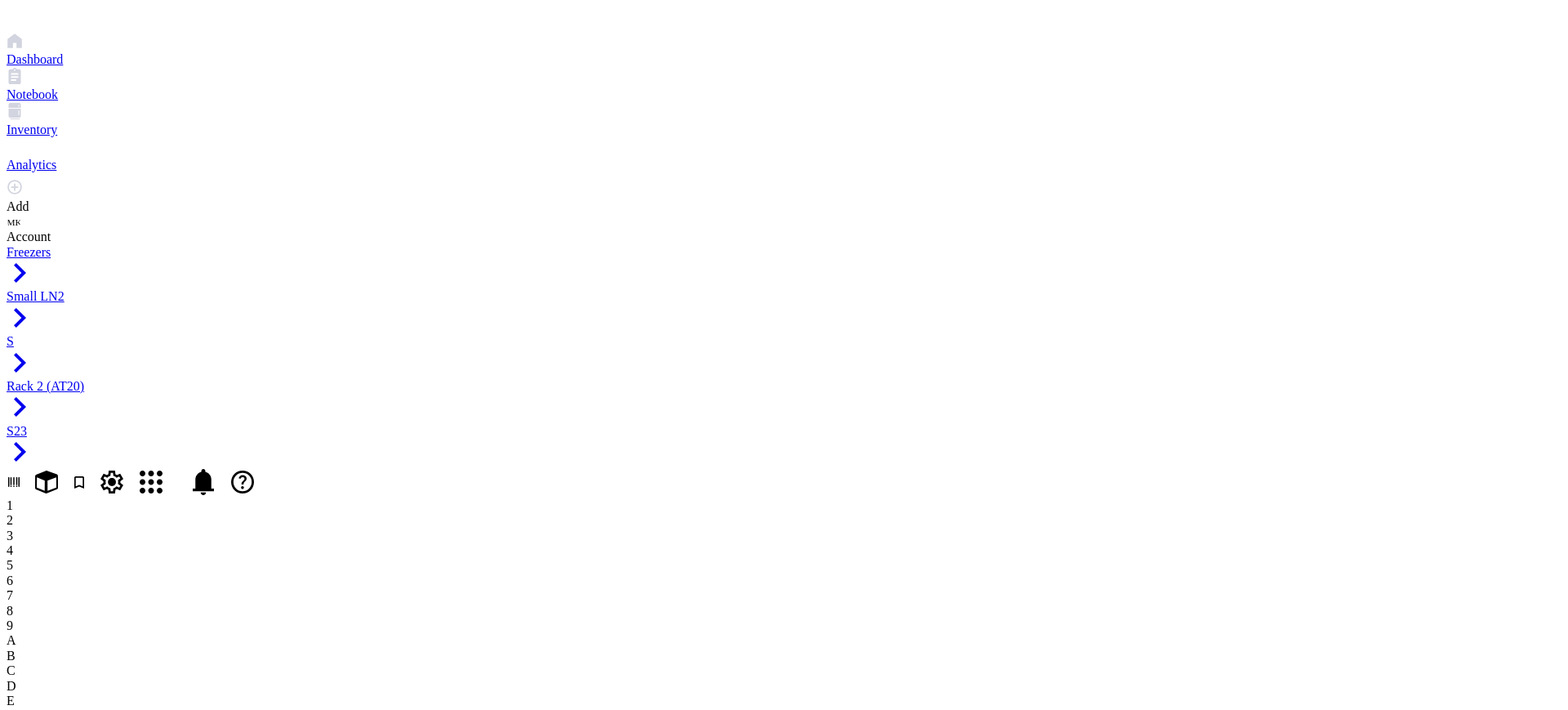
click at [123, 521] on button "Paste ( 1 )" at bounding box center [90, 533] width 66 height 26
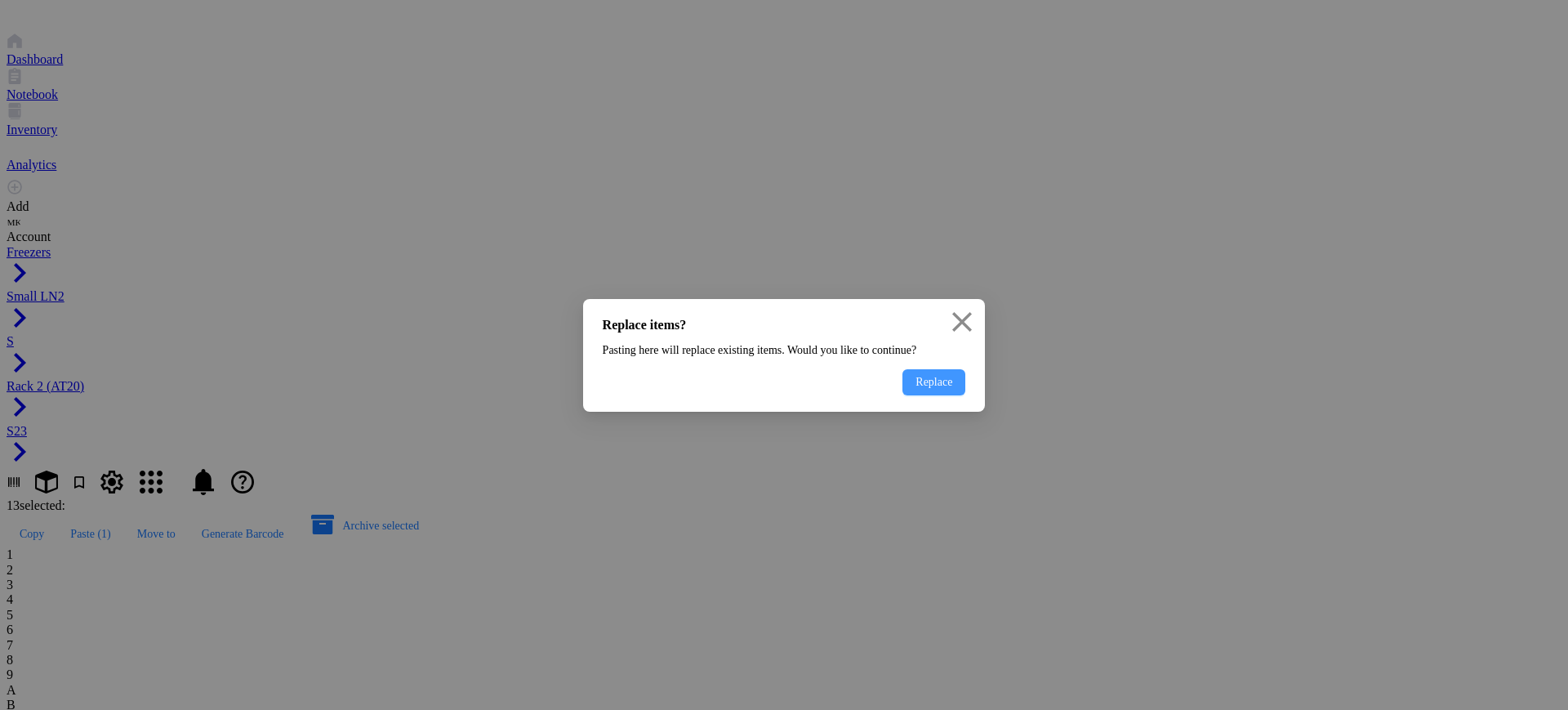
click at [915, 389] on span "Replace" at bounding box center [934, 382] width 37 height 13
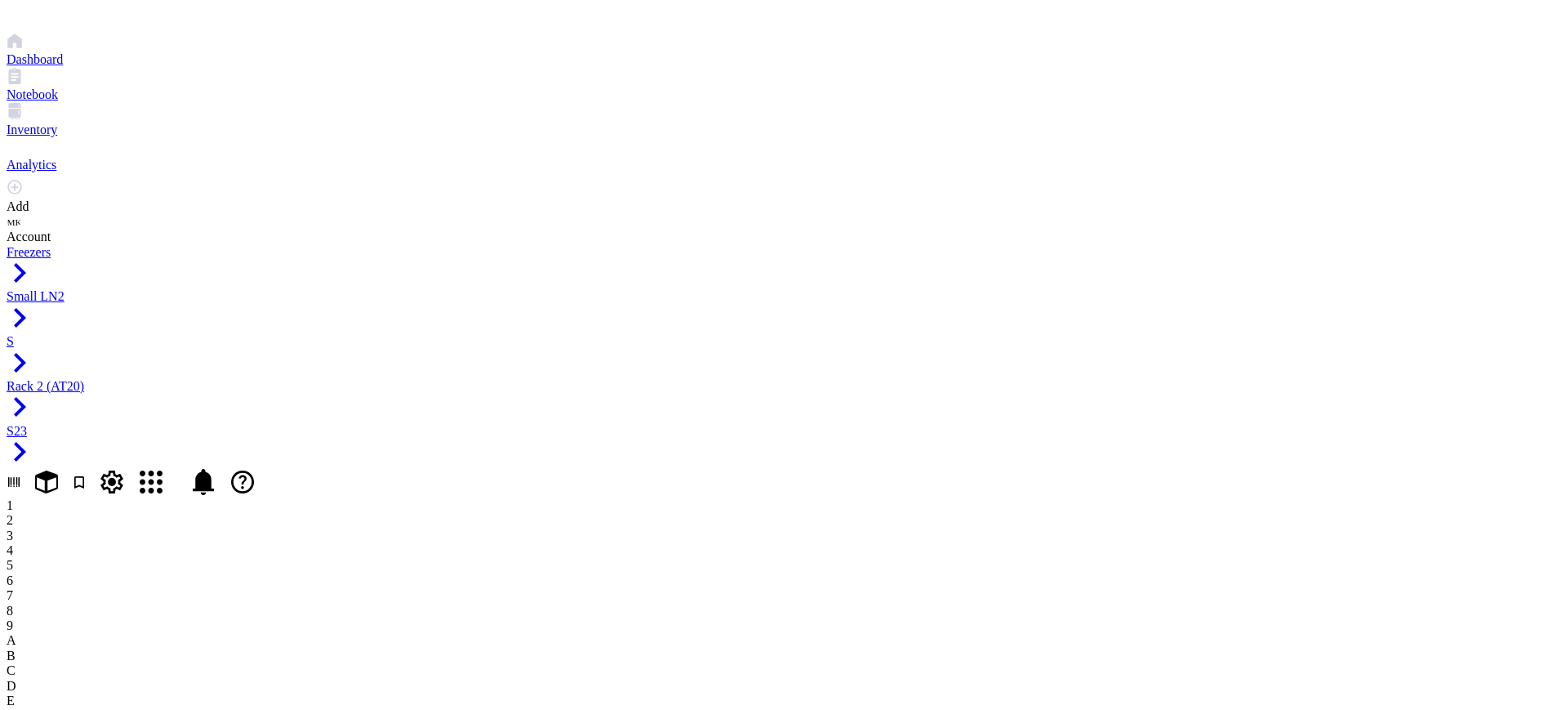
click at [123, 521] on button "Paste ( 1 )" at bounding box center [90, 533] width 66 height 26
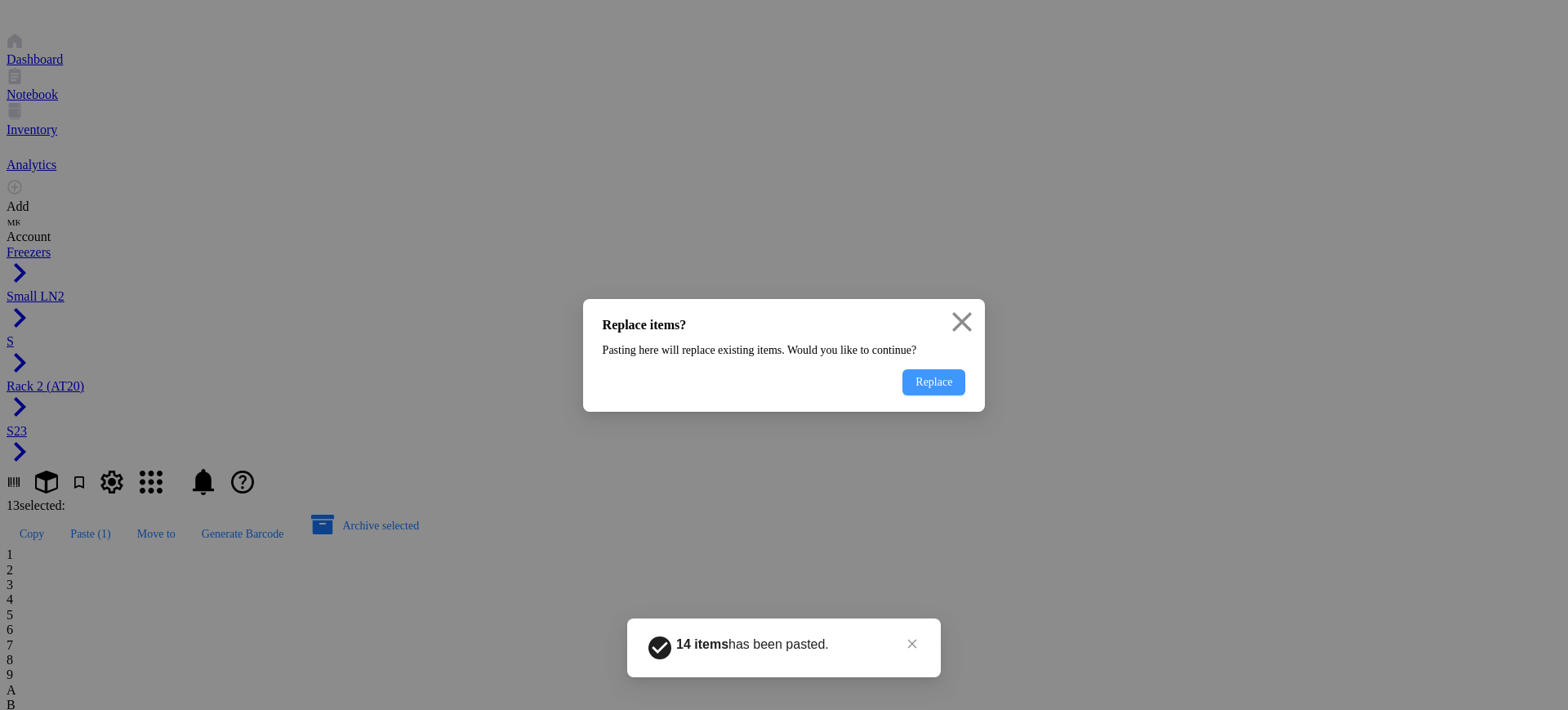
click at [920, 389] on span "Replace" at bounding box center [934, 382] width 37 height 13
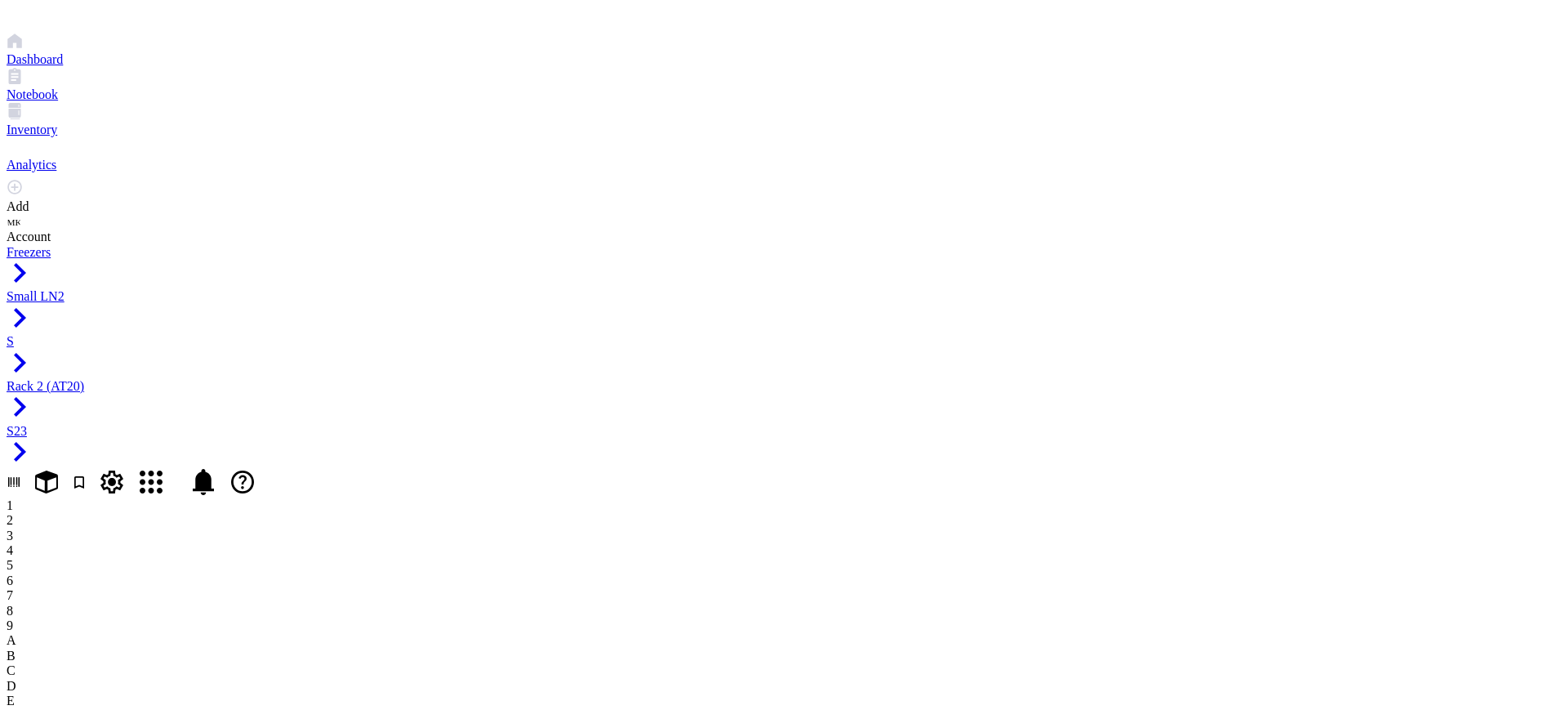
drag, startPoint x: 321, startPoint y: 222, endPoint x: 246, endPoint y: 218, distance: 75.1
click at [123, 521] on button "Paste ( 1 )" at bounding box center [90, 533] width 66 height 26
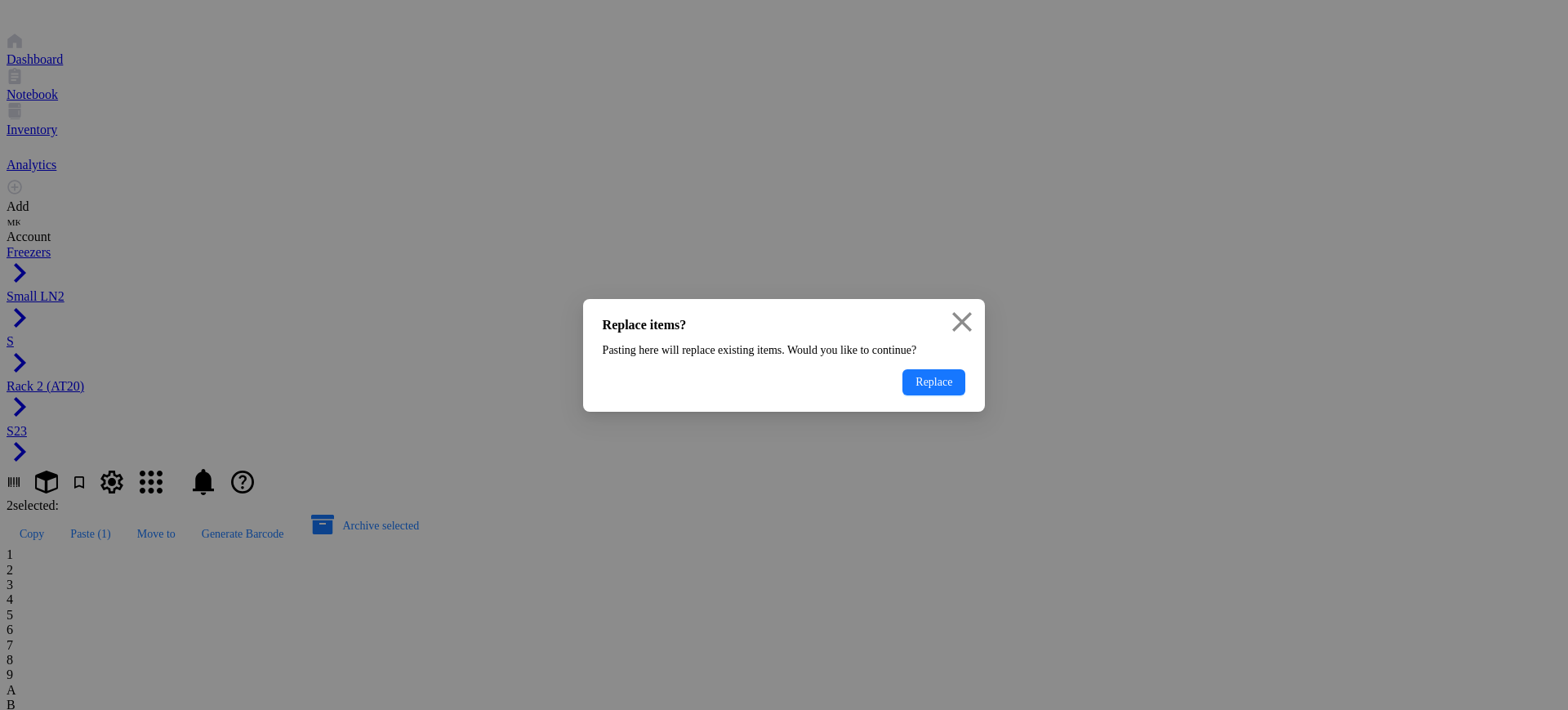
click at [947, 396] on button "Replace" at bounding box center [934, 382] width 63 height 26
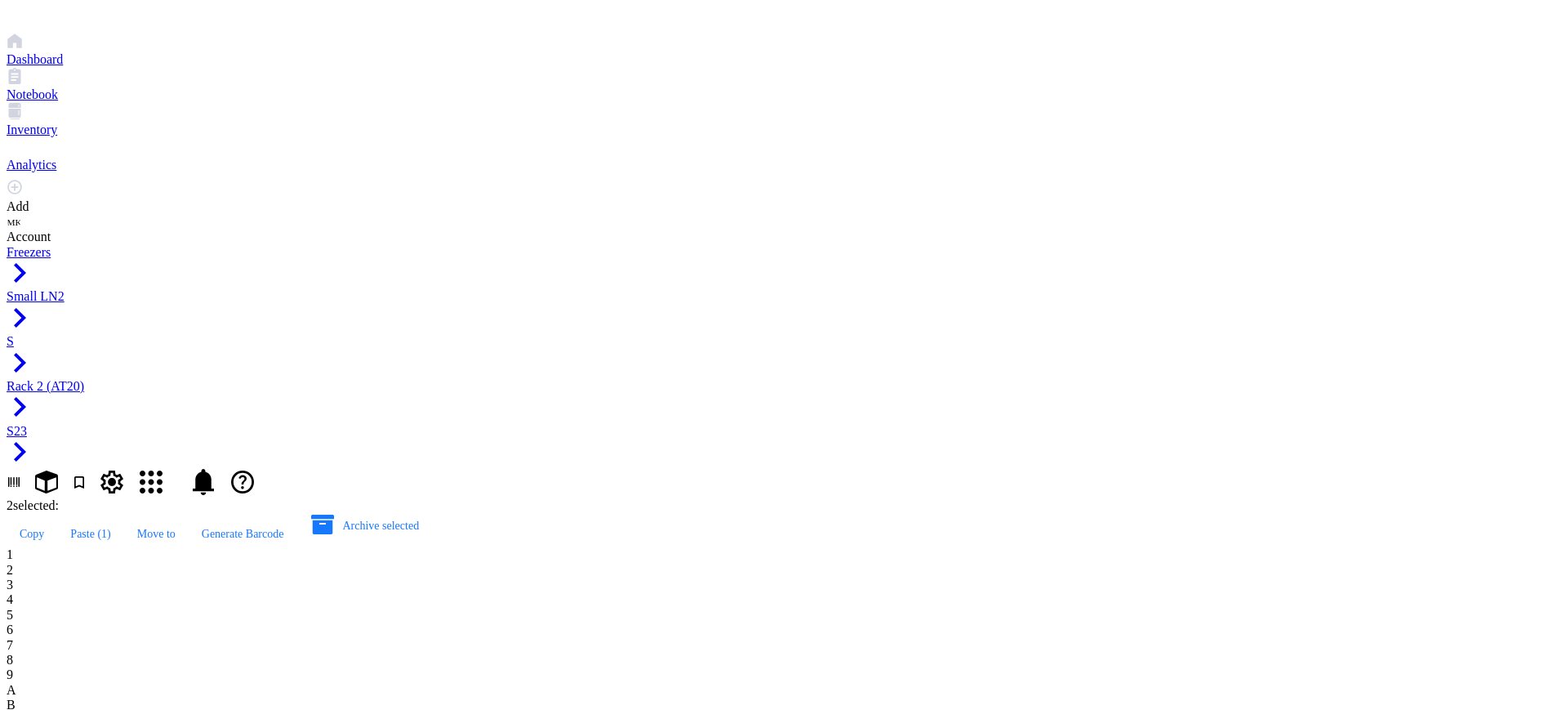
type input "AT20 16F12 1B6"
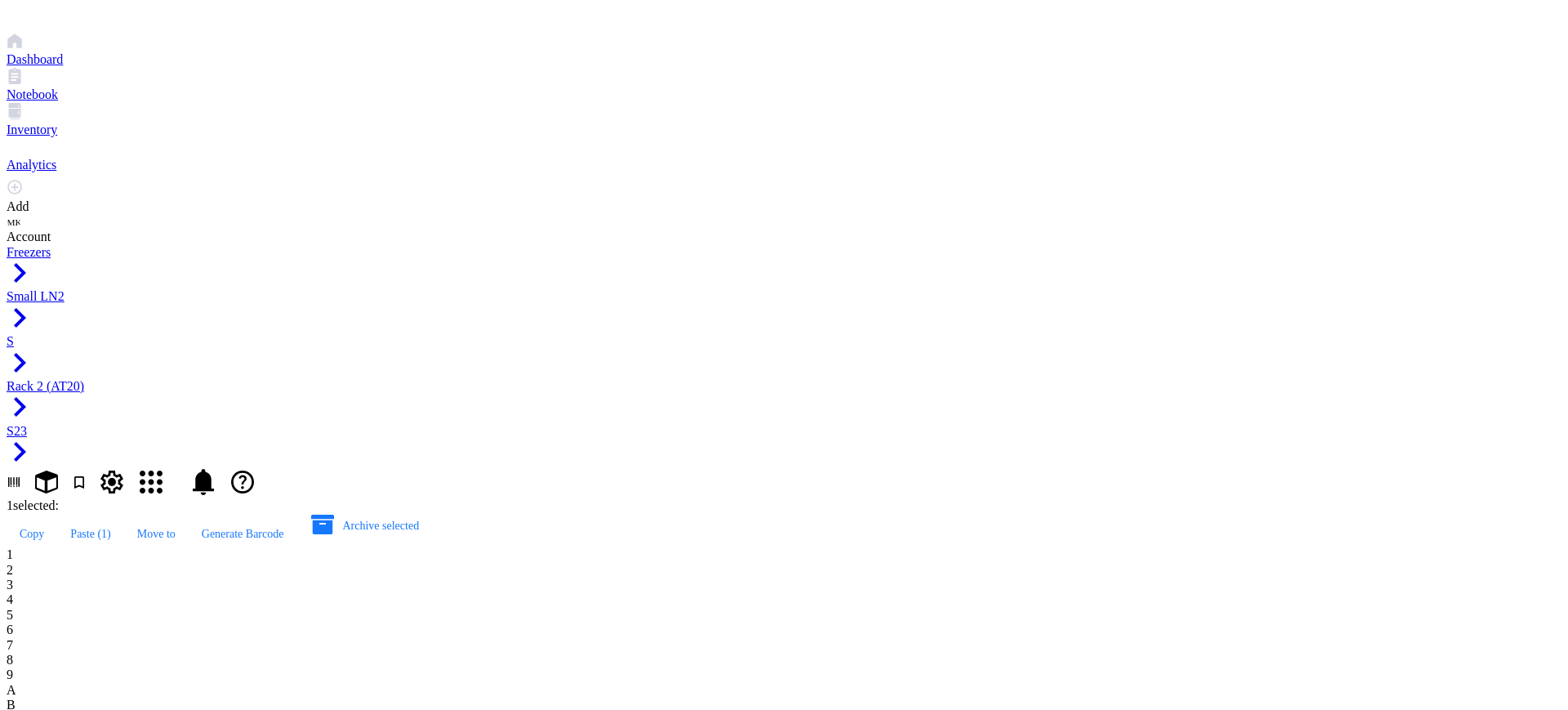
type input "AT20 16F12 1B7"
type input "AT20 16F12 1D9"
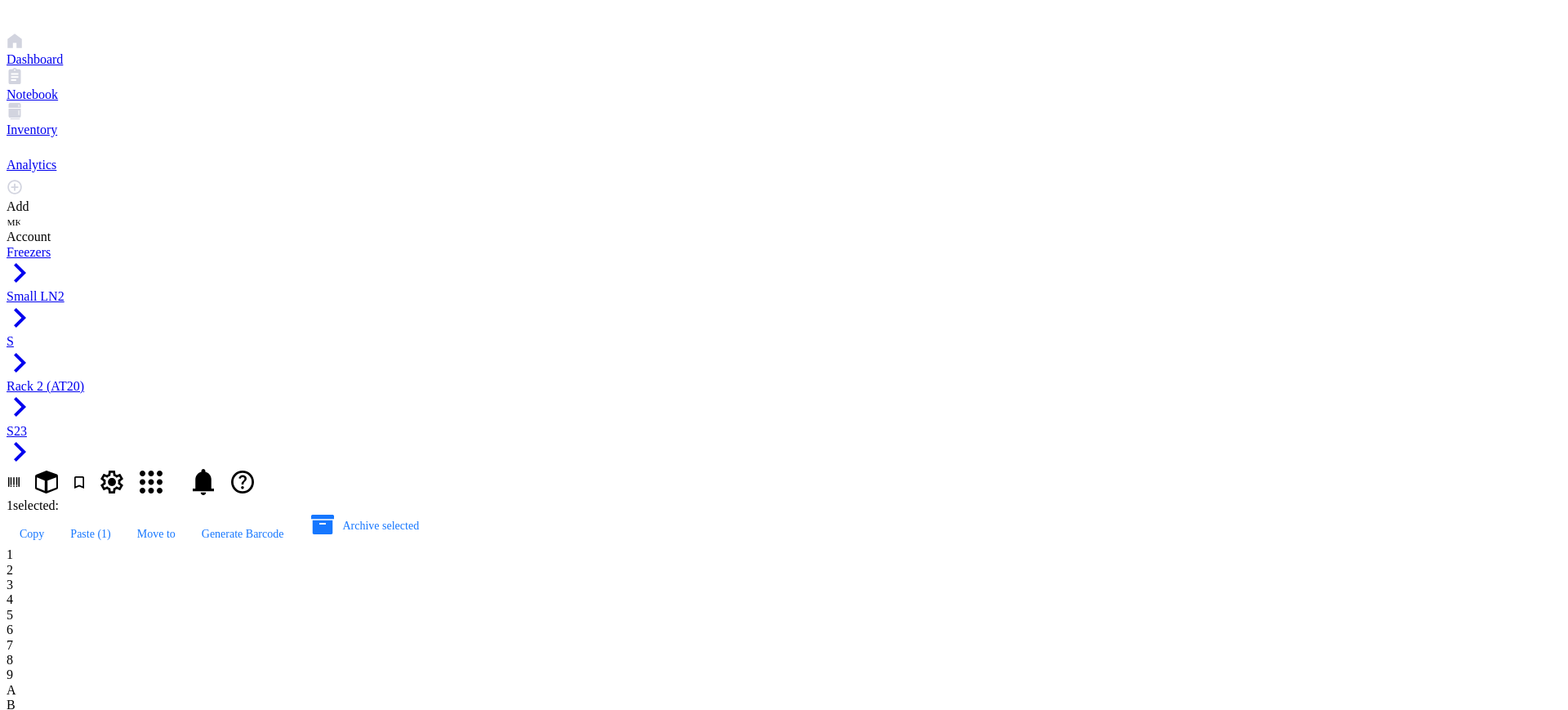
type input "AT20 16F12 1D10"
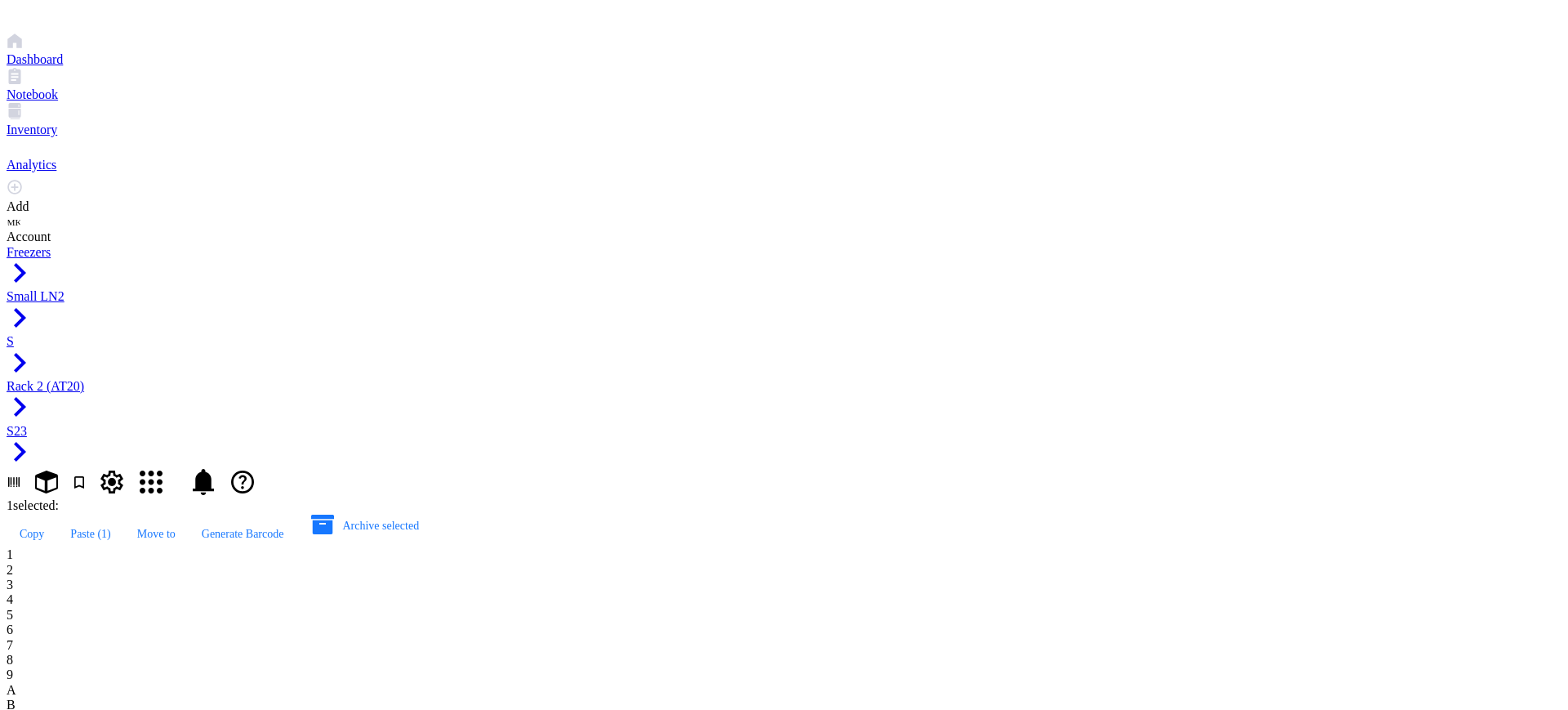
type input "AT20 16F12 1F1"
type input "AT20 16F12 1F7"
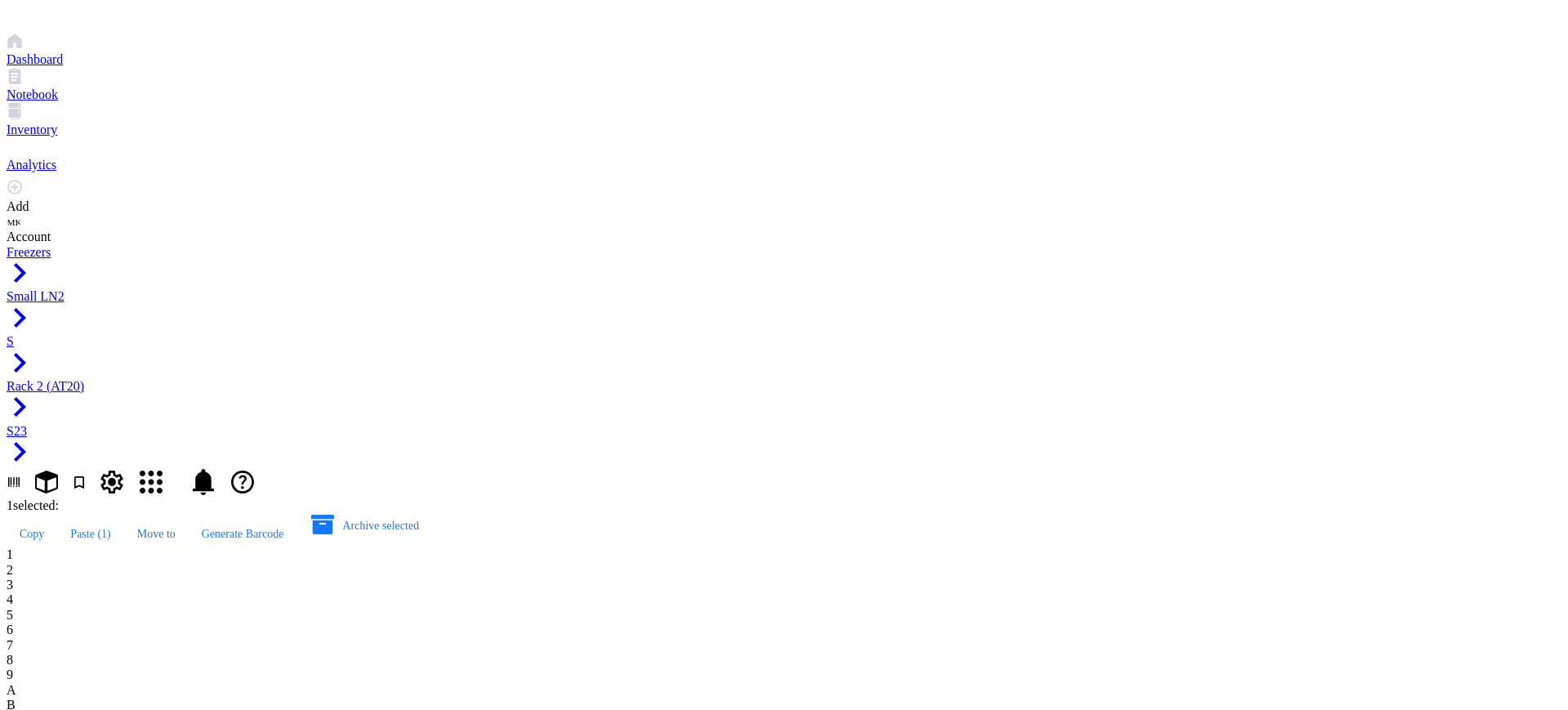
type input "AT20 16F12 2C8"
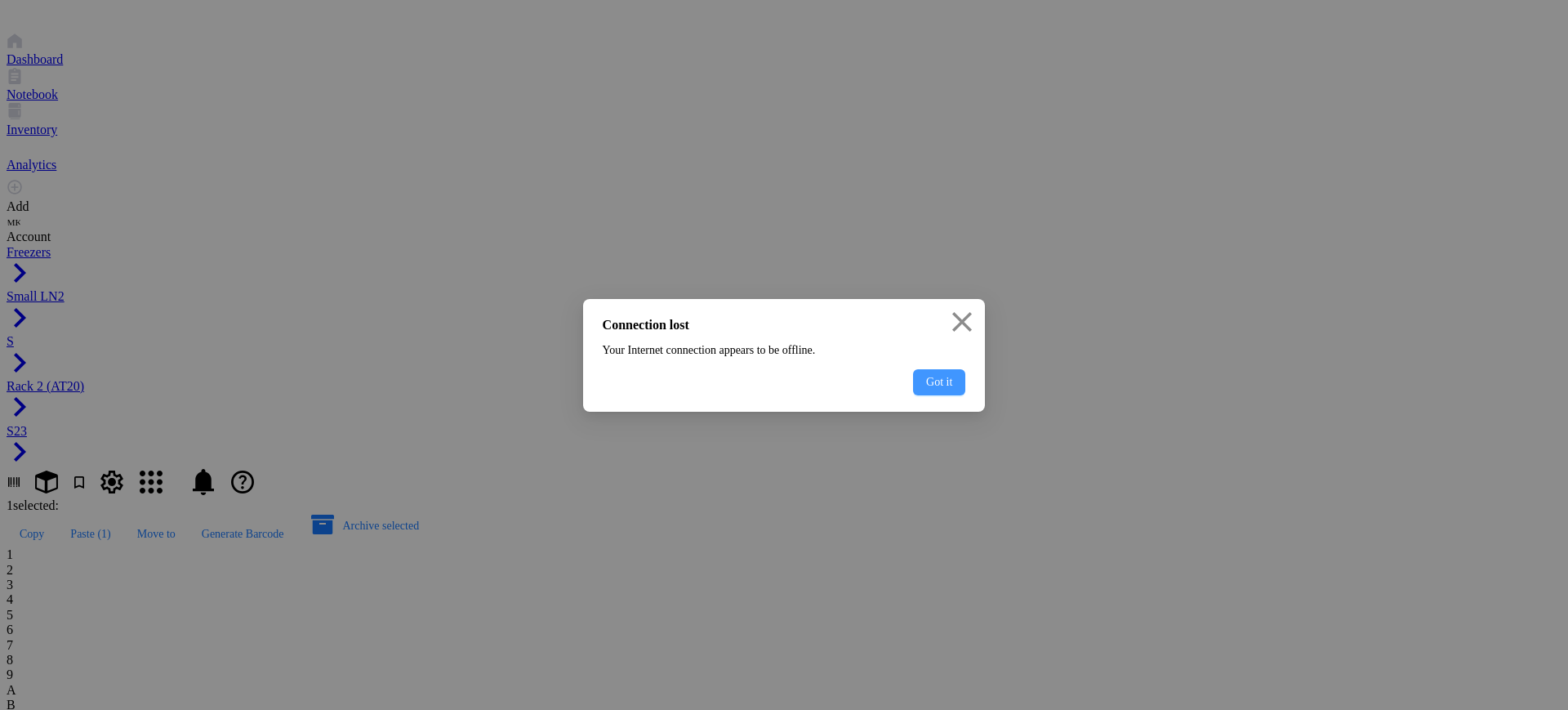
click at [927, 389] on span "Got it" at bounding box center [939, 382] width 26 height 13
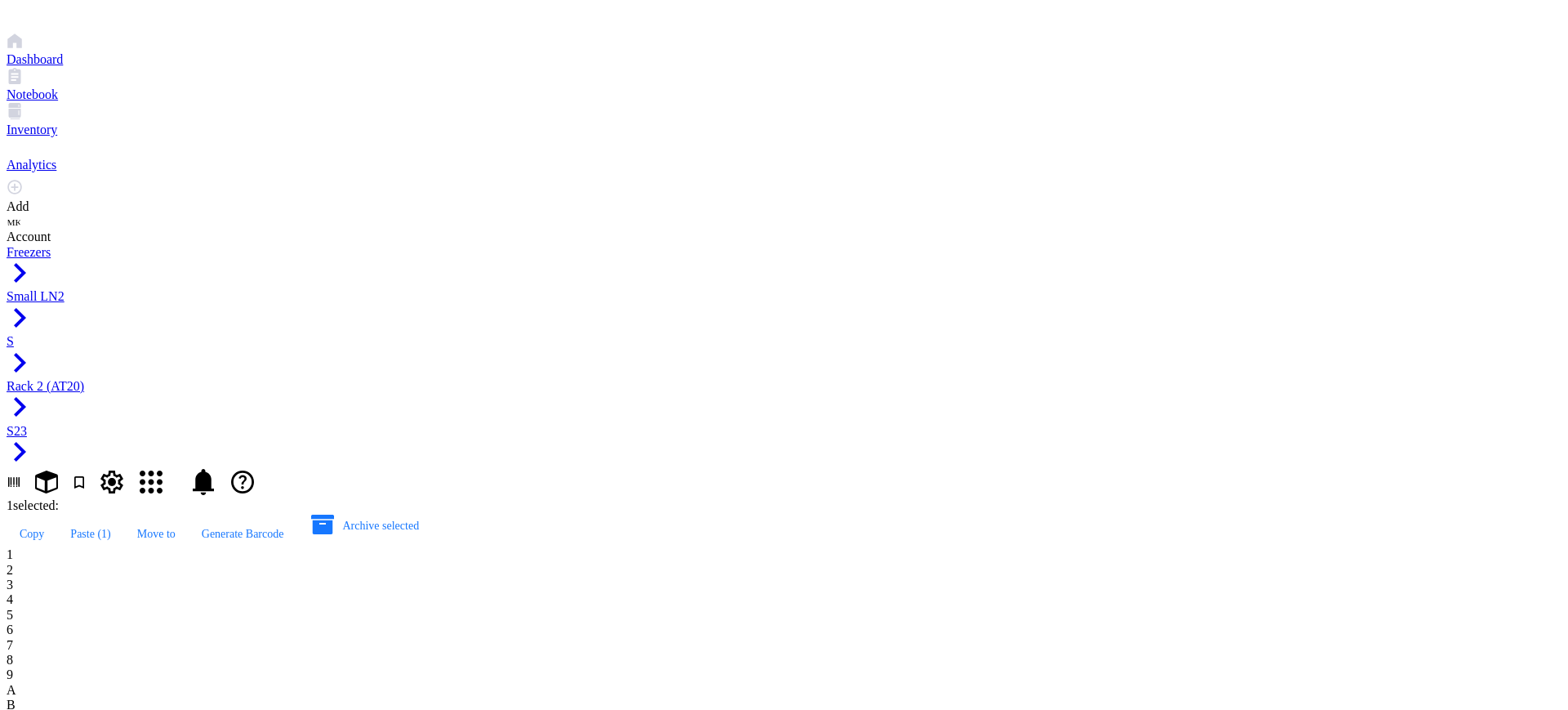
drag, startPoint x: 728, startPoint y: 238, endPoint x: 725, endPoint y: 178, distance: 60.1
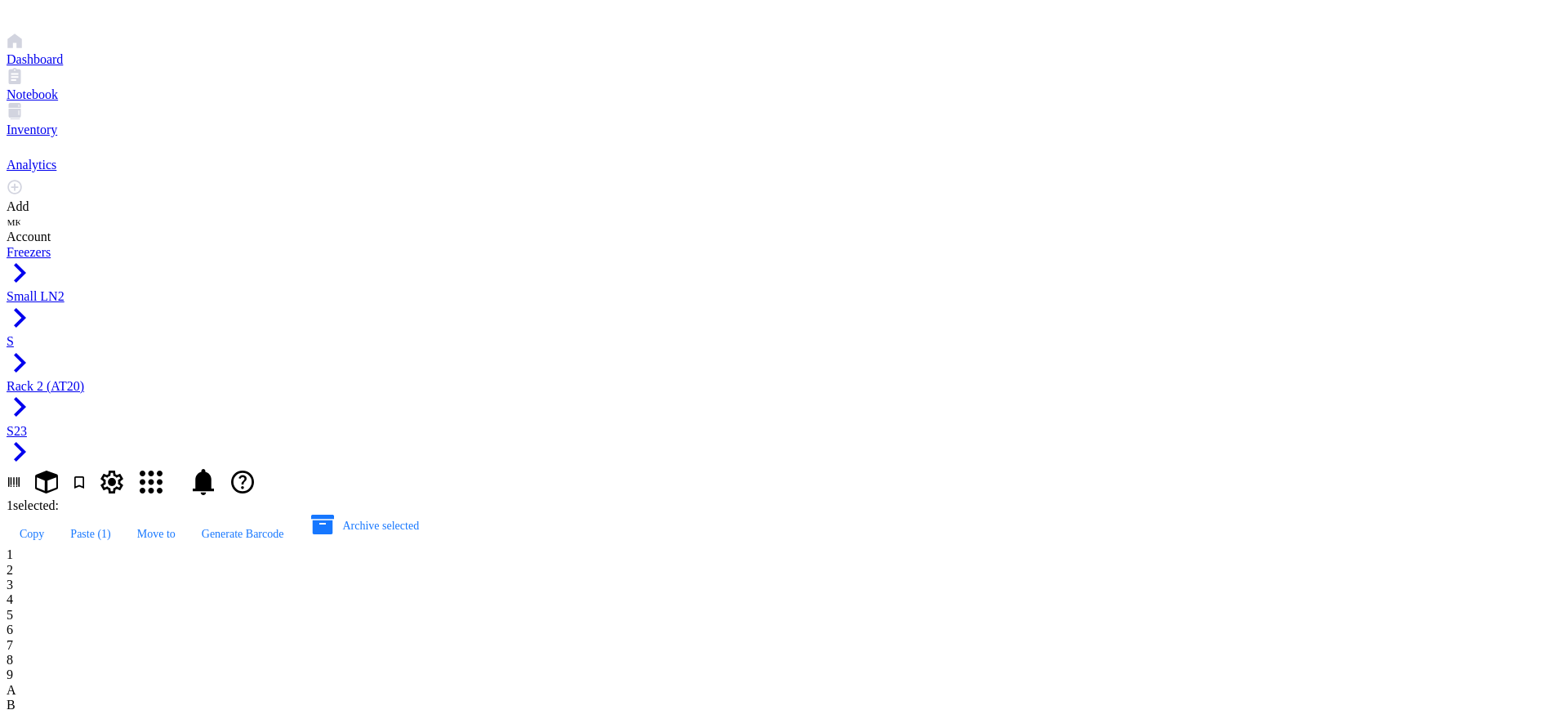
type input "AT20 16F12 2C8"
type input "AT20 m1m3 Hyb Lib"
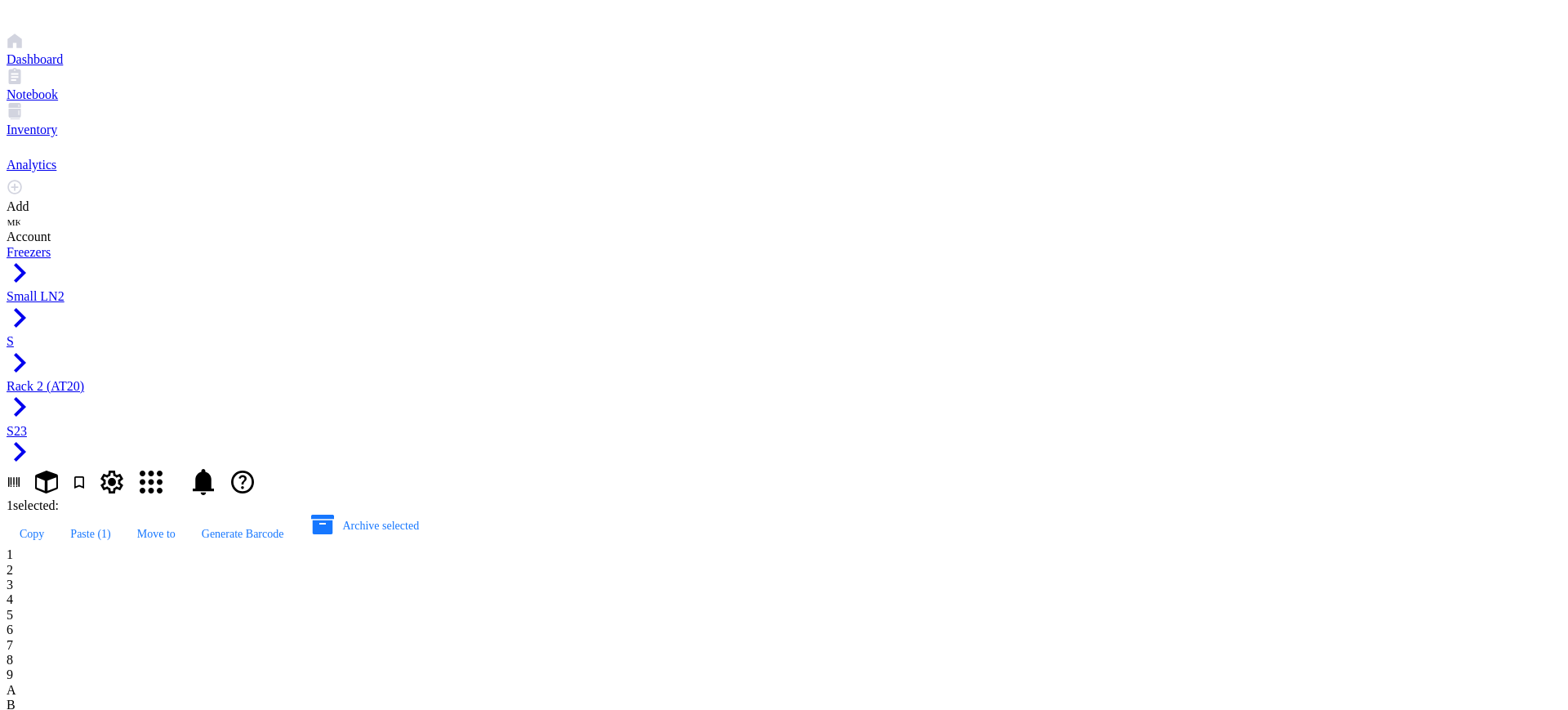
type input "AT20 m1m3 Ab Solutions"
type input "AT20 16347-4 Ab Solutions"
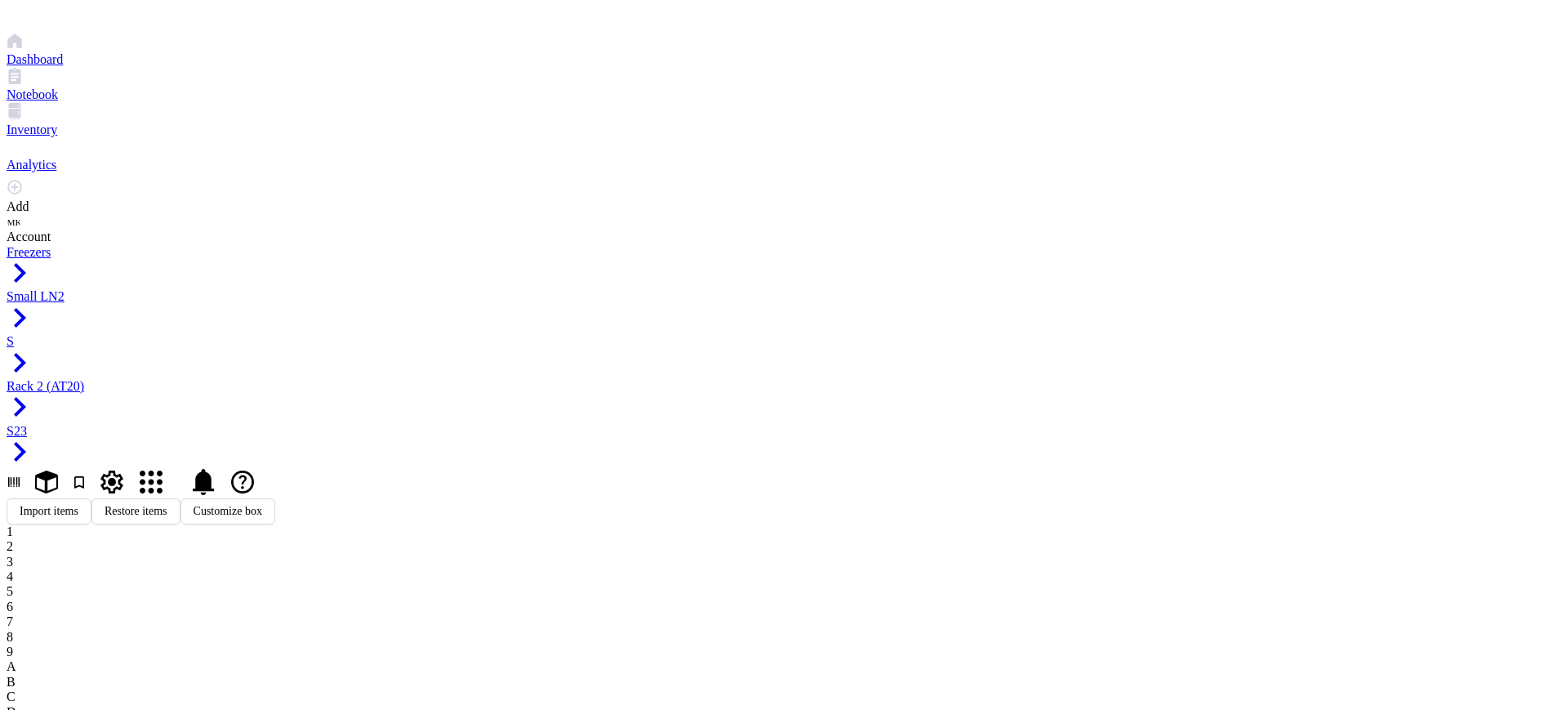
type input "AT20 16347-4 Ab Solutions"
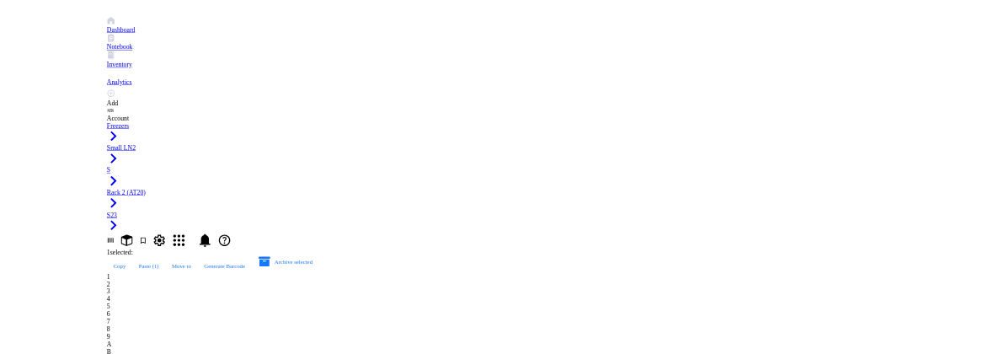
scroll to position [1, 0]
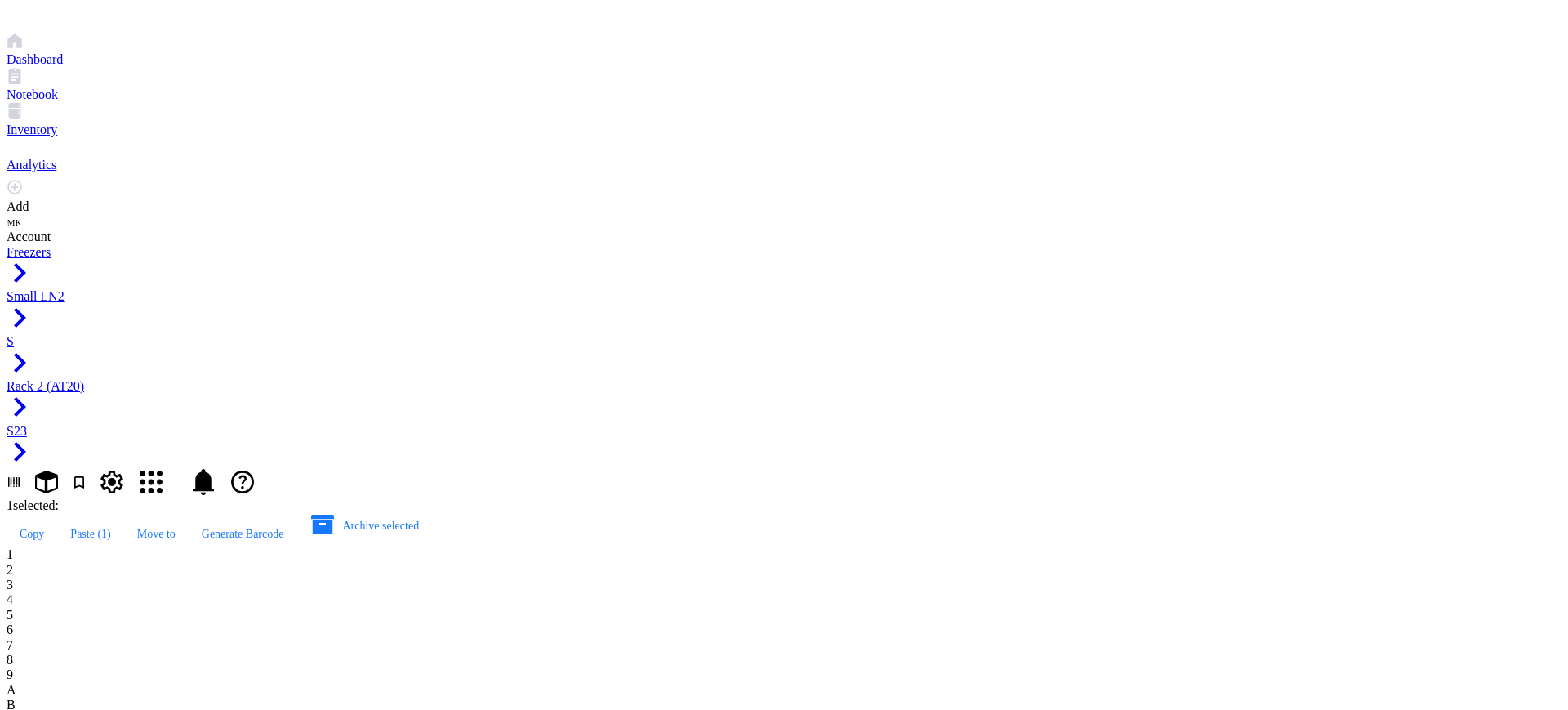
drag, startPoint x: 1110, startPoint y: 95, endPoint x: 984, endPoint y: 99, distance: 126.1
type input "AT20 37G11"
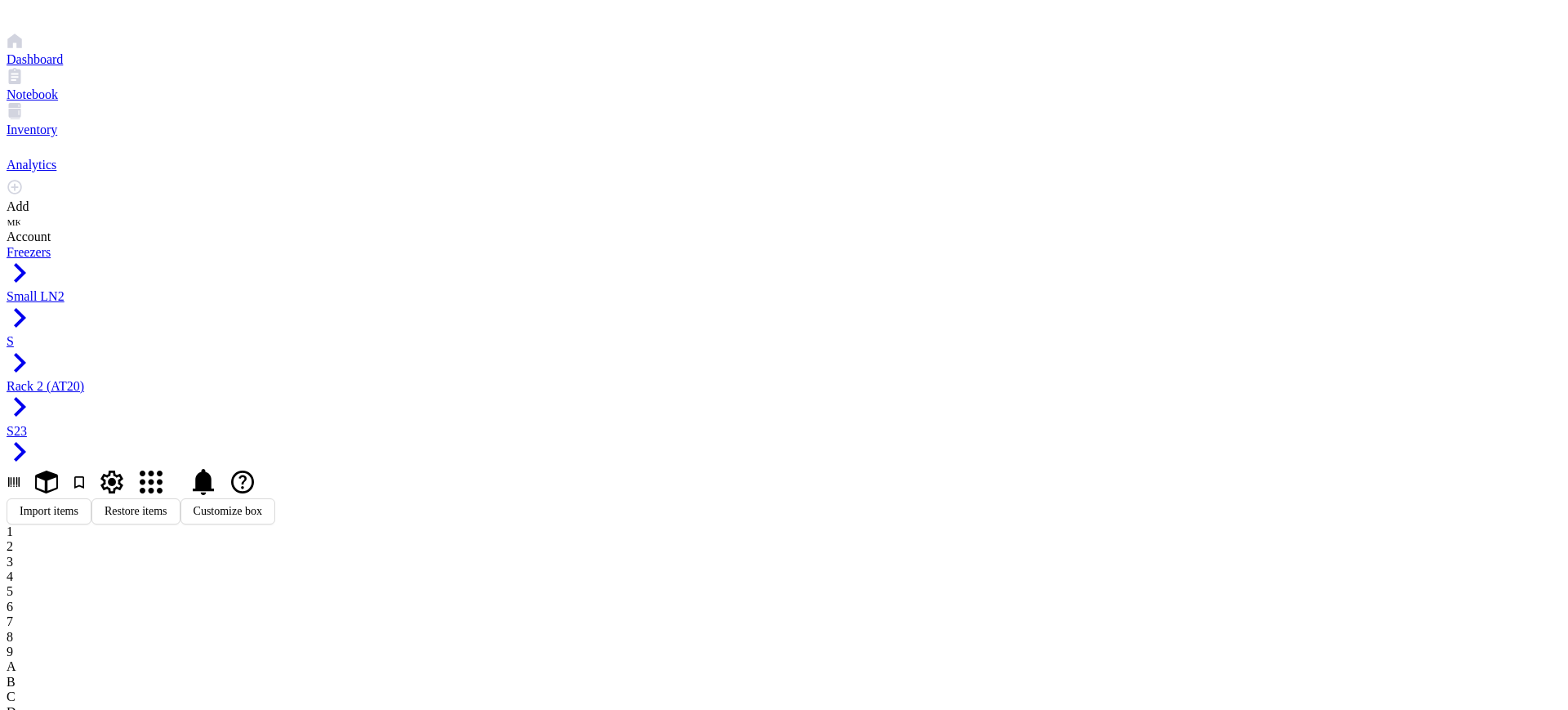
type input "AT20 37G11 p"
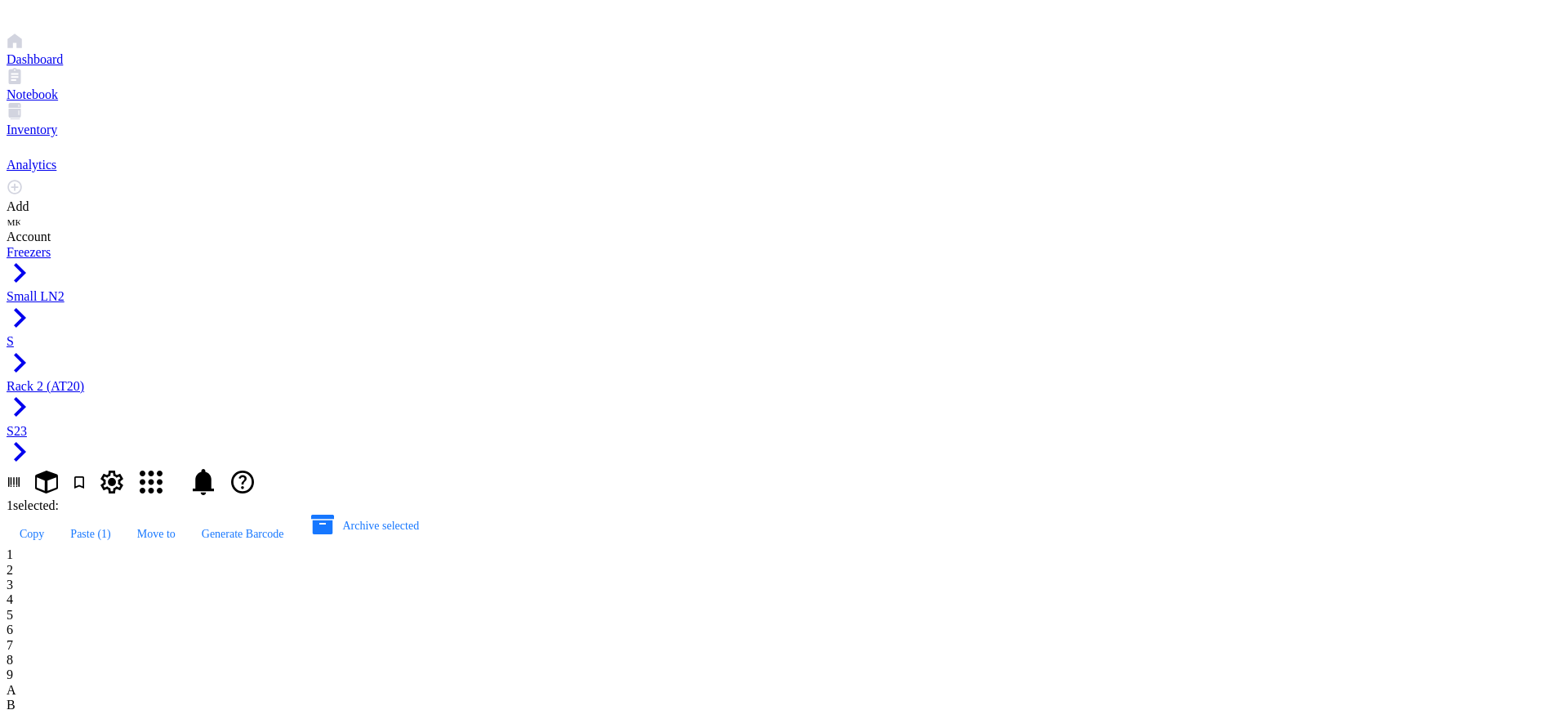
type input "AT20 39G7 p"
type input "AT20 37G11 p"
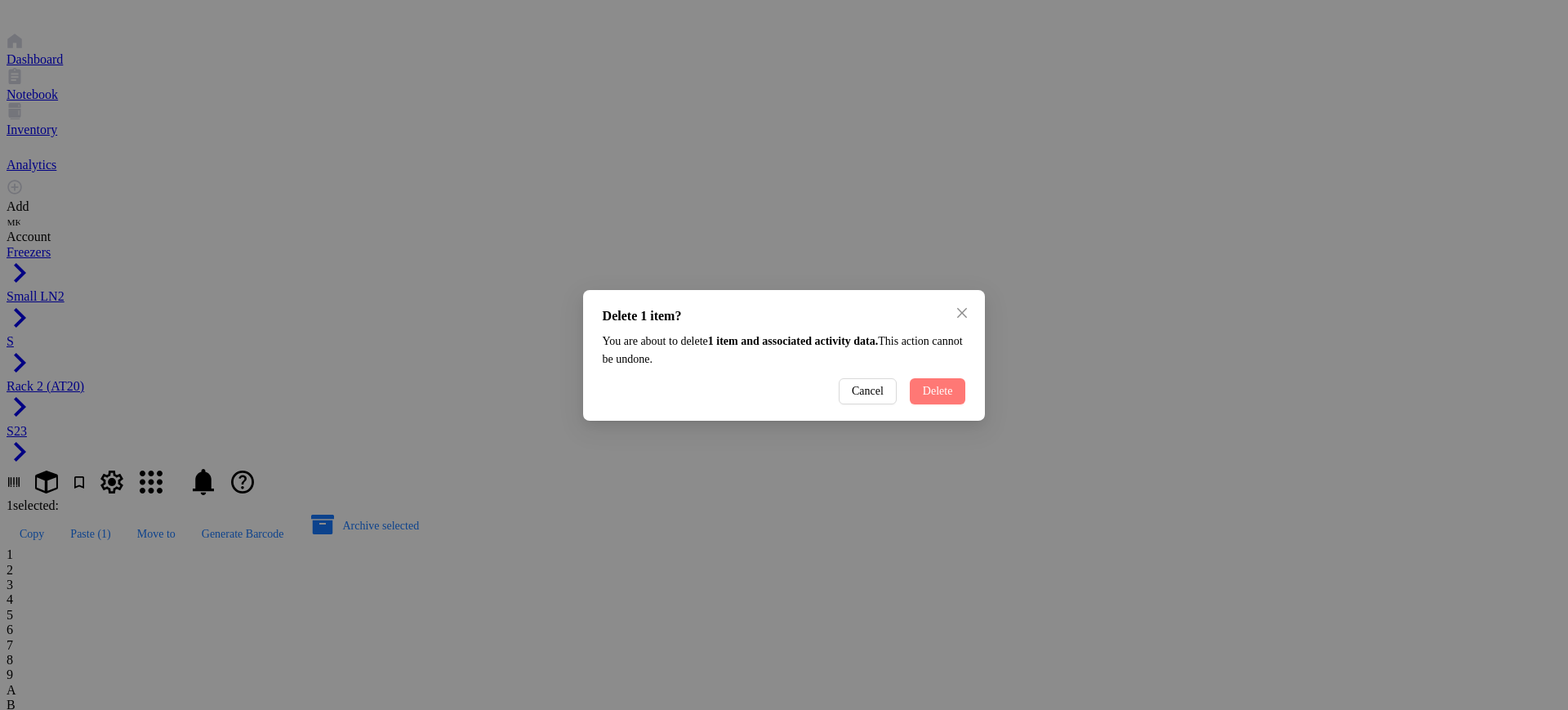
click at [941, 398] on span "Delete" at bounding box center [938, 391] width 30 height 13
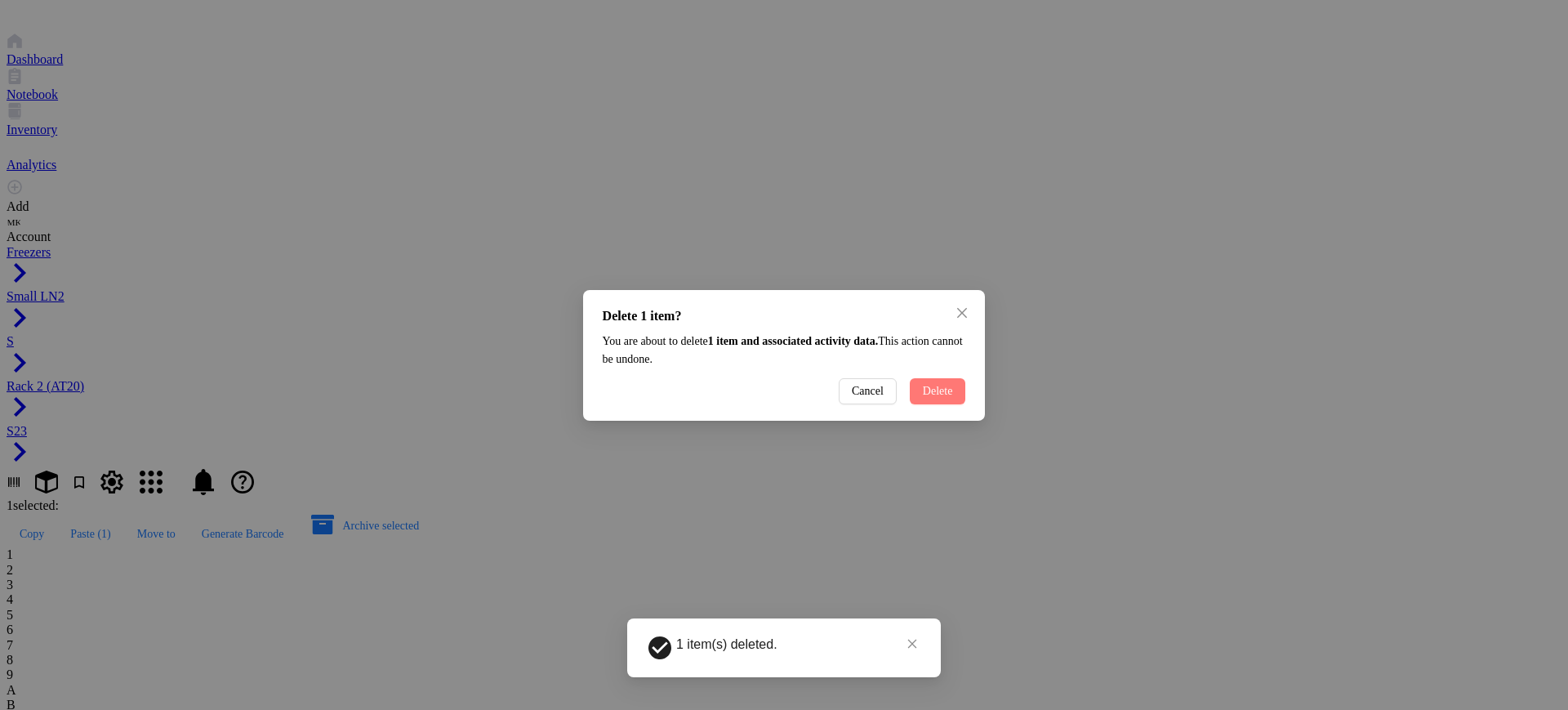
click at [951, 404] on button "Delete" at bounding box center [938, 391] width 56 height 26
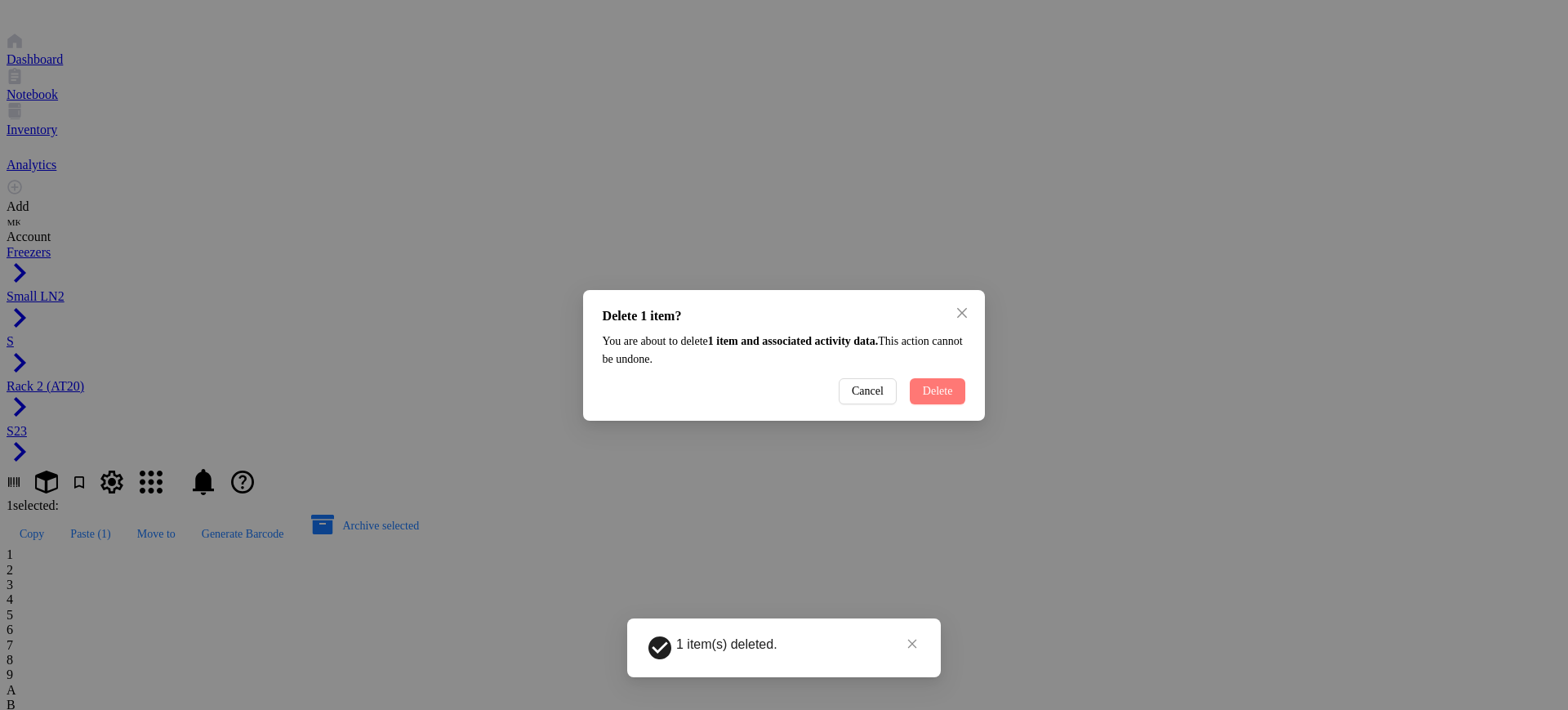
click at [942, 398] on span "Delete" at bounding box center [938, 391] width 30 height 13
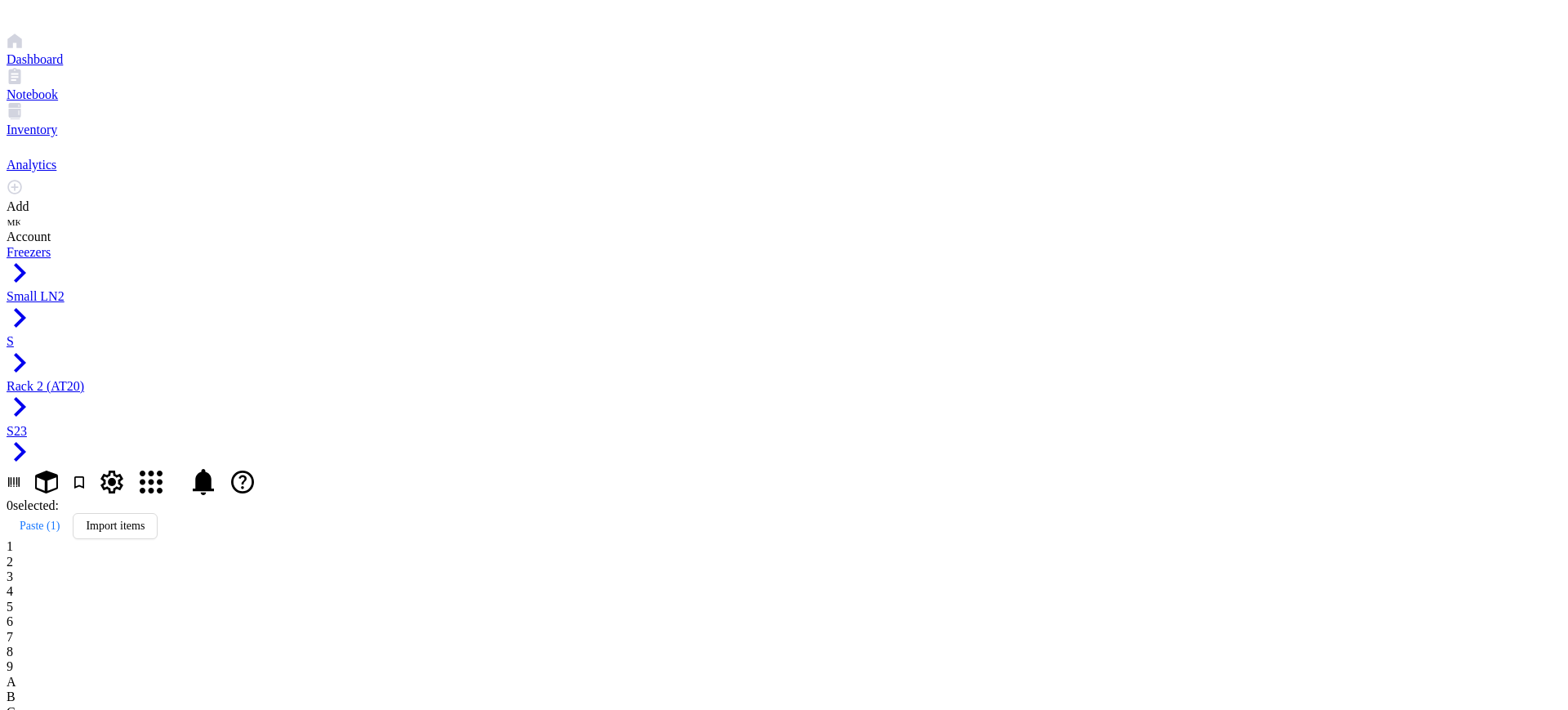
drag, startPoint x: 947, startPoint y: 231, endPoint x: 884, endPoint y: 226, distance: 63.2
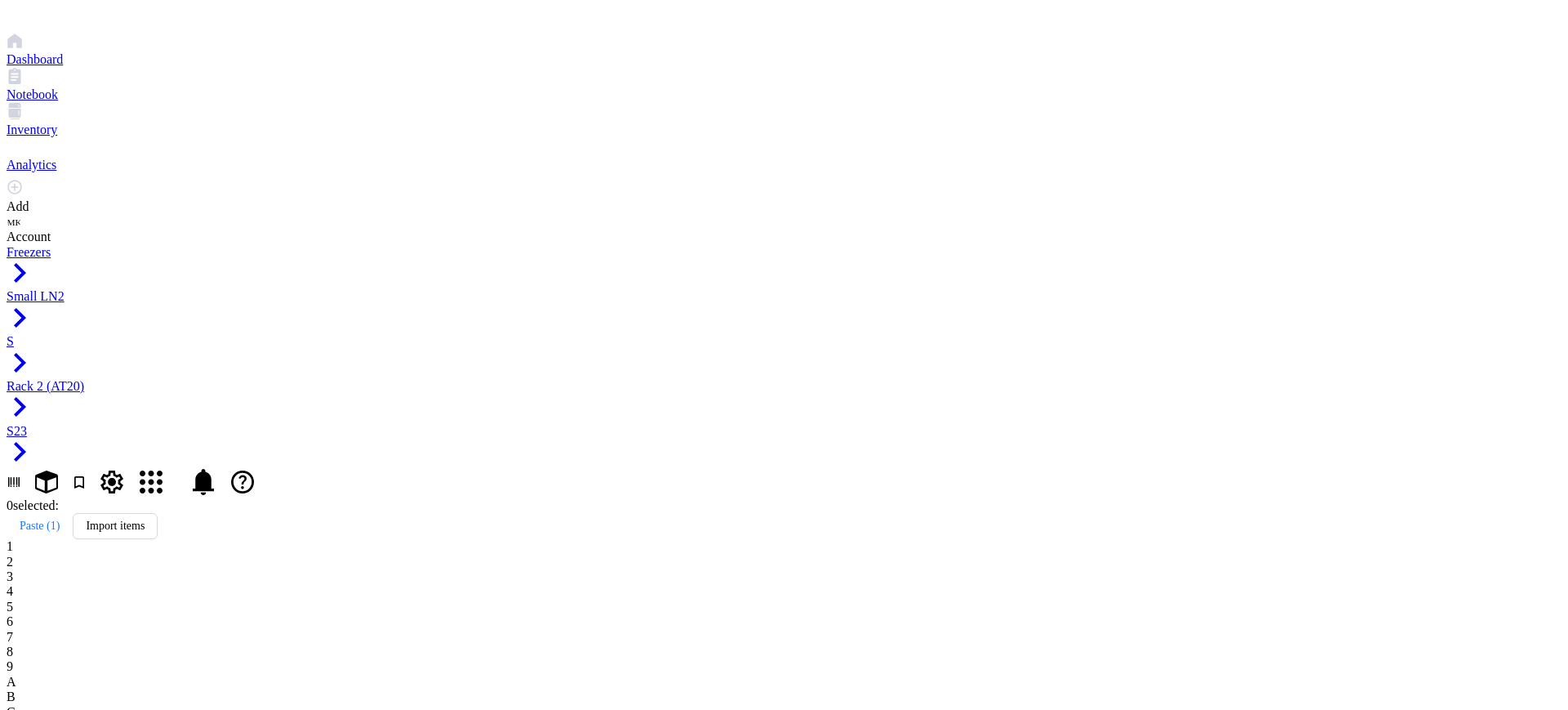
type input "αAT20 6A8"
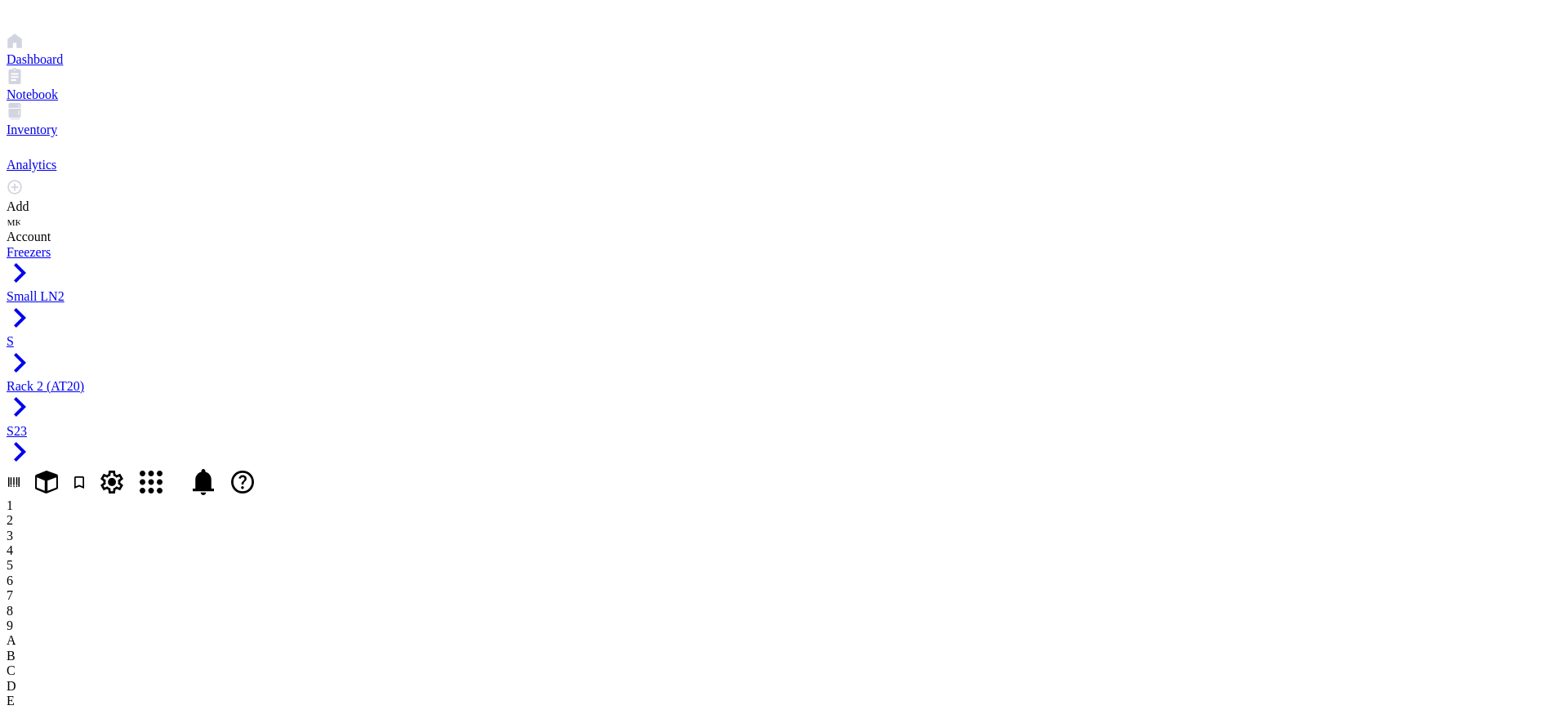
drag, startPoint x: 756, startPoint y: 631, endPoint x: 278, endPoint y: 526, distance: 489.4
drag, startPoint x: 770, startPoint y: 587, endPoint x: 766, endPoint y: 545, distance: 42.2
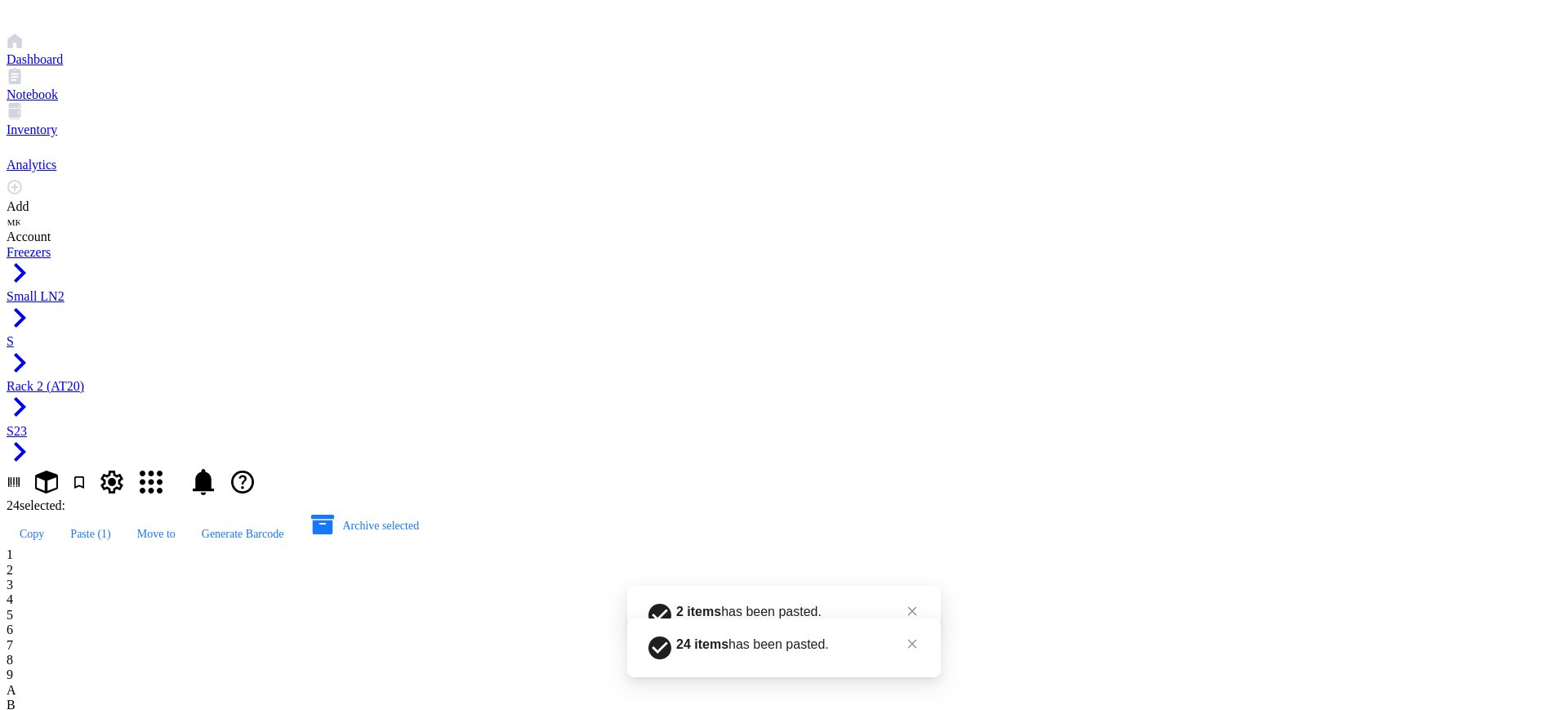
click at [703, 625] on div "2 items has been pasted." at bounding box center [784, 605] width 313 height 39
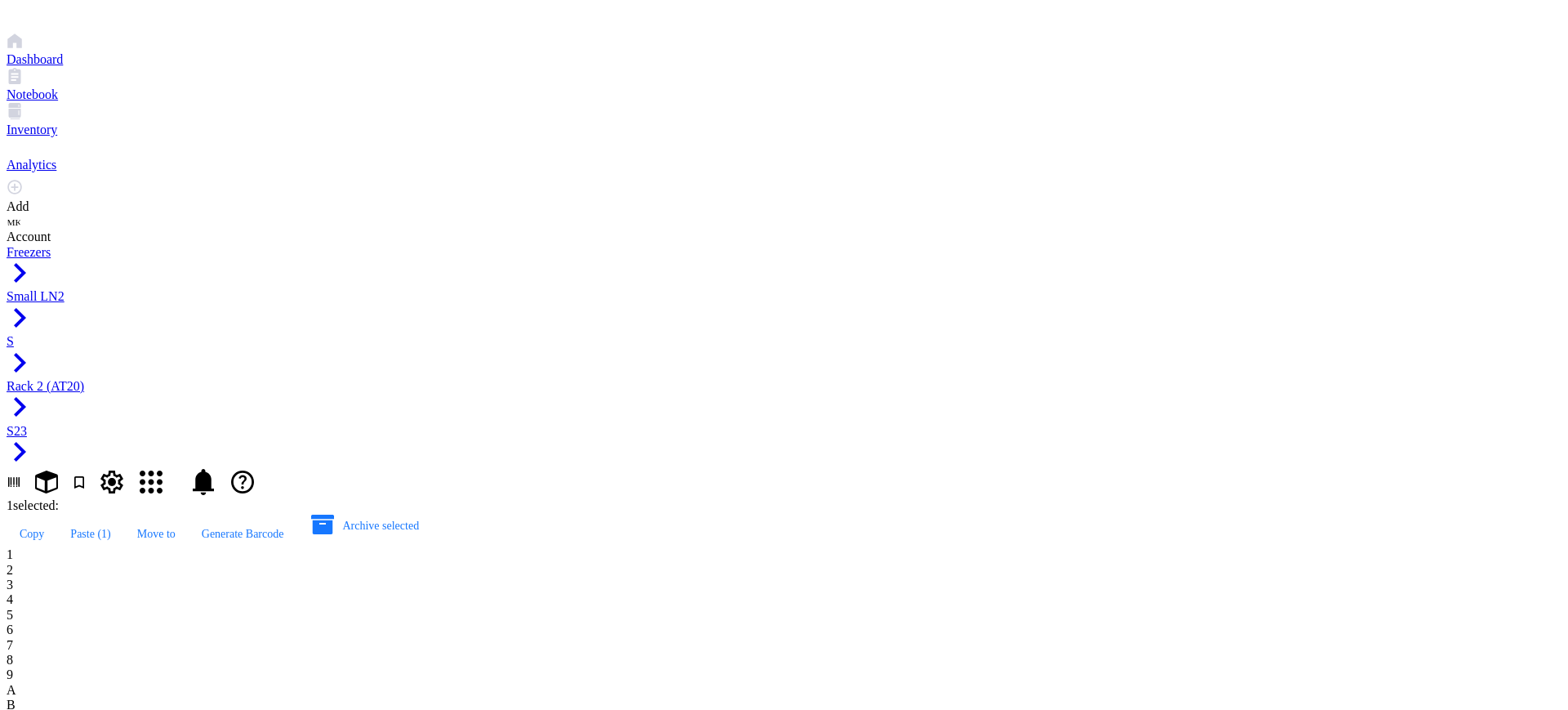
type input "αAT20 52E10"
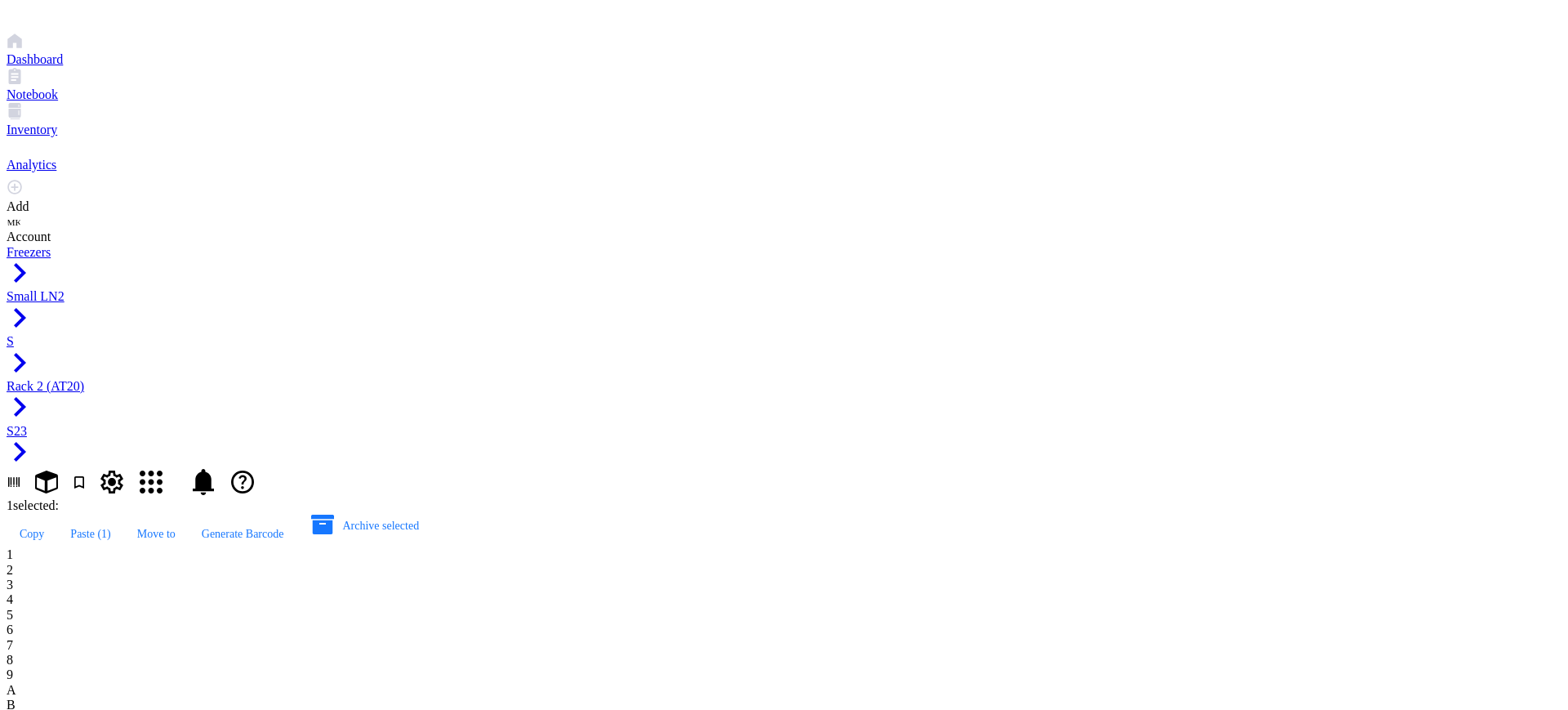
type input "αAT20 51E5"
type input "αAT20 49G6"
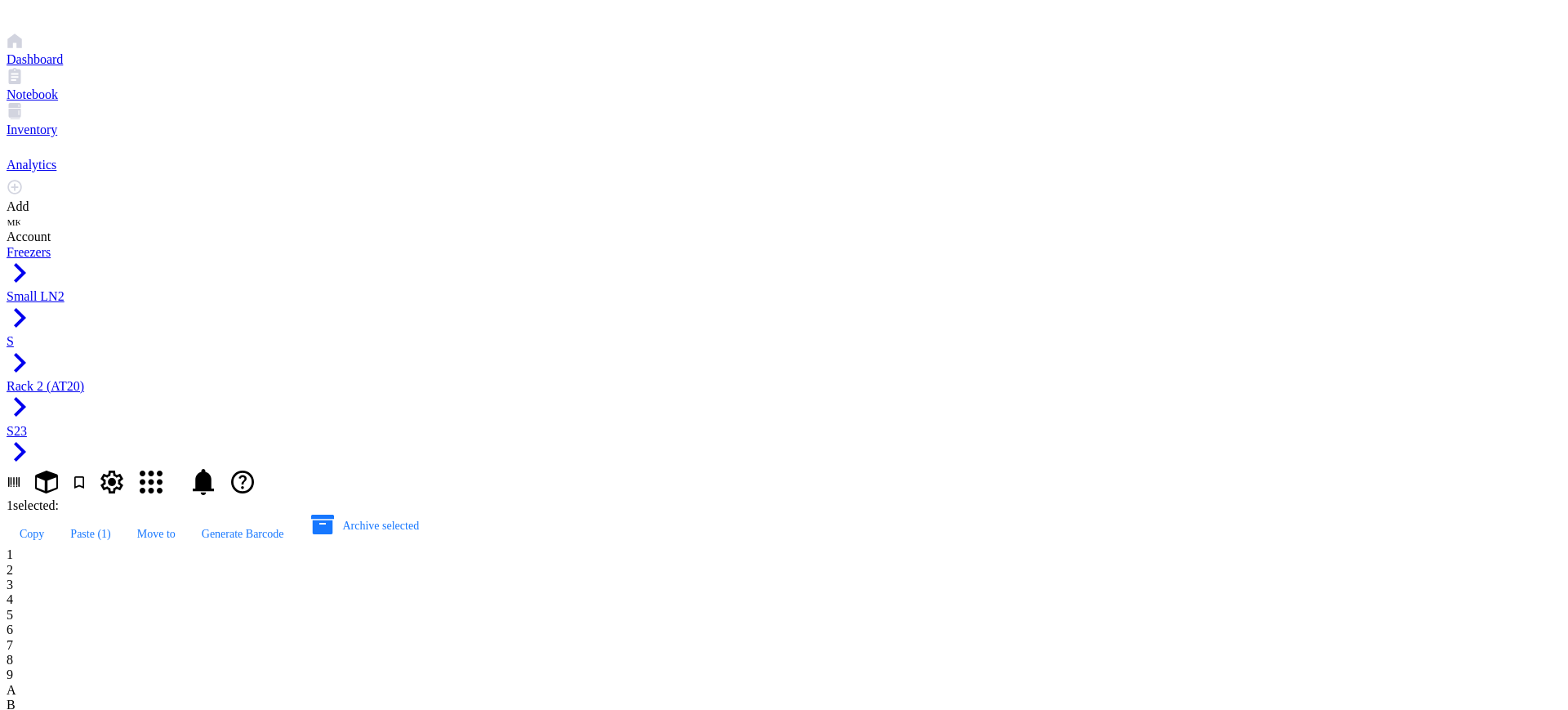
type input "αAT20 47C9"
type input "αAT20 47A3"
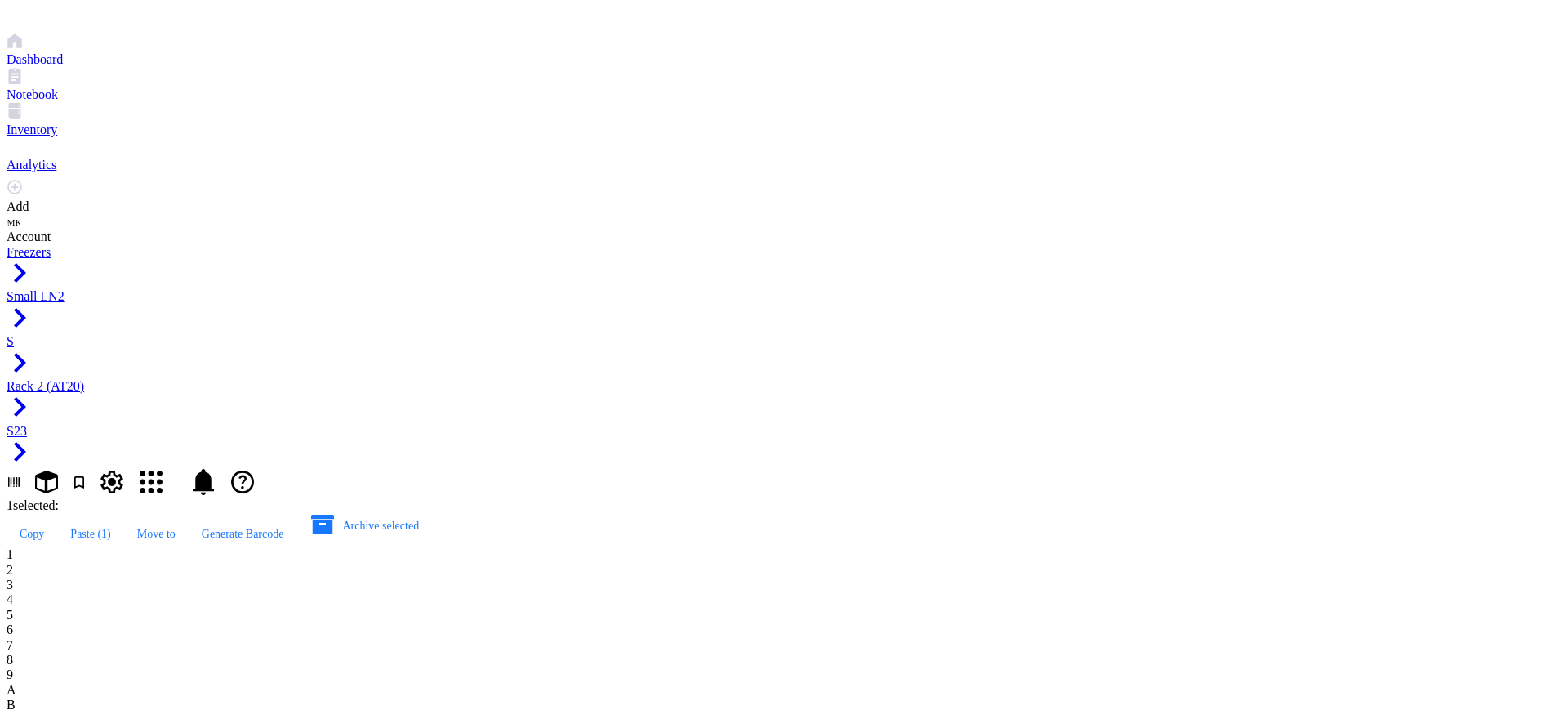
type input "αAT20 44E2"
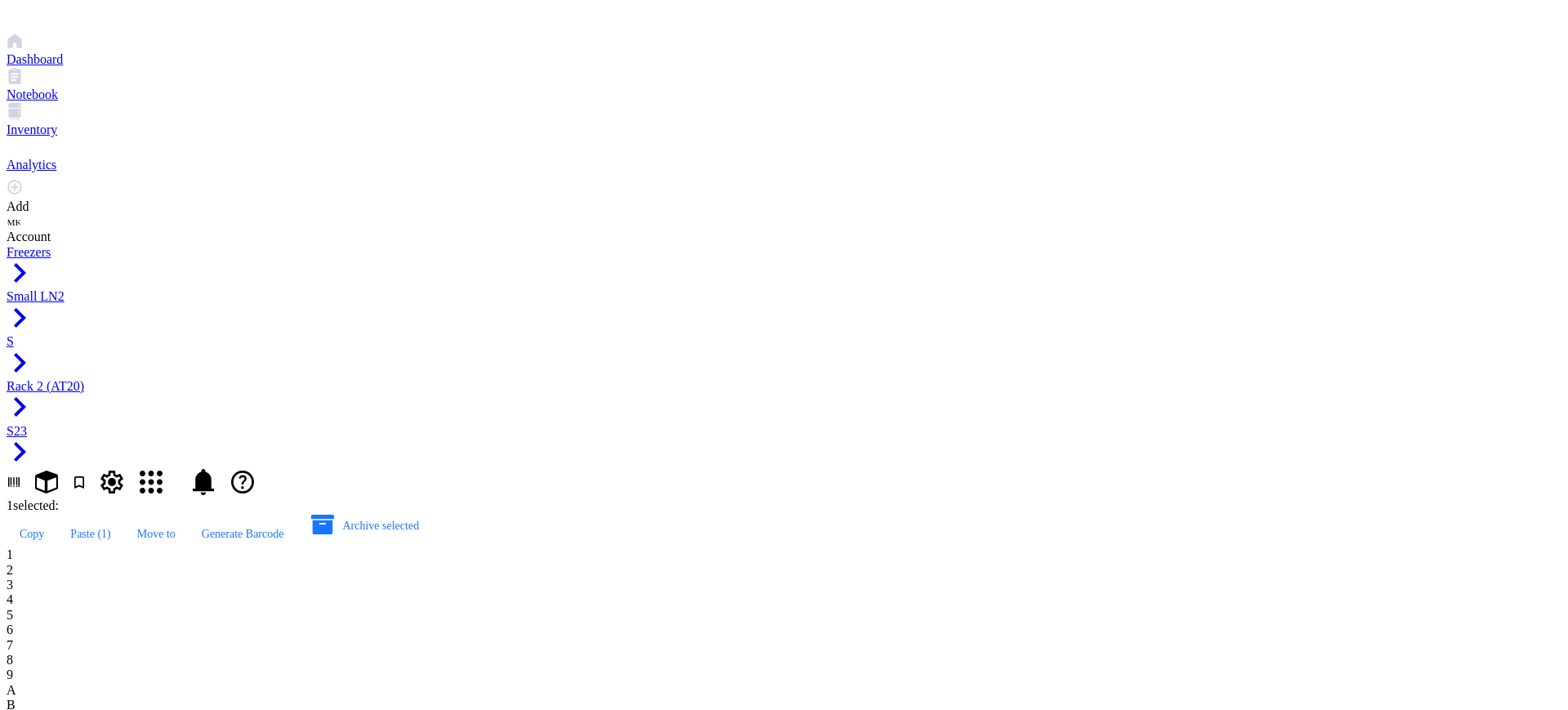
type input "αAT20 41E3"
type input "αAT20 40F9"
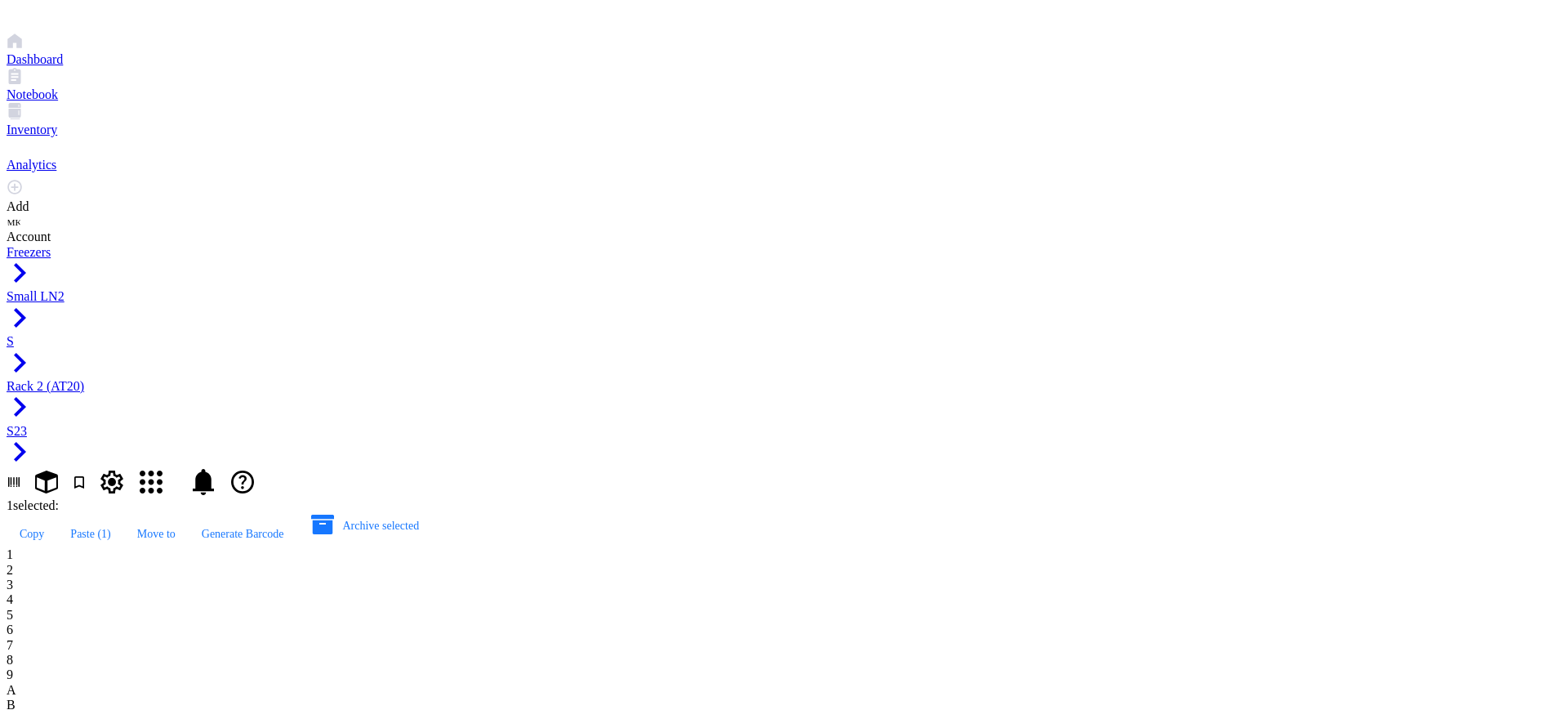
type input "αAT20 38D3"
type input "αAT20 34G7"
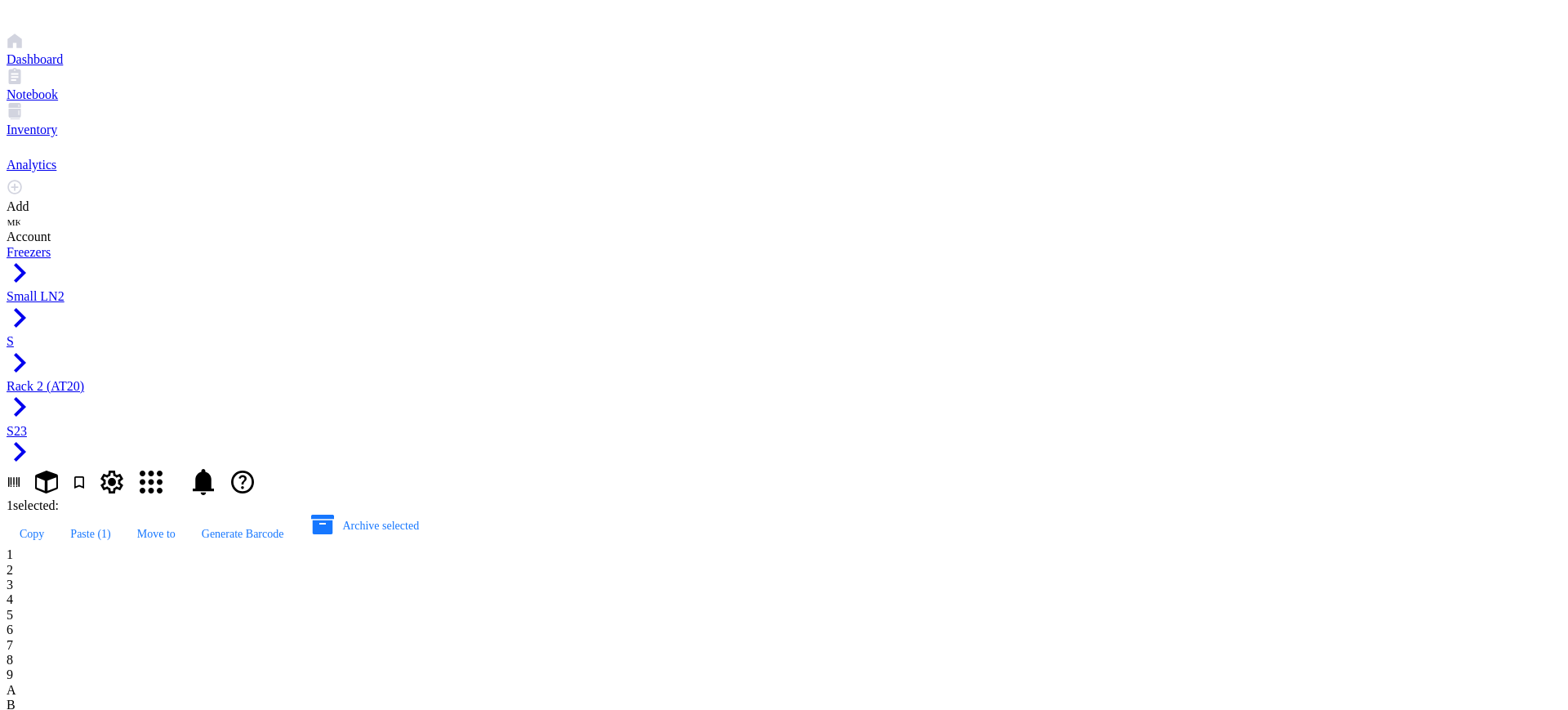
type input "αAT20 33G10"
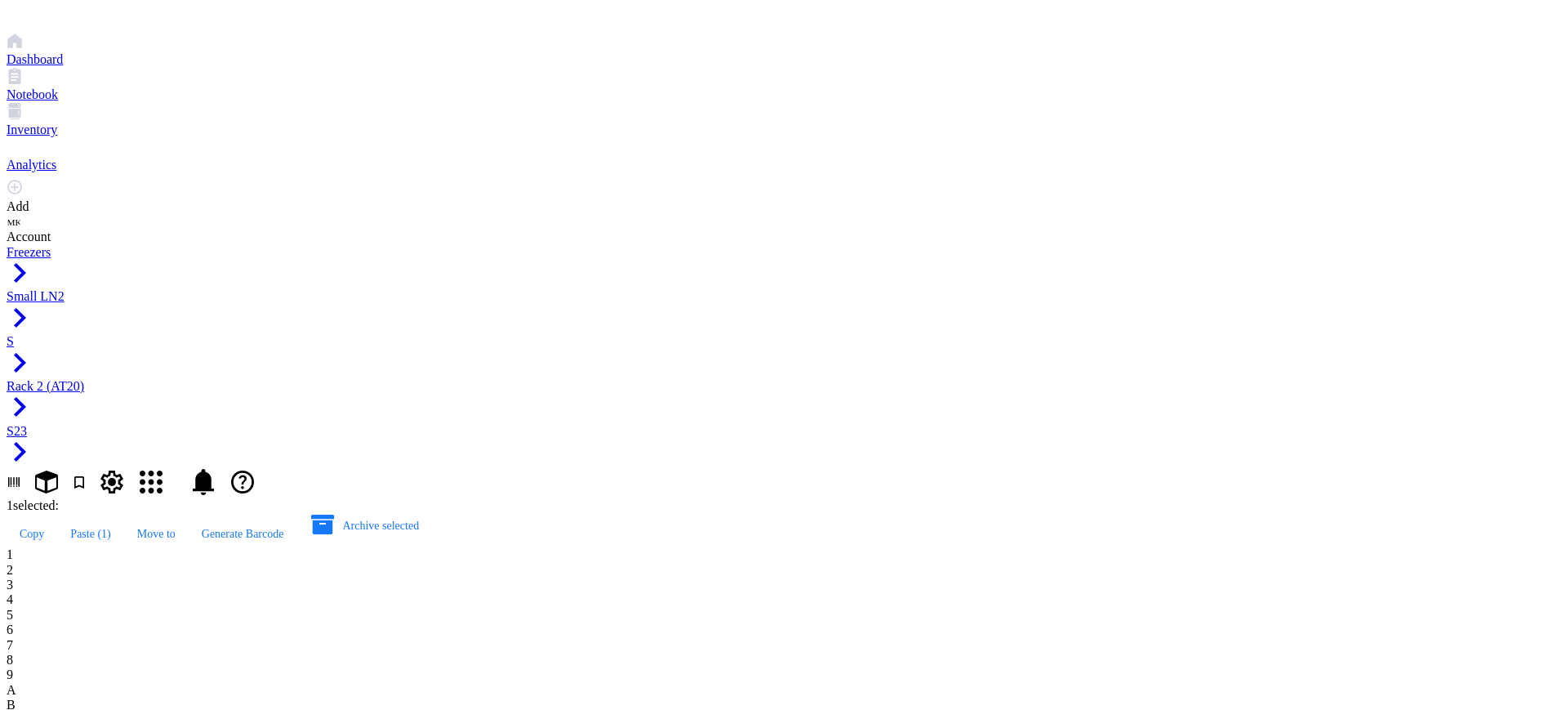
type input "αAT20 29D6"
type input "αAT20 26D7"
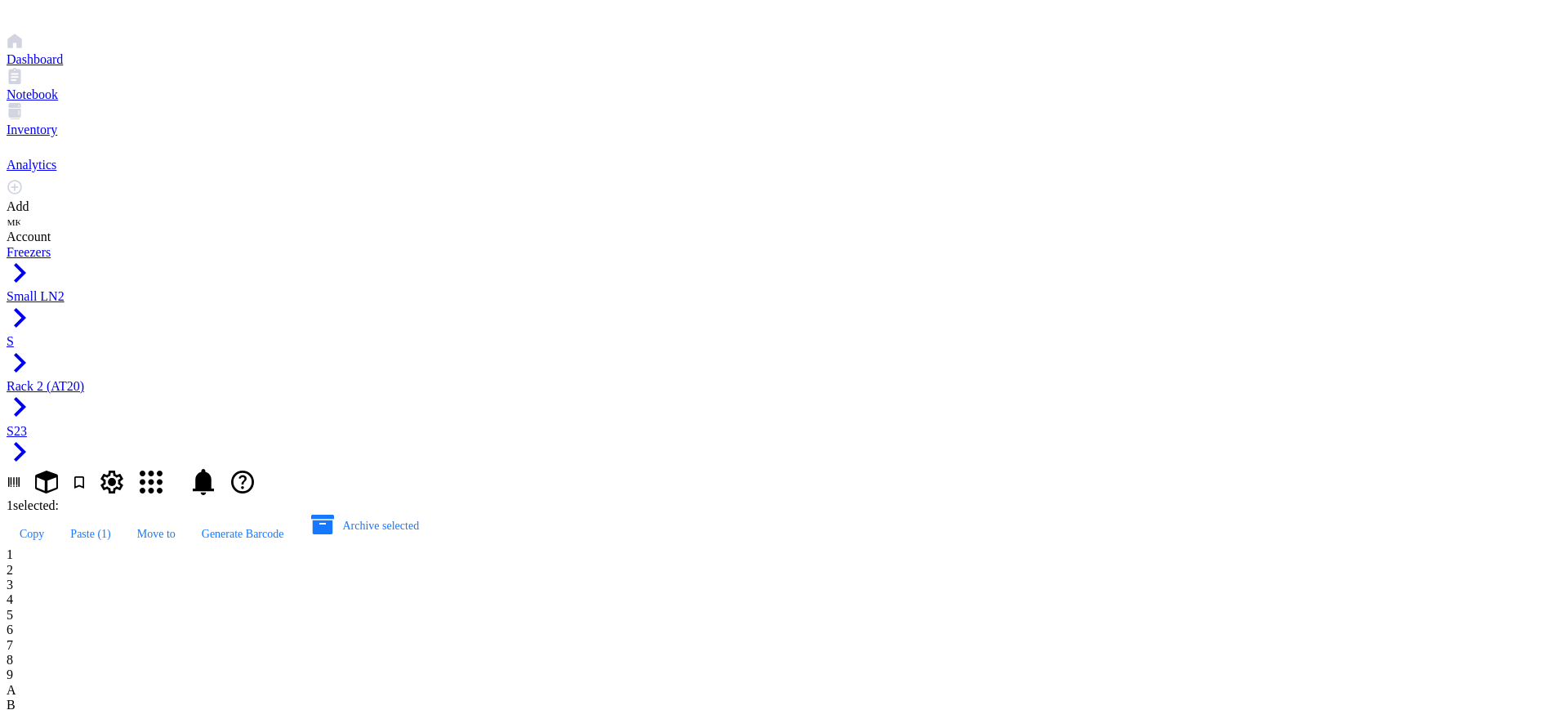
type input "αAT20 24E1"
type input "αAT20 24E2"
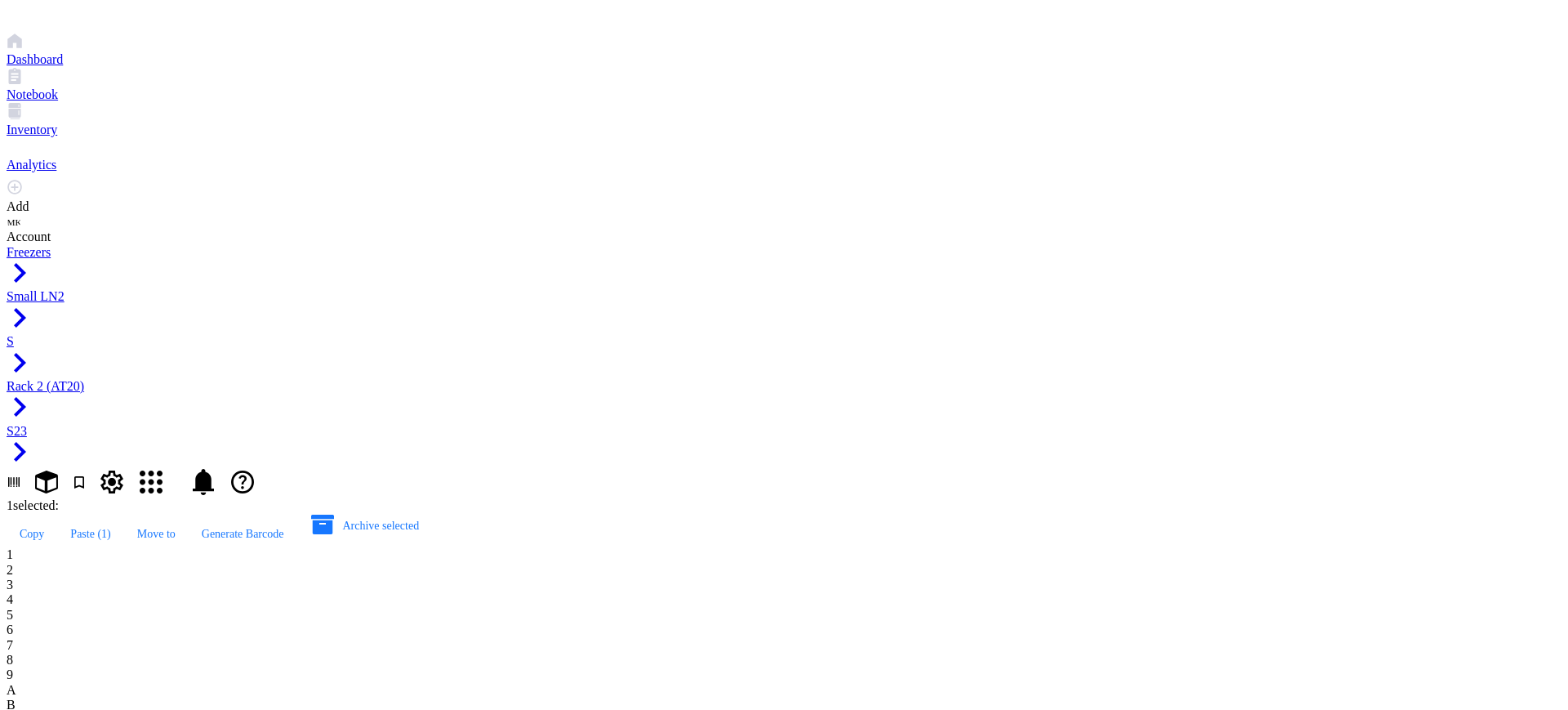
type input "αAT20 24D9"
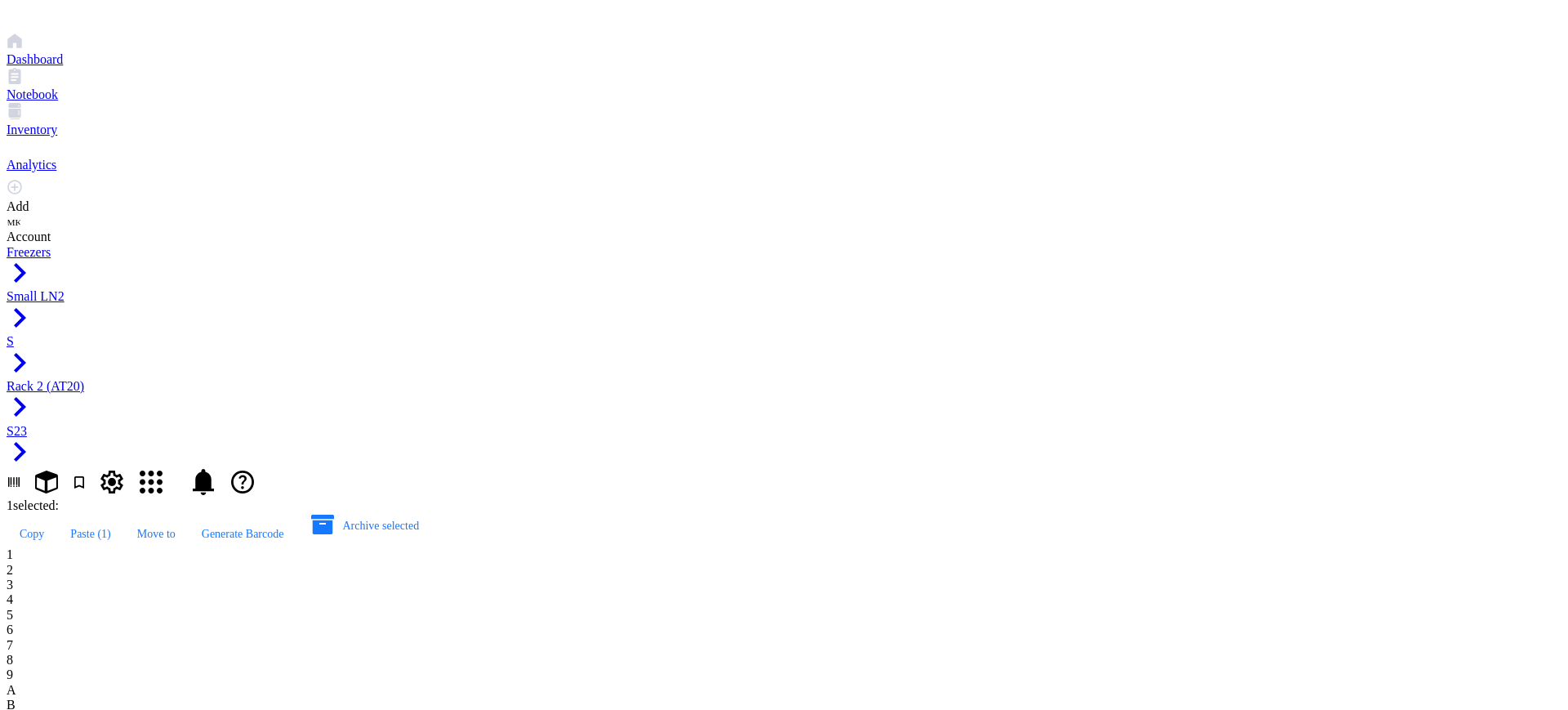
type input "αAT20 22D9"
type input "αAT20 20G3"
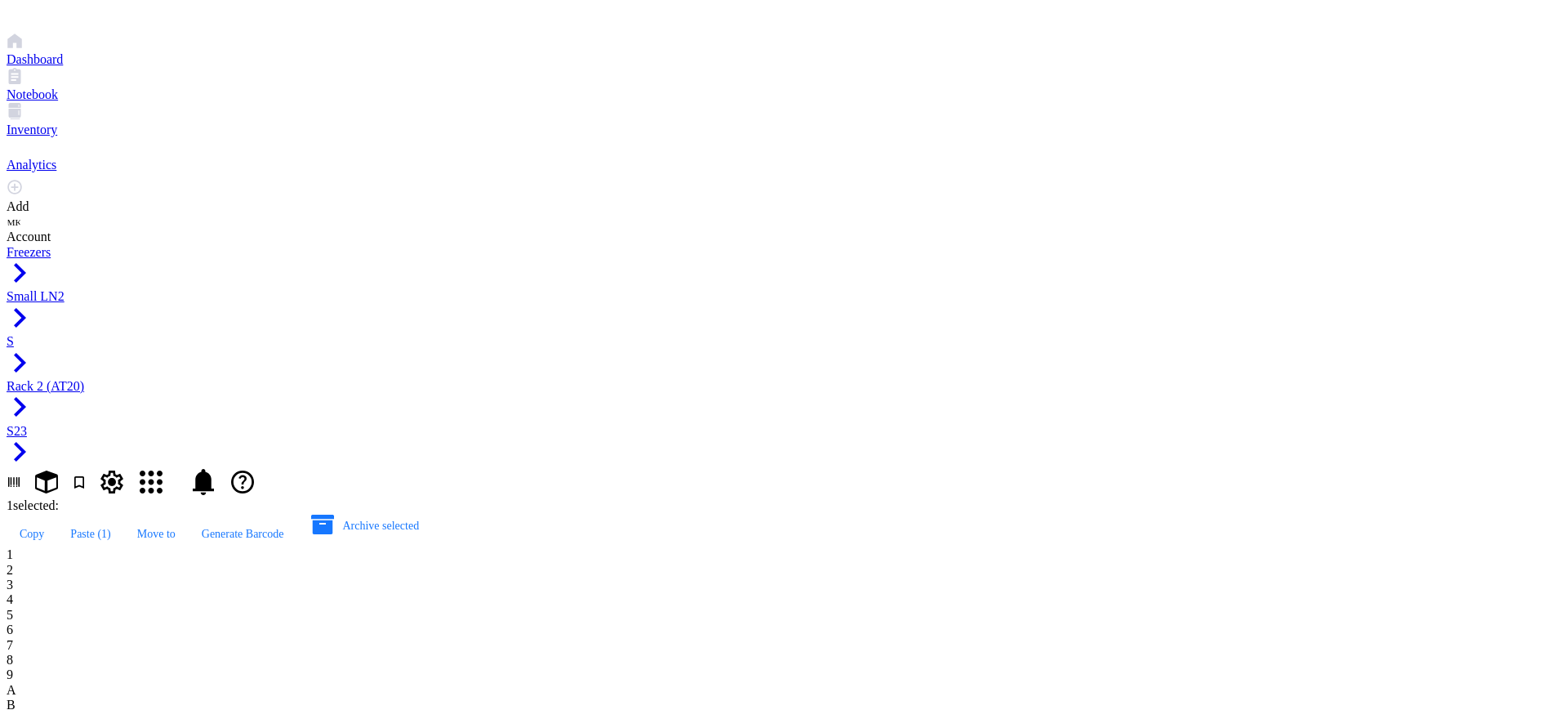
type input "αAT20 13B3"
type input "αAT20 46F4"
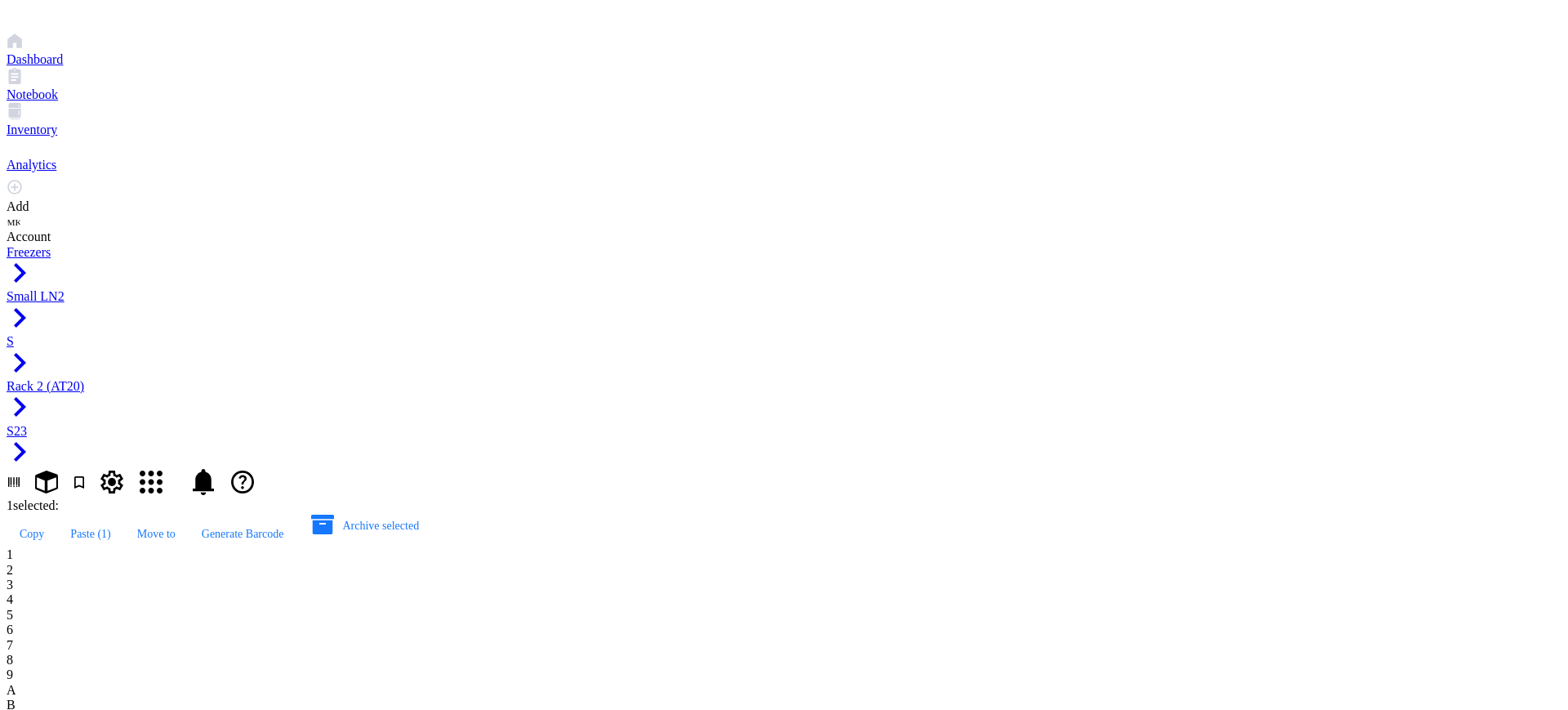
type input "αA"
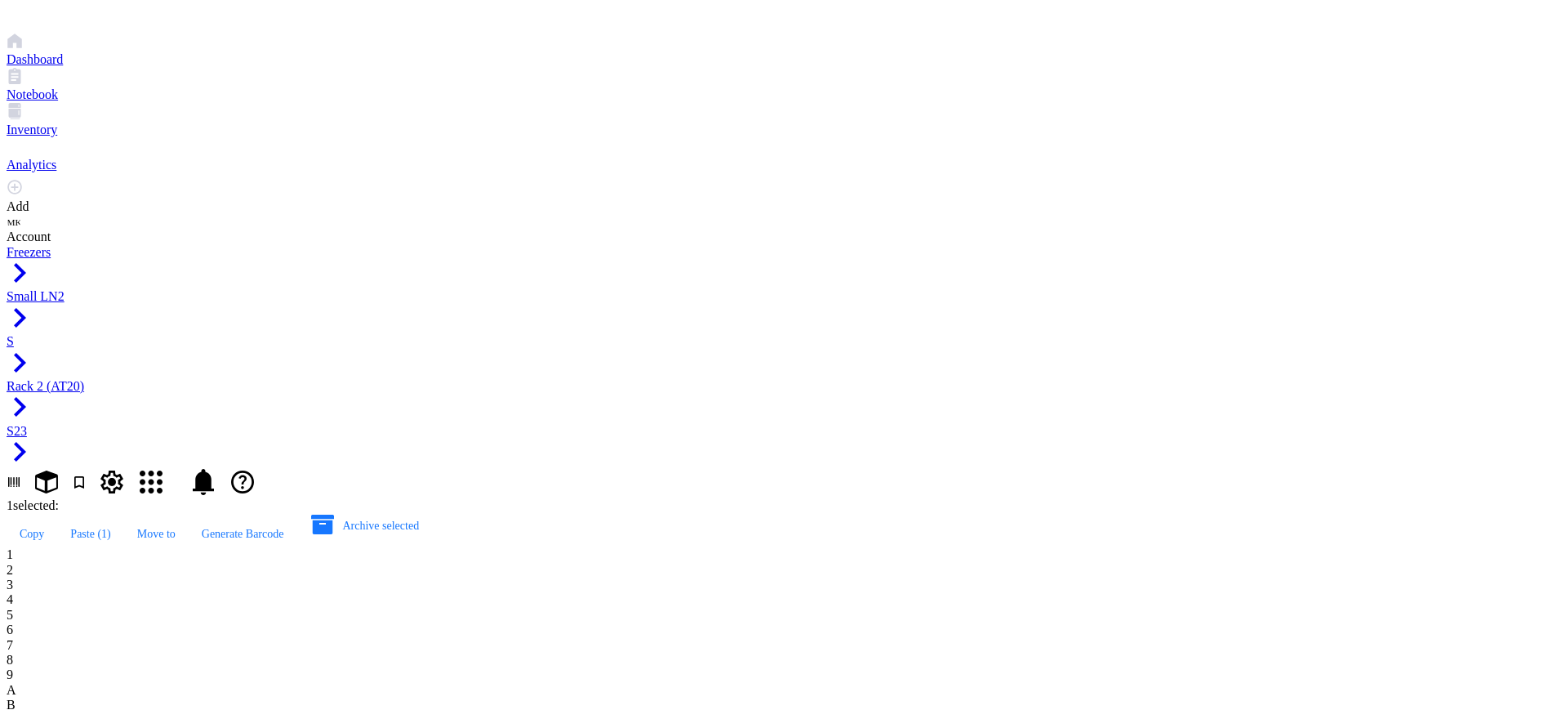
type input "αAT20 Fusion"
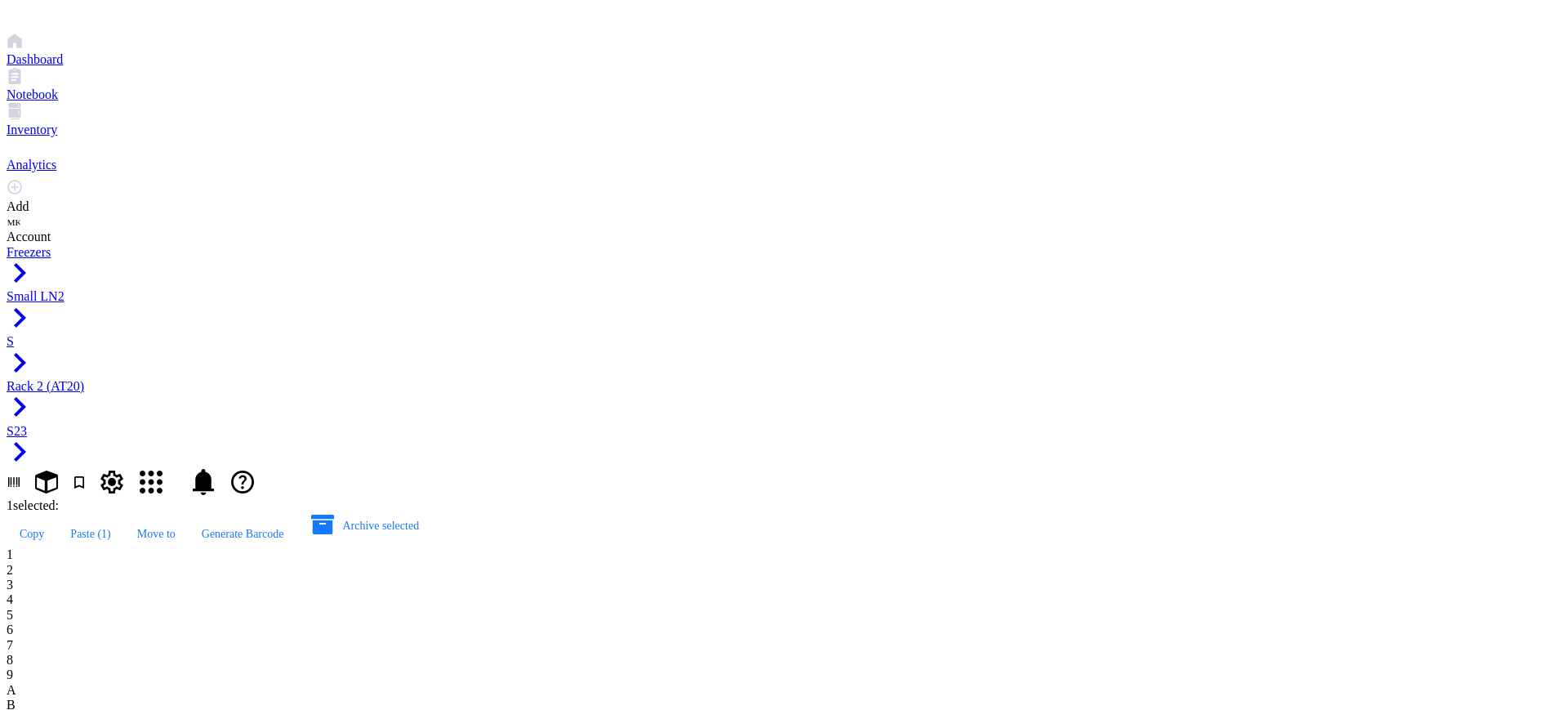
type input "αAT20 Spleen"
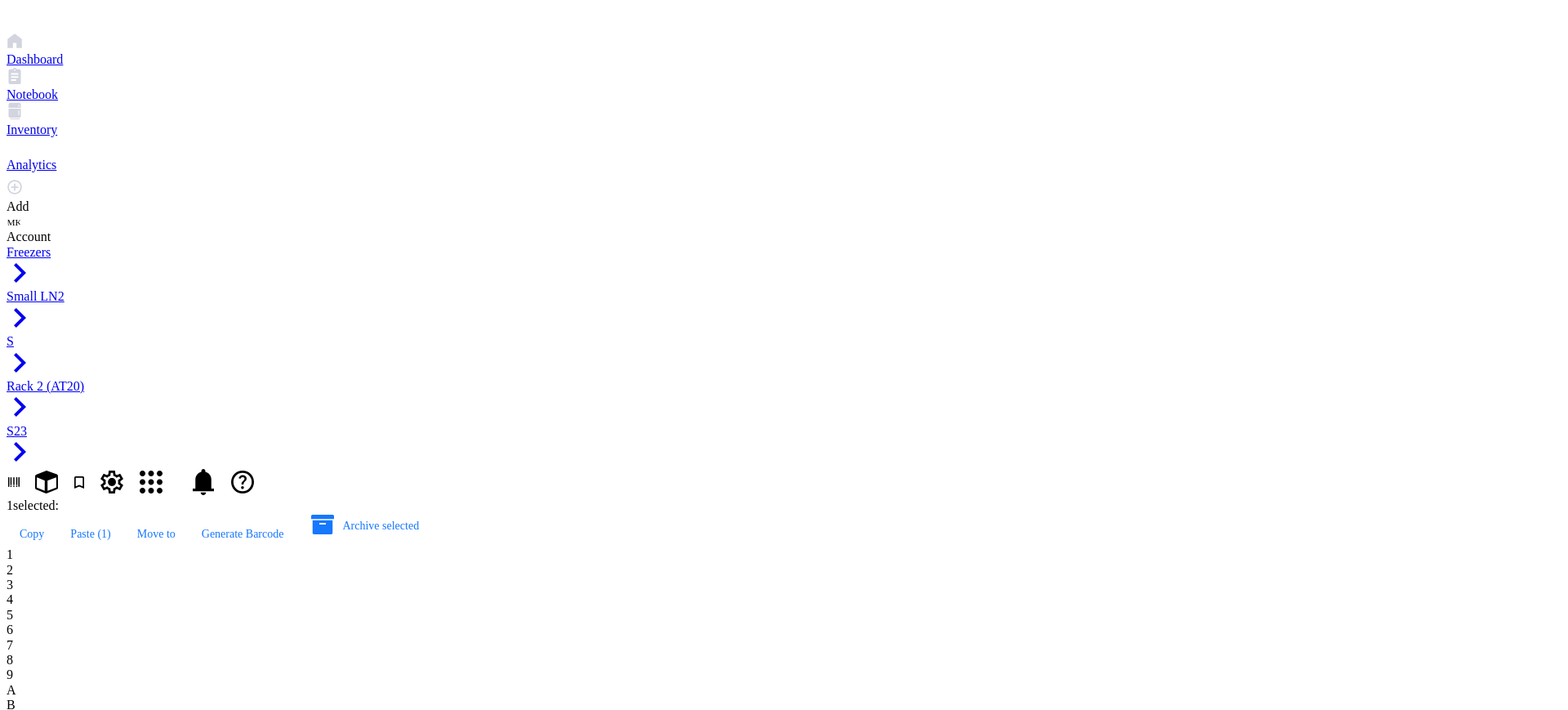
type input "αAT20 Spleen"
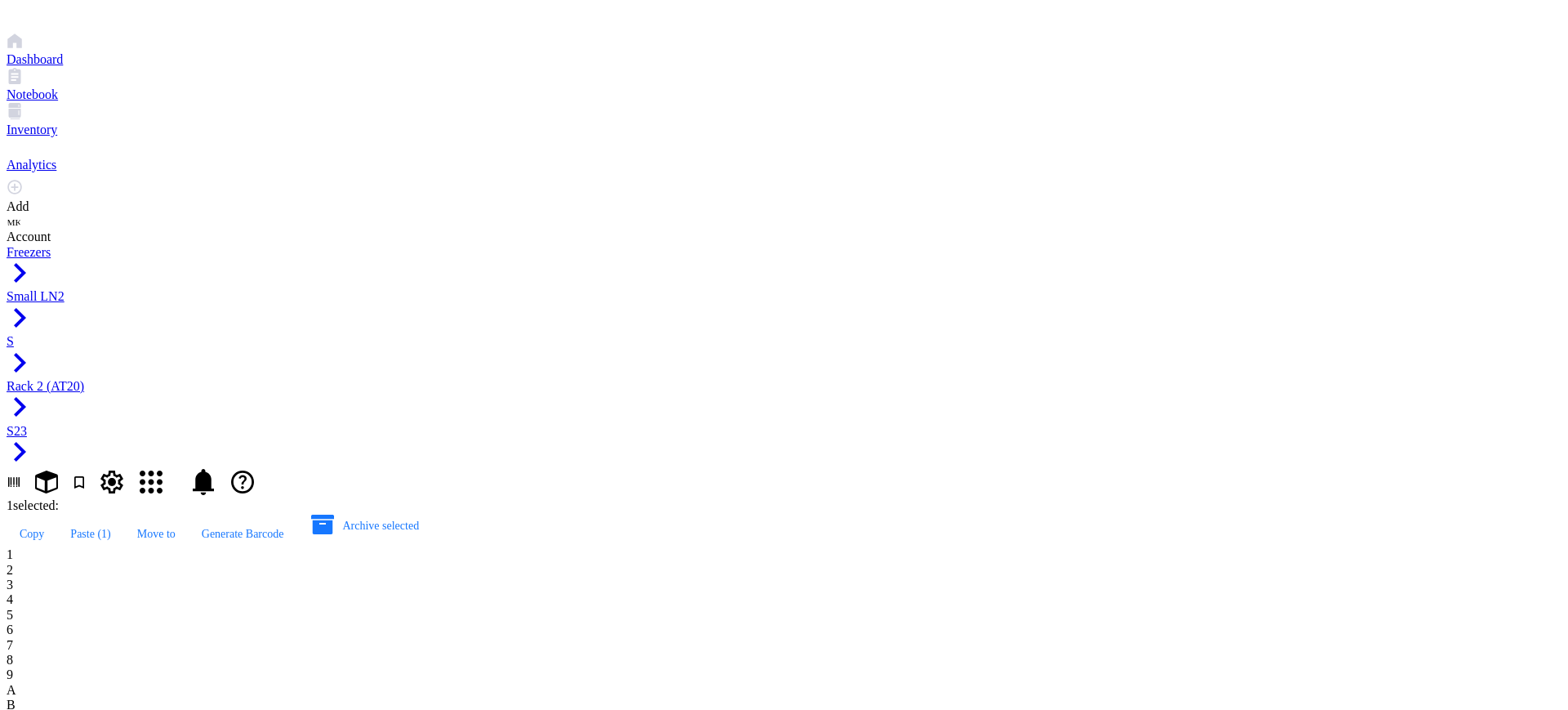
type input "αAT20 Spleen"
drag, startPoint x: 310, startPoint y: 517, endPoint x: 261, endPoint y: 500, distance: 51.9
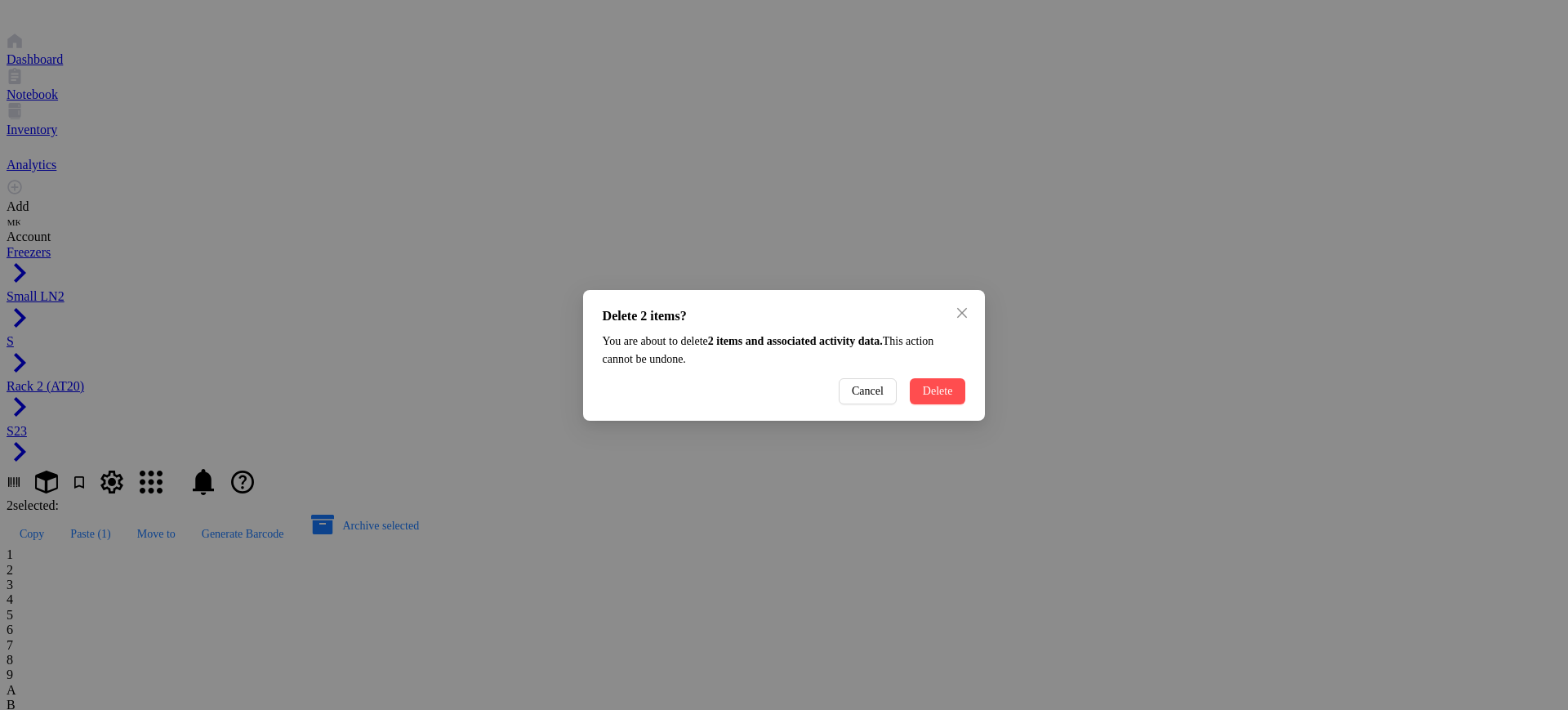
click at [948, 391] on div "Delete 2 items? You are about to delete 2 items and associated activity data . …" at bounding box center [784, 355] width 402 height 131
click at [938, 397] on button "Delete" at bounding box center [938, 391] width 56 height 26
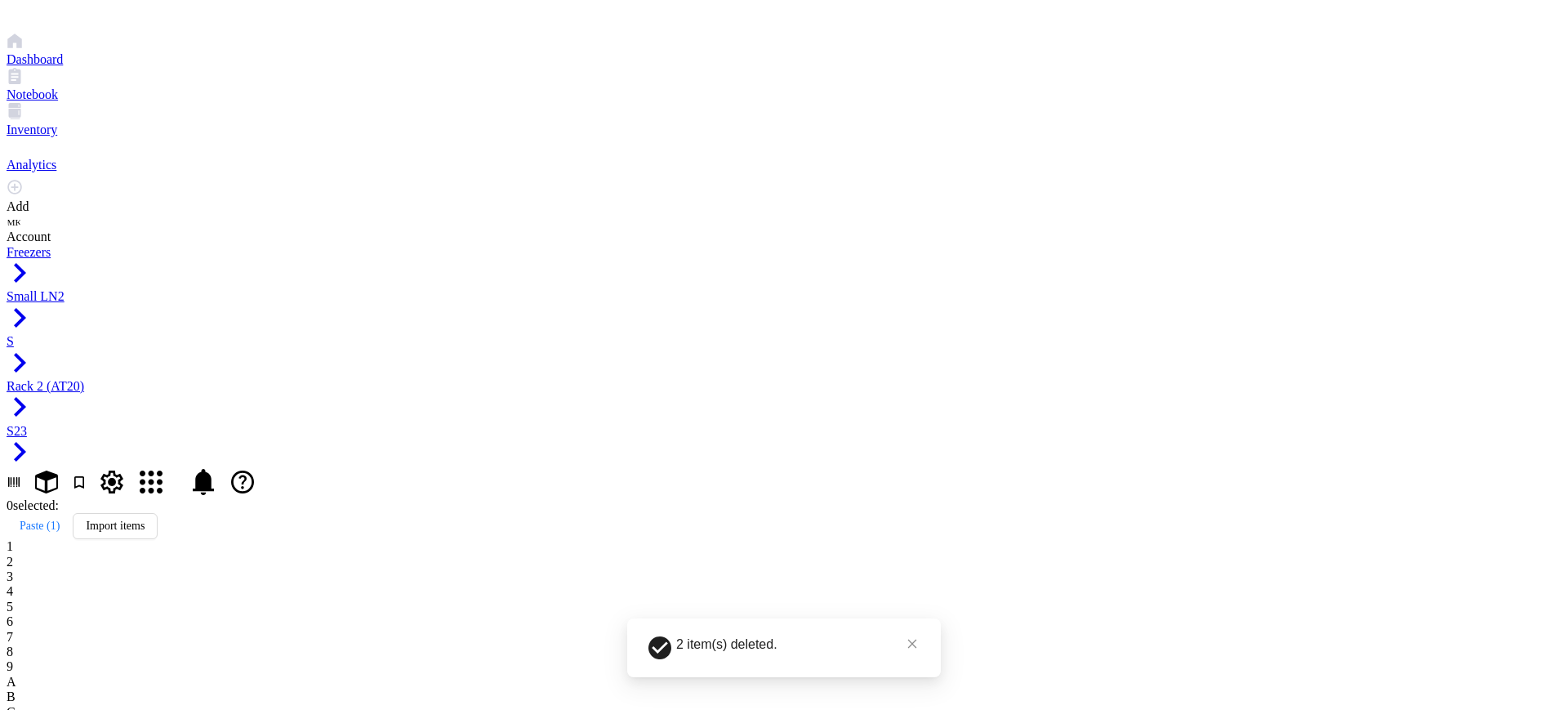
click at [65, 289] on span "Small LN2" at bounding box center [36, 296] width 58 height 14
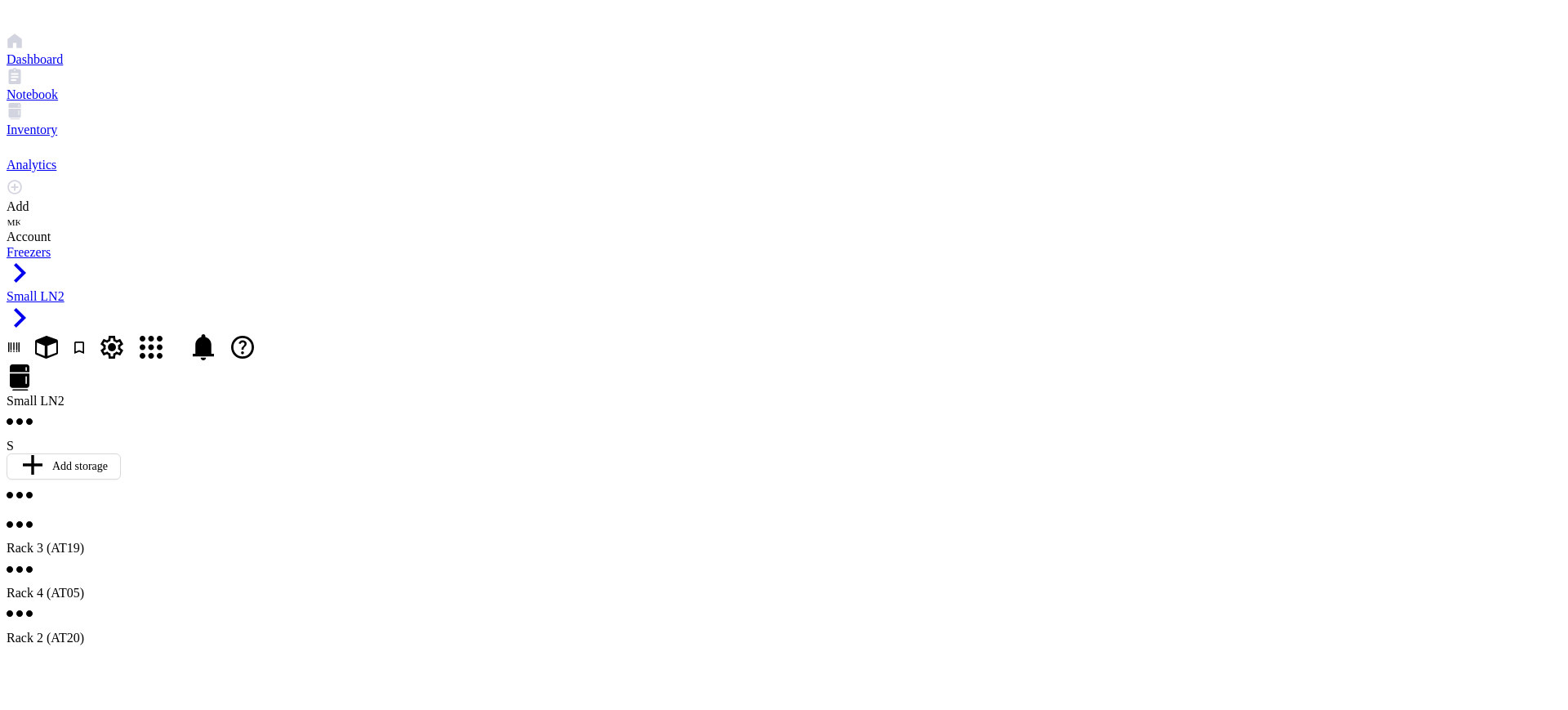
drag, startPoint x: 1184, startPoint y: 347, endPoint x: 1183, endPoint y: 319, distance: 28.0
click at [1183, 365] on div "Small LN2 S Add storage Rack 3 (AT19) Rack 4 (AT05) Rack 2 (AT20)" at bounding box center [784, 505] width 1555 height 282
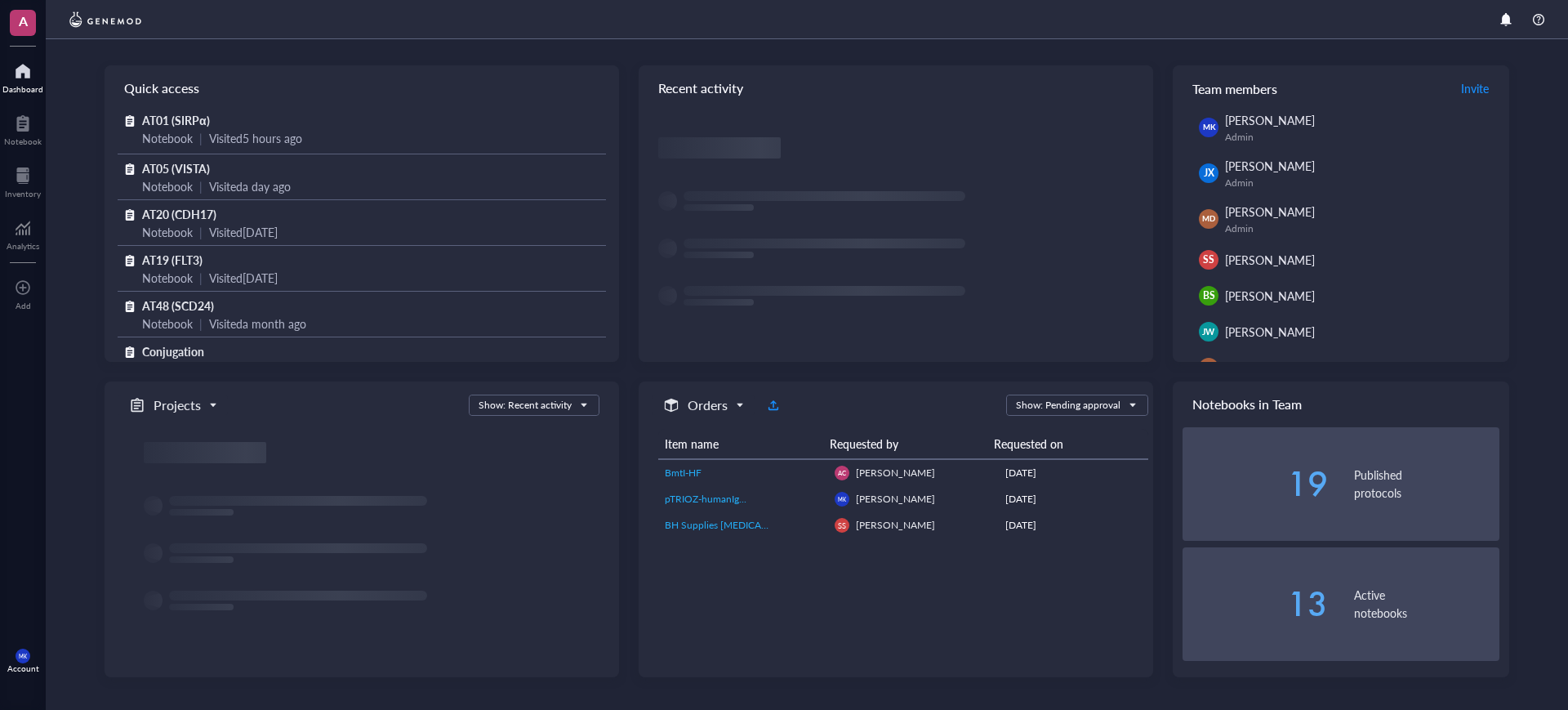
click at [22, 153] on div "A Dashboard Notebook Inventory Analytics To pick up a draggable item, press the…" at bounding box center [22, 355] width 46 height 710
click at [22, 177] on div at bounding box center [22, 176] width 36 height 26
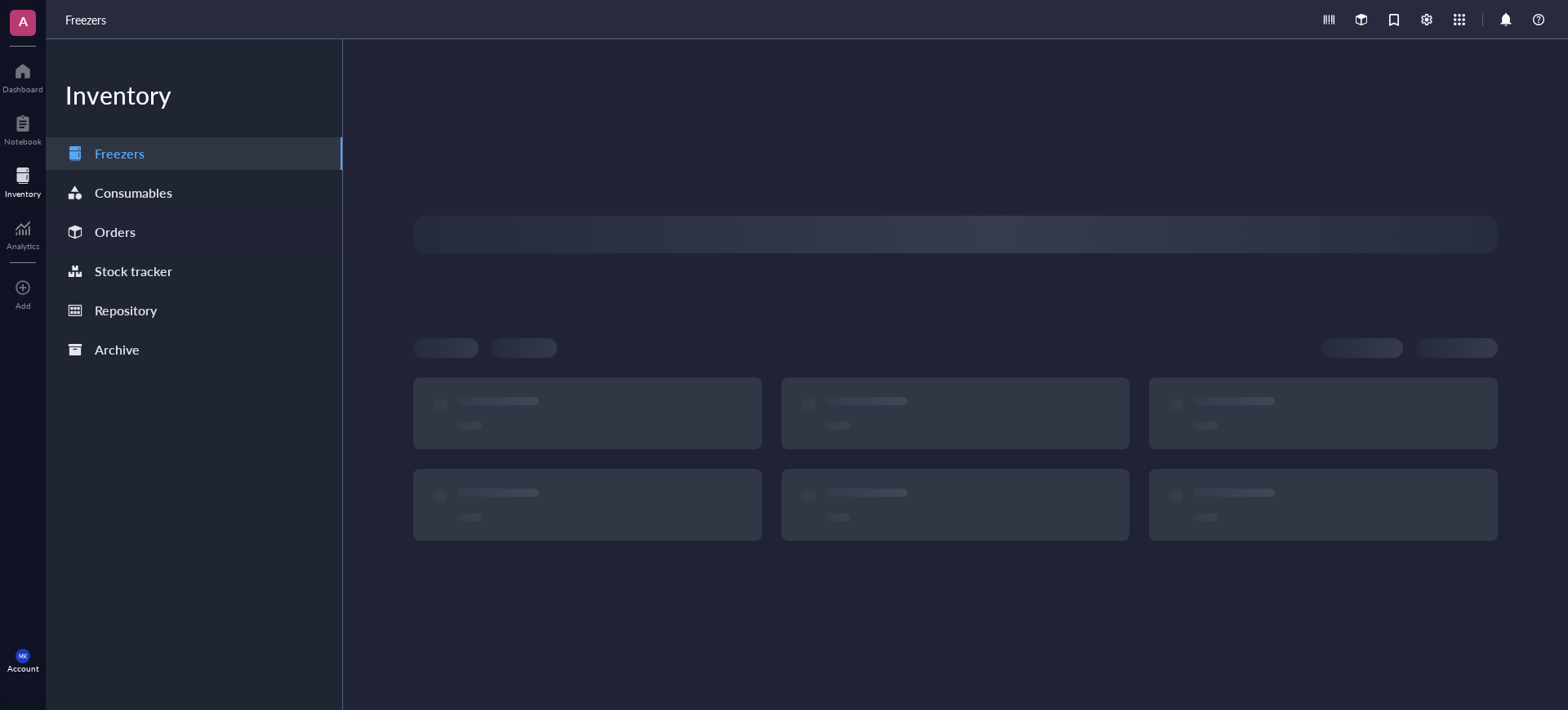
click at [116, 236] on div "Orders" at bounding box center [115, 232] width 41 height 23
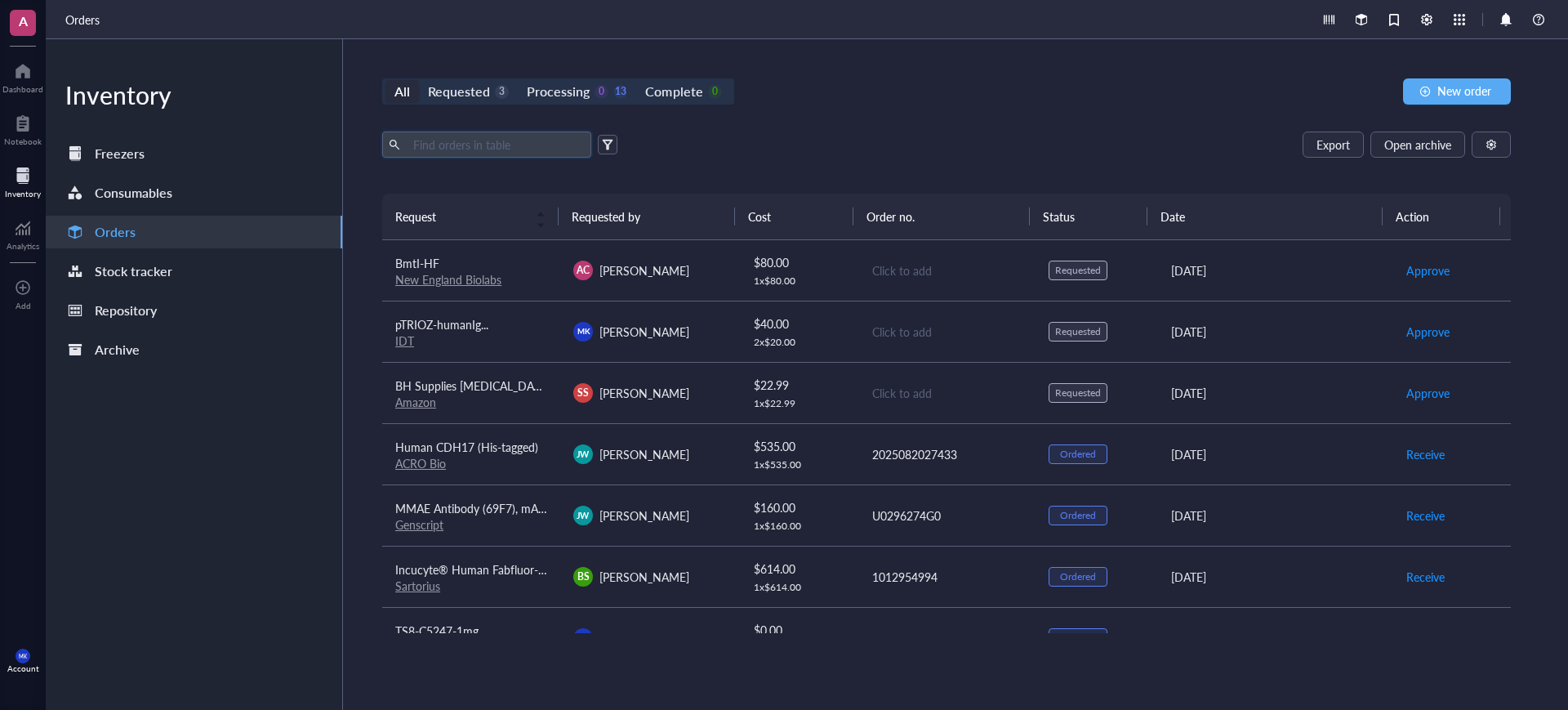
click at [523, 142] on input "text" at bounding box center [496, 144] width 178 height 24
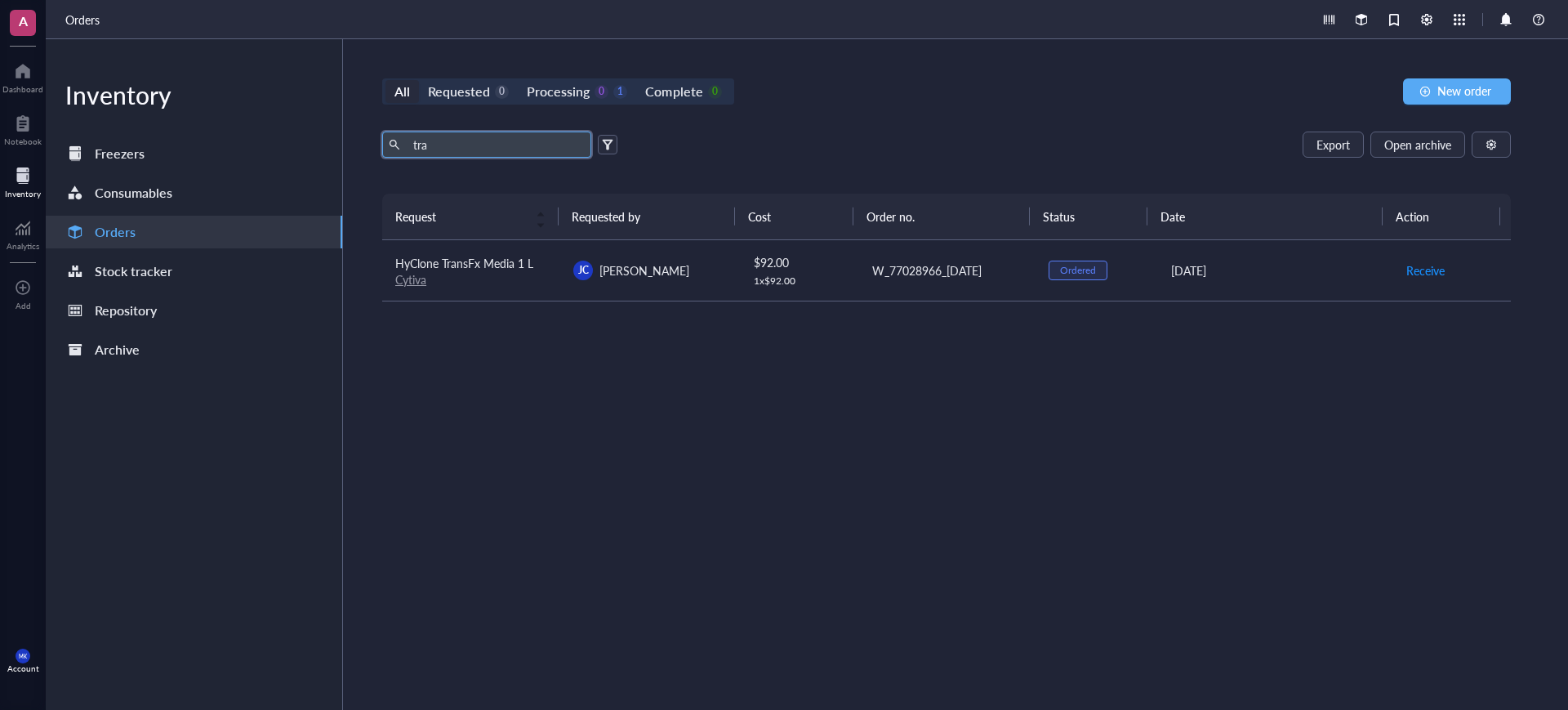
type input "tra"
click at [1423, 122] on div "All Requested 0 Processing 0 1 Complete 0 New order tra Export Open archive Req…" at bounding box center [946, 374] width 1207 height 671
click at [1415, 129] on div "All Requested 0 Processing 0 1 Complete 0 New order tra Export Open archive Req…" at bounding box center [946, 374] width 1207 height 671
click at [1411, 142] on span "Open archive" at bounding box center [1418, 144] width 67 height 13
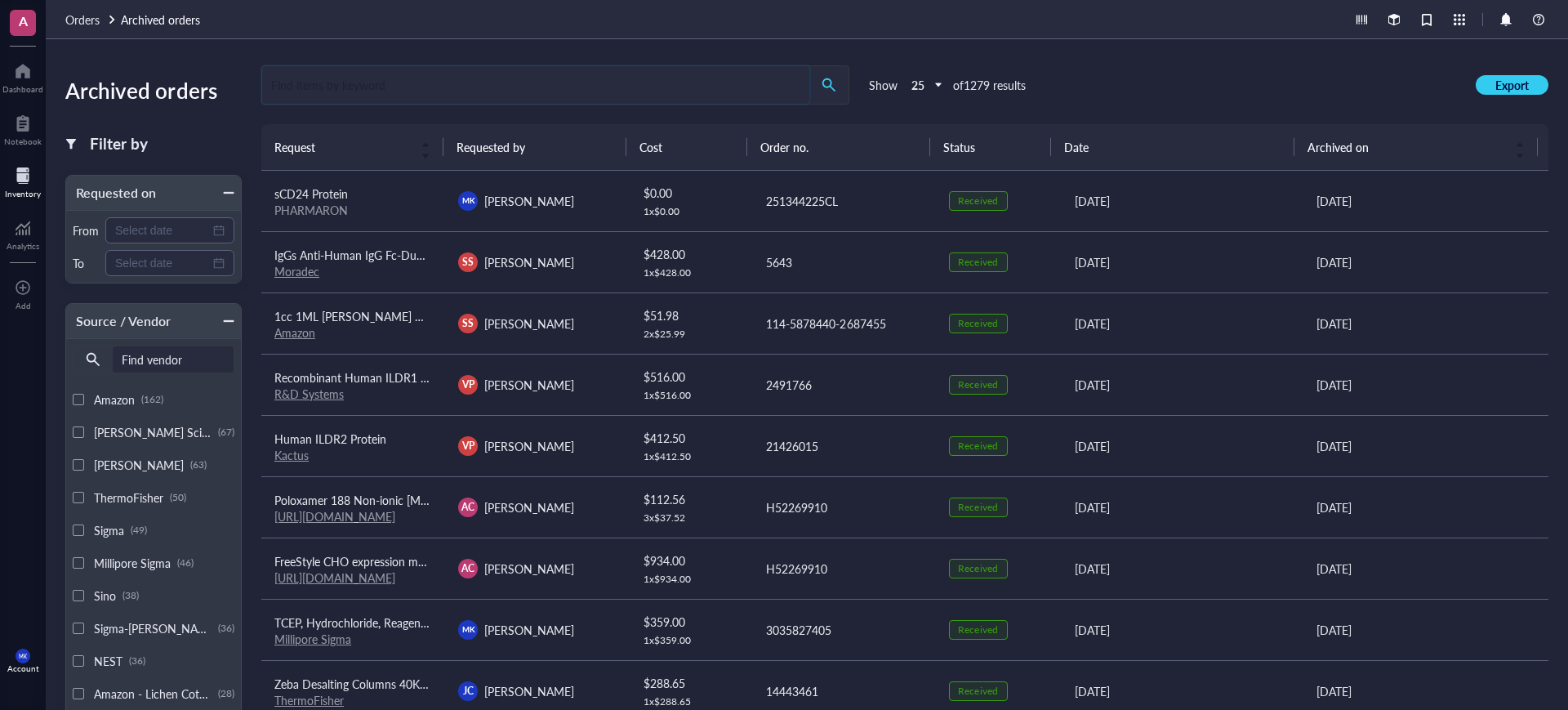
click at [614, 88] on input "search" at bounding box center [535, 84] width 547 height 38
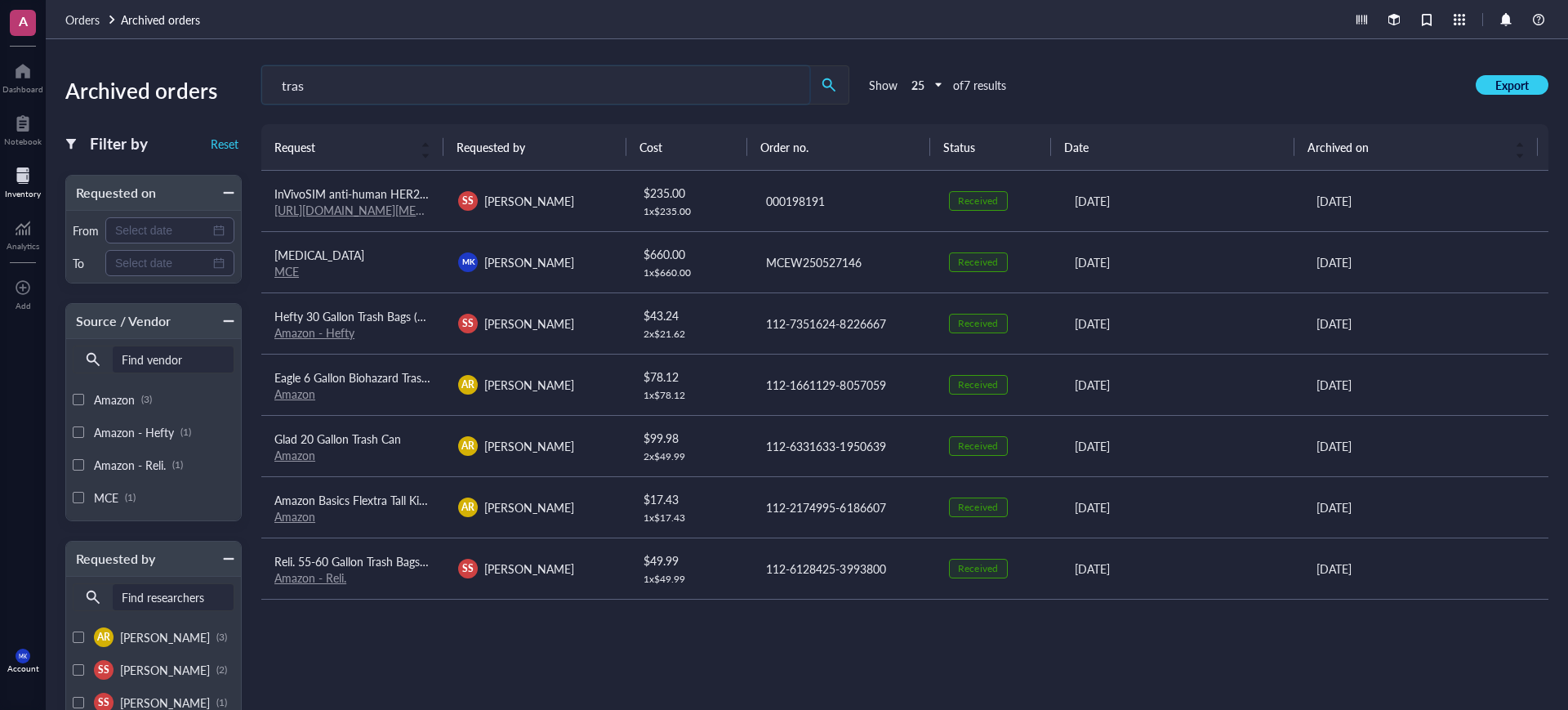
type input "tras"
click at [585, 254] on div "MK Mason King" at bounding box center [537, 262] width 158 height 19
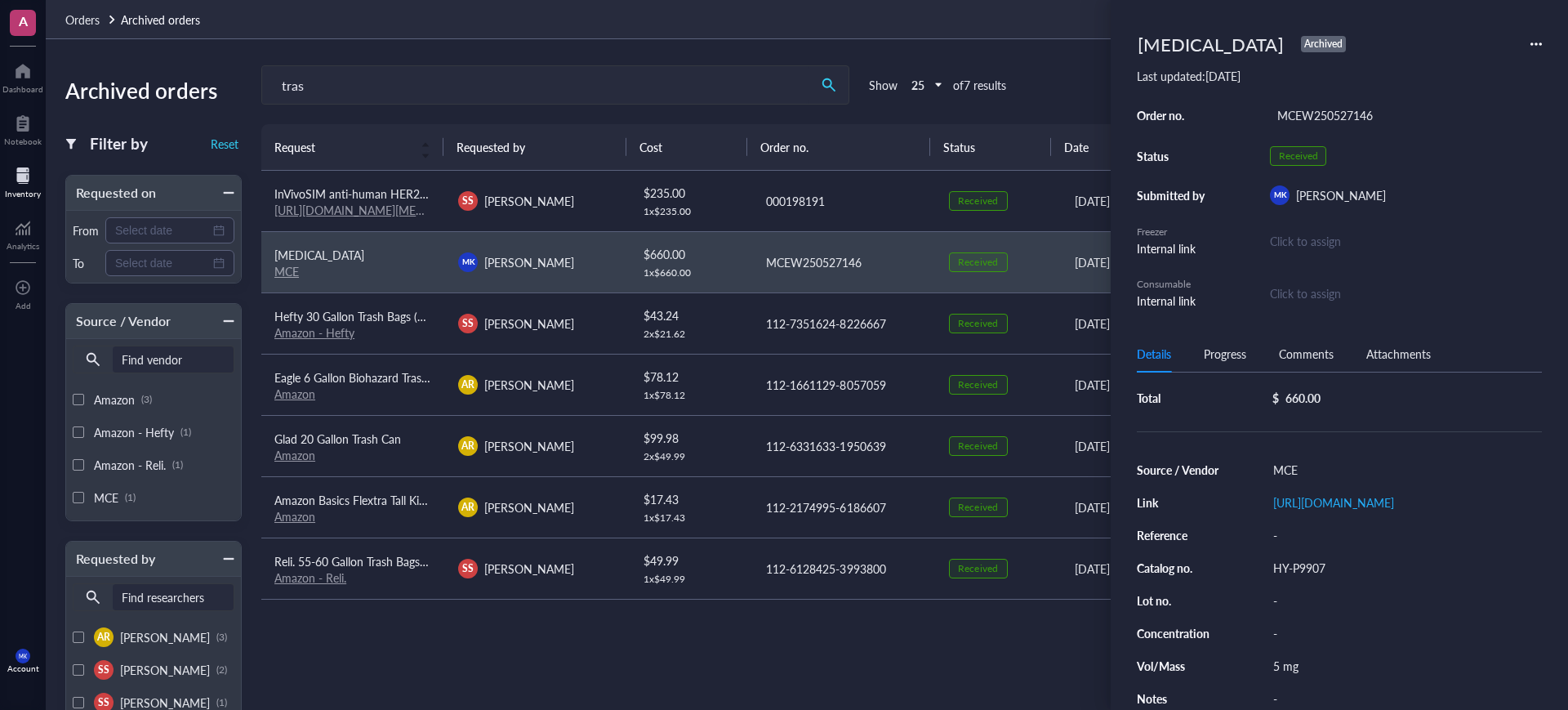
scroll to position [22, 0]
